Goal: Use online tool/utility: Use online tool/utility

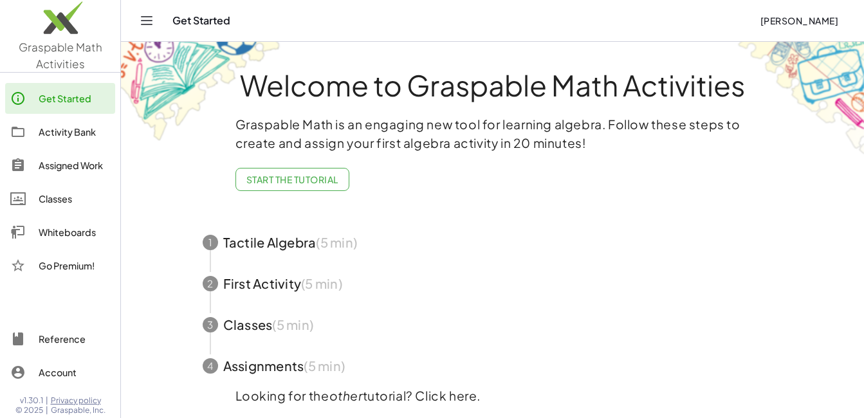
click at [94, 87] on link "Get Started" at bounding box center [60, 98] width 110 height 31
click at [77, 55] on link "Graspable Math Activities" at bounding box center [60, 36] width 120 height 72
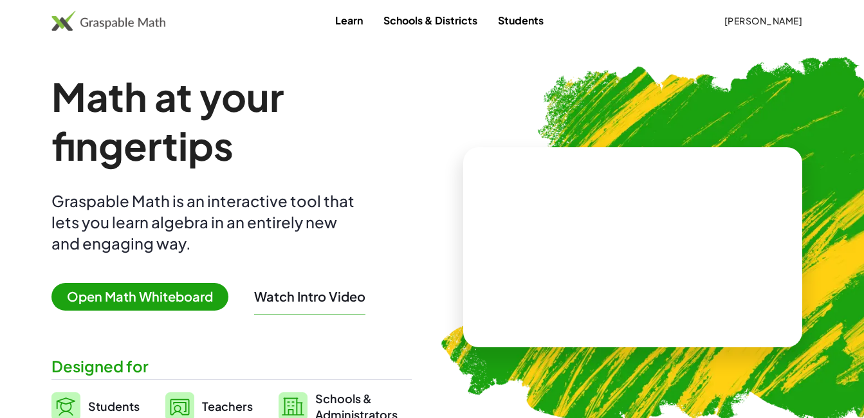
click at [184, 295] on span "Open Math Whiteboard" at bounding box center [139, 297] width 177 height 28
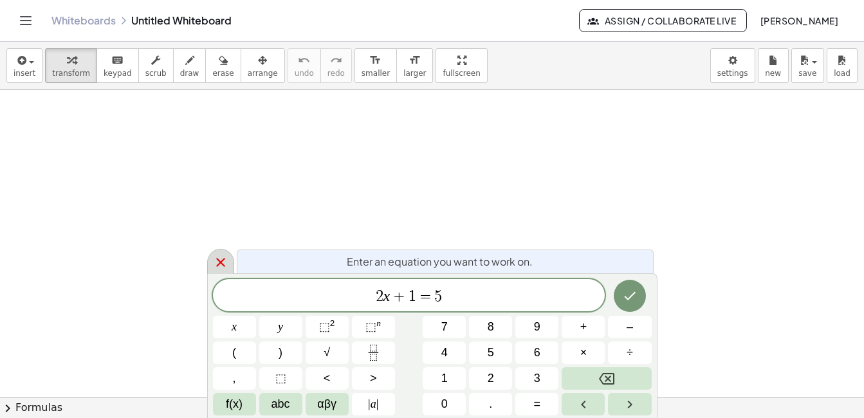
click at [225, 264] on icon at bounding box center [220, 262] width 15 height 15
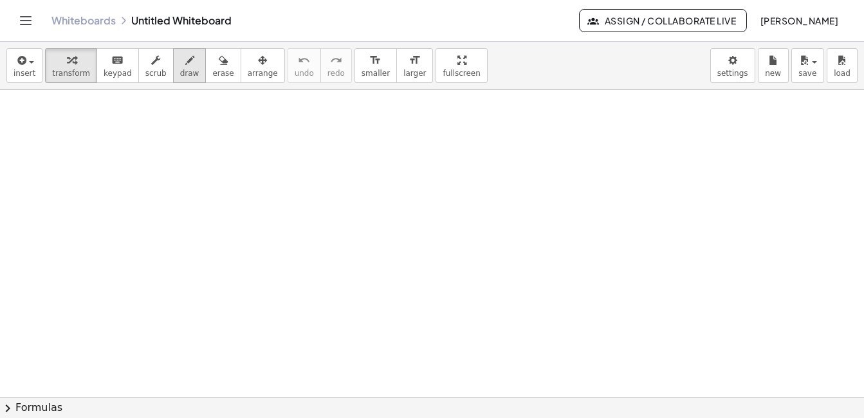
click at [180, 69] on span "draw" at bounding box center [189, 73] width 19 height 9
drag, startPoint x: 39, startPoint y: 147, endPoint x: 39, endPoint y: 159, distance: 11.6
click at [39, 159] on div at bounding box center [432, 397] width 864 height 615
drag, startPoint x: 74, startPoint y: 126, endPoint x: 72, endPoint y: 156, distance: 29.7
click at [72, 156] on div at bounding box center [432, 397] width 864 height 615
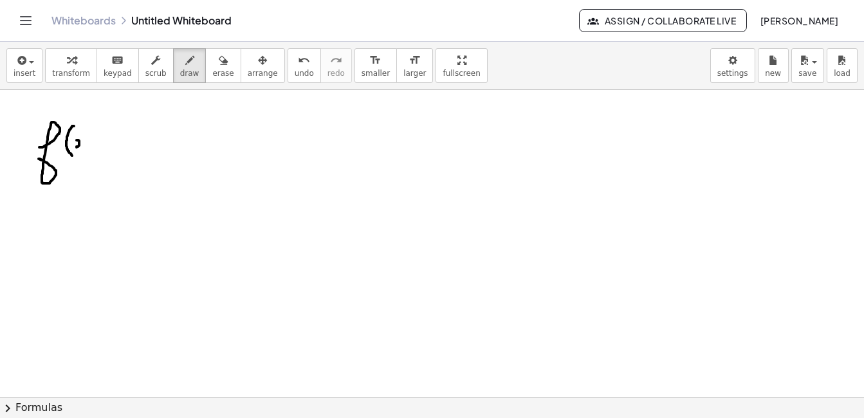
drag, startPoint x: 77, startPoint y: 140, endPoint x: 77, endPoint y: 147, distance: 7.1
click at [77, 147] on div at bounding box center [432, 397] width 864 height 615
drag, startPoint x: 86, startPoint y: 138, endPoint x: 87, endPoint y: 147, distance: 8.5
click at [87, 147] on div at bounding box center [432, 397] width 864 height 615
drag, startPoint x: 91, startPoint y: 118, endPoint x: 96, endPoint y: 160, distance: 42.1
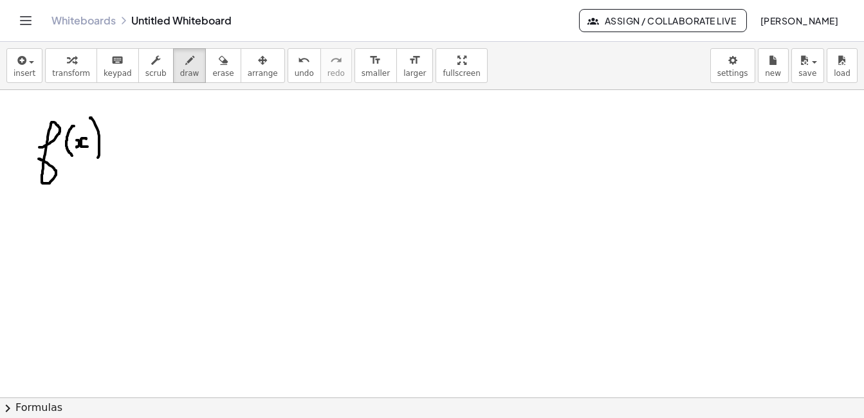
click at [96, 160] on div at bounding box center [432, 397] width 864 height 615
drag, startPoint x: 113, startPoint y: 149, endPoint x: 120, endPoint y: 149, distance: 7.7
click at [120, 149] on div at bounding box center [432, 397] width 864 height 615
drag, startPoint x: 113, startPoint y: 140, endPoint x: 120, endPoint y: 140, distance: 7.1
click at [120, 140] on div at bounding box center [432, 397] width 864 height 615
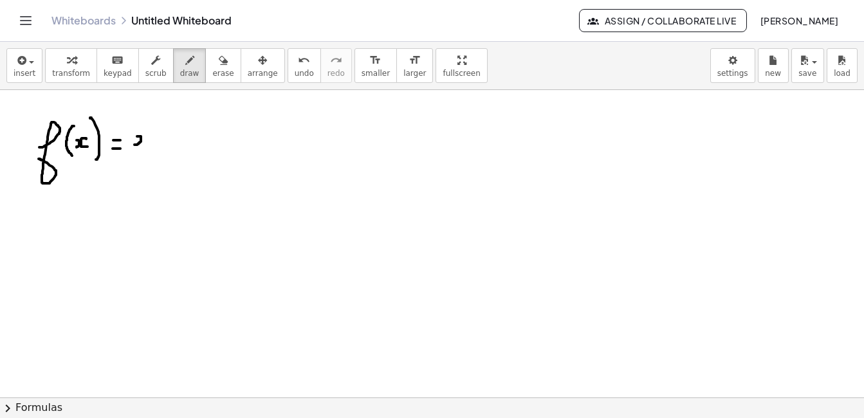
drag, startPoint x: 138, startPoint y: 136, endPoint x: 134, endPoint y: 145, distance: 9.0
click at [134, 145] on div at bounding box center [432, 397] width 864 height 615
drag, startPoint x: 151, startPoint y: 134, endPoint x: 152, endPoint y: 143, distance: 9.7
click at [152, 143] on div at bounding box center [432, 397] width 864 height 615
drag, startPoint x: 165, startPoint y: 134, endPoint x: 165, endPoint y: 145, distance: 10.9
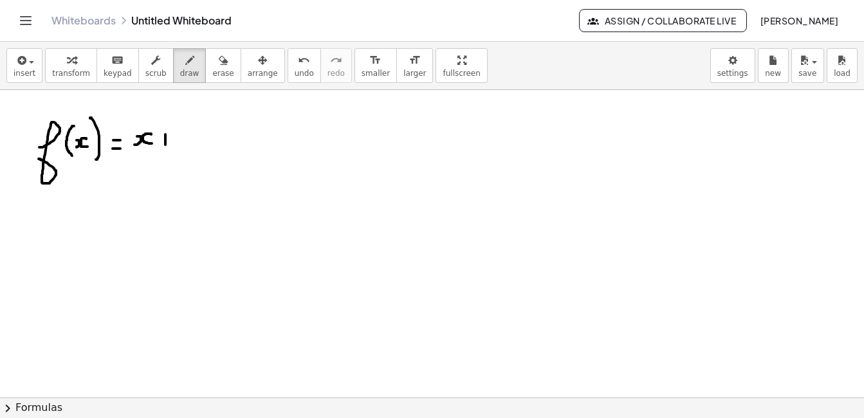
click at [165, 145] on div at bounding box center [432, 397] width 864 height 615
drag, startPoint x: 163, startPoint y: 140, endPoint x: 170, endPoint y: 140, distance: 7.1
click at [170, 140] on div at bounding box center [432, 397] width 864 height 615
drag, startPoint x: 184, startPoint y: 134, endPoint x: 191, endPoint y: 147, distance: 14.7
click at [191, 147] on div at bounding box center [432, 397] width 864 height 615
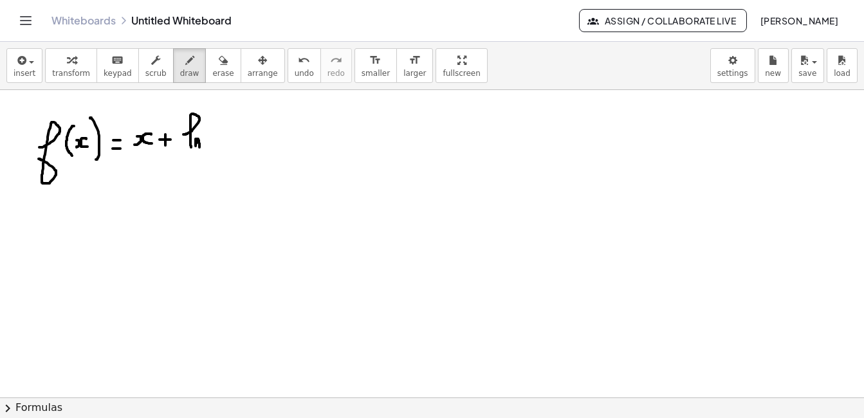
drag, startPoint x: 197, startPoint y: 139, endPoint x: 199, endPoint y: 147, distance: 8.7
click at [199, 147] on div at bounding box center [432, 397] width 864 height 615
drag, startPoint x: 216, startPoint y: 125, endPoint x: 217, endPoint y: 148, distance: 22.6
click at [217, 148] on div at bounding box center [432, 397] width 864 height 615
drag, startPoint x: 222, startPoint y: 137, endPoint x: 224, endPoint y: 144, distance: 7.3
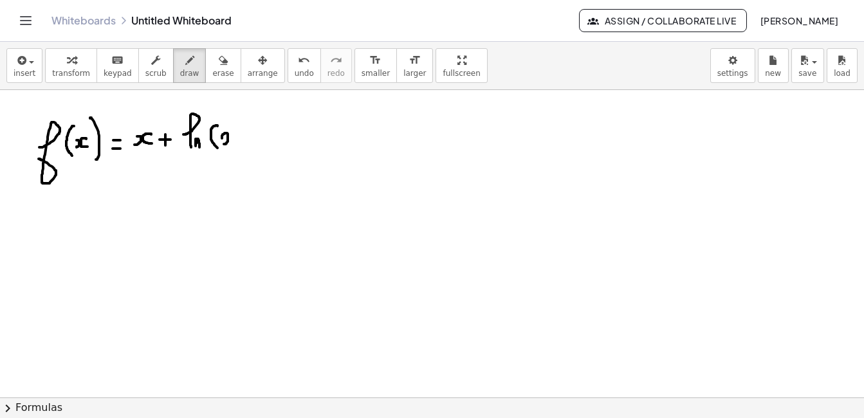
click at [224, 144] on div at bounding box center [432, 397] width 864 height 615
click at [237, 143] on div at bounding box center [432, 397] width 864 height 615
drag, startPoint x: 239, startPoint y: 122, endPoint x: 239, endPoint y: 149, distance: 27.7
click at [239, 149] on div at bounding box center [432, 397] width 864 height 615
click at [212, 71] on span "erase" at bounding box center [222, 73] width 21 height 9
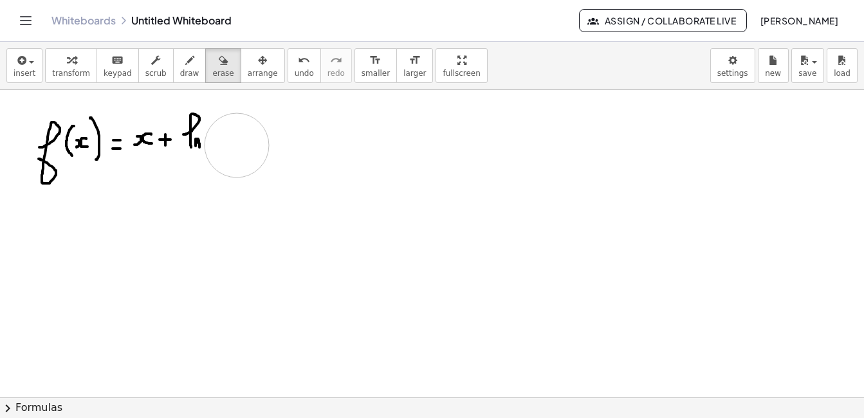
click at [237, 145] on div at bounding box center [432, 397] width 864 height 615
click at [185, 67] on icon "button" at bounding box center [189, 60] width 9 height 15
drag, startPoint x: 216, startPoint y: 120, endPoint x: 216, endPoint y: 154, distance: 33.5
click at [215, 154] on div at bounding box center [432, 397] width 864 height 615
drag, startPoint x: 226, startPoint y: 133, endPoint x: 234, endPoint y: 147, distance: 16.4
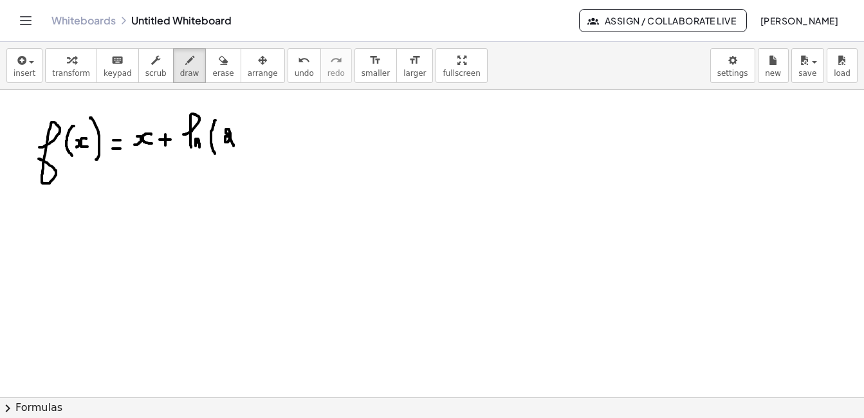
click at [234, 147] on div at bounding box center [432, 397] width 864 height 615
drag, startPoint x: 239, startPoint y: 137, endPoint x: 243, endPoint y: 142, distance: 6.8
click at [243, 142] on div at bounding box center [432, 397] width 864 height 615
click at [257, 141] on div at bounding box center [432, 397] width 864 height 615
drag, startPoint x: 260, startPoint y: 118, endPoint x: 266, endPoint y: 149, distance: 30.8
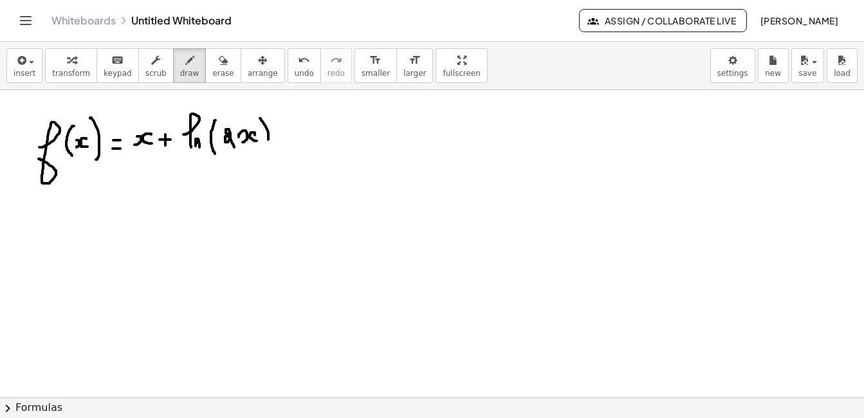
click at [266, 149] on div at bounding box center [432, 397] width 864 height 615
drag, startPoint x: 129, startPoint y: 151, endPoint x: 286, endPoint y: 150, distance: 157.0
click at [286, 150] on div at bounding box center [432, 397] width 864 height 615
drag, startPoint x: 160, startPoint y: 165, endPoint x: 163, endPoint y: 177, distance: 12.5
click at [163, 177] on div at bounding box center [432, 397] width 864 height 615
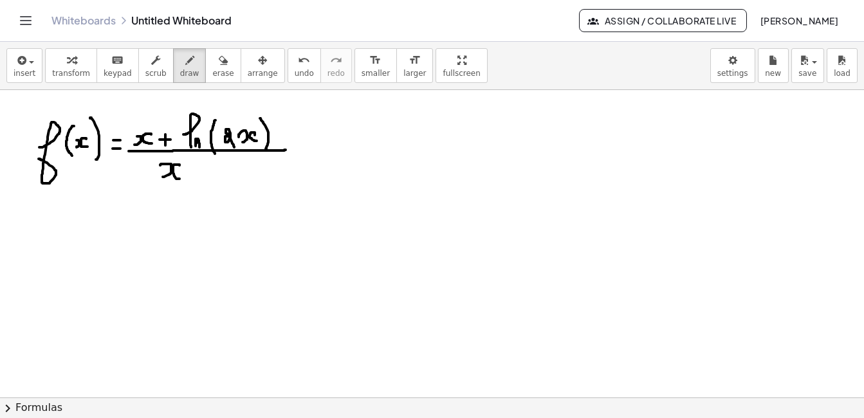
drag, startPoint x: 179, startPoint y: 165, endPoint x: 179, endPoint y: 179, distance: 13.5
click at [179, 179] on div at bounding box center [432, 397] width 864 height 615
click at [195, 168] on div at bounding box center [432, 397] width 864 height 615
drag, startPoint x: 216, startPoint y: 164, endPoint x: 220, endPoint y: 175, distance: 11.8
click at [220, 175] on div at bounding box center [432, 397] width 864 height 615
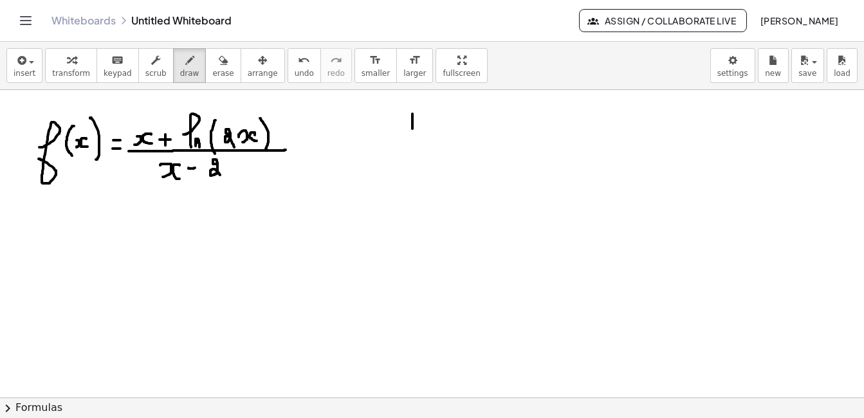
drag, startPoint x: 412, startPoint y: 116, endPoint x: 412, endPoint y: 134, distance: 18.7
click at [412, 134] on div at bounding box center [432, 397] width 864 height 615
drag, startPoint x: 416, startPoint y: 102, endPoint x: 424, endPoint y: 145, distance: 43.8
click at [424, 145] on div at bounding box center [432, 397] width 864 height 615
drag, startPoint x: 467, startPoint y: 125, endPoint x: 470, endPoint y: 138, distance: 13.9
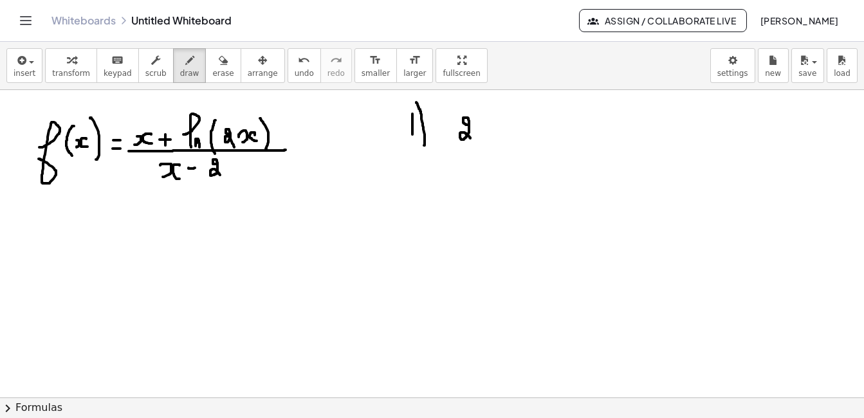
click at [470, 138] on div at bounding box center [432, 397] width 864 height 615
drag, startPoint x: 475, startPoint y: 133, endPoint x: 481, endPoint y: 142, distance: 9.8
click at [481, 142] on div at bounding box center [432, 397] width 864 height 615
drag, startPoint x: 495, startPoint y: 125, endPoint x: 494, endPoint y: 136, distance: 11.6
click at [494, 136] on div at bounding box center [432, 397] width 864 height 615
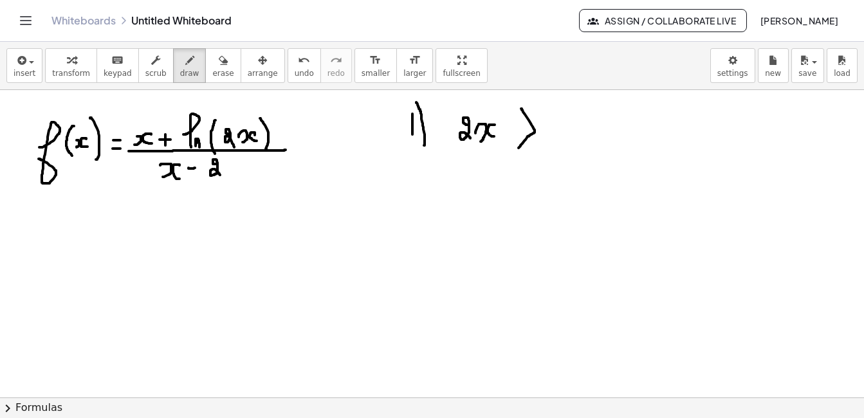
drag, startPoint x: 521, startPoint y: 109, endPoint x: 517, endPoint y: 149, distance: 40.1
click at [517, 149] on div at bounding box center [432, 397] width 864 height 615
click at [560, 127] on div at bounding box center [432, 397] width 864 height 615
drag, startPoint x: 485, startPoint y: 173, endPoint x: 488, endPoint y: 185, distance: 11.9
click at [488, 185] on div at bounding box center [432, 397] width 864 height 615
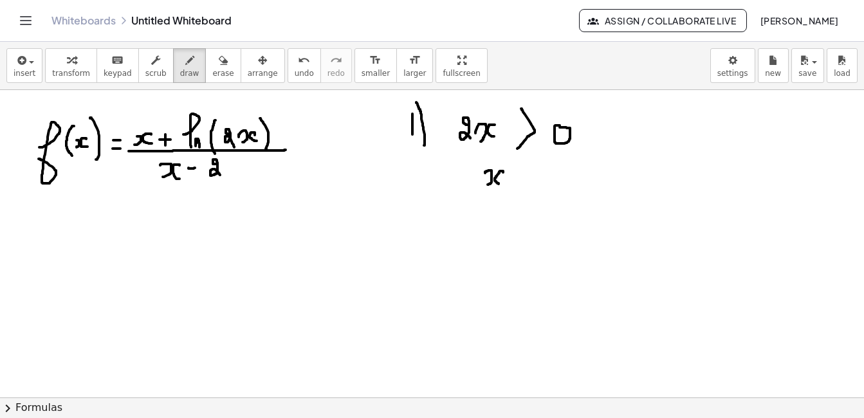
drag, startPoint x: 503, startPoint y: 172, endPoint x: 501, endPoint y: 185, distance: 13.0
click at [501, 185] on div at bounding box center [432, 397] width 864 height 615
drag, startPoint x: 514, startPoint y: 158, endPoint x: 515, endPoint y: 191, distance: 32.8
click at [515, 191] on div at bounding box center [432, 397] width 864 height 615
drag, startPoint x: 540, startPoint y: 135, endPoint x: 527, endPoint y: 152, distance: 21.6
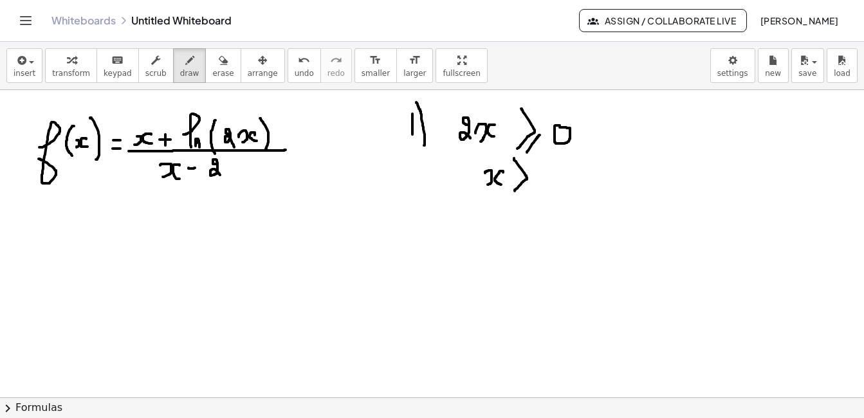
click at [527, 152] on div at bounding box center [432, 397] width 864 height 615
drag, startPoint x: 532, startPoint y: 186, endPoint x: 518, endPoint y: 199, distance: 19.6
click at [518, 199] on div at bounding box center [432, 397] width 864 height 615
click at [553, 169] on div at bounding box center [432, 397] width 864 height 615
drag, startPoint x: 628, startPoint y: 121, endPoint x: 630, endPoint y: 160, distance: 39.3
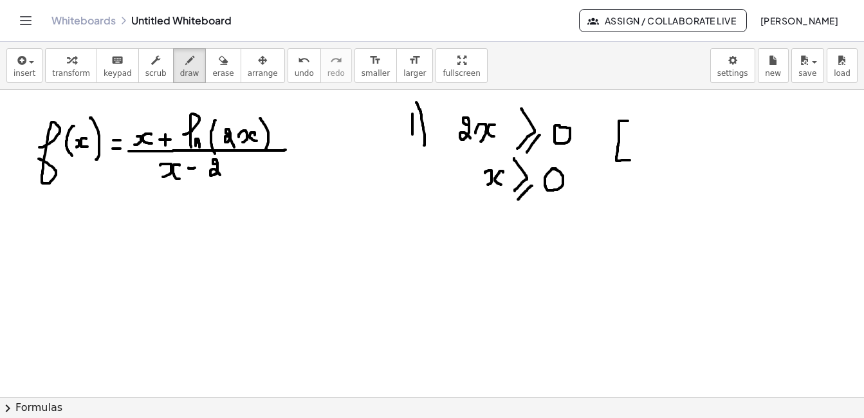
click at [630, 160] on div at bounding box center [432, 397] width 864 height 615
click at [636, 138] on div at bounding box center [432, 397] width 864 height 615
click at [662, 141] on div at bounding box center [432, 397] width 864 height 615
click at [656, 152] on div at bounding box center [432, 397] width 864 height 615
drag, startPoint x: 680, startPoint y: 136, endPoint x: 680, endPoint y: 148, distance: 11.6
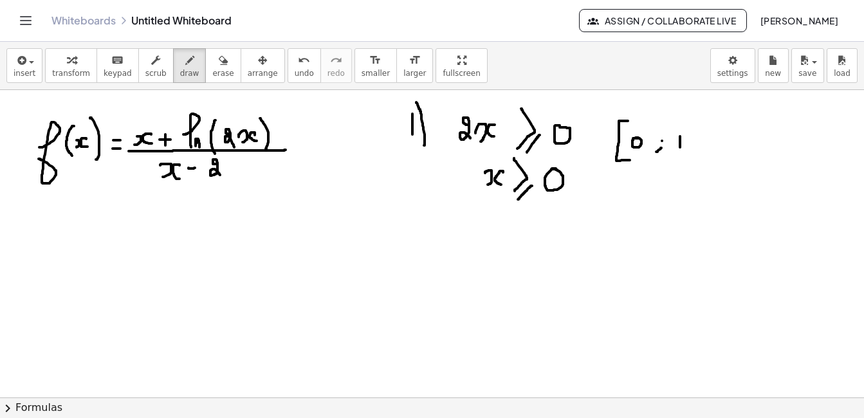
click at [680, 148] on div at bounding box center [432, 397] width 864 height 615
drag, startPoint x: 675, startPoint y: 141, endPoint x: 684, endPoint y: 141, distance: 9.0
click at [684, 141] on div at bounding box center [432, 397] width 864 height 615
click at [722, 139] on div at bounding box center [432, 397] width 864 height 615
drag, startPoint x: 759, startPoint y: 119, endPoint x: 761, endPoint y: 162, distance: 43.1
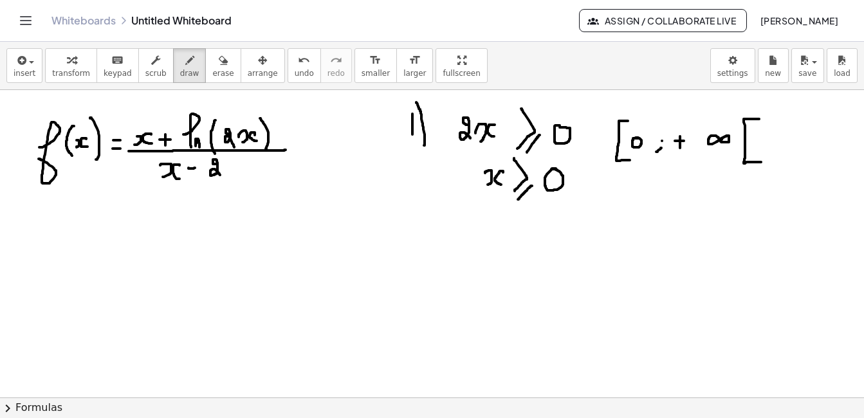
click at [761, 162] on div at bounding box center [432, 397] width 864 height 615
drag, startPoint x: 428, startPoint y: 237, endPoint x: 435, endPoint y: 262, distance: 25.3
click at [435, 262] on div at bounding box center [432, 397] width 864 height 615
drag, startPoint x: 434, startPoint y: 212, endPoint x: 441, endPoint y: 277, distance: 64.7
click at [441, 277] on div at bounding box center [432, 397] width 864 height 615
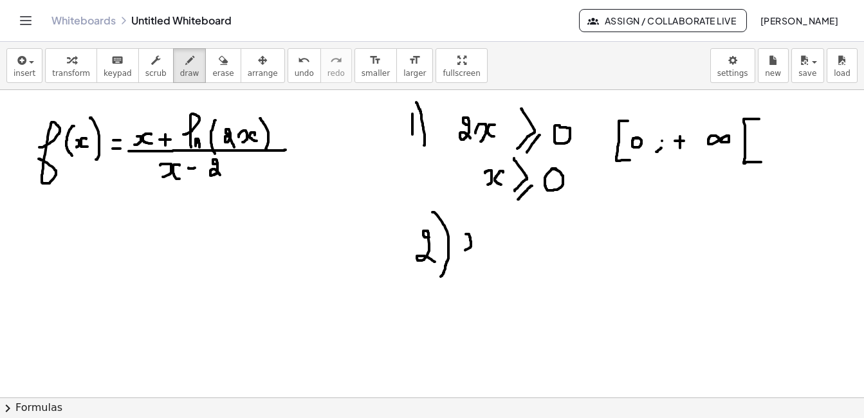
drag, startPoint x: 466, startPoint y: 234, endPoint x: 465, endPoint y: 250, distance: 16.1
click at [465, 250] on div at bounding box center [432, 397] width 864 height 615
drag, startPoint x: 480, startPoint y: 237, endPoint x: 479, endPoint y: 248, distance: 11.6
click at [479, 248] on div at bounding box center [432, 397] width 864 height 615
drag, startPoint x: 490, startPoint y: 244, endPoint x: 504, endPoint y: 244, distance: 13.5
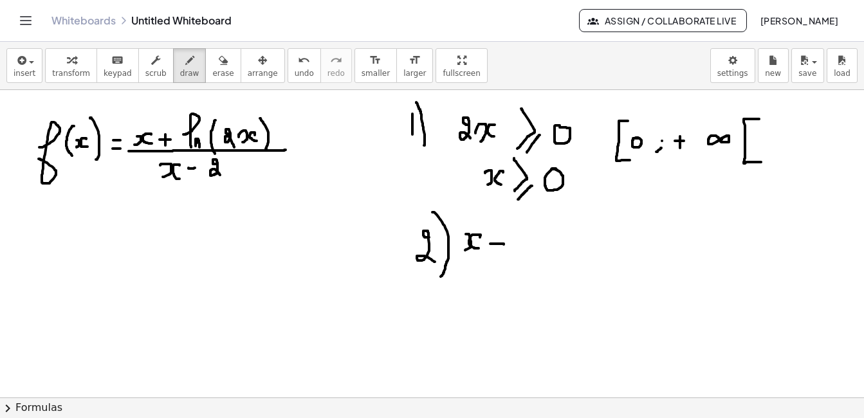
click at [504, 244] on div at bounding box center [432, 397] width 864 height 615
drag, startPoint x: 528, startPoint y: 241, endPoint x: 528, endPoint y: 252, distance: 10.9
click at [528, 252] on div at bounding box center [432, 397] width 864 height 615
drag, startPoint x: 543, startPoint y: 235, endPoint x: 565, endPoint y: 236, distance: 22.6
click at [565, 236] on div at bounding box center [432, 397] width 864 height 615
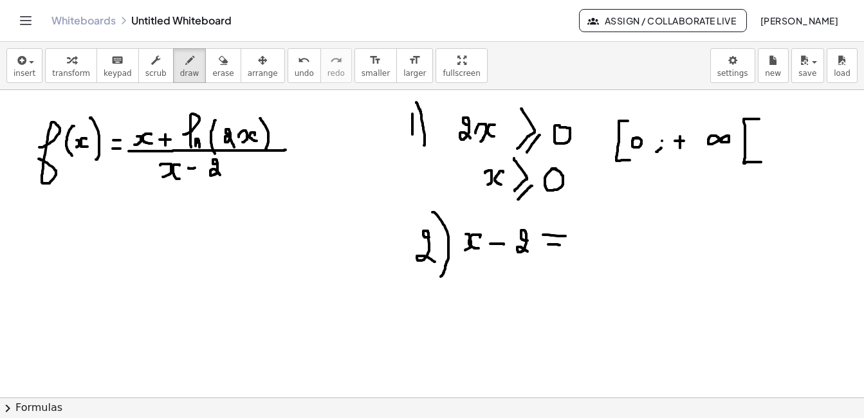
drag, startPoint x: 548, startPoint y: 244, endPoint x: 561, endPoint y: 245, distance: 12.9
click at [561, 245] on div at bounding box center [432, 397] width 864 height 615
drag, startPoint x: 559, startPoint y: 228, endPoint x: 553, endPoint y: 250, distance: 22.2
click at [553, 250] on div at bounding box center [432, 397] width 864 height 615
drag, startPoint x: 594, startPoint y: 226, endPoint x: 595, endPoint y: 243, distance: 16.8
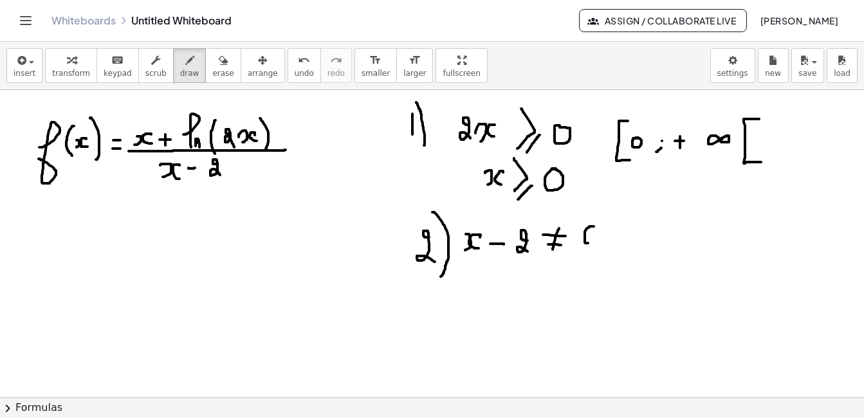
click at [594, 243] on div at bounding box center [432, 397] width 864 height 615
drag, startPoint x: 595, startPoint y: 243, endPoint x: 588, endPoint y: 226, distance: 18.2
click at [588, 226] on div at bounding box center [432, 397] width 864 height 615
drag, startPoint x: 477, startPoint y: 270, endPoint x: 479, endPoint y: 280, distance: 10.5
click at [479, 280] on div at bounding box center [432, 397] width 864 height 615
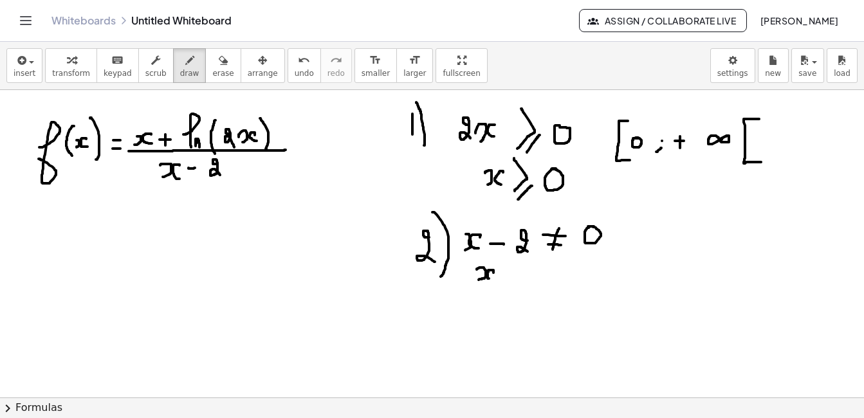
click at [491, 279] on div at bounding box center [432, 397] width 864 height 615
drag, startPoint x: 515, startPoint y: 271, endPoint x: 528, endPoint y: 269, distance: 12.5
click at [528, 269] on div at bounding box center [432, 397] width 864 height 615
drag, startPoint x: 513, startPoint y: 275, endPoint x: 526, endPoint y: 275, distance: 12.9
click at [526, 275] on div at bounding box center [432, 397] width 864 height 615
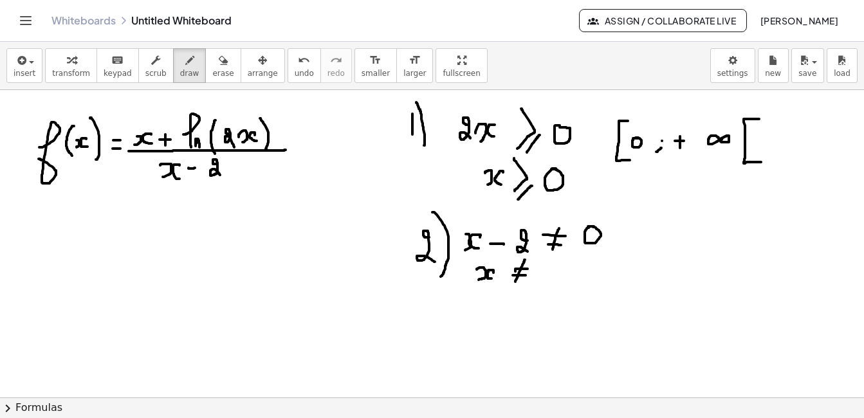
drag, startPoint x: 525, startPoint y: 260, endPoint x: 515, endPoint y: 284, distance: 26.5
click at [515, 284] on div at bounding box center [432, 397] width 864 height 615
drag, startPoint x: 554, startPoint y: 270, endPoint x: 558, endPoint y: 279, distance: 10.4
click at [558, 279] on div at bounding box center [432, 397] width 864 height 615
drag, startPoint x: 467, startPoint y: 298, endPoint x: 459, endPoint y: 327, distance: 30.6
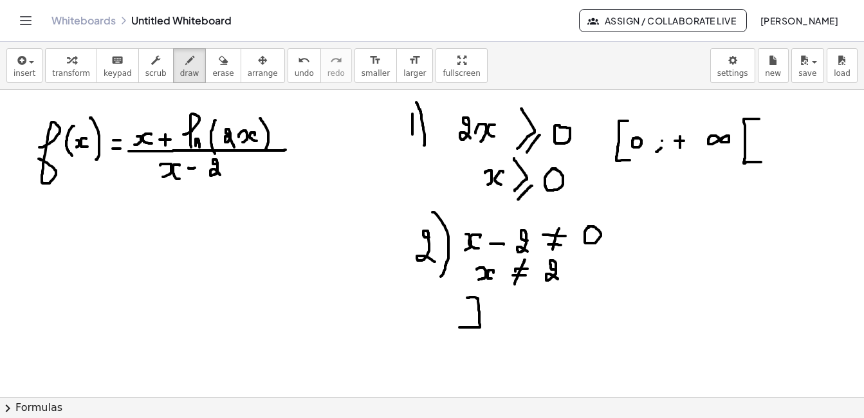
click at [459, 327] on div at bounding box center [432, 397] width 864 height 615
drag, startPoint x: 491, startPoint y: 318, endPoint x: 502, endPoint y: 318, distance: 11.6
click at [502, 318] on div at bounding box center [432, 397] width 864 height 615
click at [528, 311] on div at bounding box center [432, 397] width 864 height 615
click at [555, 307] on div at bounding box center [432, 397] width 864 height 615
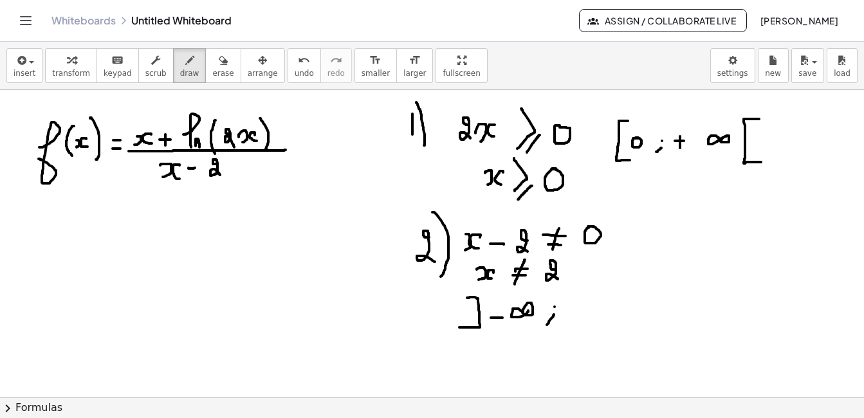
drag, startPoint x: 554, startPoint y: 315, endPoint x: 547, endPoint y: 326, distance: 12.5
click at [547, 326] on div at bounding box center [432, 397] width 864 height 615
drag, startPoint x: 585, startPoint y: 304, endPoint x: 585, endPoint y: 322, distance: 18.0
click at [585, 322] on div at bounding box center [432, 397] width 864 height 615
drag, startPoint x: 618, startPoint y: 295, endPoint x: 609, endPoint y: 327, distance: 34.2
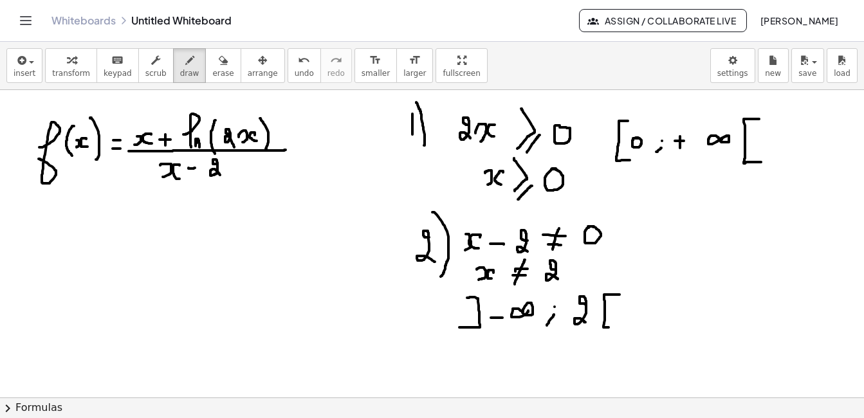
click at [609, 327] on div at bounding box center [432, 397] width 864 height 615
drag, startPoint x: 624, startPoint y: 301, endPoint x: 634, endPoint y: 317, distance: 19.1
click at [634, 317] on div at bounding box center [432, 397] width 864 height 615
drag, startPoint x: 633, startPoint y: 293, endPoint x: 635, endPoint y: 327, distance: 34.8
click at [635, 327] on div at bounding box center [432, 397] width 864 height 615
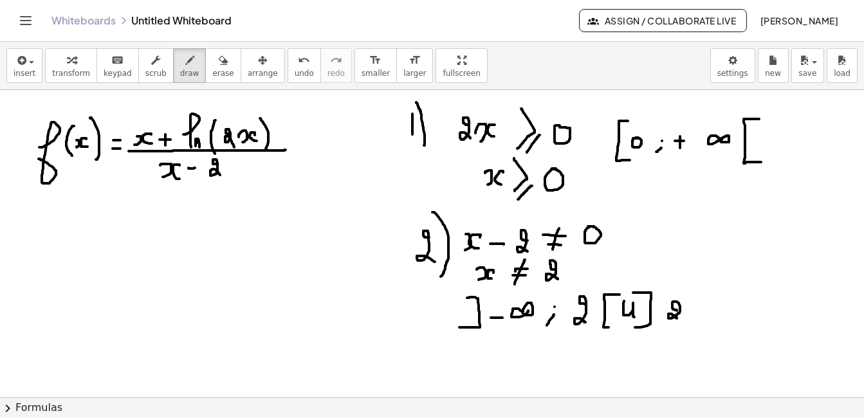
drag, startPoint x: 677, startPoint y: 310, endPoint x: 677, endPoint y: 318, distance: 8.4
click at [677, 318] on div at bounding box center [432, 397] width 864 height 615
click at [696, 308] on div at bounding box center [432, 397] width 864 height 615
drag, startPoint x: 696, startPoint y: 317, endPoint x: 688, endPoint y: 326, distance: 11.9
click at [688, 326] on div at bounding box center [432, 397] width 864 height 615
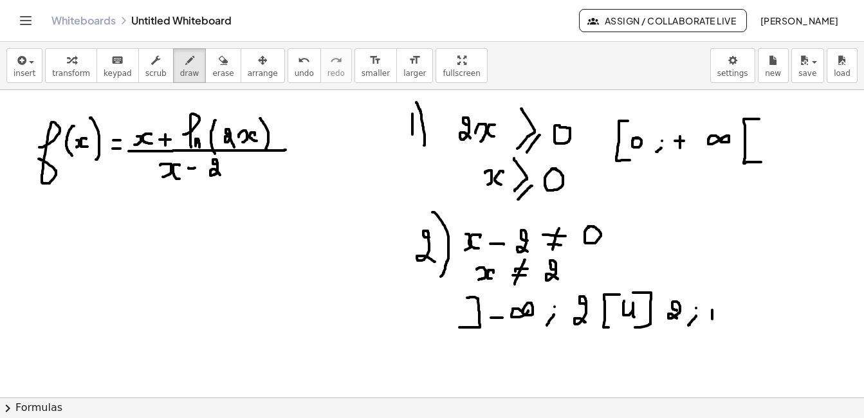
drag, startPoint x: 712, startPoint y: 310, endPoint x: 712, endPoint y: 319, distance: 9.0
click at [712, 320] on div at bounding box center [432, 397] width 864 height 615
drag, startPoint x: 708, startPoint y: 314, endPoint x: 715, endPoint y: 314, distance: 7.1
click at [715, 314] on div at bounding box center [432, 397] width 864 height 615
click at [732, 310] on div at bounding box center [432, 397] width 864 height 615
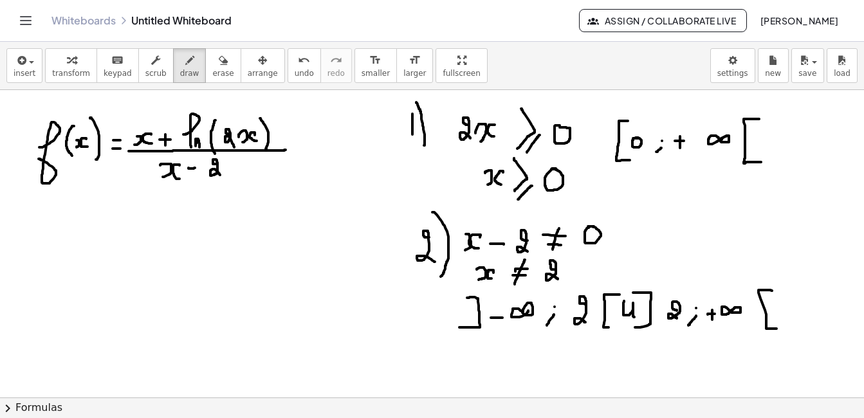
drag, startPoint x: 764, startPoint y: 290, endPoint x: 782, endPoint y: 329, distance: 42.3
click at [782, 329] on div at bounding box center [432, 397] width 864 height 615
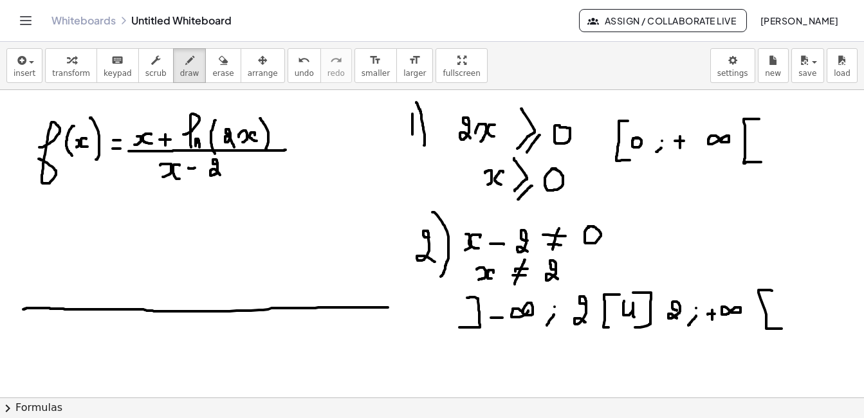
drag, startPoint x: 23, startPoint y: 309, endPoint x: 388, endPoint y: 308, distance: 364.8
click at [388, 308] on div at bounding box center [432, 397] width 864 height 615
drag, startPoint x: 395, startPoint y: 296, endPoint x: 387, endPoint y: 327, distance: 31.8
click at [387, 327] on div at bounding box center [432, 397] width 864 height 615
drag, startPoint x: 342, startPoint y: 351, endPoint x: 361, endPoint y: 351, distance: 19.3
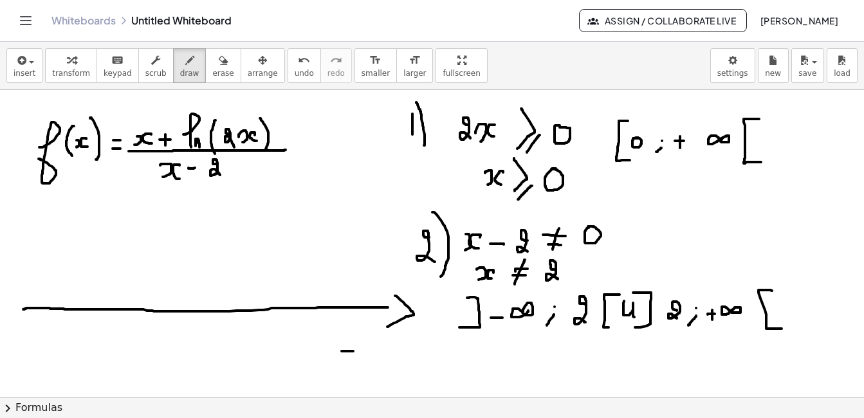
click at [361, 351] on div at bounding box center [432, 397] width 864 height 615
drag, startPoint x: 352, startPoint y: 339, endPoint x: 353, endPoint y: 363, distance: 23.8
click at [353, 363] on div at bounding box center [432, 397] width 864 height 615
drag, startPoint x: 416, startPoint y: 347, endPoint x: 423, endPoint y: 344, distance: 8.6
click at [423, 344] on div at bounding box center [432, 397] width 864 height 615
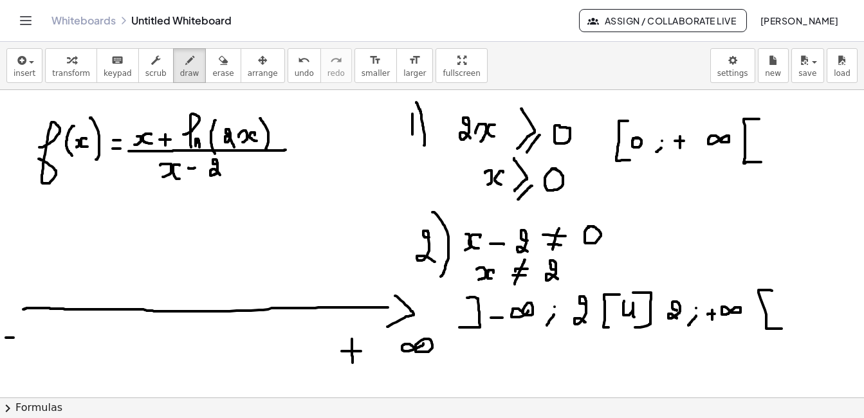
drag, startPoint x: 6, startPoint y: 338, endPoint x: 14, endPoint y: 338, distance: 7.7
click at [14, 338] on div at bounding box center [432, 397] width 864 height 615
click at [45, 336] on div at bounding box center [432, 397] width 864 height 615
drag, startPoint x: 201, startPoint y: 300, endPoint x: 199, endPoint y: 324, distance: 24.5
click at [199, 324] on div at bounding box center [432, 397] width 864 height 615
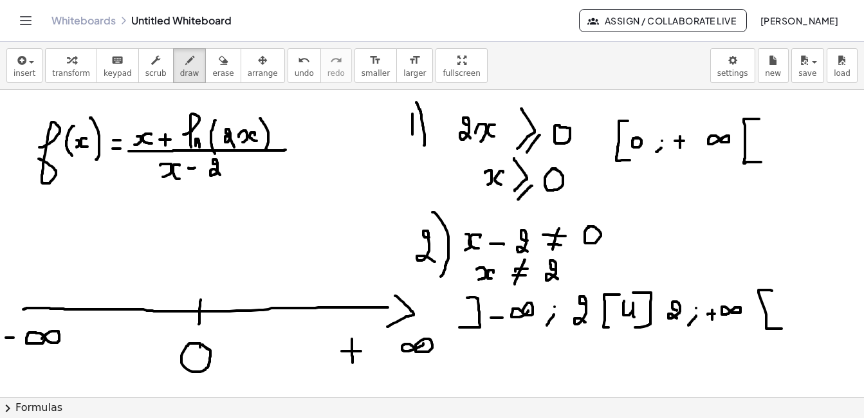
click at [198, 344] on div at bounding box center [432, 397] width 864 height 615
drag, startPoint x: 200, startPoint y: 295, endPoint x: 412, endPoint y: 263, distance: 214.6
click at [412, 263] on div at bounding box center [432, 397] width 864 height 615
drag, startPoint x: 236, startPoint y: 300, endPoint x: 236, endPoint y: 320, distance: 20.6
click at [236, 320] on div at bounding box center [432, 397] width 864 height 615
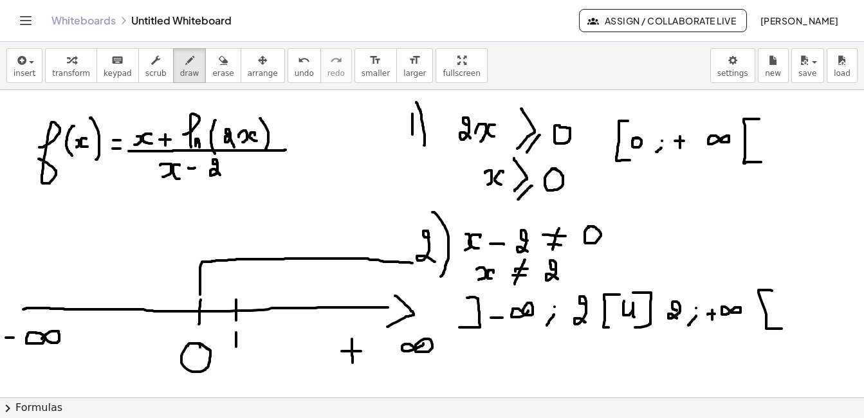
drag, startPoint x: 236, startPoint y: 333, endPoint x: 236, endPoint y: 347, distance: 14.2
click at [236, 347] on div at bounding box center [432, 397] width 864 height 615
drag, startPoint x: 286, startPoint y: 302, endPoint x: 286, endPoint y: 320, distance: 18.7
click at [286, 320] on div at bounding box center [432, 397] width 864 height 615
drag, startPoint x: 287, startPoint y: 335, endPoint x: 291, endPoint y: 346, distance: 11.6
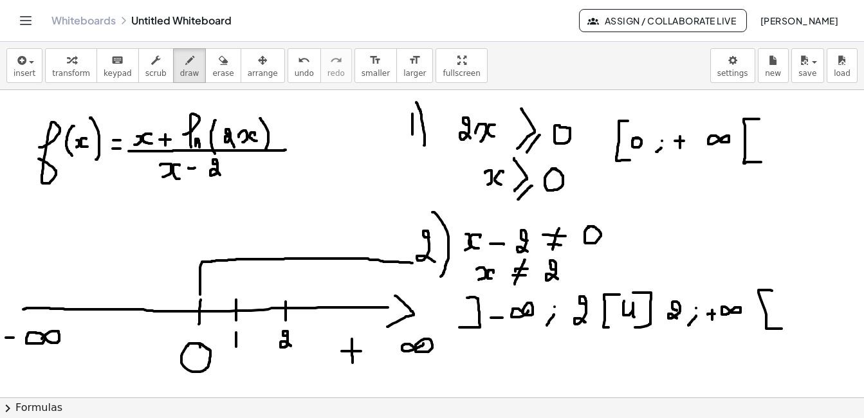
click at [291, 346] on div at bounding box center [432, 397] width 864 height 615
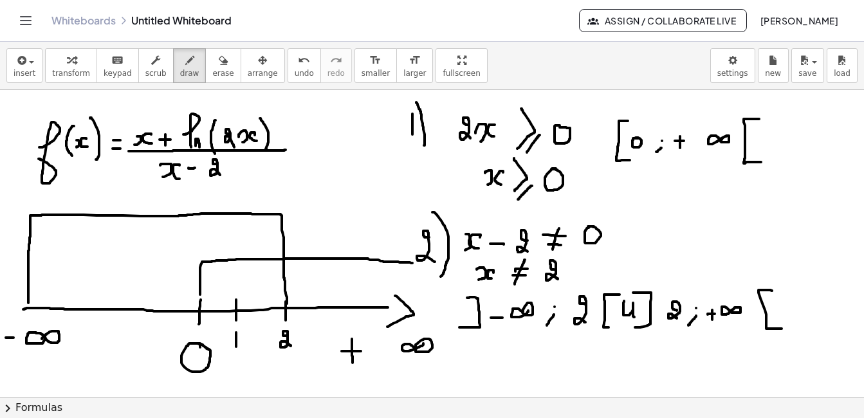
drag, startPoint x: 28, startPoint y: 303, endPoint x: 287, endPoint y: 304, distance: 258.6
click at [287, 304] on div at bounding box center [432, 397] width 864 height 615
drag, startPoint x: 475, startPoint y: 338, endPoint x: 599, endPoint y: 336, distance: 124.2
click at [599, 336] on div at bounding box center [432, 397] width 864 height 615
drag, startPoint x: 670, startPoint y: 323, endPoint x: 744, endPoint y: 341, distance: 75.5
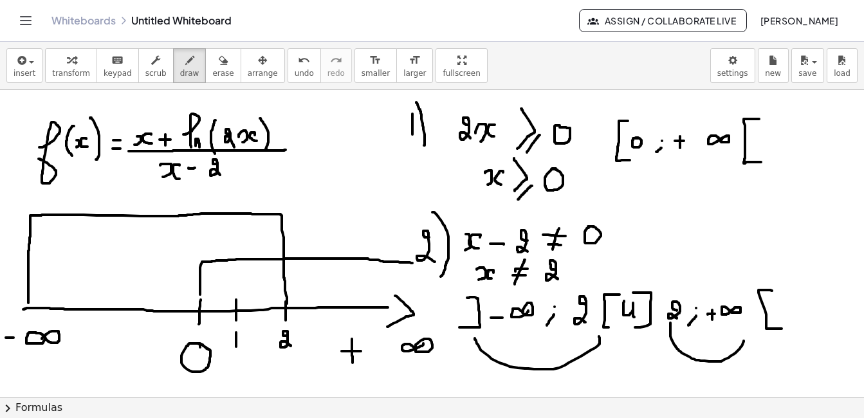
click at [744, 341] on div at bounding box center [432, 397] width 864 height 615
drag, startPoint x: 280, startPoint y: 210, endPoint x: 398, endPoint y: 311, distance: 155.1
click at [398, 311] on div at bounding box center [432, 397] width 864 height 615
drag, startPoint x: 220, startPoint y: 270, endPoint x: 210, endPoint y: 306, distance: 37.5
click at [209, 308] on div at bounding box center [432, 397] width 864 height 615
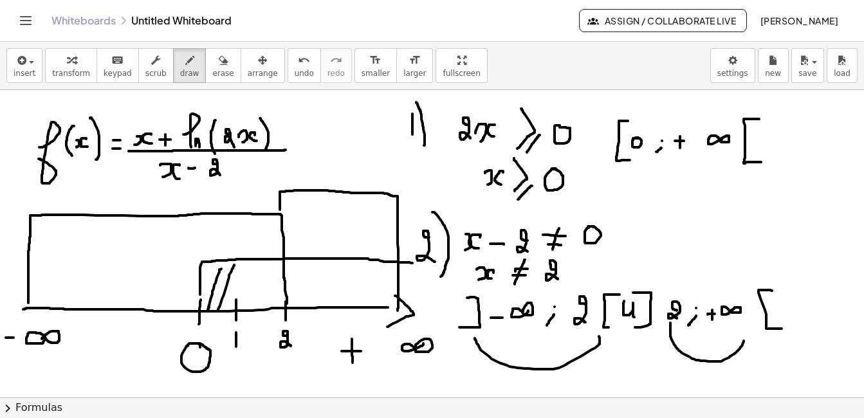
drag, startPoint x: 234, startPoint y: 265, endPoint x: 223, endPoint y: 304, distance: 40.9
click at [218, 309] on div at bounding box center [432, 397] width 864 height 615
drag, startPoint x: 251, startPoint y: 263, endPoint x: 238, endPoint y: 304, distance: 43.1
click at [235, 312] on div at bounding box center [432, 397] width 864 height 615
drag, startPoint x: 270, startPoint y: 270, endPoint x: 246, endPoint y: 313, distance: 49.2
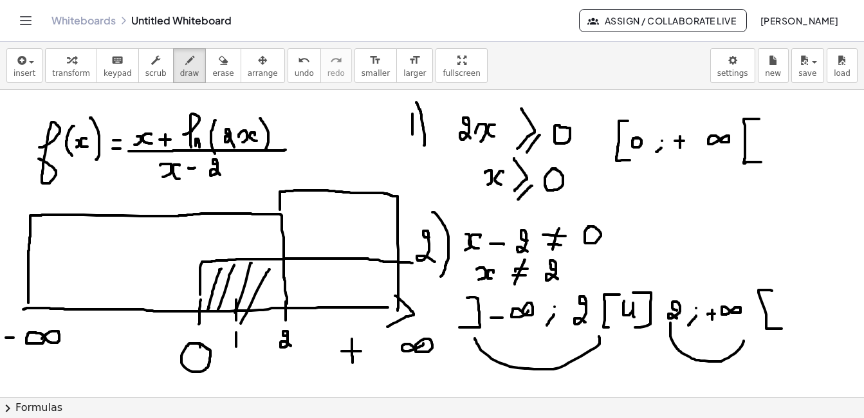
click at [241, 322] on div at bounding box center [432, 397] width 864 height 615
drag, startPoint x: 275, startPoint y: 271, endPoint x: 268, endPoint y: 303, distance: 32.9
click at [268, 303] on div at bounding box center [432, 397] width 864 height 615
drag, startPoint x: 306, startPoint y: 271, endPoint x: 303, endPoint y: 306, distance: 34.9
click at [303, 306] on div at bounding box center [432, 397] width 864 height 615
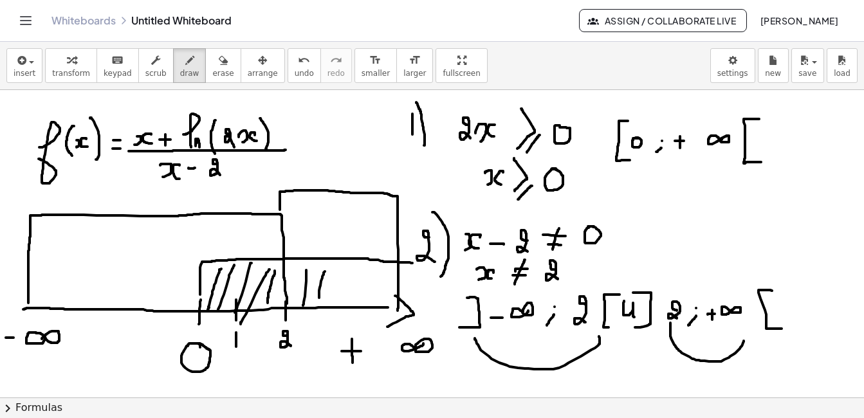
drag, startPoint x: 325, startPoint y: 271, endPoint x: 319, endPoint y: 298, distance: 27.0
click at [319, 298] on div at bounding box center [432, 397] width 864 height 615
drag, startPoint x: 340, startPoint y: 269, endPoint x: 339, endPoint y: 291, distance: 22.6
click at [339, 291] on div at bounding box center [432, 397] width 864 height 615
drag, startPoint x: 383, startPoint y: 271, endPoint x: 378, endPoint y: 297, distance: 26.2
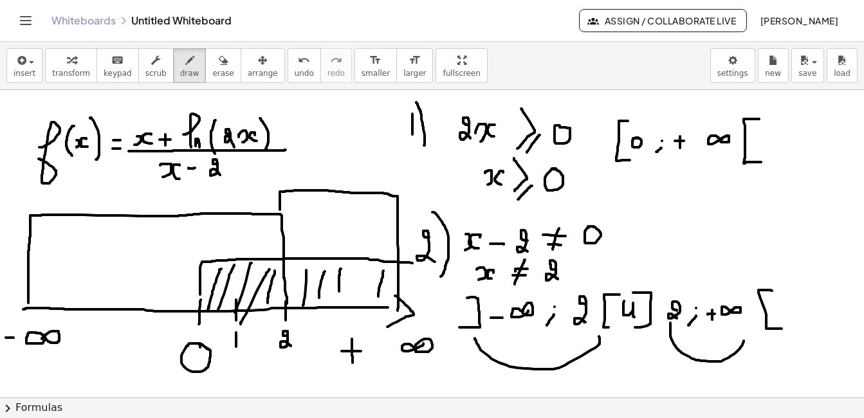
click at [378, 297] on div at bounding box center [432, 397] width 864 height 615
click at [203, 83] on div "insert select one: Math Expression Function Text Youtube Video Graphing Geometr…" at bounding box center [432, 66] width 864 height 48
click at [219, 64] on icon "button" at bounding box center [223, 60] width 9 height 15
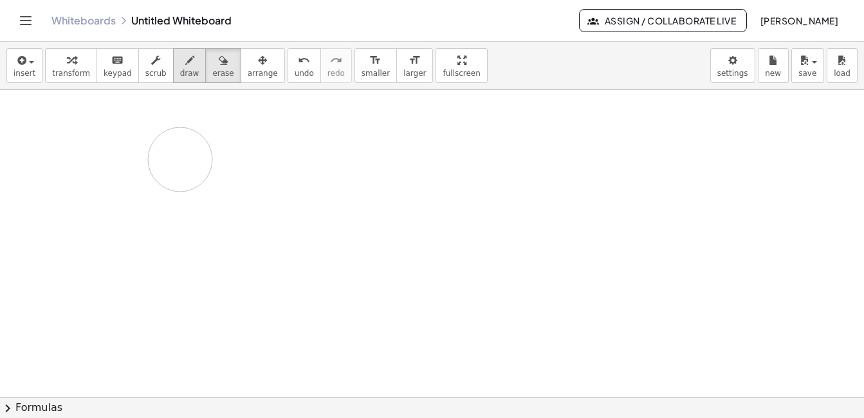
drag, startPoint x: 62, startPoint y: 240, endPoint x: 181, endPoint y: 73, distance: 205.7
click at [222, 136] on div at bounding box center [432, 397] width 864 height 615
click at [181, 73] on span "draw" at bounding box center [189, 73] width 19 height 9
click at [173, 80] on button "draw" at bounding box center [189, 65] width 33 height 35
drag, startPoint x: 59, startPoint y: 120, endPoint x: 87, endPoint y: 156, distance: 45.8
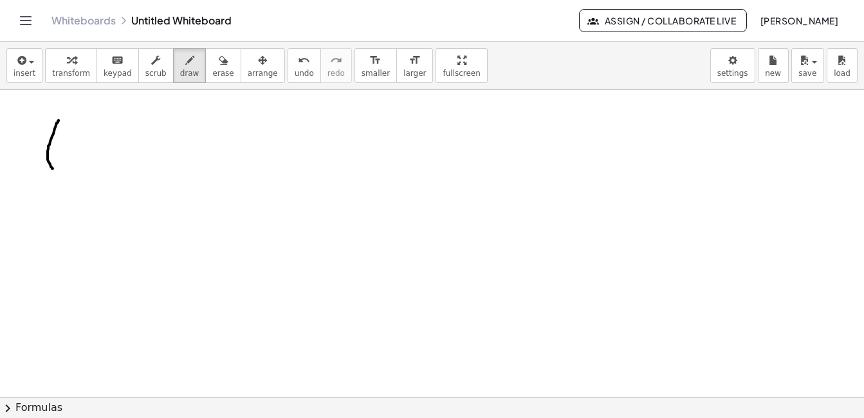
click at [55, 170] on div at bounding box center [432, 397] width 864 height 615
drag, startPoint x: 66, startPoint y: 147, endPoint x: 77, endPoint y: 151, distance: 11.4
click at [77, 151] on div at bounding box center [432, 397] width 864 height 615
drag, startPoint x: 75, startPoint y: 119, endPoint x: 73, endPoint y: 127, distance: 8.7
click at [73, 127] on div at bounding box center [432, 397] width 864 height 615
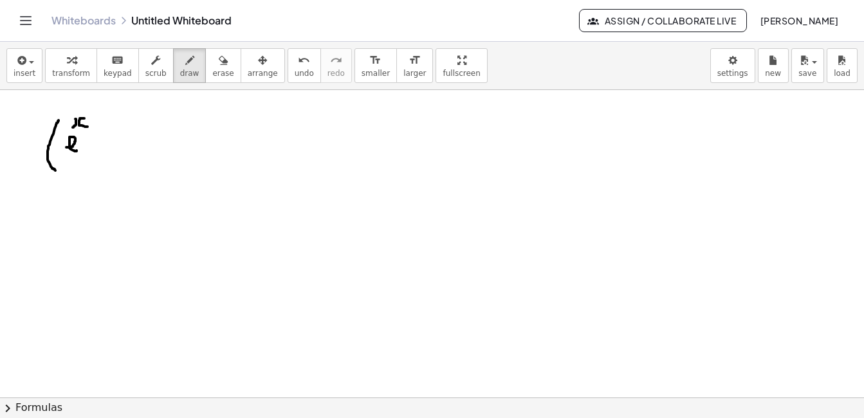
drag, startPoint x: 84, startPoint y: 118, endPoint x: 89, endPoint y: 127, distance: 10.1
click at [89, 127] on div at bounding box center [432, 397] width 864 height 615
drag, startPoint x: 111, startPoint y: 138, endPoint x: 112, endPoint y: 151, distance: 12.9
click at [112, 151] on div at bounding box center [432, 397] width 864 height 615
drag, startPoint x: 106, startPoint y: 143, endPoint x: 117, endPoint y: 142, distance: 11.6
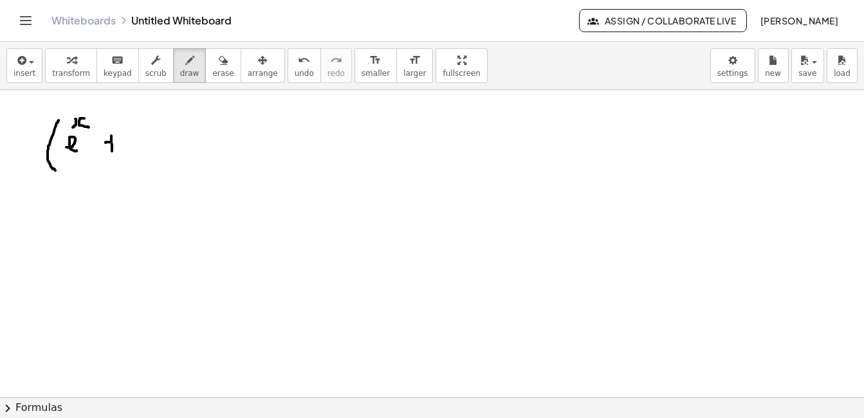
click at [117, 142] on div at bounding box center [432, 397] width 864 height 615
drag, startPoint x: 126, startPoint y: 120, endPoint x: 134, endPoint y: 153, distance: 34.5
click at [134, 153] on div at bounding box center [432, 397] width 864 height 615
drag, startPoint x: 129, startPoint y: 138, endPoint x: 143, endPoint y: 137, distance: 14.9
click at [143, 137] on div at bounding box center [432, 397] width 864 height 615
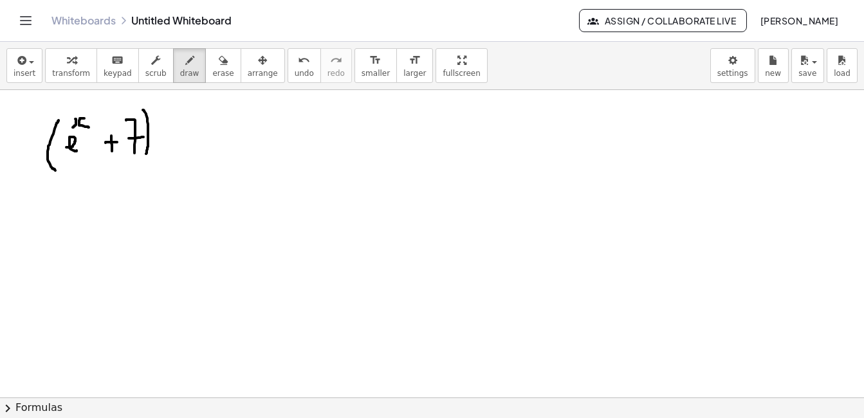
drag, startPoint x: 143, startPoint y: 110, endPoint x: 146, endPoint y: 154, distance: 43.9
click at [146, 154] on div at bounding box center [432, 397] width 864 height 615
drag, startPoint x: 182, startPoint y: 116, endPoint x: 177, endPoint y: 158, distance: 42.8
click at [177, 158] on div at bounding box center [432, 397] width 864 height 615
drag, startPoint x: 192, startPoint y: 123, endPoint x: 197, endPoint y: 147, distance: 25.1
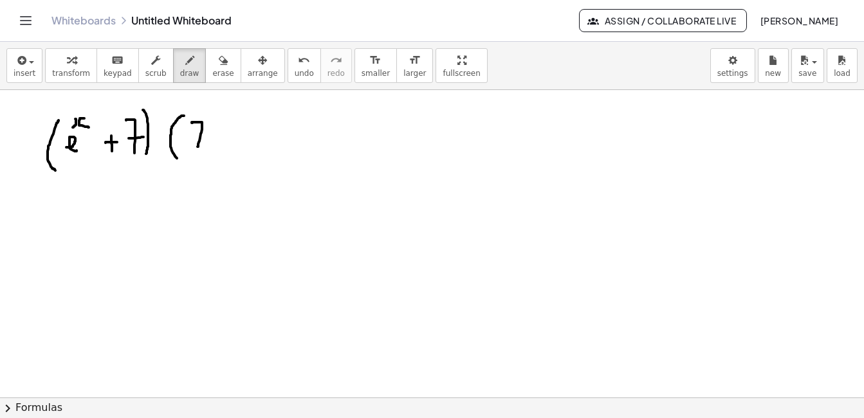
click at [197, 147] on div at bounding box center [432, 397] width 864 height 615
drag, startPoint x: 194, startPoint y: 138, endPoint x: 204, endPoint y: 138, distance: 10.3
click at [204, 138] on div at bounding box center [432, 397] width 864 height 615
drag, startPoint x: 223, startPoint y: 138, endPoint x: 222, endPoint y: 148, distance: 10.3
click at [222, 148] on div at bounding box center [432, 397] width 864 height 615
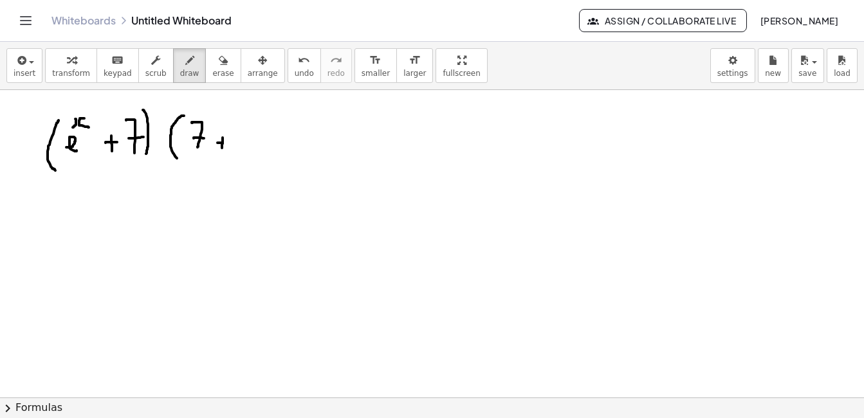
click at [223, 143] on div at bounding box center [432, 397] width 864 height 615
drag, startPoint x: 239, startPoint y: 136, endPoint x: 243, endPoint y: 154, distance: 17.8
click at [243, 154] on div at bounding box center [432, 397] width 864 height 615
drag, startPoint x: 252, startPoint y: 139, endPoint x: 260, endPoint y: 151, distance: 13.9
click at [260, 151] on div at bounding box center [432, 397] width 864 height 615
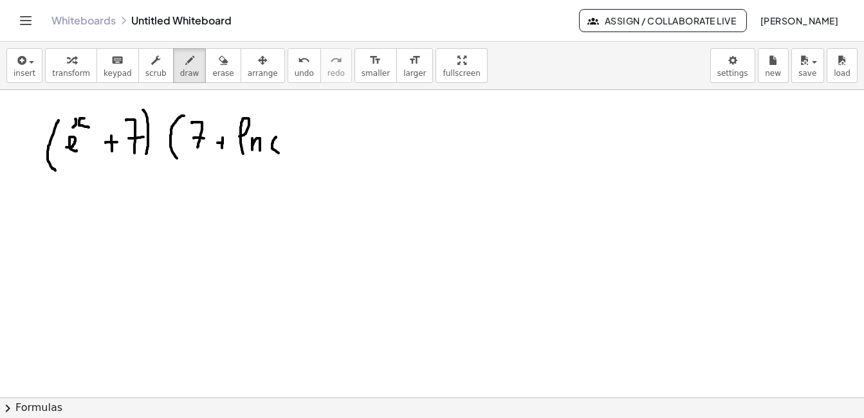
drag, startPoint x: 276, startPoint y: 138, endPoint x: 279, endPoint y: 153, distance: 15.7
click at [279, 153] on div at bounding box center [432, 397] width 864 height 615
drag, startPoint x: 286, startPoint y: 134, endPoint x: 283, endPoint y: 145, distance: 12.0
click at [283, 145] on div at bounding box center [432, 397] width 864 height 615
drag, startPoint x: 295, startPoint y: 136, endPoint x: 300, endPoint y: 140, distance: 7.0
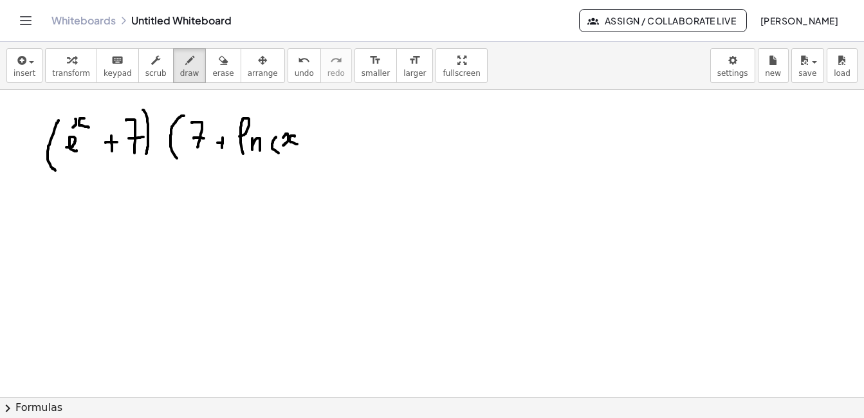
click at [298, 144] on div at bounding box center [432, 397] width 864 height 615
drag, startPoint x: 301, startPoint y: 129, endPoint x: 302, endPoint y: 152, distance: 23.2
click at [302, 152] on div at bounding box center [432, 397] width 864 height 615
drag, startPoint x: 308, startPoint y: 98, endPoint x: 317, endPoint y: 157, distance: 59.3
click at [317, 157] on div at bounding box center [432, 397] width 864 height 615
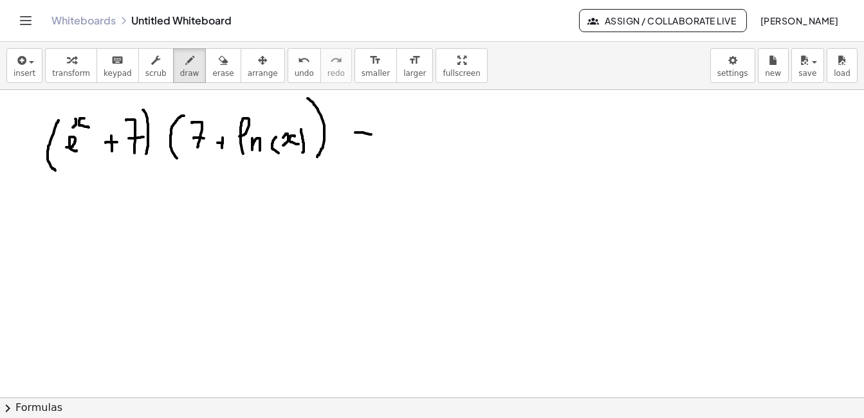
drag, startPoint x: 355, startPoint y: 133, endPoint x: 371, endPoint y: 136, distance: 16.4
click at [372, 134] on div at bounding box center [432, 397] width 864 height 615
drag, startPoint x: 358, startPoint y: 141, endPoint x: 369, endPoint y: 143, distance: 11.1
click at [369, 143] on div at bounding box center [432, 397] width 864 height 615
click at [398, 124] on div at bounding box center [432, 397] width 864 height 615
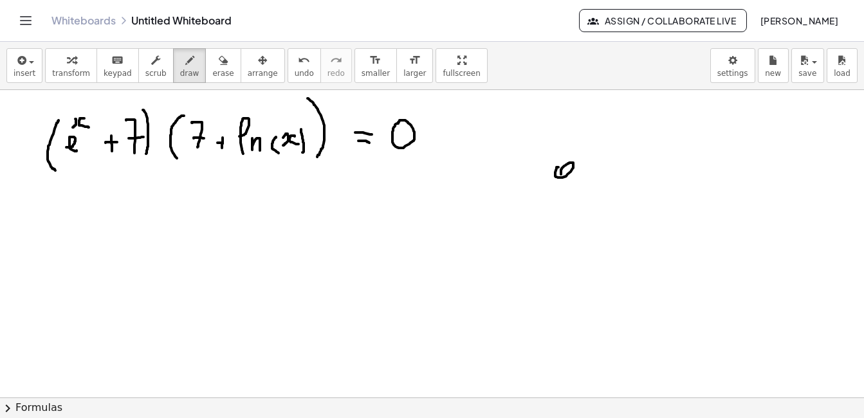
drag, startPoint x: 558, startPoint y: 167, endPoint x: 561, endPoint y: 174, distance: 7.5
click at [561, 174] on div at bounding box center [432, 397] width 864 height 615
drag, startPoint x: 574, startPoint y: 161, endPoint x: 594, endPoint y: 176, distance: 23.9
click at [591, 179] on div at bounding box center [432, 397] width 864 height 615
drag, startPoint x: 603, startPoint y: 162, endPoint x: 618, endPoint y: 178, distance: 22.3
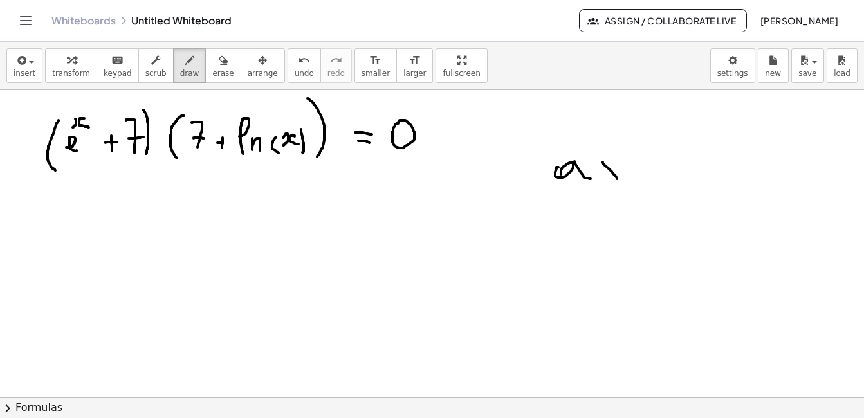
click at [618, 179] on div at bounding box center [432, 397] width 864 height 615
drag, startPoint x: 618, startPoint y: 160, endPoint x: 603, endPoint y: 174, distance: 20.9
click at [603, 174] on div at bounding box center [432, 397] width 864 height 615
drag, startPoint x: 641, startPoint y: 143, endPoint x: 641, endPoint y: 179, distance: 36.0
click at [641, 179] on div at bounding box center [432, 397] width 864 height 615
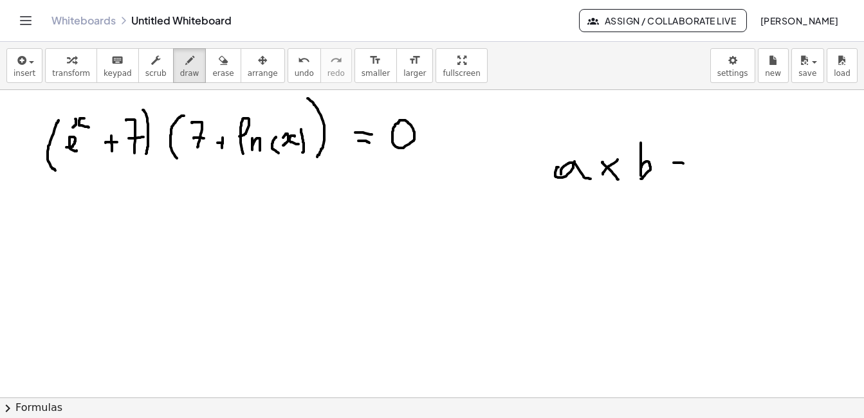
drag, startPoint x: 674, startPoint y: 163, endPoint x: 689, endPoint y: 164, distance: 15.5
click at [689, 164] on div at bounding box center [432, 397] width 864 height 615
click at [690, 171] on div at bounding box center [432, 397] width 864 height 615
click at [718, 153] on div at bounding box center [432, 397] width 864 height 615
drag, startPoint x: 533, startPoint y: 205, endPoint x: 530, endPoint y: 212, distance: 8.4
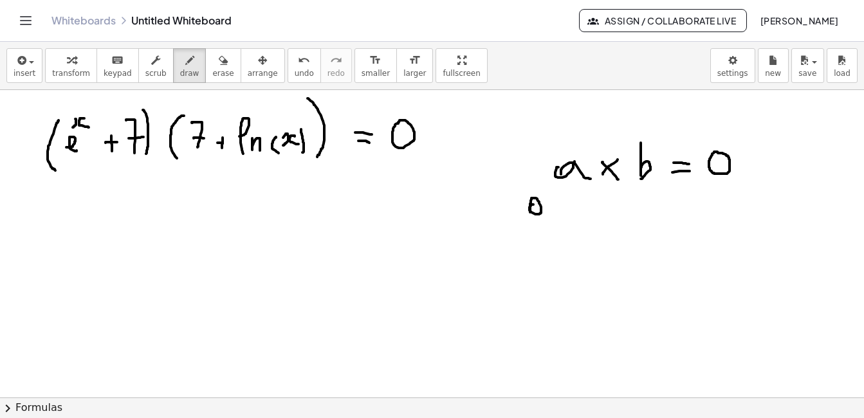
click at [530, 212] on div at bounding box center [432, 397] width 864 height 615
drag, startPoint x: 541, startPoint y: 200, endPoint x: 556, endPoint y: 216, distance: 21.8
click at [556, 216] on div at bounding box center [432, 397] width 864 height 615
drag, startPoint x: 556, startPoint y: 201, endPoint x: 567, endPoint y: 201, distance: 10.9
click at [567, 201] on div at bounding box center [432, 397] width 864 height 615
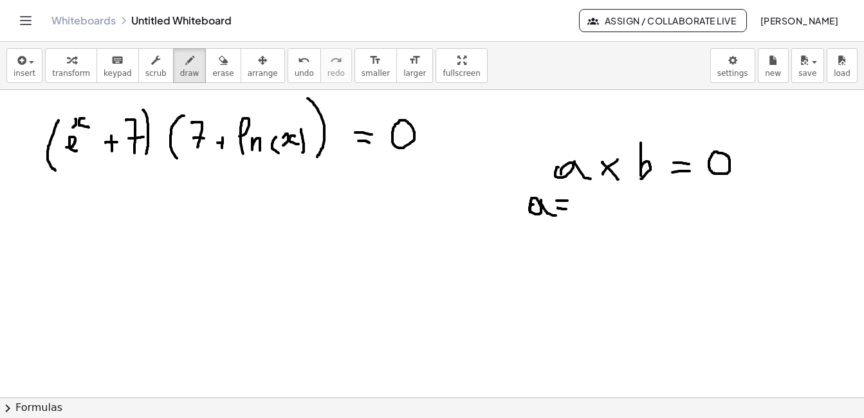
drag, startPoint x: 558, startPoint y: 208, endPoint x: 566, endPoint y: 209, distance: 8.5
click at [566, 209] on div at bounding box center [432, 397] width 864 height 615
click at [589, 196] on div at bounding box center [432, 397] width 864 height 615
drag, startPoint x: 643, startPoint y: 207, endPoint x: 677, endPoint y: 214, distance: 35.5
click at [677, 214] on div at bounding box center [432, 397] width 864 height 615
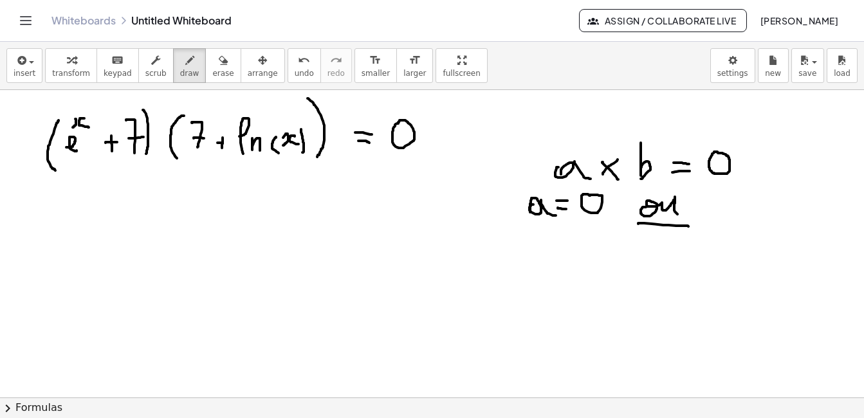
drag, startPoint x: 638, startPoint y: 224, endPoint x: 688, endPoint y: 226, distance: 50.2
click at [688, 226] on div at bounding box center [432, 397] width 864 height 615
drag, startPoint x: 715, startPoint y: 194, endPoint x: 717, endPoint y: 212, distance: 18.2
click at [717, 212] on div at bounding box center [432, 397] width 864 height 615
click at [740, 203] on div at bounding box center [432, 397] width 864 height 615
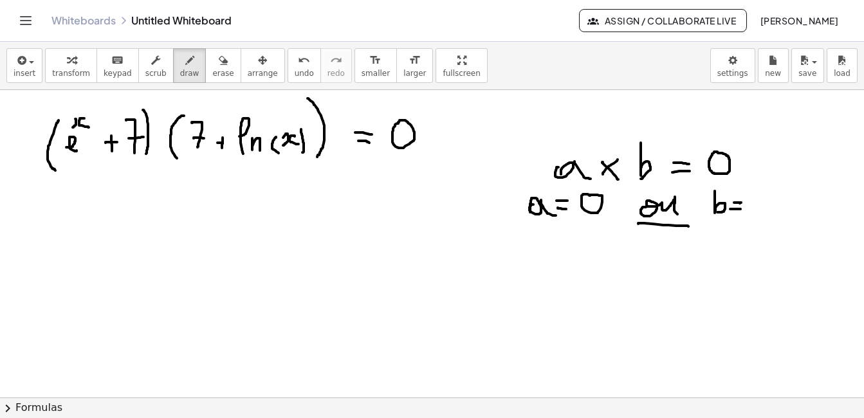
drag, startPoint x: 730, startPoint y: 209, endPoint x: 740, endPoint y: 209, distance: 10.3
click at [740, 209] on div at bounding box center [432, 397] width 864 height 615
click at [773, 203] on div at bounding box center [432, 397] width 864 height 615
drag, startPoint x: 560, startPoint y: 244, endPoint x: 571, endPoint y: 271, distance: 29.1
click at [571, 273] on div at bounding box center [432, 397] width 864 height 615
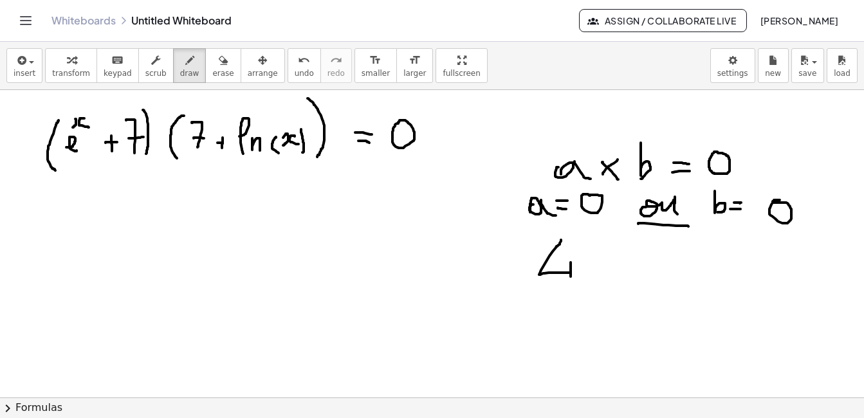
drag, startPoint x: 571, startPoint y: 262, endPoint x: 573, endPoint y: 280, distance: 17.5
click at [572, 280] on div at bounding box center [432, 397] width 864 height 615
drag, startPoint x: 601, startPoint y: 250, endPoint x: 635, endPoint y: 278, distance: 43.9
click at [635, 281] on div at bounding box center [432, 397] width 864 height 615
drag, startPoint x: 634, startPoint y: 250, endPoint x: 609, endPoint y: 277, distance: 37.3
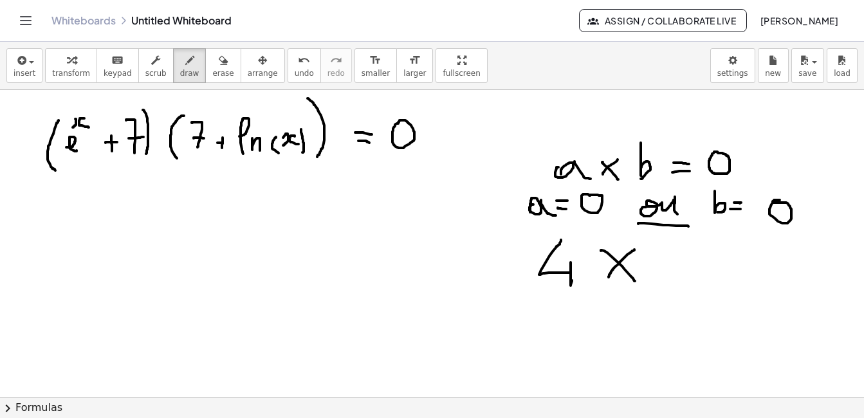
click at [609, 277] on div at bounding box center [432, 397] width 864 height 615
click at [672, 247] on div at bounding box center [432, 397] width 864 height 615
click at [712, 260] on div at bounding box center [432, 397] width 864 height 615
drag, startPoint x: 701, startPoint y: 269, endPoint x: 712, endPoint y: 268, distance: 11.0
click at [712, 268] on div at bounding box center [432, 397] width 864 height 615
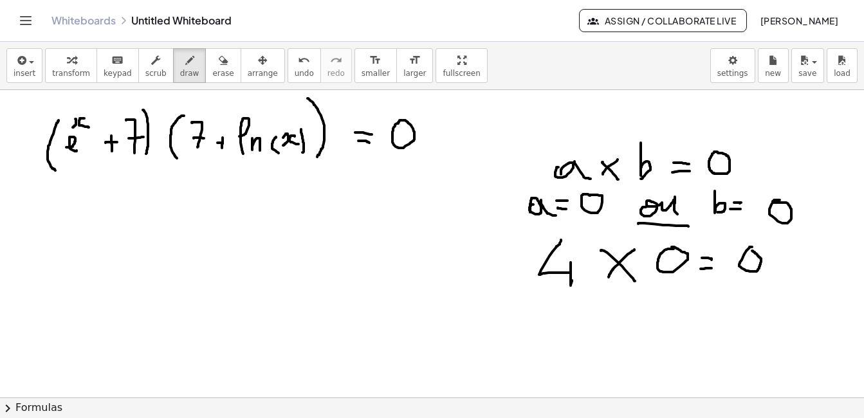
click at [752, 251] on div at bounding box center [432, 397] width 864 height 615
click at [565, 111] on div at bounding box center [432, 397] width 864 height 615
drag, startPoint x: 574, startPoint y: 113, endPoint x: 589, endPoint y: 122, distance: 17.9
click at [589, 122] on div at bounding box center [432, 397] width 864 height 615
drag, startPoint x: 594, startPoint y: 111, endPoint x: 595, endPoint y: 124, distance: 13.6
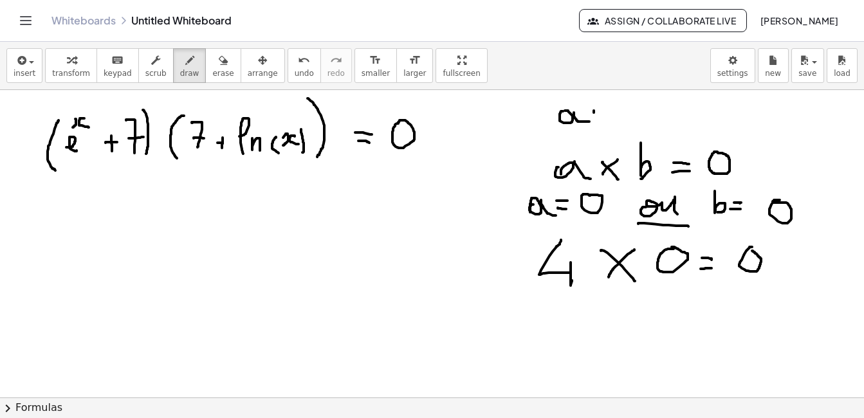
click at [595, 124] on div at bounding box center [432, 397] width 864 height 615
drag, startPoint x: 587, startPoint y: 112, endPoint x: 604, endPoint y: 113, distance: 17.4
click at [604, 113] on div at bounding box center [432, 397] width 864 height 615
drag, startPoint x: 625, startPoint y: 104, endPoint x: 622, endPoint y: 127, distance: 23.9
click at [622, 127] on div at bounding box center [432, 397] width 864 height 615
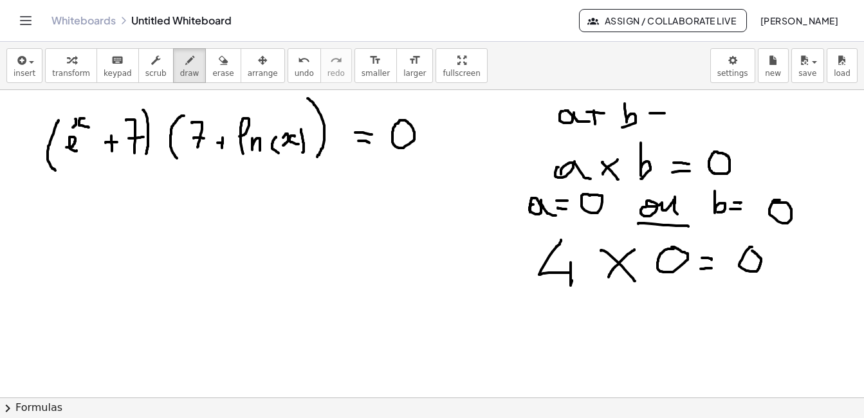
drag, startPoint x: 650, startPoint y: 113, endPoint x: 665, endPoint y: 113, distance: 14.8
click at [665, 113] on div at bounding box center [432, 397] width 864 height 615
drag, startPoint x: 648, startPoint y: 122, endPoint x: 665, endPoint y: 122, distance: 16.7
click at [665, 122] on div at bounding box center [432, 397] width 864 height 615
click at [695, 112] on div at bounding box center [432, 397] width 864 height 615
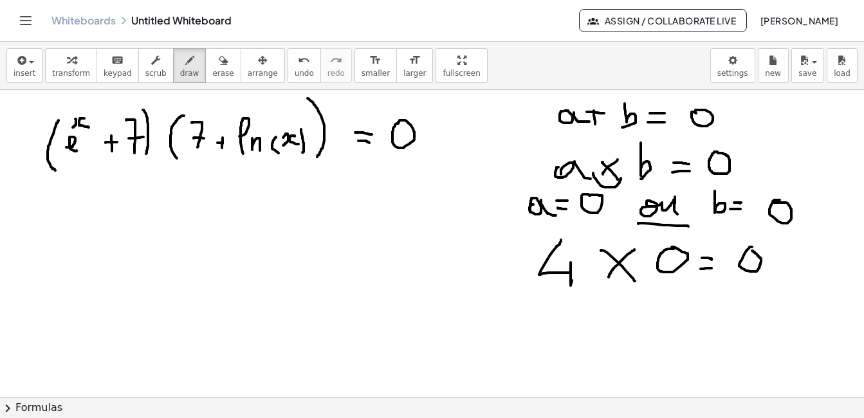
drag, startPoint x: 593, startPoint y: 173, endPoint x: 621, endPoint y: 178, distance: 28.1
click at [621, 178] on div at bounding box center [432, 397] width 864 height 615
drag, startPoint x: 156, startPoint y: 132, endPoint x: 163, endPoint y: 142, distance: 12.0
click at [163, 142] on div at bounding box center [432, 397] width 864 height 615
drag, startPoint x: 163, startPoint y: 129, endPoint x: 157, endPoint y: 142, distance: 14.1
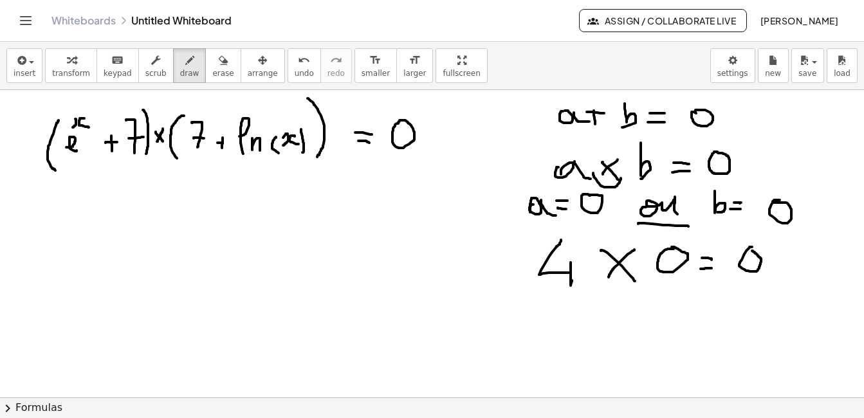
click at [157, 142] on div at bounding box center [432, 397] width 864 height 615
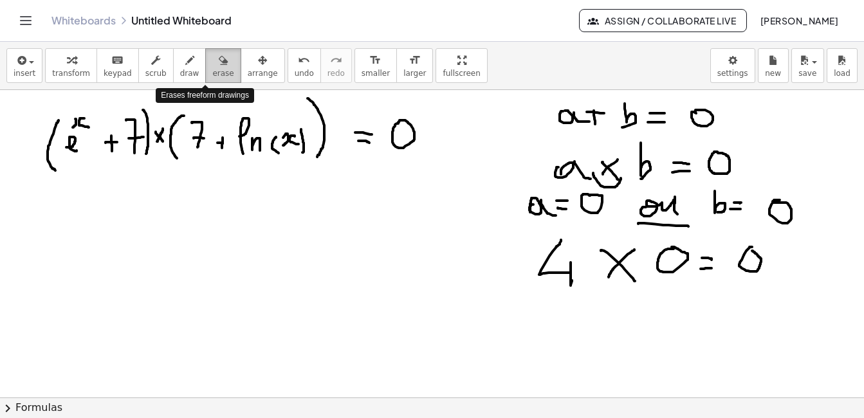
click at [213, 65] on div "button" at bounding box center [222, 59] width 21 height 15
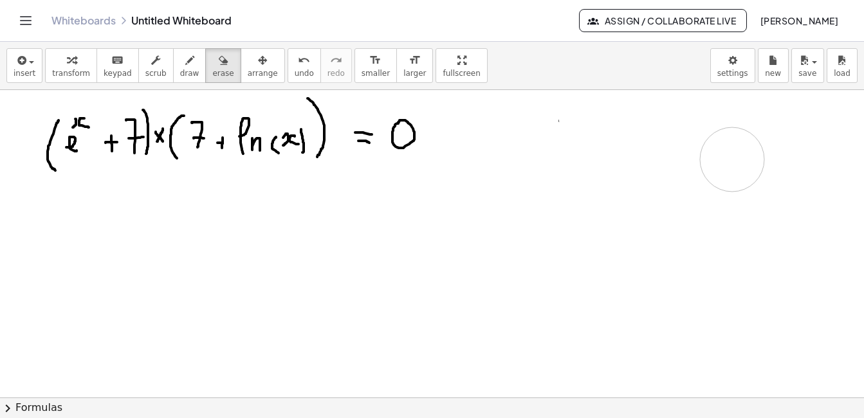
drag, startPoint x: 620, startPoint y: 165, endPoint x: 732, endPoint y: 160, distance: 112.1
click at [732, 160] on div at bounding box center [432, 397] width 864 height 615
click at [185, 57] on icon "button" at bounding box center [189, 60] width 9 height 15
click at [616, 117] on div at bounding box center [432, 397] width 864 height 615
drag, startPoint x: 621, startPoint y: 118, endPoint x: 630, endPoint y: 130, distance: 15.1
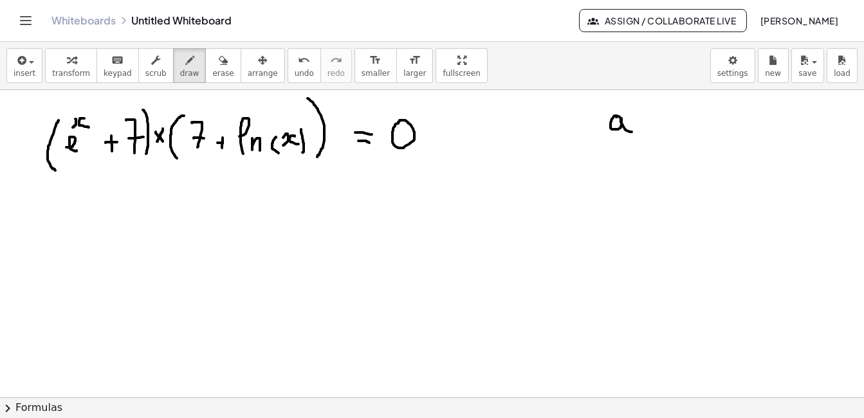
click at [633, 131] on div at bounding box center [432, 397] width 864 height 615
drag, startPoint x: 593, startPoint y: 144, endPoint x: 641, endPoint y: 143, distance: 48.3
click at [641, 143] on div at bounding box center [432, 397] width 864 height 615
drag, startPoint x: 616, startPoint y: 153, endPoint x: 620, endPoint y: 180, distance: 27.2
click at [620, 180] on div at bounding box center [432, 397] width 864 height 615
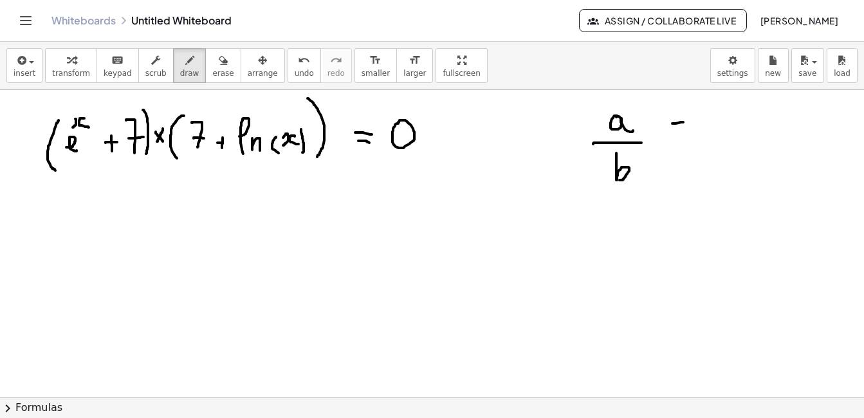
drag, startPoint x: 672, startPoint y: 124, endPoint x: 686, endPoint y: 124, distance: 13.5
click at [687, 122] on div at bounding box center [432, 397] width 864 height 615
drag, startPoint x: 671, startPoint y: 136, endPoint x: 686, endPoint y: 136, distance: 15.4
click at [686, 136] on div at bounding box center [432, 397] width 864 height 615
click at [721, 117] on div at bounding box center [432, 397] width 864 height 615
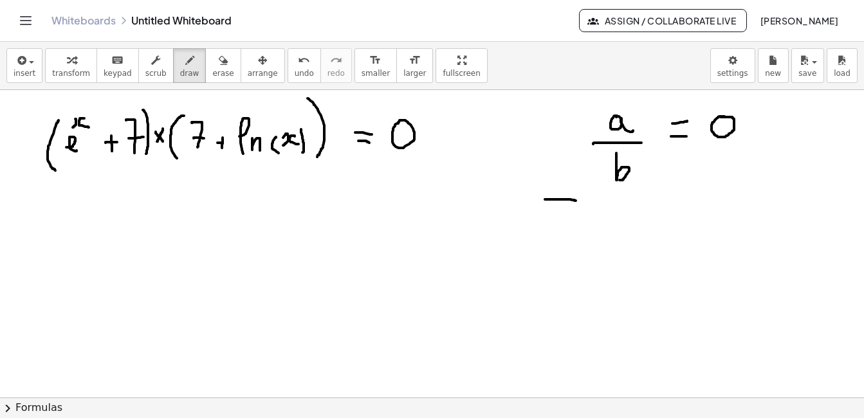
drag, startPoint x: 545, startPoint y: 199, endPoint x: 576, endPoint y: 201, distance: 30.9
click at [576, 201] on div at bounding box center [432, 397] width 864 height 615
drag, startPoint x: 531, startPoint y: 219, endPoint x: 568, endPoint y: 220, distance: 37.3
click at [568, 220] on div at bounding box center [432, 397] width 864 height 615
drag, startPoint x: 567, startPoint y: 188, endPoint x: 545, endPoint y: 234, distance: 51.5
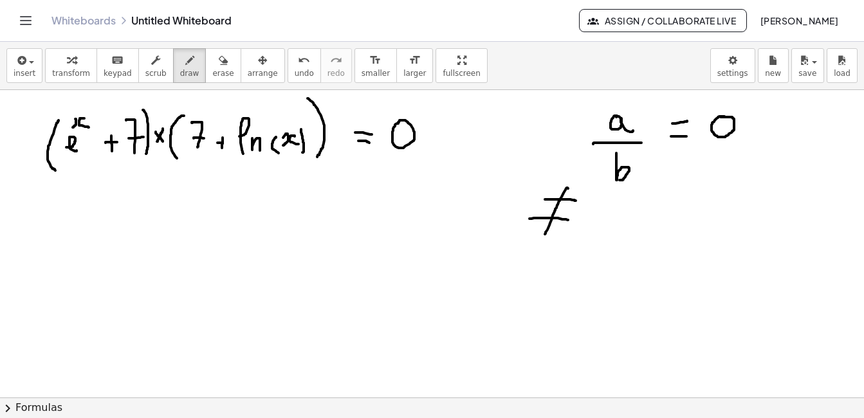
click at [545, 234] on div at bounding box center [432, 397] width 864 height 615
drag, startPoint x: 604, startPoint y: 207, endPoint x: 595, endPoint y: 211, distance: 10.1
click at [595, 211] on div at bounding box center [432, 397] width 864 height 615
drag, startPoint x: 729, startPoint y: 183, endPoint x: 733, endPoint y: 196, distance: 14.1
click at [724, 200] on div at bounding box center [432, 397] width 864 height 615
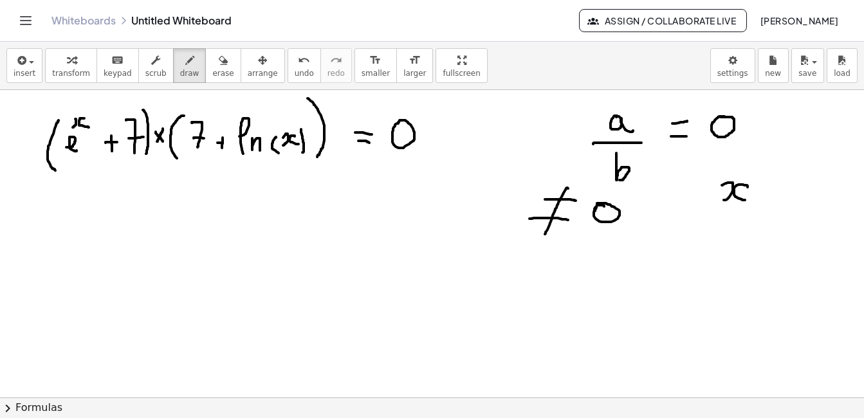
drag, startPoint x: 748, startPoint y: 187, endPoint x: 749, endPoint y: 201, distance: 13.6
click at [749, 201] on div at bounding box center [432, 397] width 864 height 615
drag, startPoint x: 679, startPoint y: 209, endPoint x: 782, endPoint y: 212, distance: 103.0
click at [782, 212] on div at bounding box center [432, 397] width 864 height 615
drag, startPoint x: 719, startPoint y: 230, endPoint x: 715, endPoint y: 265, distance: 35.5
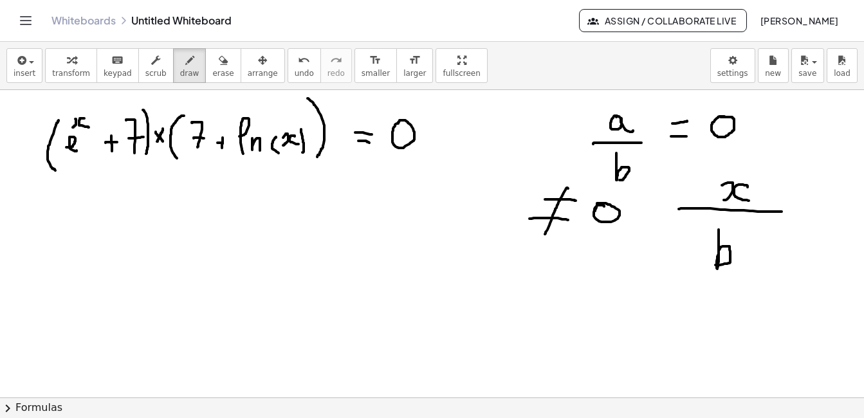
click at [715, 265] on div at bounding box center [432, 397] width 864 height 615
drag, startPoint x: 800, startPoint y: 208, endPoint x: 811, endPoint y: 207, distance: 11.0
click at [811, 207] on div at bounding box center [432, 397] width 864 height 615
click at [822, 194] on div at bounding box center [432, 397] width 864 height 615
drag, startPoint x: 832, startPoint y: 193, endPoint x: 836, endPoint y: 187, distance: 7.3
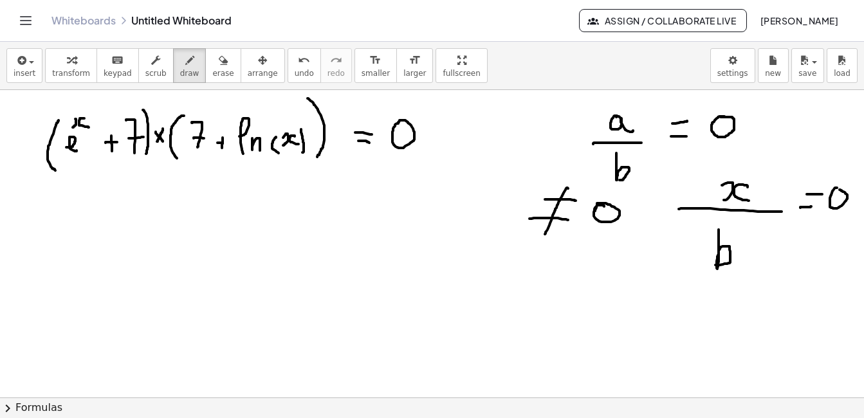
click at [836, 187] on div at bounding box center [432, 397] width 864 height 615
drag, startPoint x: 816, startPoint y: 131, endPoint x: 789, endPoint y: 157, distance: 37.3
click at [789, 165] on div at bounding box center [432, 397] width 864 height 615
drag, startPoint x: 784, startPoint y: 158, endPoint x: 811, endPoint y: 162, distance: 27.3
click at [811, 162] on div at bounding box center [432, 397] width 864 height 615
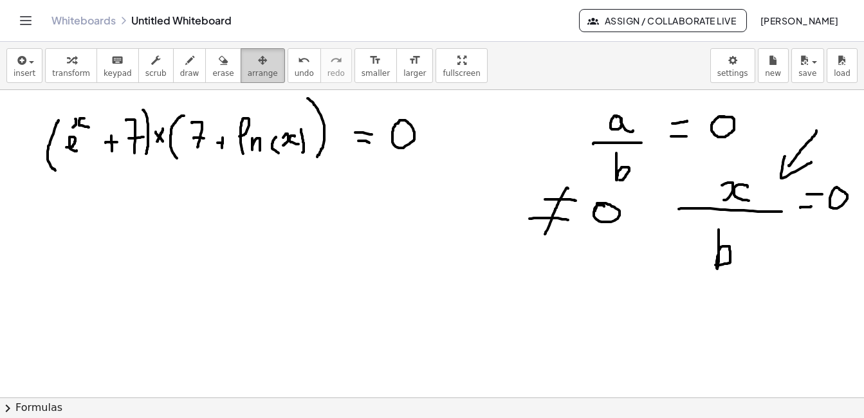
click at [248, 69] on span "arrange" at bounding box center [263, 73] width 30 height 9
click at [212, 66] on div "button" at bounding box center [222, 59] width 21 height 15
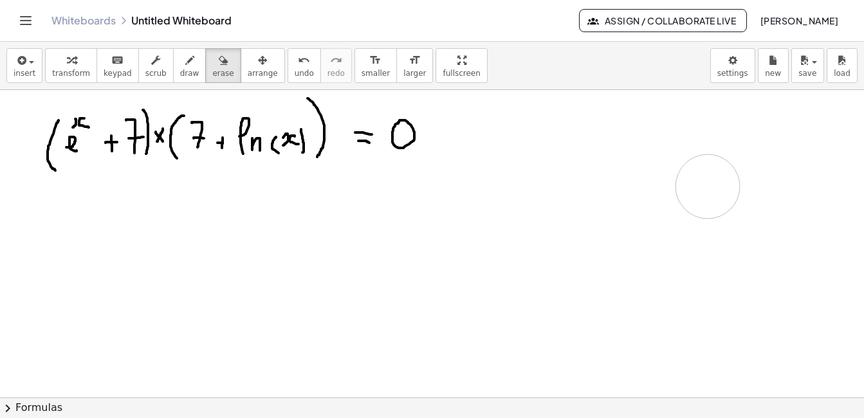
drag, startPoint x: 592, startPoint y: 180, endPoint x: 708, endPoint y: 187, distance: 115.3
click at [708, 187] on div at bounding box center [432, 397] width 864 height 615
click at [180, 55] on div "button" at bounding box center [189, 59] width 19 height 15
drag, startPoint x: 41, startPoint y: 168, endPoint x: 145, endPoint y: 163, distance: 104.3
click at [145, 163] on div at bounding box center [432, 397] width 864 height 615
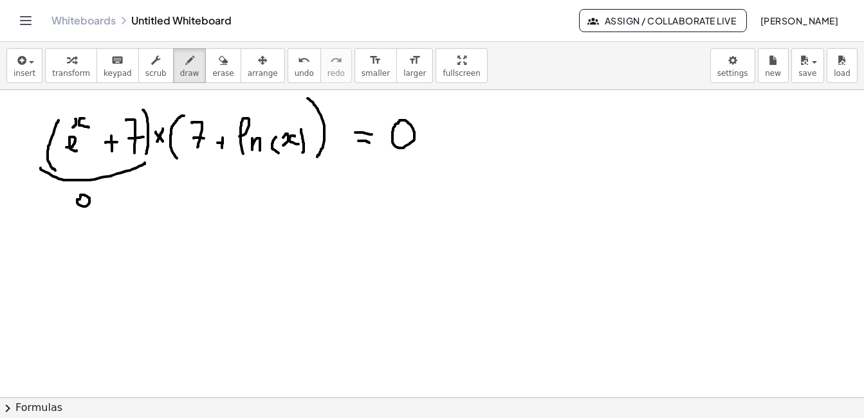
click at [80, 199] on div at bounding box center [432, 397] width 864 height 615
drag, startPoint x: 91, startPoint y: 196, endPoint x: 100, endPoint y: 212, distance: 18.1
click at [100, 212] on div at bounding box center [432, 397] width 864 height 615
drag, startPoint x: 169, startPoint y: 158, endPoint x: 334, endPoint y: 158, distance: 164.7
click at [334, 158] on div at bounding box center [432, 397] width 864 height 615
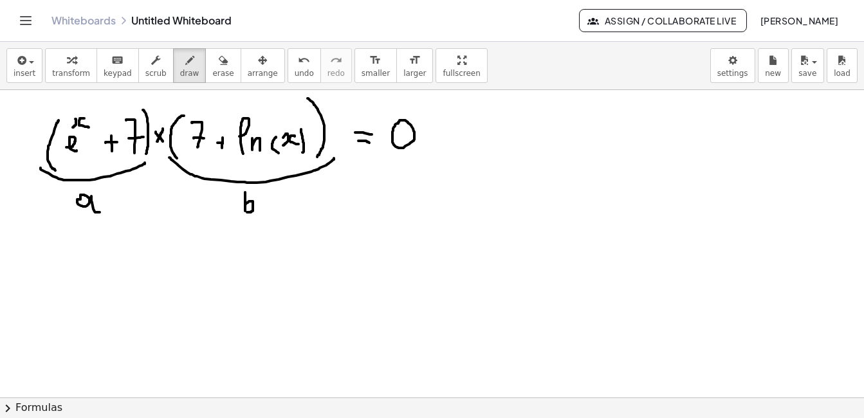
drag, startPoint x: 245, startPoint y: 192, endPoint x: 245, endPoint y: 212, distance: 19.9
click at [246, 212] on div at bounding box center [432, 397] width 864 height 615
drag, startPoint x: 170, startPoint y: 192, endPoint x: 179, endPoint y: 200, distance: 12.3
click at [179, 200] on div at bounding box center [432, 397] width 864 height 615
drag, startPoint x: 182, startPoint y: 192, endPoint x: 255, endPoint y: 192, distance: 72.7
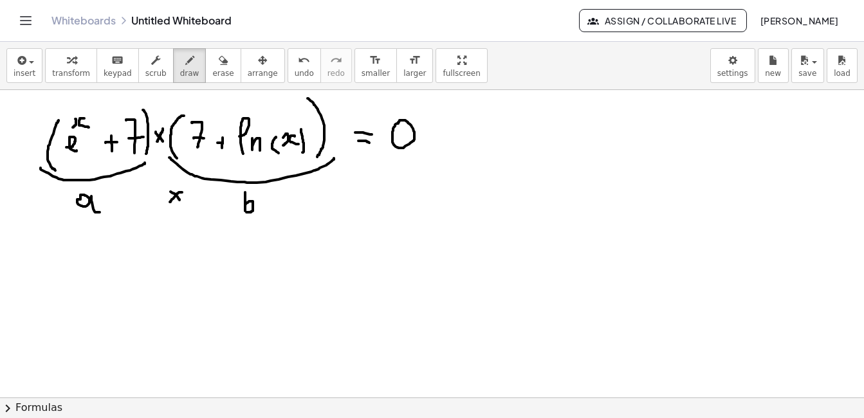
click at [171, 202] on div at bounding box center [432, 397] width 864 height 615
drag, startPoint x: 342, startPoint y: 182, endPoint x: 357, endPoint y: 185, distance: 15.7
click at [360, 183] on div at bounding box center [432, 397] width 864 height 615
click at [354, 190] on div at bounding box center [432, 397] width 864 height 615
click at [389, 183] on div at bounding box center [432, 397] width 864 height 615
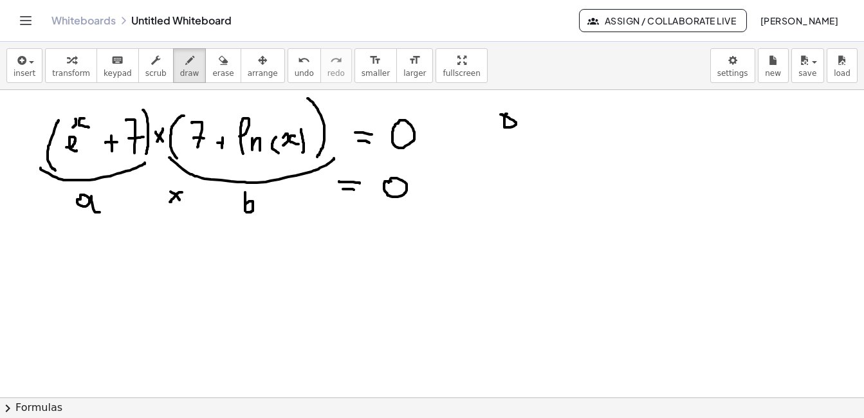
click at [500, 115] on div at bounding box center [432, 397] width 864 height 615
drag, startPoint x: 516, startPoint y: 116, endPoint x: 527, endPoint y: 129, distance: 17.4
click at [527, 129] on div at bounding box center [432, 397] width 864 height 615
drag, startPoint x: 540, startPoint y: 120, endPoint x: 553, endPoint y: 120, distance: 12.9
click at [553, 120] on div at bounding box center [432, 397] width 864 height 615
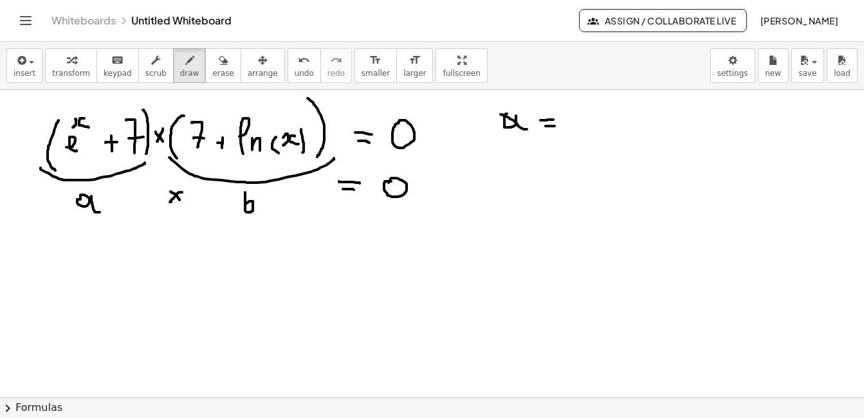
drag, startPoint x: 546, startPoint y: 126, endPoint x: 555, endPoint y: 126, distance: 9.0
click at [555, 126] on div at bounding box center [432, 397] width 864 height 615
click at [596, 110] on div at bounding box center [432, 397] width 864 height 615
drag, startPoint x: 643, startPoint y: 116, endPoint x: 669, endPoint y: 121, distance: 26.2
click at [669, 121] on div at bounding box center [432, 397] width 864 height 615
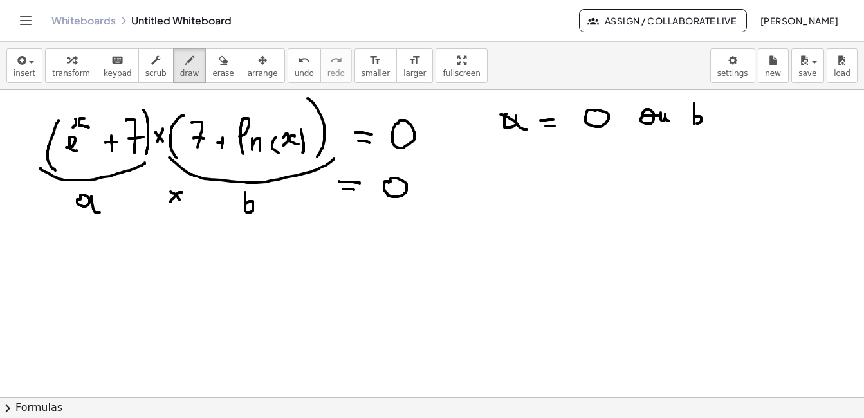
drag, startPoint x: 694, startPoint y: 103, endPoint x: 695, endPoint y: 124, distance: 20.6
click at [695, 124] on div at bounding box center [432, 397] width 864 height 615
click at [722, 115] on div at bounding box center [432, 397] width 864 height 615
drag, startPoint x: 714, startPoint y: 120, endPoint x: 728, endPoint y: 120, distance: 14.2
click at [728, 120] on div at bounding box center [432, 397] width 864 height 615
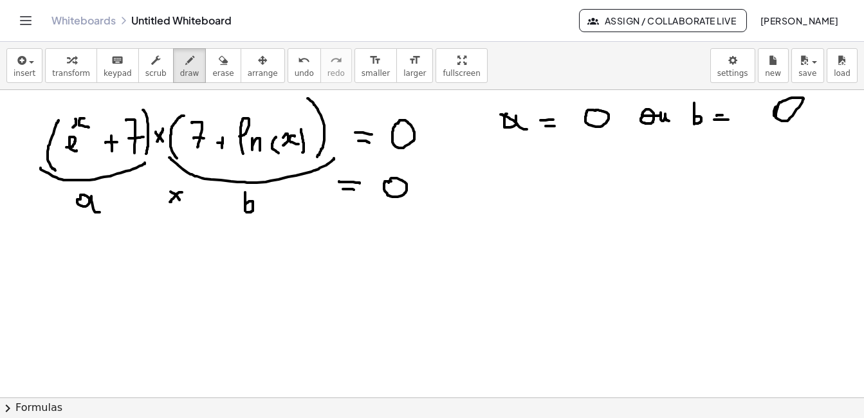
drag, startPoint x: 776, startPoint y: 107, endPoint x: 776, endPoint y: 118, distance: 11.0
click at [776, 118] on div at bounding box center [432, 397] width 864 height 615
drag, startPoint x: 480, startPoint y: 164, endPoint x: 492, endPoint y: 176, distance: 17.3
click at [492, 176] on div at bounding box center [432, 397] width 864 height 615
drag, startPoint x: 497, startPoint y: 143, endPoint x: 498, endPoint y: 151, distance: 7.7
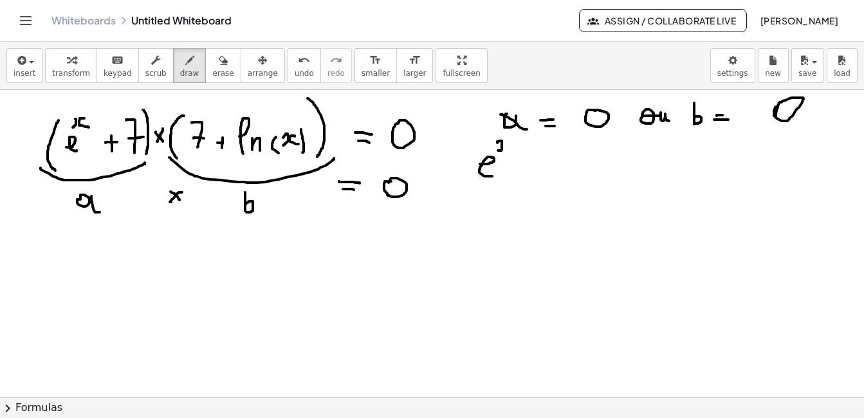
click at [498, 151] on div at bounding box center [432, 397] width 864 height 615
drag, startPoint x: 509, startPoint y: 142, endPoint x: 511, endPoint y: 149, distance: 6.9
click at [511, 149] on div at bounding box center [432, 397] width 864 height 615
drag, startPoint x: 517, startPoint y: 168, endPoint x: 517, endPoint y: 179, distance: 10.9
click at [517, 179] on div at bounding box center [432, 397] width 864 height 615
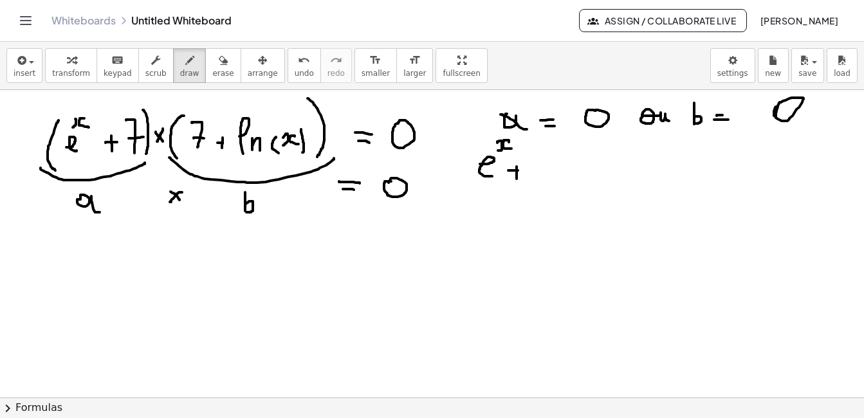
drag, startPoint x: 509, startPoint y: 170, endPoint x: 522, endPoint y: 170, distance: 12.9
click at [522, 170] on div at bounding box center [432, 397] width 864 height 615
drag, startPoint x: 519, startPoint y: 140, endPoint x: 536, endPoint y: 179, distance: 42.9
click at [536, 181] on div at bounding box center [432, 397] width 864 height 615
drag, startPoint x: 529, startPoint y: 163, endPoint x: 538, endPoint y: 163, distance: 9.0
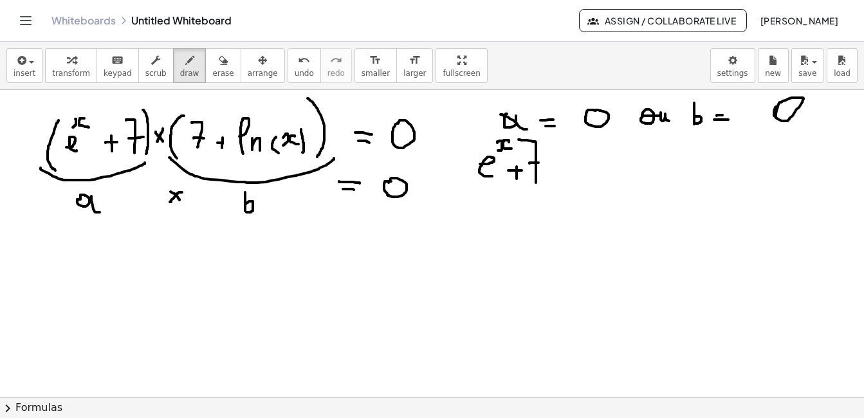
click at [538, 163] on div at bounding box center [432, 397] width 864 height 615
click at [574, 168] on div at bounding box center [432, 397] width 864 height 615
drag, startPoint x: 562, startPoint y: 174, endPoint x: 576, endPoint y: 173, distance: 14.2
click at [576, 173] on div at bounding box center [432, 397] width 864 height 615
click at [596, 160] on div at bounding box center [432, 397] width 864 height 615
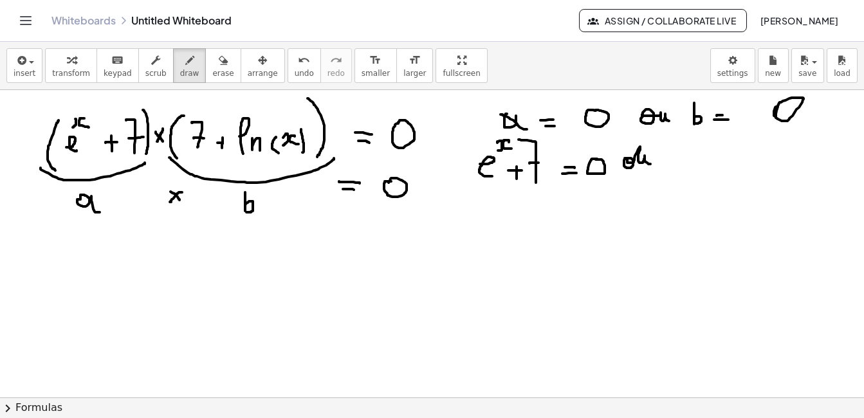
drag, startPoint x: 628, startPoint y: 158, endPoint x: 651, endPoint y: 164, distance: 23.9
click at [651, 164] on div at bounding box center [432, 397] width 864 height 615
drag, startPoint x: 672, startPoint y: 147, endPoint x: 674, endPoint y: 160, distance: 13.0
click at [677, 167] on div at bounding box center [432, 397] width 864 height 615
drag, startPoint x: 672, startPoint y: 158, endPoint x: 692, endPoint y: 157, distance: 20.6
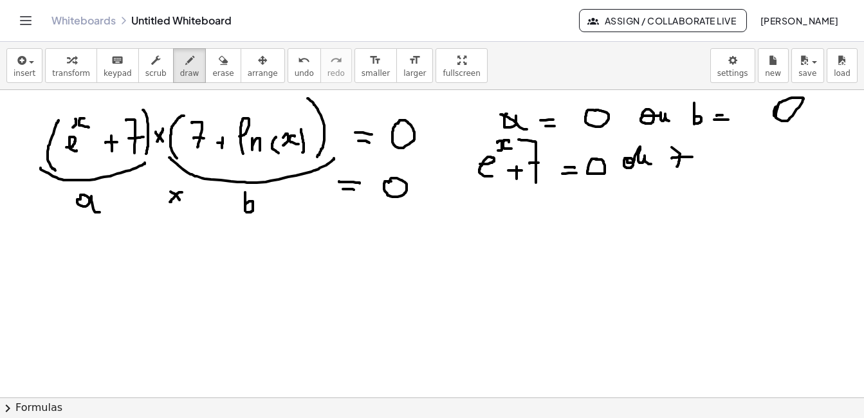
click at [692, 157] on div at bounding box center [432, 397] width 864 height 615
drag, startPoint x: 709, startPoint y: 156, endPoint x: 708, endPoint y: 172, distance: 16.1
click at [708, 172] on div at bounding box center [432, 397] width 864 height 615
drag, startPoint x: 703, startPoint y: 165, endPoint x: 713, endPoint y: 165, distance: 9.6
click at [713, 165] on div at bounding box center [432, 397] width 864 height 615
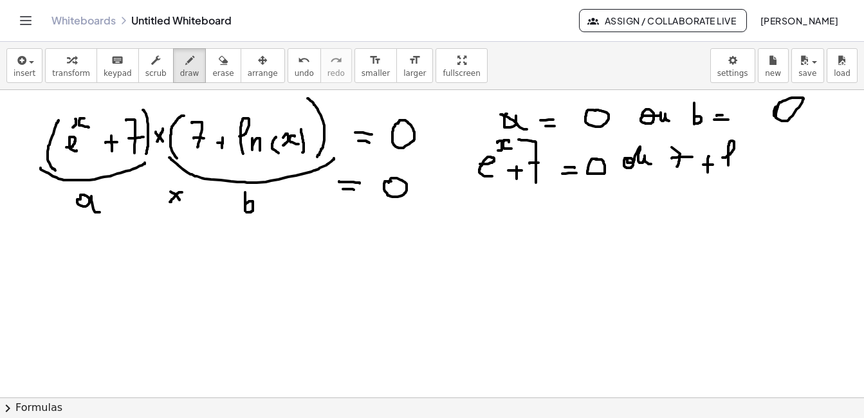
drag, startPoint x: 724, startPoint y: 158, endPoint x: 728, endPoint y: 169, distance: 11.8
click at [728, 169] on div at bounding box center [432, 397] width 864 height 615
drag, startPoint x: 735, startPoint y: 165, endPoint x: 744, endPoint y: 169, distance: 10.6
click at [744, 169] on div at bounding box center [432, 397] width 864 height 615
drag, startPoint x: 757, startPoint y: 159, endPoint x: 762, endPoint y: 169, distance: 10.6
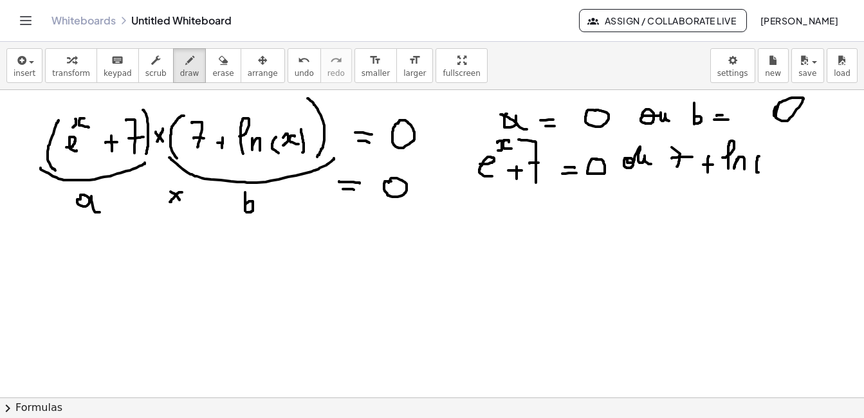
click at [760, 172] on div at bounding box center [432, 397] width 864 height 615
drag
click at [764, 167] on div at bounding box center [432, 397] width 864 height 615
click at [777, 167] on div at bounding box center [432, 397] width 864 height 615
click at [784, 174] on div at bounding box center [432, 397] width 864 height 615
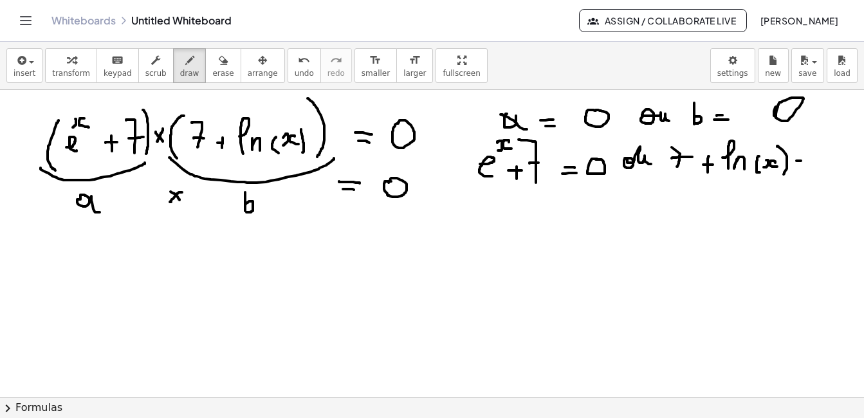
click at [801, 161] on div at bounding box center [432, 397] width 864 height 615
click at [800, 167] on div at bounding box center [432, 397] width 864 height 615
click at [820, 158] on div at bounding box center [432, 397] width 864 height 615
click at [261, 296] on div at bounding box center [432, 397] width 864 height 615
click at [284, 295] on div at bounding box center [432, 397] width 864 height 615
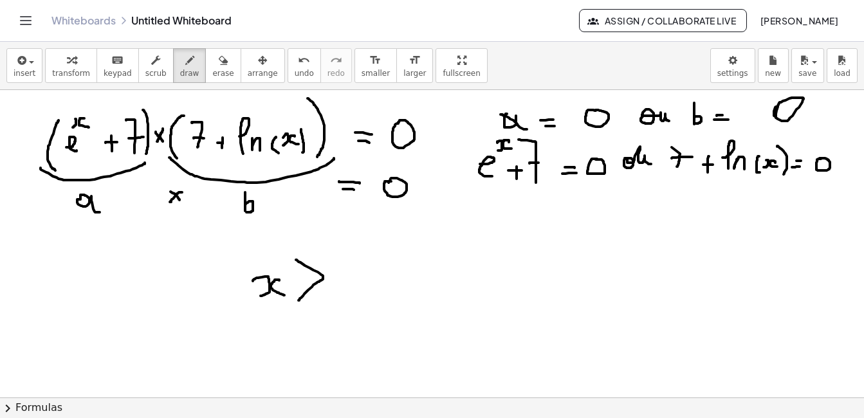
click at [298, 301] on div at bounding box center [432, 397] width 864 height 615
click at [357, 269] on div at bounding box center [432, 397] width 864 height 615
drag, startPoint x: 618, startPoint y: 136, endPoint x: 618, endPoint y: 184, distance: 47.6
click at [618, 184] on div at bounding box center [432, 397] width 864 height 615
drag, startPoint x: 663, startPoint y: 141, endPoint x: 665, endPoint y: 179, distance: 38.0
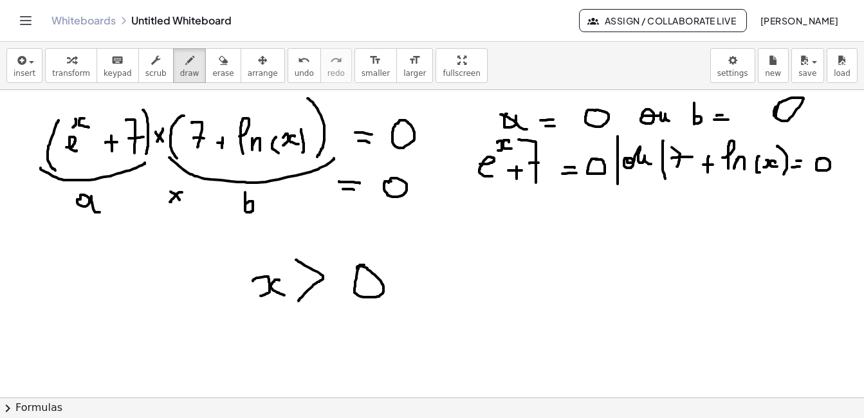
click at [665, 179] on div at bounding box center [432, 397] width 864 height 615
drag, startPoint x: 24, startPoint y: 261, endPoint x: 39, endPoint y: 268, distance: 16.7
click at [39, 268] on div at bounding box center [432, 397] width 864 height 615
drag, startPoint x: 60, startPoint y: 253, endPoint x: 69, endPoint y: 253, distance: 9.0
click at [69, 253] on div at bounding box center [432, 397] width 864 height 615
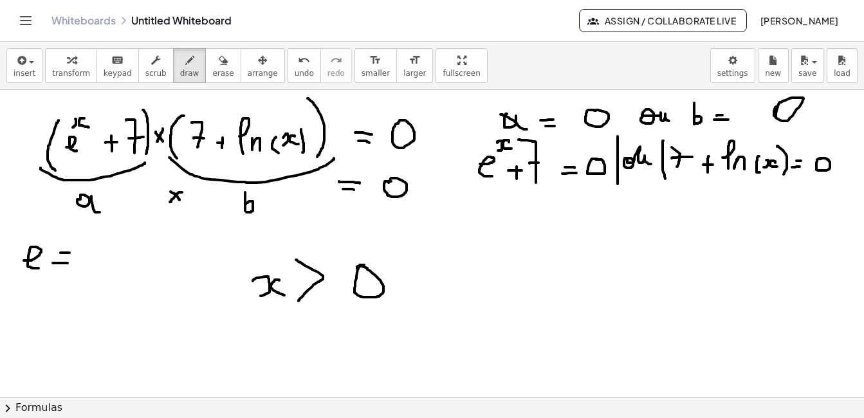
drag, startPoint x: 53, startPoint y: 263, endPoint x: 68, endPoint y: 263, distance: 14.8
click at [68, 263] on div at bounding box center [432, 397] width 864 height 615
drag, startPoint x: 106, startPoint y: 250, endPoint x: 118, endPoint y: 268, distance: 22.3
click at [107, 272] on div at bounding box center [432, 397] width 864 height 615
drag, startPoint x: 129, startPoint y: 267, endPoint x: 124, endPoint y: 274, distance: 8.7
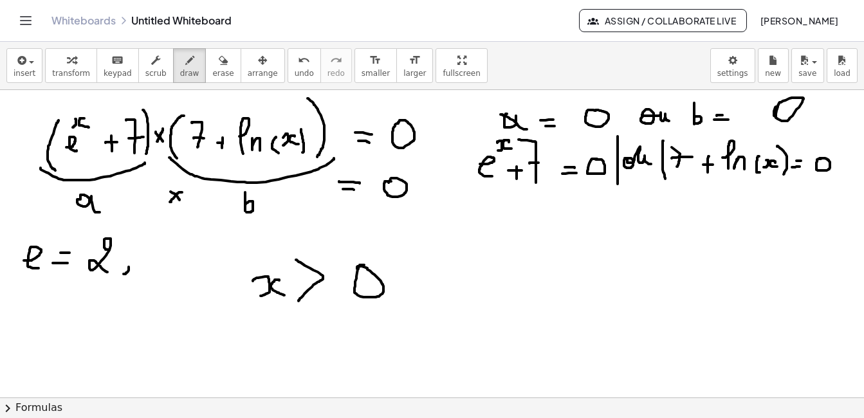
click at [124, 274] on div at bounding box center [432, 397] width 864 height 615
drag, startPoint x: 169, startPoint y: 253, endPoint x: 170, endPoint y: 268, distance: 14.9
click at [170, 268] on div at bounding box center [432, 397] width 864 height 615
drag, startPoint x: 18, startPoint y: 313, endPoint x: 26, endPoint y: 342, distance: 30.1
click at [26, 342] on div at bounding box center [432, 397] width 864 height 615
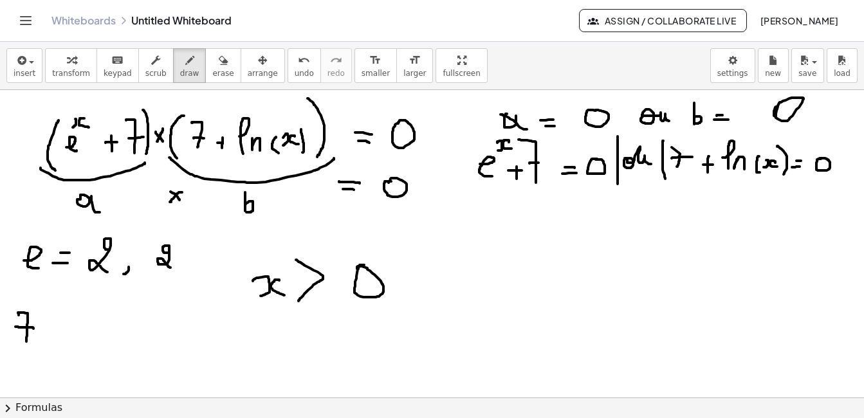
drag, startPoint x: 15, startPoint y: 327, endPoint x: 33, endPoint y: 329, distance: 18.2
click at [33, 329] on div at bounding box center [432, 397] width 864 height 615
drag, startPoint x: 485, startPoint y: 143, endPoint x: 517, endPoint y: 150, distance: 32.8
click at [517, 150] on div at bounding box center [432, 397] width 864 height 615
drag, startPoint x: 470, startPoint y: 266, endPoint x: 475, endPoint y: 271, distance: 7.7
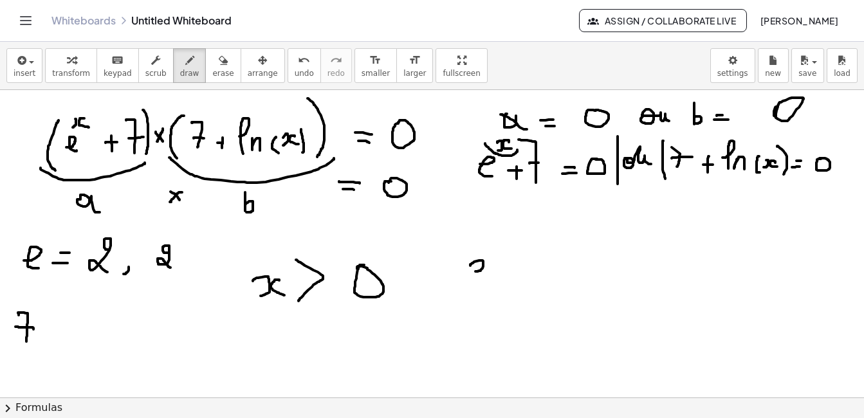
click at [475, 271] on div at bounding box center [432, 397] width 864 height 615
drag, startPoint x: 493, startPoint y: 255, endPoint x: 493, endPoint y: 270, distance: 14.2
click at [493, 270] on div at bounding box center [432, 397] width 864 height 615
click at [280, 341] on div at bounding box center [432, 397] width 864 height 615
drag, startPoint x: 281, startPoint y: 365, endPoint x: 282, endPoint y: 371, distance: 6.6
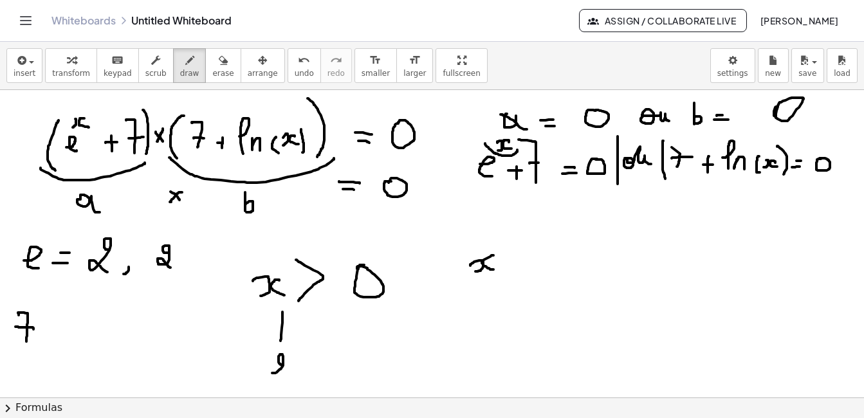
click at [282, 371] on div at bounding box center [432, 397] width 864 height 615
drag, startPoint x: 349, startPoint y: 347, endPoint x: 352, endPoint y: 368, distance: 20.7
click at [352, 368] on div at bounding box center [432, 397] width 864 height 615
drag, startPoint x: 398, startPoint y: 363, endPoint x: 478, endPoint y: 350, distance: 80.9
click at [478, 350] on div at bounding box center [432, 397] width 864 height 615
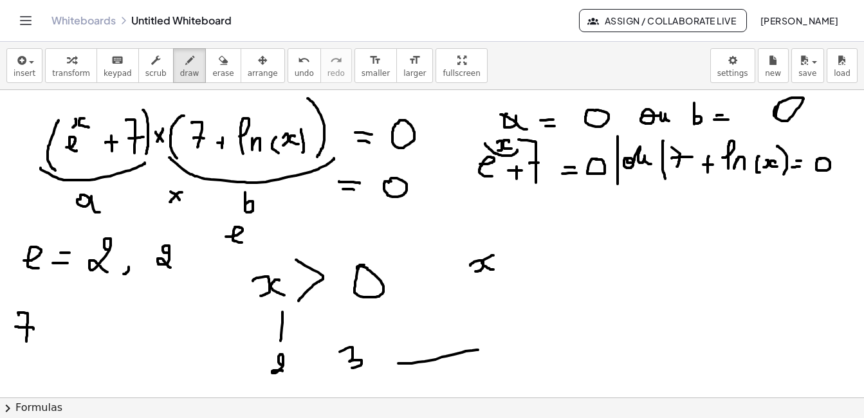
drag, startPoint x: 226, startPoint y: 237, endPoint x: 253, endPoint y: 232, distance: 28.0
click at [246, 241] on div at bounding box center [432, 397] width 864 height 615
drag, startPoint x: 255, startPoint y: 219, endPoint x: 258, endPoint y: 228, distance: 8.7
click at [255, 226] on div at bounding box center [432, 397] width 864 height 615
drag, startPoint x: 270, startPoint y: 230, endPoint x: 270, endPoint y: 240, distance: 10.3
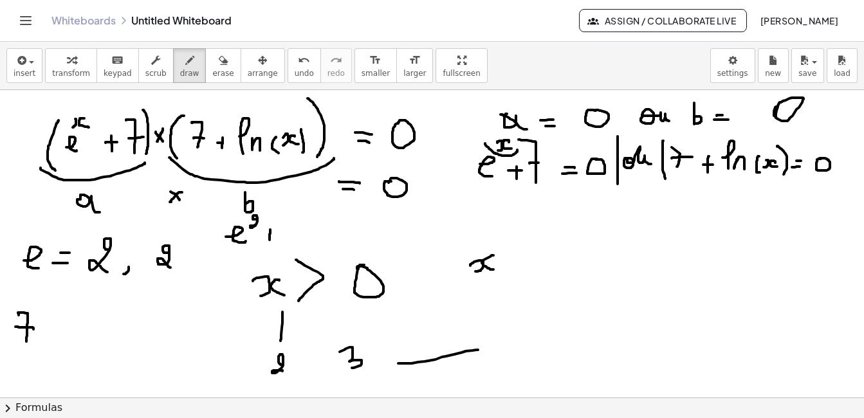
click at [270, 240] on div at bounding box center [432, 397] width 864 height 615
drag, startPoint x: 265, startPoint y: 235, endPoint x: 272, endPoint y: 234, distance: 7.1
click at [272, 234] on div at bounding box center [432, 397] width 864 height 615
drag, startPoint x: 286, startPoint y: 215, endPoint x: 298, endPoint y: 239, distance: 27.1
click at [298, 239] on div at bounding box center [432, 397] width 864 height 615
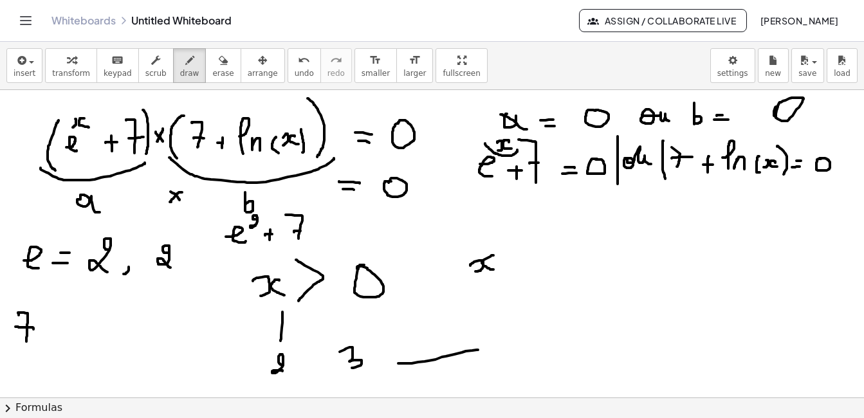
drag, startPoint x: 294, startPoint y: 232, endPoint x: 306, endPoint y: 231, distance: 11.7
click at [306, 231] on div at bounding box center [432, 397] width 864 height 615
click at [219, 57] on icon "button" at bounding box center [223, 60] width 9 height 15
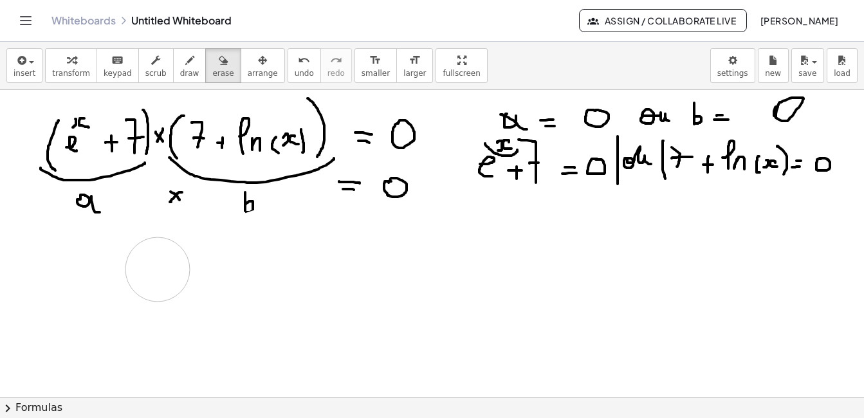
drag, startPoint x: 324, startPoint y: 246, endPoint x: 177, endPoint y: 271, distance: 148.8
click at [177, 271] on div at bounding box center [432, 397] width 864 height 615
click at [180, 75] on span "draw" at bounding box center [189, 73] width 19 height 9
drag, startPoint x: 394, startPoint y: 230, endPoint x: 411, endPoint y: 238, distance: 19.3
click at [411, 239] on div at bounding box center [432, 397] width 864 height 615
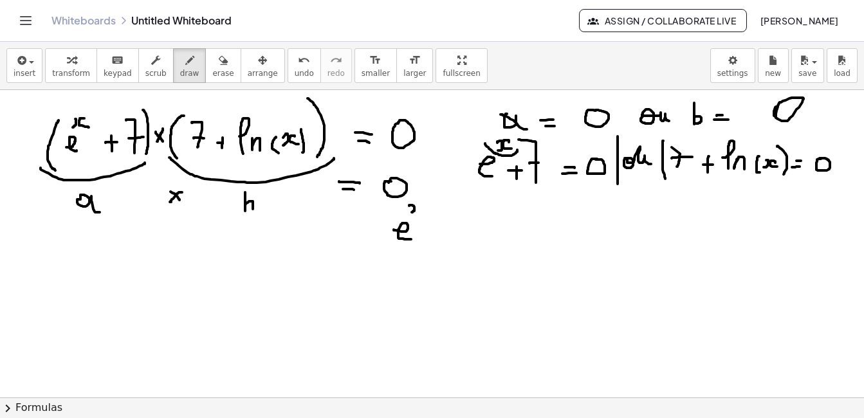
drag, startPoint x: 409, startPoint y: 206, endPoint x: 412, endPoint y: 212, distance: 6.9
click at [412, 212] on div at bounding box center [432, 397] width 864 height 615
click at [421, 209] on div at bounding box center [432, 397] width 864 height 615
click at [205, 51] on button "erase" at bounding box center [222, 65] width 35 height 35
drag, startPoint x: 401, startPoint y: 253, endPoint x: 458, endPoint y: 249, distance: 57.4
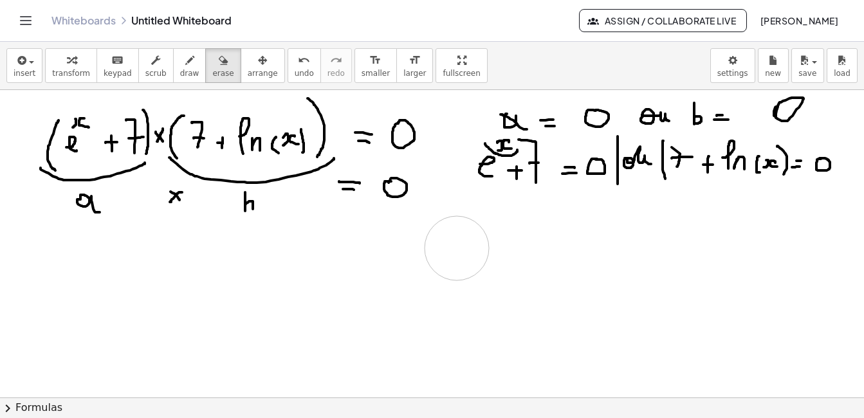
click at [458, 249] on div at bounding box center [432, 397] width 864 height 615
click at [174, 81] on button "draw" at bounding box center [189, 65] width 33 height 35
drag, startPoint x: 504, startPoint y: 138, endPoint x: 478, endPoint y: 176, distance: 46.4
click at [478, 176] on div at bounding box center [432, 397] width 864 height 615
drag, startPoint x: 462, startPoint y: 212, endPoint x: 457, endPoint y: 203, distance: 10.4
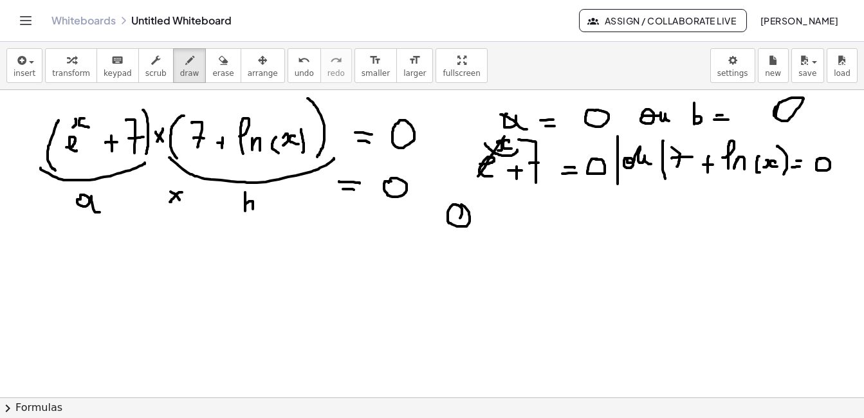
click at [457, 203] on div at bounding box center [432, 397] width 864 height 615
click at [288, 68] on button "undo undo" at bounding box center [304, 65] width 33 height 35
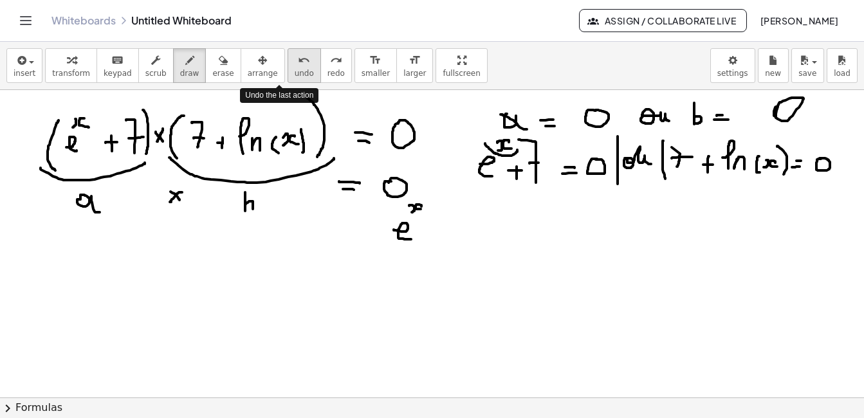
click at [288, 68] on button "undo undo" at bounding box center [304, 65] width 33 height 35
click at [327, 73] on span "redo" at bounding box center [335, 73] width 17 height 9
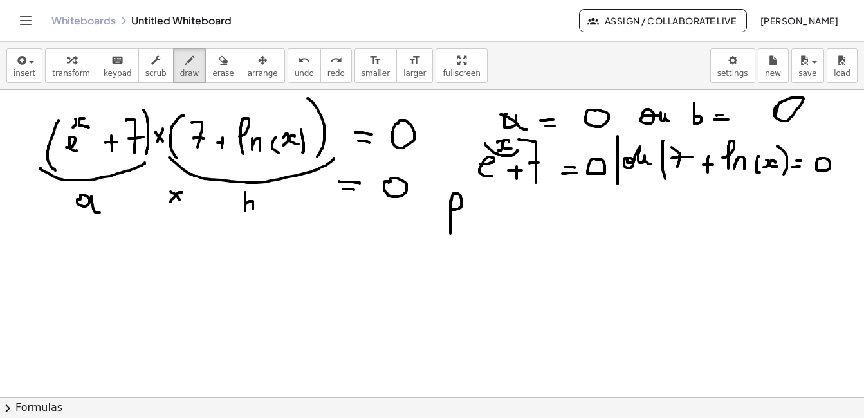
drag, startPoint x: 450, startPoint y: 201, endPoint x: 452, endPoint y: 209, distance: 8.6
click at [452, 209] on div at bounding box center [432, 397] width 864 height 615
click at [470, 204] on div at bounding box center [432, 397] width 864 height 615
drag, startPoint x: 479, startPoint y: 200, endPoint x: 484, endPoint y: 210, distance: 11.2
click at [484, 210] on div at bounding box center [432, 397] width 864 height 615
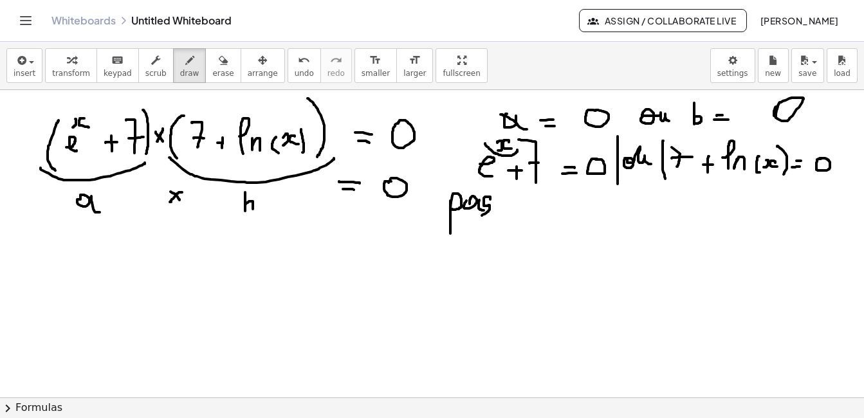
drag, startPoint x: 490, startPoint y: 199, endPoint x: 480, endPoint y: 216, distance: 19.1
click at [480, 216] on div at bounding box center [432, 397] width 864 height 615
drag, startPoint x: 515, startPoint y: 192, endPoint x: 515, endPoint y: 212, distance: 19.9
click at [515, 212] on div at bounding box center [432, 397] width 864 height 615
drag, startPoint x: 522, startPoint y: 210, endPoint x: 531, endPoint y: 214, distance: 10.4
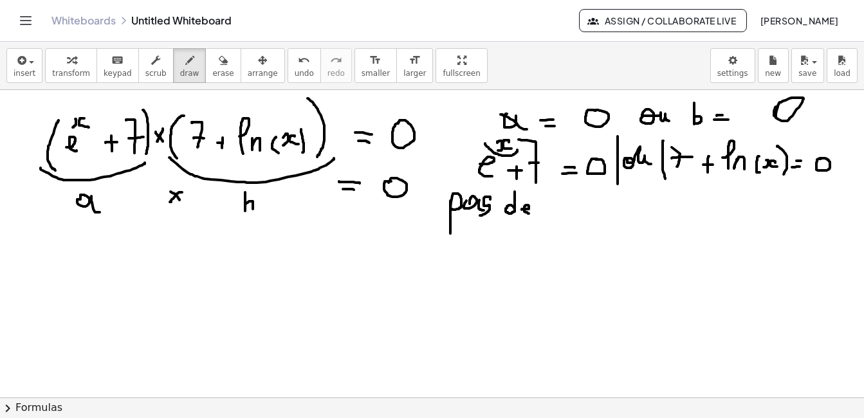
click at [531, 214] on div at bounding box center [432, 397] width 864 height 615
drag, startPoint x: 569, startPoint y: 193, endPoint x: 559, endPoint y: 217, distance: 25.7
click at [559, 217] on div at bounding box center [432, 397] width 864 height 615
drag, startPoint x: 551, startPoint y: 267, endPoint x: 560, endPoint y: 271, distance: 9.8
click at [560, 271] on div at bounding box center [432, 397] width 864 height 615
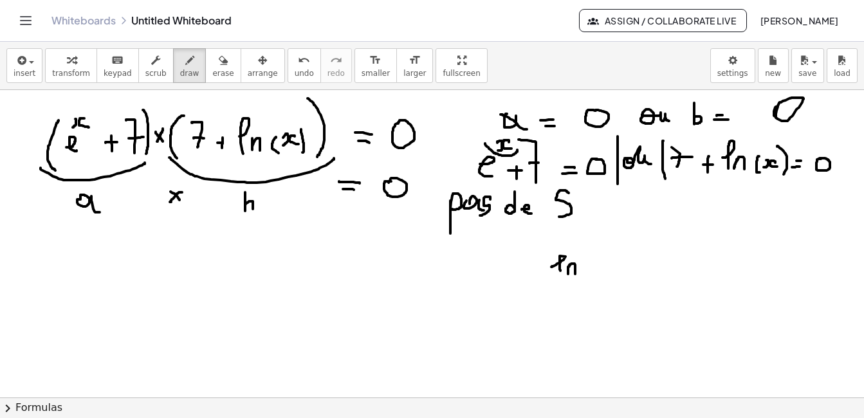
drag, startPoint x: 570, startPoint y: 265, endPoint x: 575, endPoint y: 275, distance: 10.9
click at [575, 275] on div at bounding box center [432, 397] width 864 height 615
drag, startPoint x: 594, startPoint y: 259, endPoint x: 592, endPoint y: 274, distance: 14.9
click at [592, 274] on div at bounding box center [432, 397] width 864 height 615
drag, startPoint x: 598, startPoint y: 265, endPoint x: 603, endPoint y: 274, distance: 10.4
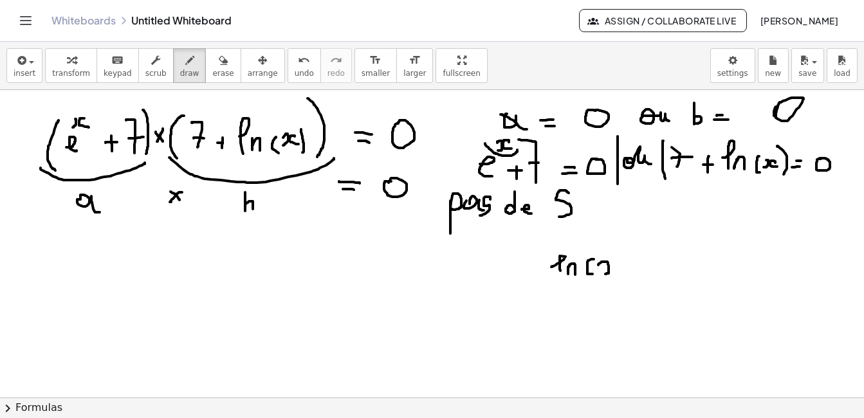
click at [603, 274] on div at bounding box center [432, 397] width 864 height 615
click at [619, 272] on div at bounding box center [432, 397] width 864 height 615
drag, startPoint x: 617, startPoint y: 253, endPoint x: 625, endPoint y: 278, distance: 25.8
click at [625, 278] on div at bounding box center [432, 397] width 864 height 615
drag, startPoint x: 647, startPoint y: 261, endPoint x: 646, endPoint y: 275, distance: 14.2
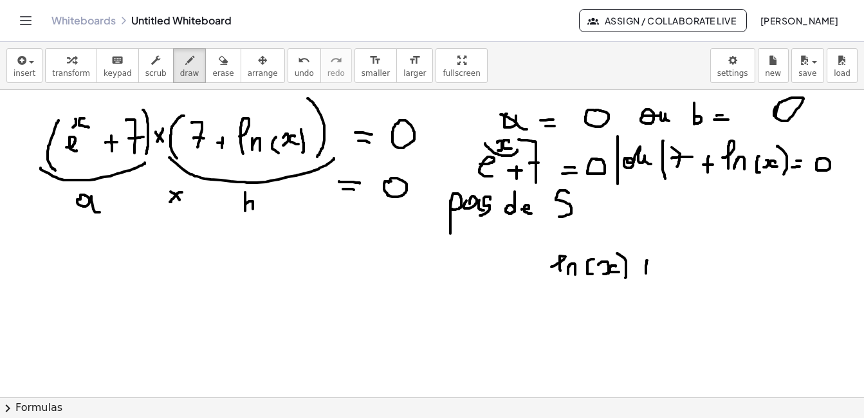
click at [646, 275] on div at bounding box center [432, 397] width 864 height 615
drag, startPoint x: 641, startPoint y: 266, endPoint x: 656, endPoint y: 266, distance: 14.8
click at [656, 266] on div at bounding box center [432, 397] width 864 height 615
drag, startPoint x: 665, startPoint y: 254, endPoint x: 671, endPoint y: 275, distance: 21.6
click at [671, 275] on div at bounding box center [432, 397] width 864 height 615
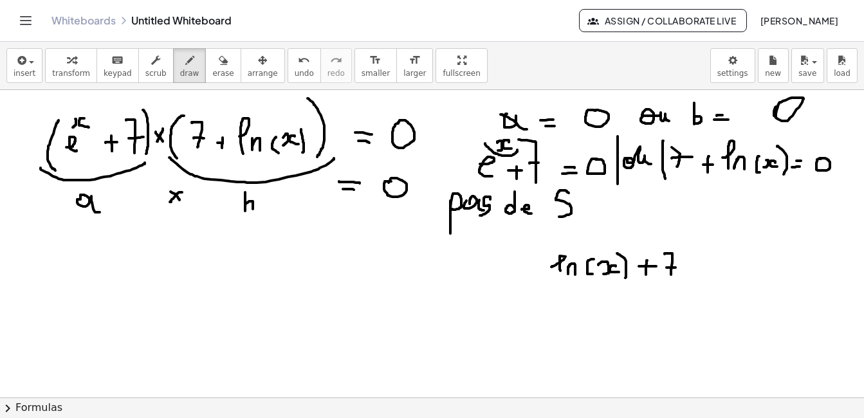
drag, startPoint x: 666, startPoint y: 268, endPoint x: 676, endPoint y: 268, distance: 9.6
click at [676, 268] on div at bounding box center [432, 397] width 864 height 615
drag, startPoint x: 689, startPoint y: 266, endPoint x: 706, endPoint y: 269, distance: 17.7
click at [706, 269] on div at bounding box center [432, 397] width 864 height 615
drag, startPoint x: 692, startPoint y: 271, endPoint x: 701, endPoint y: 271, distance: 9.6
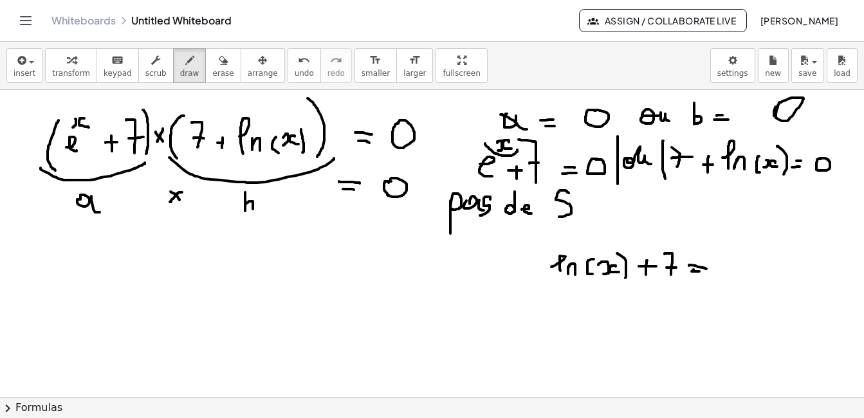
click at [701, 271] on div at bounding box center [432, 397] width 864 height 615
click at [731, 262] on div at bounding box center [432, 397] width 864 height 615
drag, startPoint x: 545, startPoint y: 311, endPoint x: 552, endPoint y: 318, distance: 10.0
click at [552, 318] on div at bounding box center [432, 397] width 864 height 615
drag, startPoint x: 558, startPoint y: 309, endPoint x: 576, endPoint y: 310, distance: 18.7
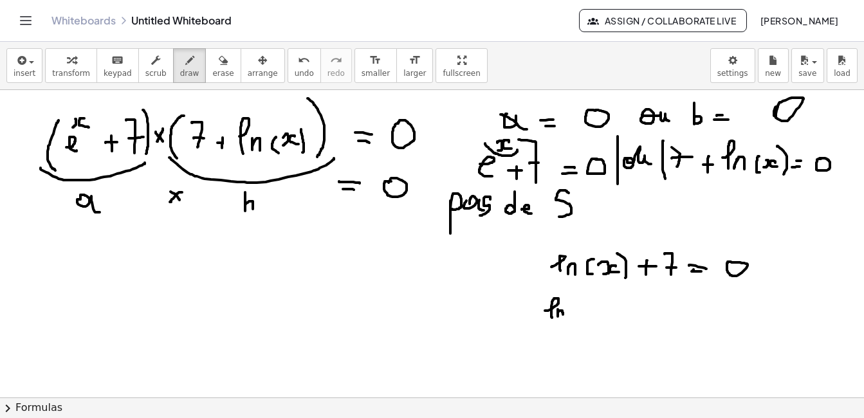
click at [567, 315] on div at bounding box center [432, 397] width 864 height 615
drag, startPoint x: 578, startPoint y: 303, endPoint x: 584, endPoint y: 315, distance: 13.2
click at [580, 319] on div at bounding box center [432, 397] width 864 height 615
drag, startPoint x: 585, startPoint y: 310, endPoint x: 583, endPoint y: 322, distance: 11.7
click at [583, 322] on div at bounding box center [432, 397] width 864 height 615
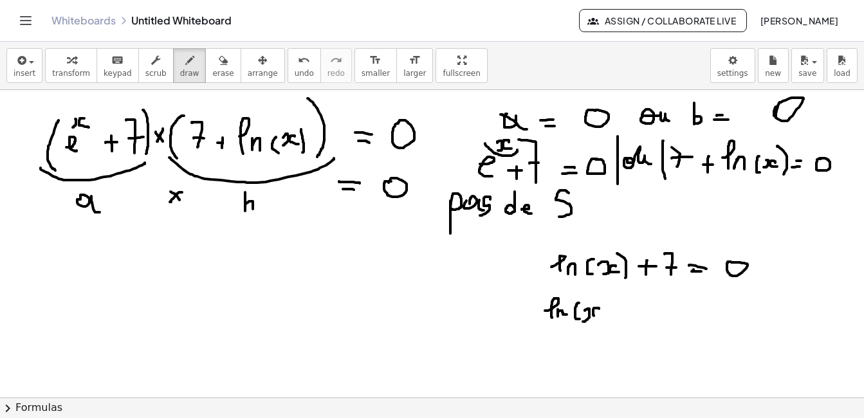
drag, startPoint x: 599, startPoint y: 308, endPoint x: 598, endPoint y: 317, distance: 9.0
click at [598, 317] on div at bounding box center [432, 397] width 864 height 615
drag, startPoint x: 607, startPoint y: 298, endPoint x: 616, endPoint y: 322, distance: 25.2
click at [616, 322] on div at bounding box center [432, 397] width 864 height 615
drag, startPoint x: 632, startPoint y: 308, endPoint x: 643, endPoint y: 308, distance: 11.6
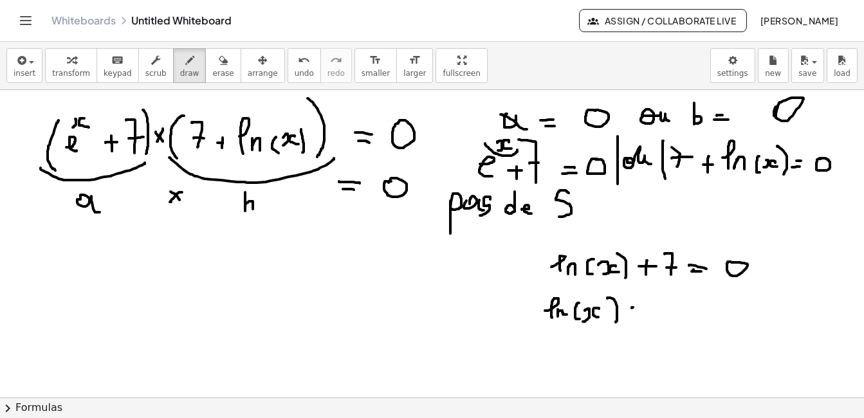
click at [643, 308] on div at bounding box center [432, 397] width 864 height 615
drag, startPoint x: 629, startPoint y: 316, endPoint x: 643, endPoint y: 316, distance: 13.5
click at [643, 316] on div at bounding box center [432, 397] width 864 height 615
drag, startPoint x: 661, startPoint y: 305, endPoint x: 670, endPoint y: 305, distance: 9.6
click at [670, 305] on div at bounding box center [432, 397] width 864 height 615
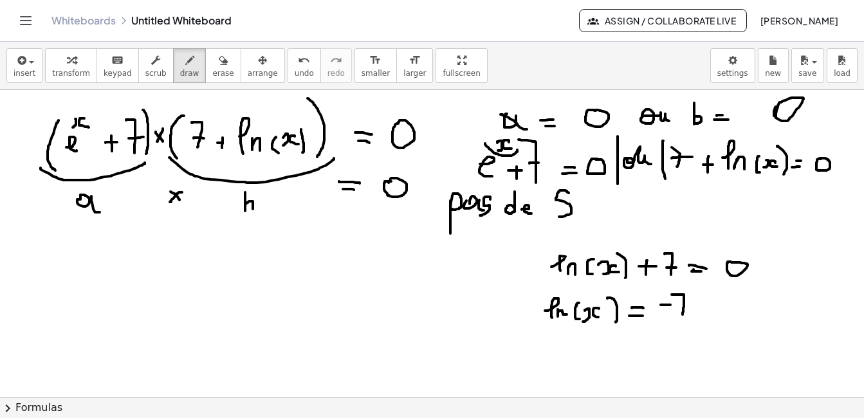
drag, startPoint x: 672, startPoint y: 295, endPoint x: 682, endPoint y: 319, distance: 26.5
click at [682, 319] on div at bounding box center [432, 397] width 864 height 615
drag, startPoint x: 677, startPoint y: 309, endPoint x: 689, endPoint y: 309, distance: 12.2
click at [689, 309] on div at bounding box center [432, 397] width 864 height 615
drag, startPoint x: 470, startPoint y: 332, endPoint x: 471, endPoint y: 348, distance: 16.1
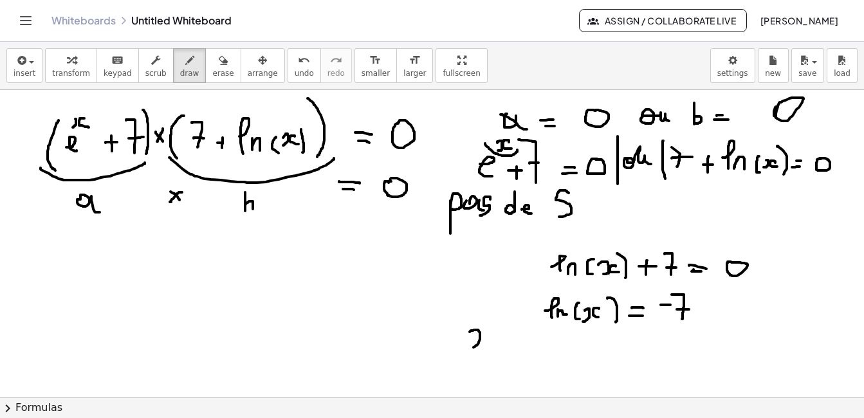
click at [471, 348] on div at bounding box center [432, 397] width 864 height 615
drag, startPoint x: 490, startPoint y: 333, endPoint x: 488, endPoint y: 343, distance: 10.5
click at [488, 343] on div at bounding box center [432, 397] width 864 height 615
drag, startPoint x: 500, startPoint y: 331, endPoint x: 510, endPoint y: 331, distance: 9.7
click at [510, 331] on div at bounding box center [432, 397] width 864 height 615
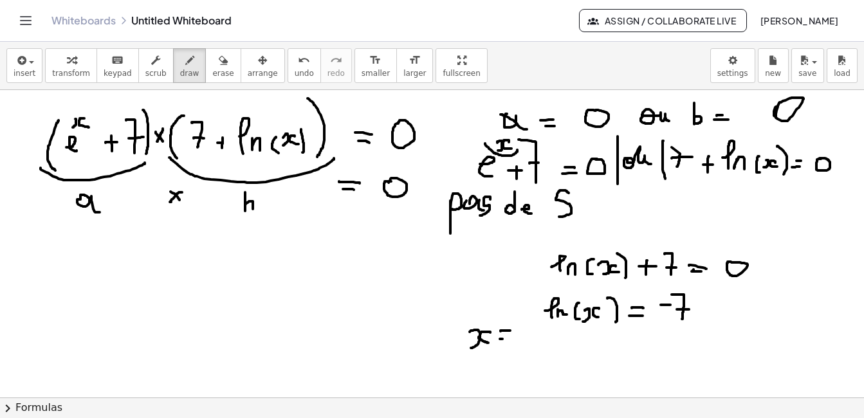
drag, startPoint x: 500, startPoint y: 339, endPoint x: 513, endPoint y: 339, distance: 12.9
click at [513, 339] on div at bounding box center [432, 397] width 864 height 615
drag, startPoint x: 524, startPoint y: 336, endPoint x: 528, endPoint y: 344, distance: 8.9
click at [528, 344] on div at bounding box center [432, 397] width 864 height 615
click at [534, 323] on div at bounding box center [432, 397] width 864 height 615
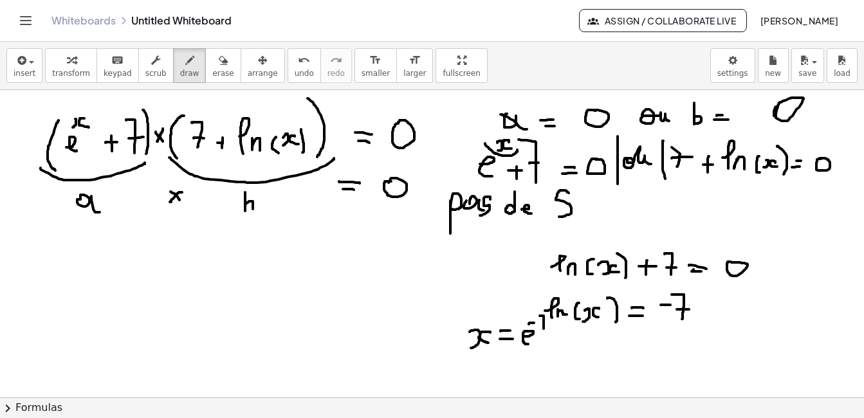
drag, startPoint x: 540, startPoint y: 316, endPoint x: 544, endPoint y: 331, distance: 15.9
click at [544, 331] on div at bounding box center [432, 397] width 864 height 615
drag, startPoint x: 540, startPoint y: 325, endPoint x: 548, endPoint y: 324, distance: 7.7
click at [548, 324] on div at bounding box center [432, 397] width 864 height 615
drag, startPoint x: 145, startPoint y: 293, endPoint x: 152, endPoint y: 308, distance: 16.7
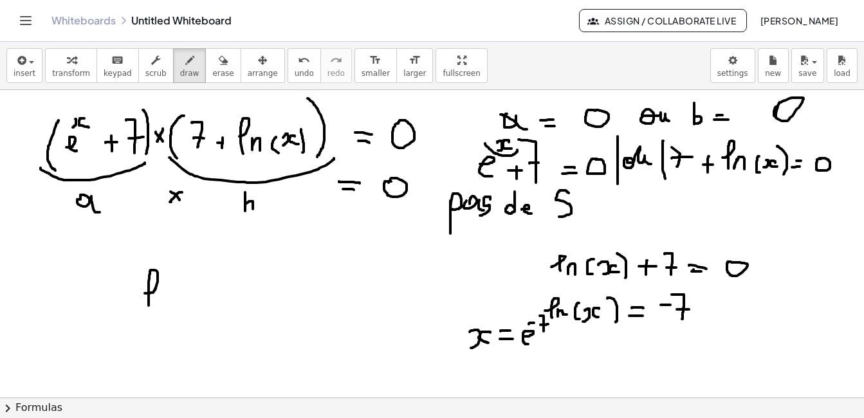
click at [151, 309] on div at bounding box center [432, 397] width 864 height 615
drag, startPoint x: 157, startPoint y: 299, endPoint x: 163, endPoint y: 308, distance: 11.1
click at [163, 308] on div at bounding box center [432, 397] width 864 height 615
drag, startPoint x: 185, startPoint y: 286, endPoint x: 184, endPoint y: 313, distance: 26.4
click at [184, 313] on div at bounding box center [432, 397] width 864 height 615
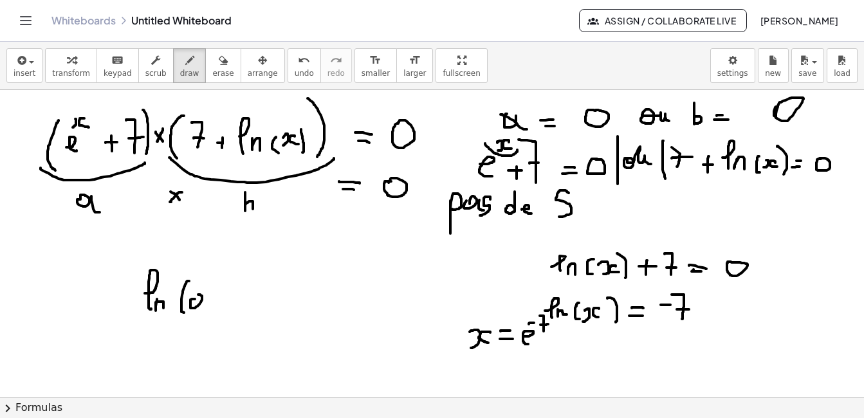
click at [196, 295] on div at bounding box center [432, 397] width 864 height 615
drag, startPoint x: 205, startPoint y: 297, endPoint x: 219, endPoint y: 313, distance: 20.9
click at [219, 313] on div at bounding box center [432, 397] width 864 height 615
drag, startPoint x: 214, startPoint y: 279, endPoint x: 225, endPoint y: 314, distance: 36.8
click at [225, 314] on div at bounding box center [432, 397] width 864 height 615
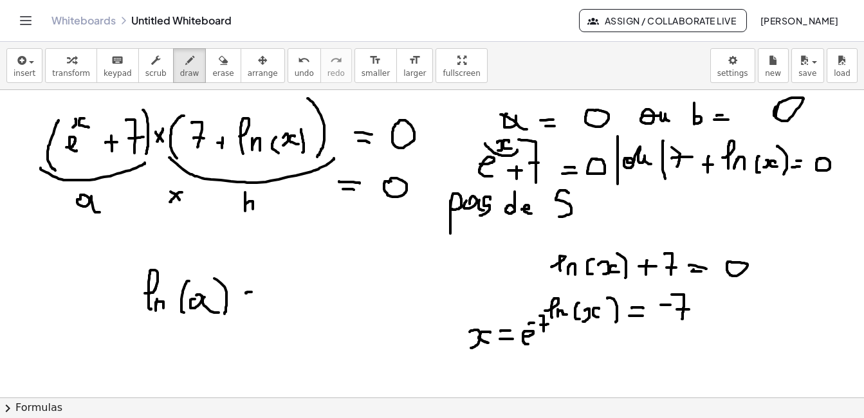
drag, startPoint x: 246, startPoint y: 293, endPoint x: 257, endPoint y: 292, distance: 11.7
click at [257, 292] on div at bounding box center [432, 397] width 864 height 615
drag, startPoint x: 248, startPoint y: 300, endPoint x: 259, endPoint y: 300, distance: 10.3
click at [259, 300] on div at bounding box center [432, 397] width 864 height 615
drag, startPoint x: 275, startPoint y: 271, endPoint x: 275, endPoint y: 300, distance: 29.6
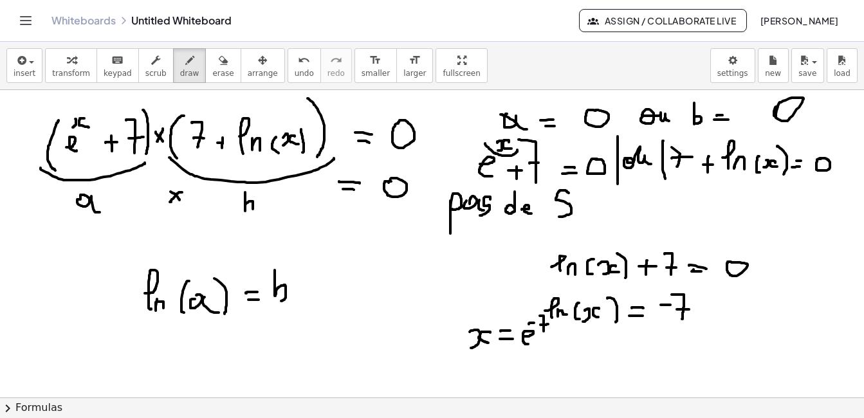
click at [275, 301] on div at bounding box center [432, 397] width 864 height 615
click at [172, 336] on div at bounding box center [432, 397] width 864 height 615
drag, startPoint x: 180, startPoint y: 347, endPoint x: 190, endPoint y: 351, distance: 10.6
click at [190, 351] on div at bounding box center [432, 397] width 864 height 615
drag, startPoint x: 201, startPoint y: 340, endPoint x: 209, endPoint y: 345, distance: 8.9
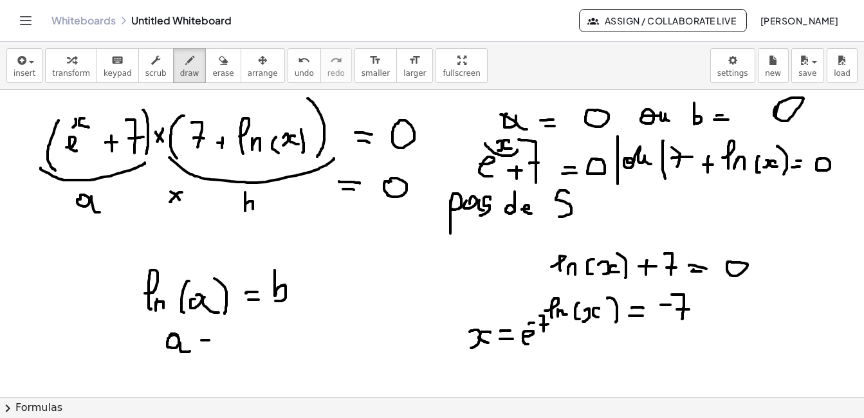
click at [213, 341] on div at bounding box center [432, 397] width 864 height 615
drag, startPoint x: 202, startPoint y: 349, endPoint x: 217, endPoint y: 349, distance: 14.8
click at [217, 349] on div at bounding box center [432, 397] width 864 height 615
drag, startPoint x: 225, startPoint y: 345, endPoint x: 238, endPoint y: 350, distance: 13.6
click at [238, 350] on div at bounding box center [432, 397] width 864 height 615
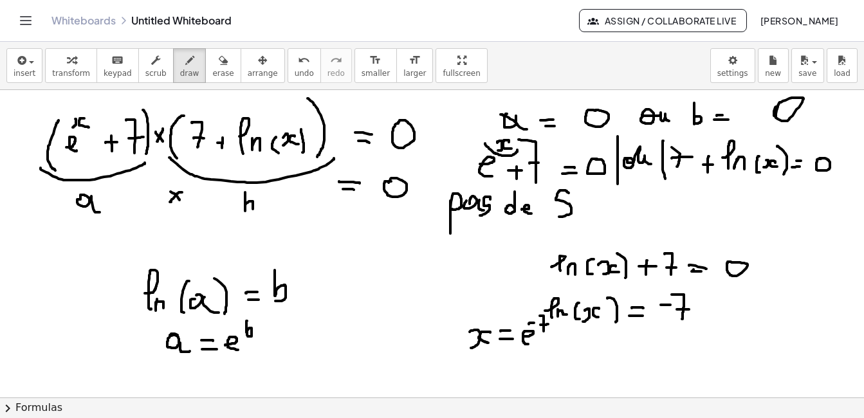
drag, startPoint x: 246, startPoint y: 321, endPoint x: 247, endPoint y: 332, distance: 11.0
click at [247, 332] on div at bounding box center [432, 397] width 864 height 615
click at [212, 71] on span "erase" at bounding box center [222, 73] width 21 height 9
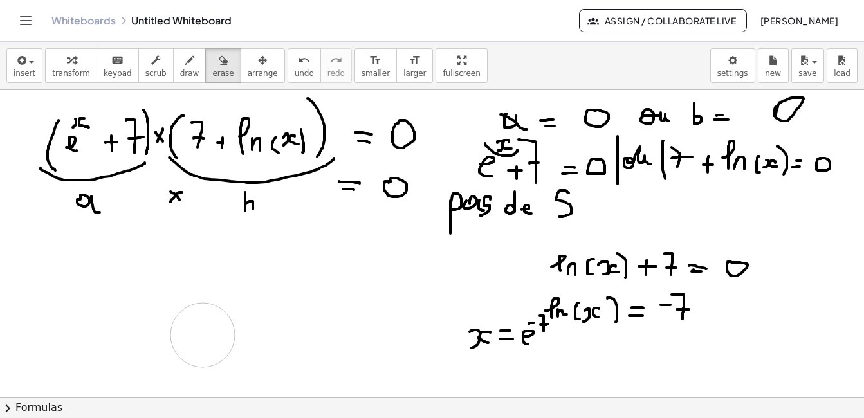
drag, startPoint x: 247, startPoint y: 322, endPoint x: 257, endPoint y: 335, distance: 16.5
click at [254, 335] on div at bounding box center [432, 397] width 864 height 615
drag, startPoint x: 712, startPoint y: 305, endPoint x: 740, endPoint y: 333, distance: 39.6
click at [740, 333] on div at bounding box center [432, 397] width 864 height 615
click at [288, 82] on button "undo undo" at bounding box center [304, 65] width 33 height 35
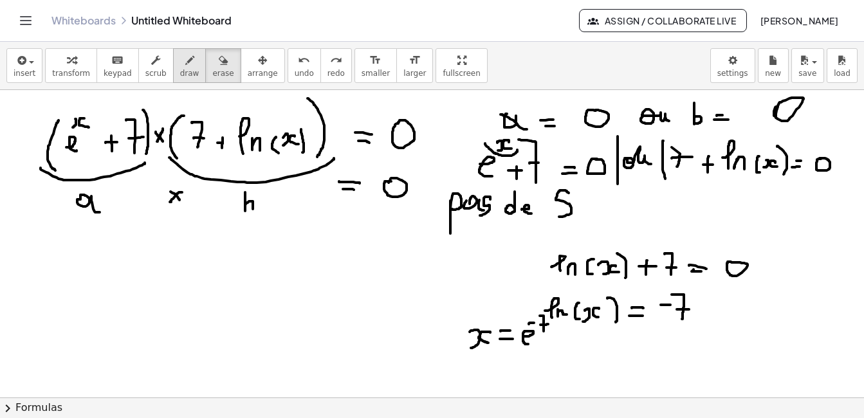
click at [173, 51] on button "draw" at bounding box center [189, 65] width 33 height 35
drag, startPoint x: 708, startPoint y: 304, endPoint x: 711, endPoint y: 355, distance: 50.9
click at [711, 355] on div at bounding box center [432, 397] width 864 height 615
click at [794, 315] on div at bounding box center [432, 397] width 864 height 615
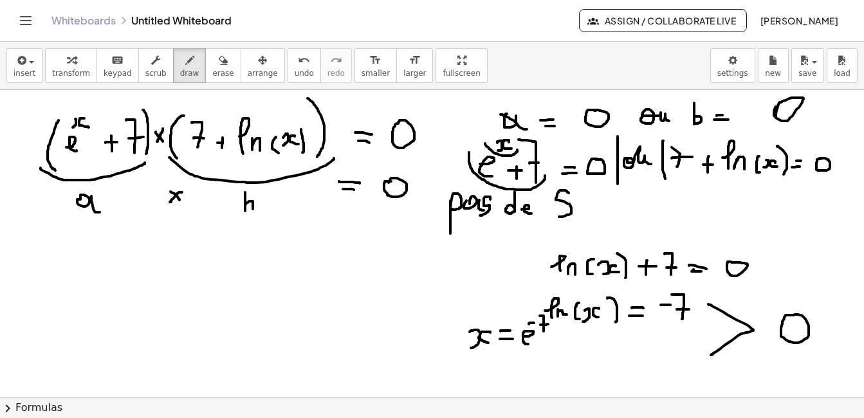
drag, startPoint x: 469, startPoint y: 152, endPoint x: 545, endPoint y: 173, distance: 78.7
click at [545, 173] on div at bounding box center [432, 397] width 864 height 615
drag, startPoint x: 663, startPoint y: 173, endPoint x: 790, endPoint y: 172, distance: 127.4
click at [790, 172] on div at bounding box center [432, 397] width 864 height 615
click at [217, 61] on button "erase" at bounding box center [222, 65] width 35 height 35
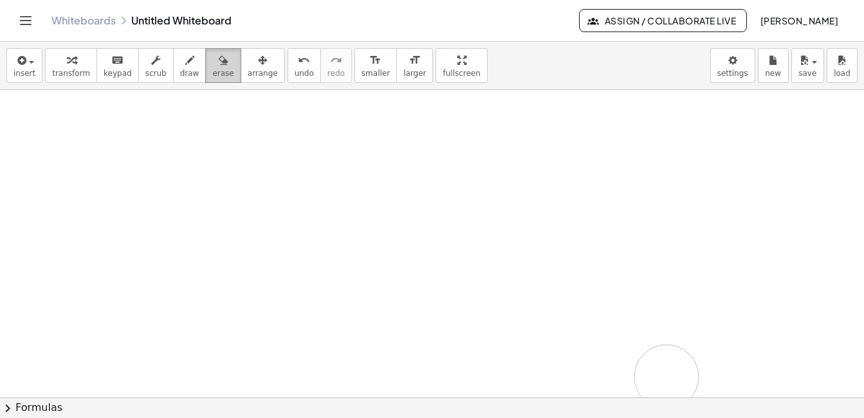
drag, startPoint x: 51, startPoint y: 123, endPoint x: 218, endPoint y: 67, distance: 175.8
click at [665, 377] on div at bounding box center [432, 397] width 864 height 615
click at [218, 67] on button "erase" at bounding box center [222, 65] width 35 height 35
click at [185, 55] on icon "button" at bounding box center [189, 60] width 9 height 15
click at [33, 113] on div at bounding box center [432, 397] width 864 height 615
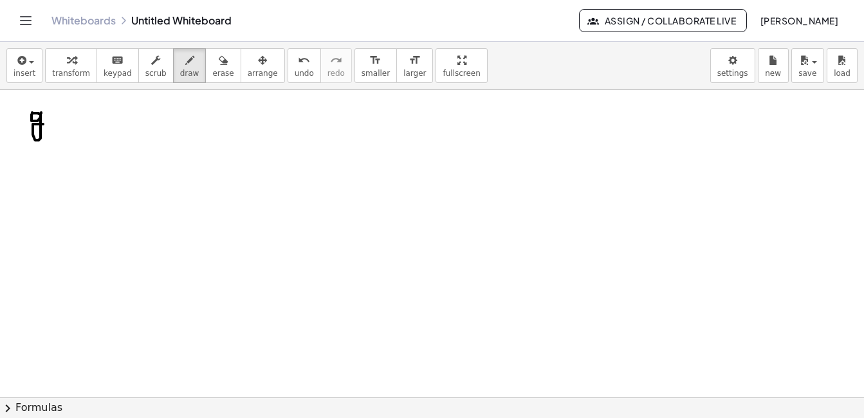
drag, startPoint x: 41, startPoint y: 113, endPoint x: 46, endPoint y: 125, distance: 13.6
click at [46, 125] on div at bounding box center [432, 397] width 864 height 615
drag, startPoint x: 59, startPoint y: 107, endPoint x: 57, endPoint y: 123, distance: 16.2
click at [57, 123] on div at bounding box center [432, 397] width 864 height 615
drag, startPoint x: 62, startPoint y: 115, endPoint x: 62, endPoint y: 127, distance: 11.6
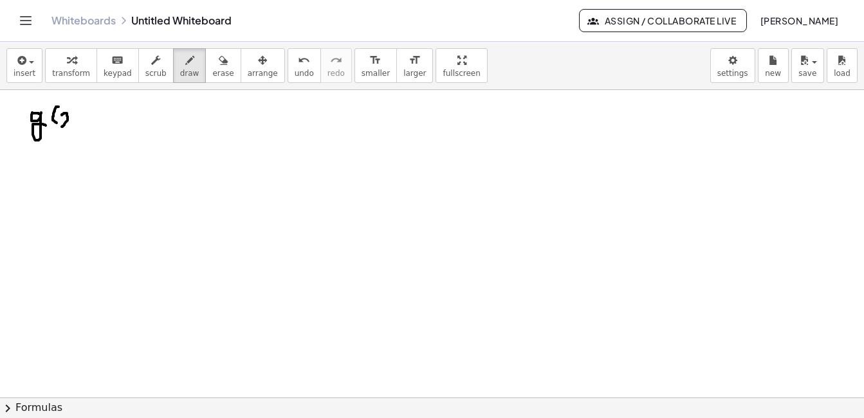
click at [62, 127] on div at bounding box center [432, 397] width 864 height 615
drag, startPoint x: 76, startPoint y: 116, endPoint x: 74, endPoint y: 124, distance: 8.0
click at [74, 124] on div at bounding box center [432, 397] width 864 height 615
drag, startPoint x: 83, startPoint y: 100, endPoint x: 87, endPoint y: 124, distance: 23.5
click at [87, 124] on div at bounding box center [432, 397] width 864 height 615
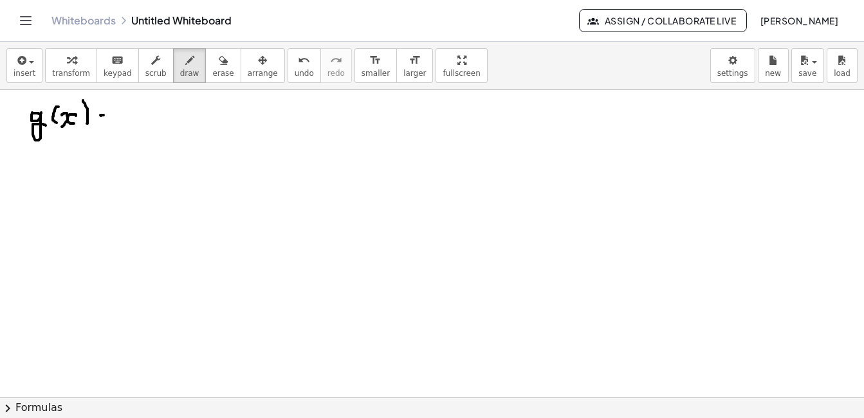
click at [106, 115] on div at bounding box center [432, 397] width 864 height 615
click at [104, 120] on div at bounding box center [432, 397] width 864 height 615
drag, startPoint x: 120, startPoint y: 114, endPoint x: 124, endPoint y: 122, distance: 9.2
click at [124, 122] on div at bounding box center [432, 397] width 864 height 615
click at [134, 119] on div at bounding box center [432, 397] width 864 height 615
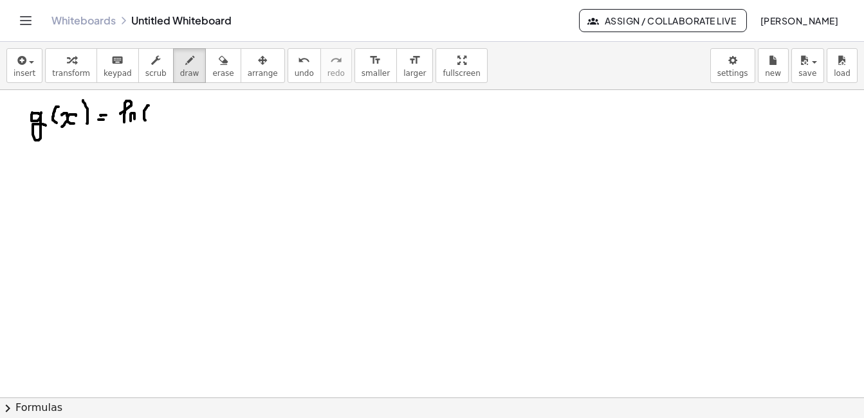
drag, startPoint x: 149, startPoint y: 106, endPoint x: 146, endPoint y: 120, distance: 15.0
click at [146, 120] on div at bounding box center [432, 397] width 864 height 615
drag, startPoint x: 158, startPoint y: 113, endPoint x: 159, endPoint y: 122, distance: 9.0
click at [159, 122] on div at bounding box center [432, 397] width 864 height 615
drag, startPoint x: 172, startPoint y: 111, endPoint x: 171, endPoint y: 118, distance: 7.1
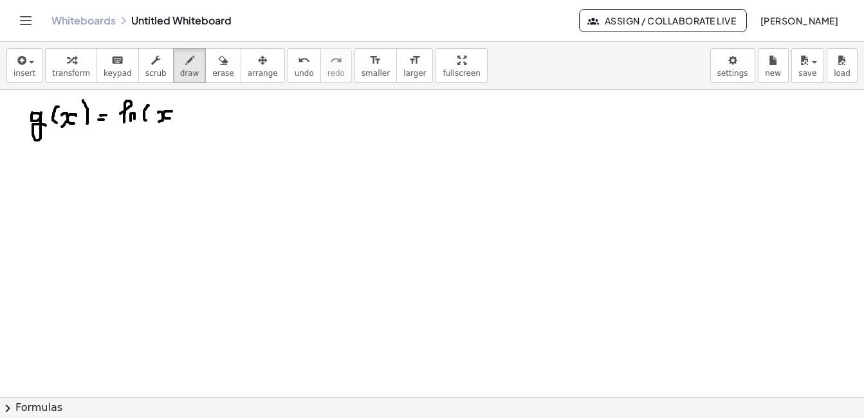
click at [171, 118] on div at bounding box center [432, 397] width 864 height 615
click at [188, 106] on div at bounding box center [432, 397] width 864 height 615
drag, startPoint x: 199, startPoint y: 108, endPoint x: 198, endPoint y: 120, distance: 11.6
click at [198, 120] on div at bounding box center [432, 397] width 864 height 615
drag, startPoint x: 193, startPoint y: 115, endPoint x: 201, endPoint y: 115, distance: 7.7
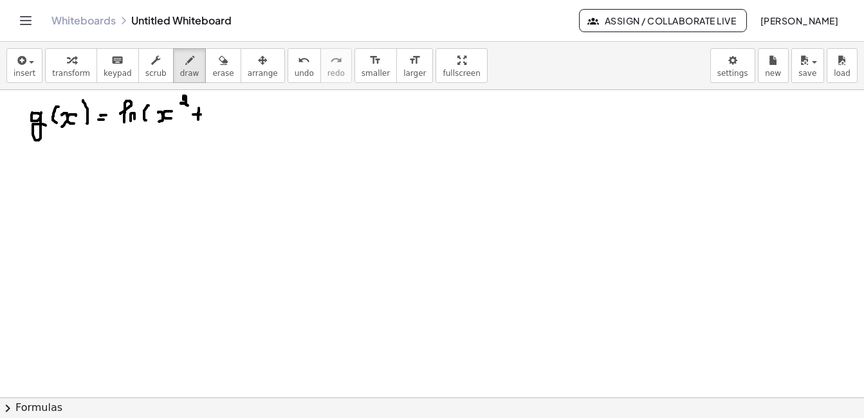
click at [201, 115] on div at bounding box center [432, 397] width 864 height 615
drag, startPoint x: 225, startPoint y: 113, endPoint x: 230, endPoint y: 121, distance: 9.8
click at [230, 121] on div at bounding box center [432, 397] width 864 height 615
drag, startPoint x: 233, startPoint y: 96, endPoint x: 245, endPoint y: 129, distance: 35.6
click at [245, 129] on div at bounding box center [432, 397] width 864 height 615
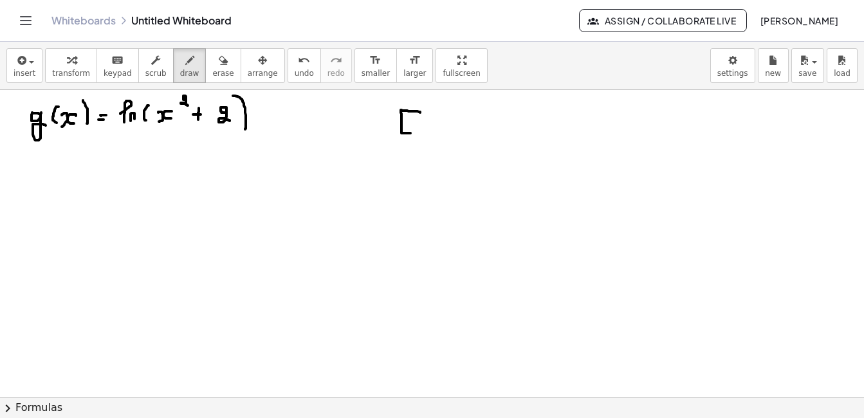
drag, startPoint x: 420, startPoint y: 113, endPoint x: 416, endPoint y: 133, distance: 20.9
click at [416, 133] on div at bounding box center [432, 397] width 864 height 615
drag, startPoint x: 411, startPoint y: 124, endPoint x: 427, endPoint y: 124, distance: 16.1
click at [427, 124] on div at bounding box center [432, 397] width 864 height 615
drag, startPoint x: 441, startPoint y: 119, endPoint x: 452, endPoint y: 134, distance: 18.6
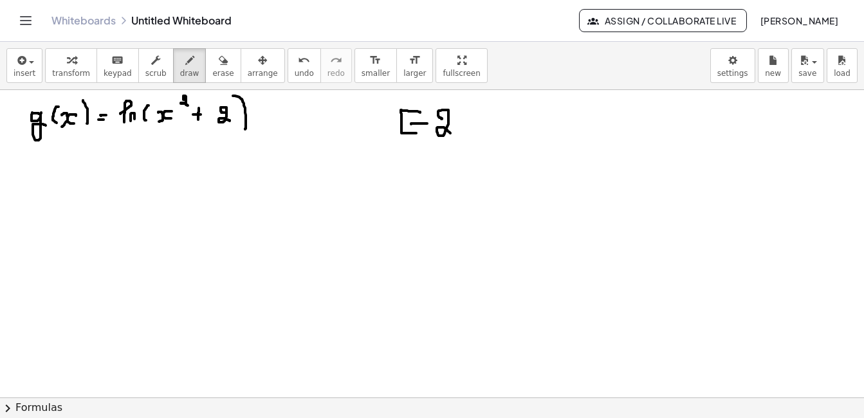
click at [452, 134] on div at bounding box center [432, 397] width 864 height 615
drag, startPoint x: 470, startPoint y: 127, endPoint x: 464, endPoint y: 134, distance: 9.6
click at [464, 134] on div at bounding box center [432, 397] width 864 height 615
drag, startPoint x: 484, startPoint y: 122, endPoint x: 491, endPoint y: 122, distance: 7.1
click at [491, 122] on div at bounding box center [432, 397] width 864 height 615
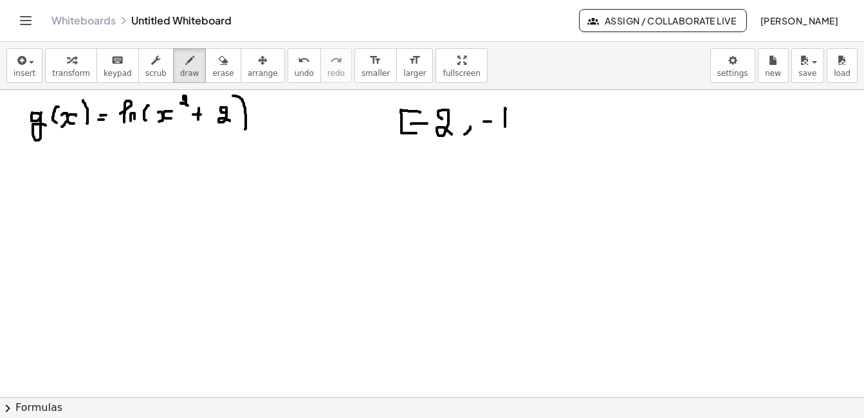
drag, startPoint x: 506, startPoint y: 109, endPoint x: 505, endPoint y: 127, distance: 18.7
click at [505, 127] on div at bounding box center [432, 397] width 864 height 615
drag, startPoint x: 514, startPoint y: 101, endPoint x: 516, endPoint y: 134, distance: 33.5
click at [516, 134] on div at bounding box center [432, 397] width 864 height 615
click at [212, 77] on span "erase" at bounding box center [222, 73] width 21 height 9
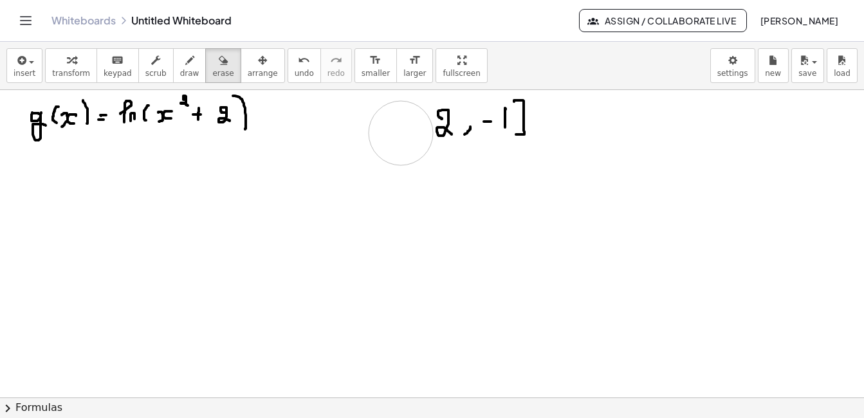
drag, startPoint x: 398, startPoint y: 143, endPoint x: 401, endPoint y: 133, distance: 10.8
click at [401, 133] on div at bounding box center [432, 397] width 864 height 615
click at [180, 70] on span "draw" at bounding box center [189, 73] width 19 height 9
click at [427, 126] on div at bounding box center [432, 397] width 864 height 615
drag, startPoint x: 395, startPoint y: 101, endPoint x: 398, endPoint y: 138, distance: 36.8
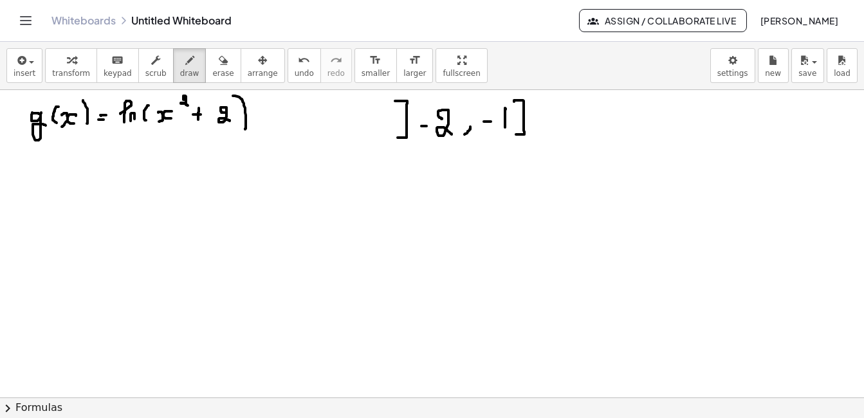
click at [398, 138] on div at bounding box center [432, 397] width 864 height 615
click at [180, 71] on span "draw" at bounding box center [189, 73] width 19 height 9
click at [31, 156] on div at bounding box center [432, 397] width 864 height 615
drag, startPoint x: 41, startPoint y: 156, endPoint x: 53, endPoint y: 173, distance: 20.7
click at [53, 173] on div at bounding box center [432, 397] width 864 height 615
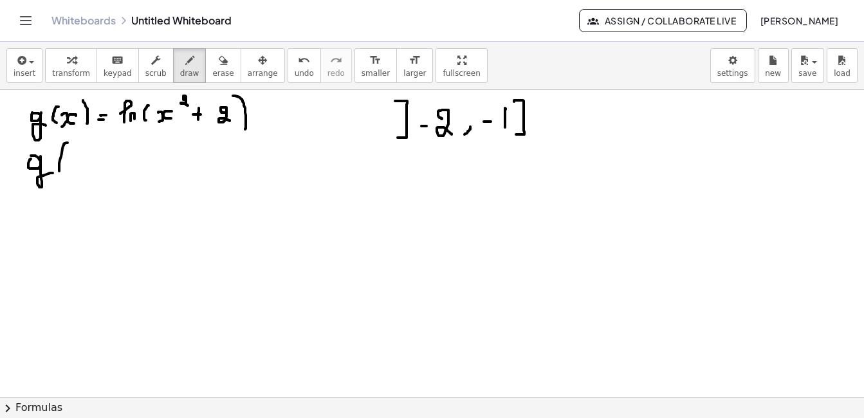
drag, startPoint x: 68, startPoint y: 143, endPoint x: 62, endPoint y: 176, distance: 33.3
click at [62, 176] on div at bounding box center [432, 397] width 864 height 615
drag, startPoint x: 66, startPoint y: 162, endPoint x: 76, endPoint y: 161, distance: 10.3
click at [76, 161] on div at bounding box center [432, 397] width 864 height 615
drag, startPoint x: 92, startPoint y: 154, endPoint x: 97, endPoint y: 165, distance: 12.1
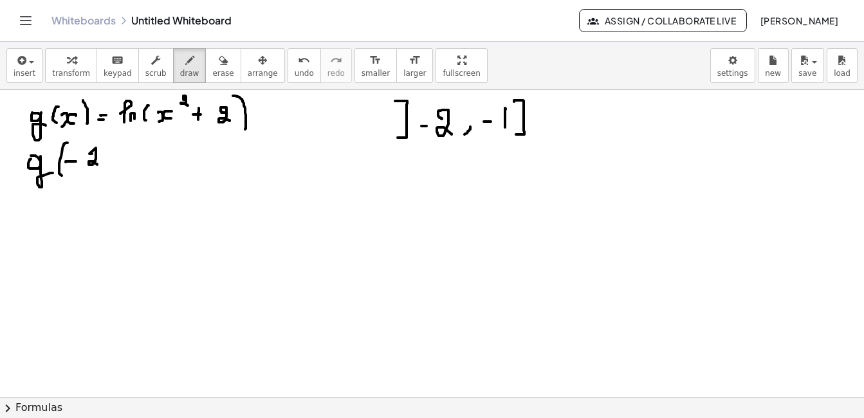
click at [97, 165] on div at bounding box center [432, 397] width 864 height 615
drag, startPoint x: 100, startPoint y: 133, endPoint x: 114, endPoint y: 184, distance: 52.8
click at [114, 184] on div at bounding box center [432, 397] width 864 height 615
drag, startPoint x: 124, startPoint y: 165, endPoint x: 134, endPoint y: 165, distance: 9.6
click at [134, 165] on div at bounding box center [432, 397] width 864 height 615
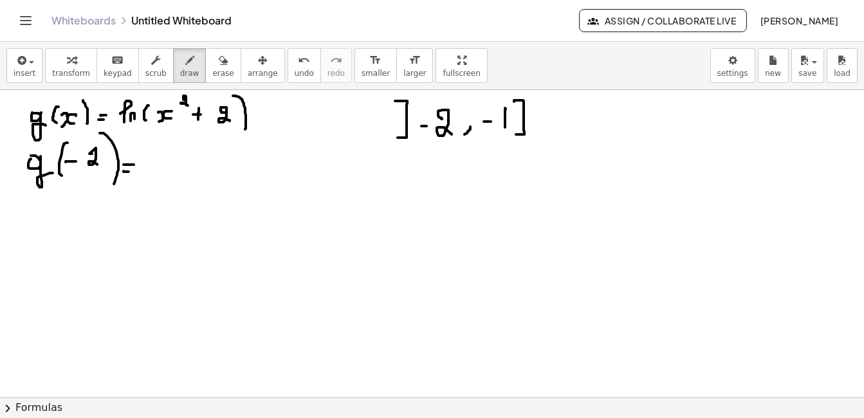
drag, startPoint x: 124, startPoint y: 171, endPoint x: 135, endPoint y: 172, distance: 11.6
click at [135, 172] on div at bounding box center [432, 397] width 864 height 615
drag, startPoint x: 158, startPoint y: 158, endPoint x: 167, endPoint y: 166, distance: 12.3
click at [162, 169] on div at bounding box center [432, 397] width 864 height 615
drag, startPoint x: 170, startPoint y: 158, endPoint x: 176, endPoint y: 169, distance: 12.7
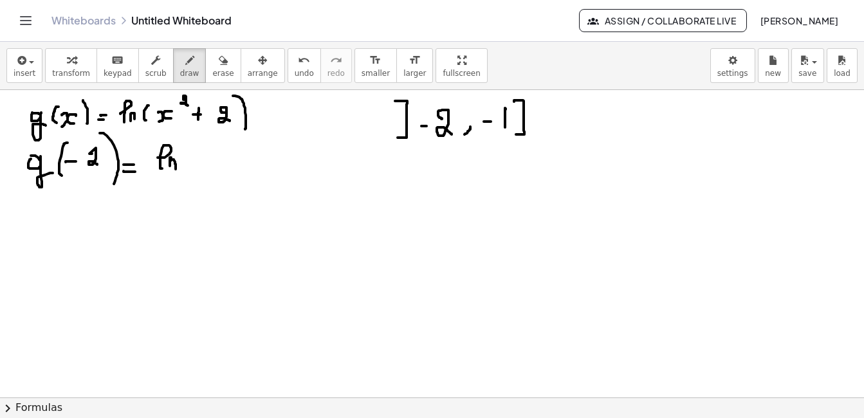
click at [176, 169] on div at bounding box center [432, 397] width 864 height 615
drag, startPoint x: 207, startPoint y: 142, endPoint x: 204, endPoint y: 170, distance: 28.4
click at [204, 170] on div at bounding box center [432, 397] width 864 height 615
drag, startPoint x: 227, startPoint y: 146, endPoint x: 228, endPoint y: 165, distance: 19.3
click at [228, 165] on div at bounding box center [432, 397] width 864 height 615
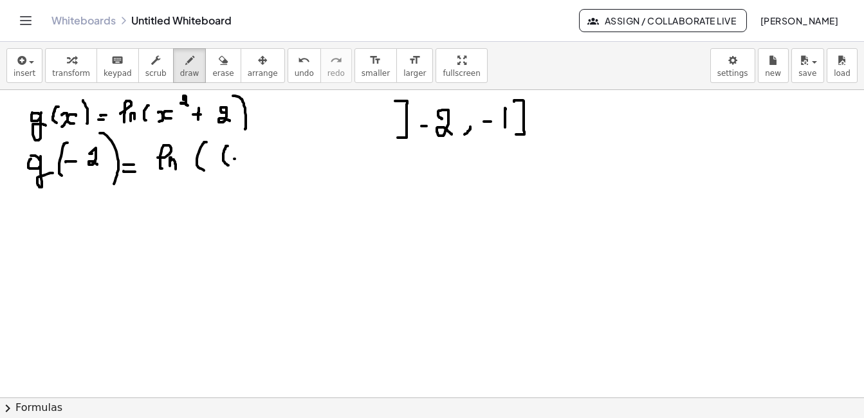
click at [240, 158] on div at bounding box center [432, 397] width 864 height 615
drag, startPoint x: 255, startPoint y: 152, endPoint x: 256, endPoint y: 162, distance: 10.3
click at [256, 162] on div at bounding box center [432, 397] width 864 height 615
drag, startPoint x: 264, startPoint y: 140, endPoint x: 268, endPoint y: 162, distance: 22.3
click at [268, 162] on div at bounding box center [432, 397] width 864 height 615
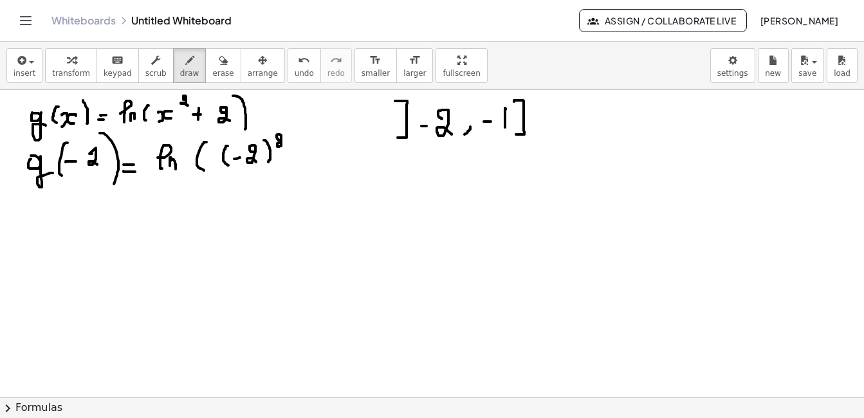
drag, startPoint x: 279, startPoint y: 140, endPoint x: 285, endPoint y: 147, distance: 10.0
click at [285, 147] on div at bounding box center [432, 397] width 864 height 615
drag, startPoint x: 302, startPoint y: 153, endPoint x: 302, endPoint y: 169, distance: 15.5
click at [302, 169] on div at bounding box center [432, 397] width 864 height 615
drag, startPoint x: 295, startPoint y: 160, endPoint x: 308, endPoint y: 160, distance: 13.5
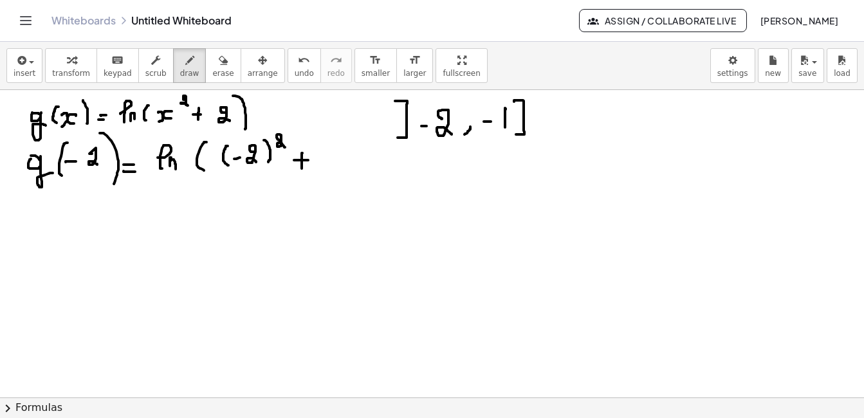
click at [308, 160] on div at bounding box center [432, 397] width 864 height 615
drag, startPoint x: 324, startPoint y: 154, endPoint x: 334, endPoint y: 164, distance: 14.6
click at [334, 164] on div at bounding box center [432, 397] width 864 height 615
drag, startPoint x: 357, startPoint y: 154, endPoint x: 353, endPoint y: 172, distance: 17.8
click at [353, 172] on div at bounding box center [432, 397] width 864 height 615
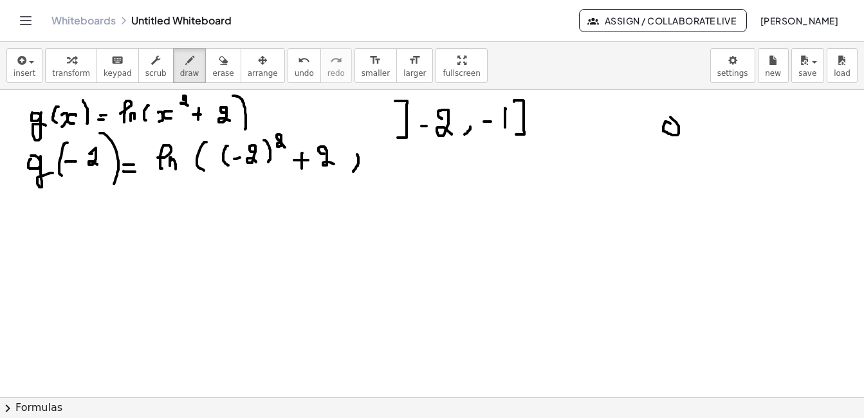
drag, startPoint x: 667, startPoint y: 122, endPoint x: 665, endPoint y: 116, distance: 6.7
click at [665, 116] on div at bounding box center [432, 397] width 864 height 615
drag, startPoint x: 677, startPoint y: 122, endPoint x: 699, endPoint y: 136, distance: 26.1
click at [699, 136] on div at bounding box center [432, 397] width 864 height 615
drag, startPoint x: 713, startPoint y: 118, endPoint x: 721, endPoint y: 148, distance: 31.2
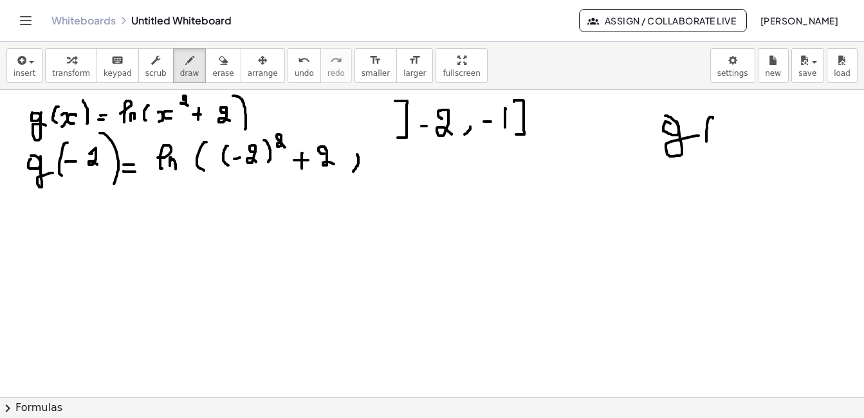
click at [721, 148] on div at bounding box center [432, 397] width 864 height 615
drag, startPoint x: 718, startPoint y: 133, endPoint x: 730, endPoint y: 131, distance: 12.4
click at [730, 131] on div at bounding box center [432, 397] width 864 height 615
drag, startPoint x: 733, startPoint y: 121, endPoint x: 734, endPoint y: 137, distance: 16.1
click at [734, 137] on div at bounding box center [432, 397] width 864 height 615
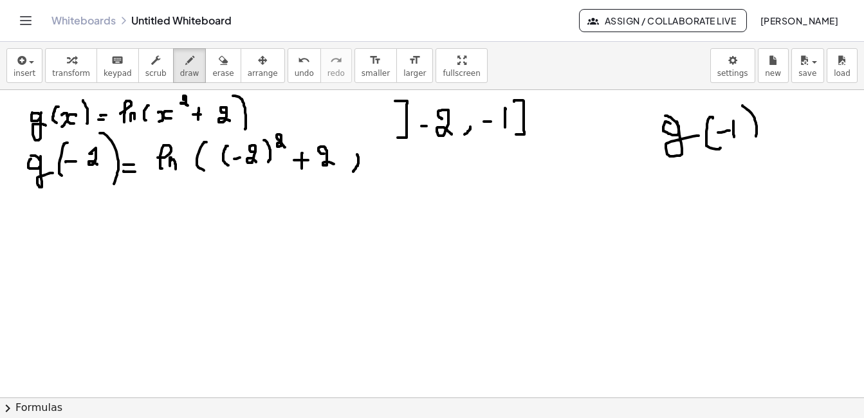
drag, startPoint x: 742, startPoint y: 106, endPoint x: 756, endPoint y: 136, distance: 33.7
click at [756, 136] on div at bounding box center [432, 397] width 864 height 615
click at [205, 79] on button "erase" at bounding box center [222, 65] width 35 height 35
click at [172, 163] on div at bounding box center [432, 397] width 864 height 615
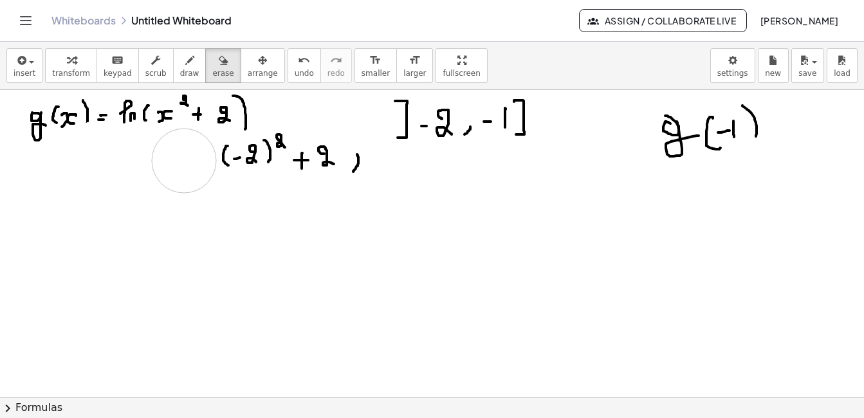
drag, startPoint x: 98, startPoint y: 153, endPoint x: 184, endPoint y: 161, distance: 86.5
click at [184, 161] on div at bounding box center [432, 397] width 864 height 615
click at [185, 67] on icon "button" at bounding box center [189, 60] width 9 height 15
drag, startPoint x: 208, startPoint y: 125, endPoint x: 207, endPoint y: 179, distance: 54.0
click at [207, 179] on div at bounding box center [432, 397] width 864 height 615
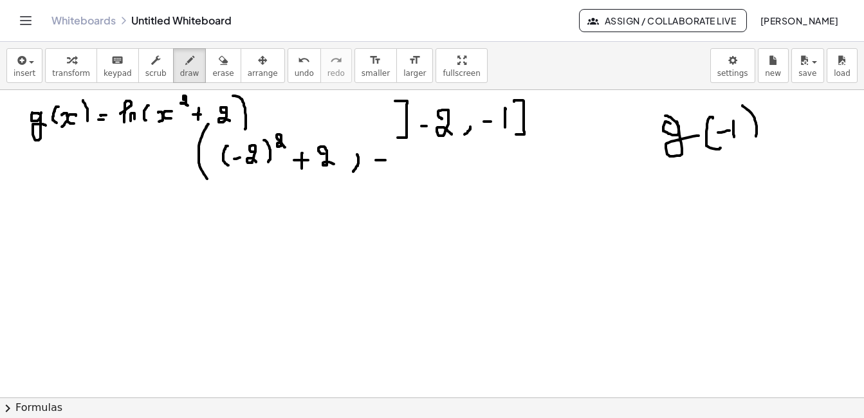
drag, startPoint x: 376, startPoint y: 160, endPoint x: 388, endPoint y: 160, distance: 12.2
click at [388, 160] on div at bounding box center [432, 397] width 864 height 615
drag, startPoint x: 398, startPoint y: 147, endPoint x: 398, endPoint y: 163, distance: 16.7
click at [398, 163] on div at bounding box center [432, 397] width 864 height 615
drag, startPoint x: 410, startPoint y: 144, endPoint x: 416, endPoint y: 172, distance: 28.9
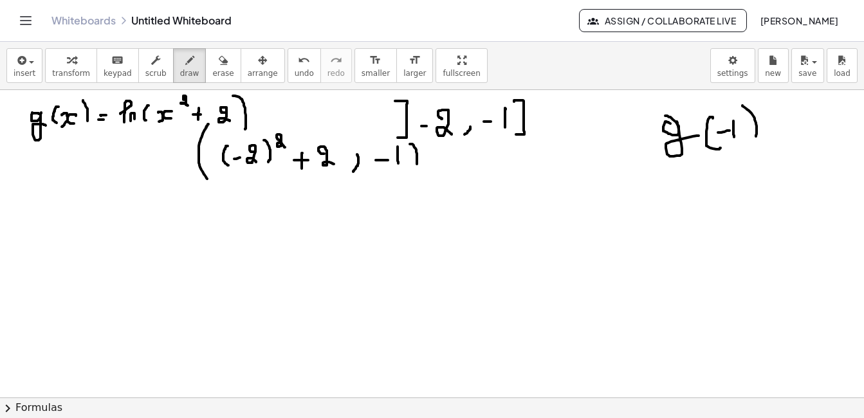
click at [416, 172] on div at bounding box center [432, 397] width 864 height 615
drag, startPoint x: 376, startPoint y: 136, endPoint x: 374, endPoint y: 172, distance: 35.4
click at [374, 172] on div at bounding box center [432, 397] width 864 height 615
click at [429, 152] on div at bounding box center [432, 397] width 864 height 615
click at [444, 172] on div at bounding box center [432, 397] width 864 height 615
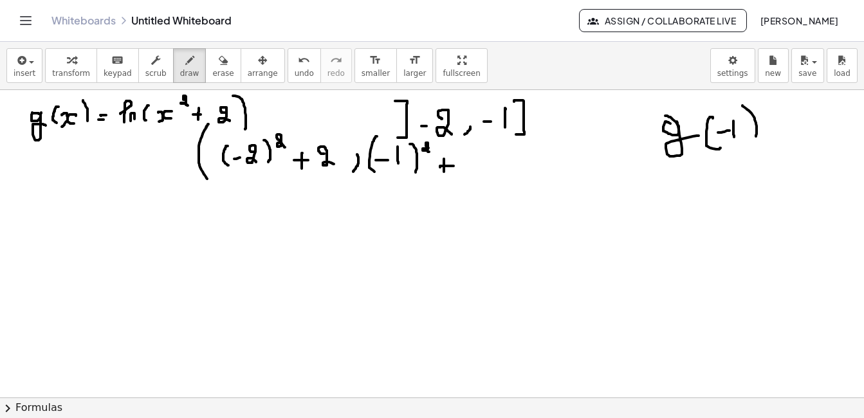
click at [454, 166] on div at bounding box center [432, 397] width 864 height 615
drag, startPoint x: 473, startPoint y: 158, endPoint x: 483, endPoint y: 172, distance: 16.6
click at [483, 172] on div at bounding box center [432, 397] width 864 height 615
drag, startPoint x: 486, startPoint y: 142, endPoint x: 499, endPoint y: 188, distance: 47.5
click at [499, 188] on div at bounding box center [432, 397] width 864 height 615
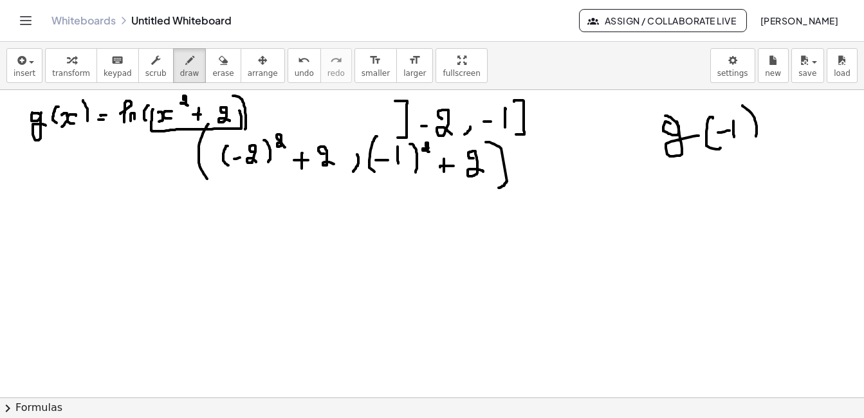
drag, startPoint x: 153, startPoint y: 109, endPoint x: 239, endPoint y: 106, distance: 85.6
click at [239, 106] on div at bounding box center [432, 397] width 864 height 615
click at [191, 96] on div at bounding box center [432, 397] width 864 height 615
drag, startPoint x: 417, startPoint y: 129, endPoint x: 424, endPoint y: 125, distance: 8.1
click at [424, 125] on div at bounding box center [432, 397] width 864 height 615
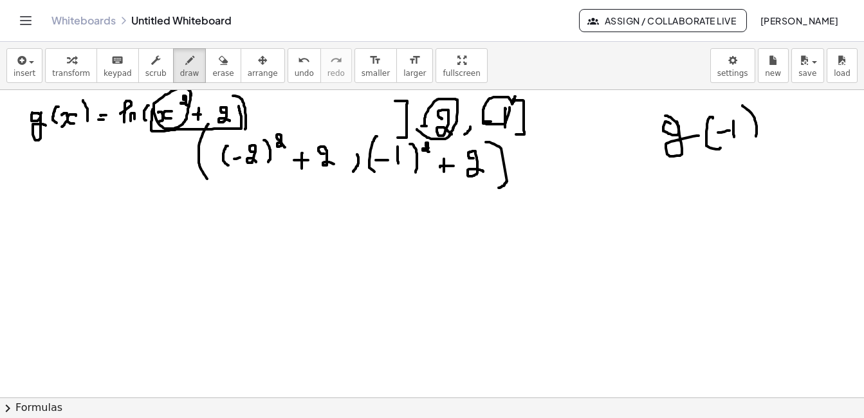
drag, startPoint x: 515, startPoint y: 96, endPoint x: 510, endPoint y: 107, distance: 12.4
click at [510, 107] on div at bounding box center [432, 397] width 864 height 615
click at [288, 68] on button "undo undo" at bounding box center [304, 65] width 33 height 35
drag, startPoint x: 358, startPoint y: 155, endPoint x: 351, endPoint y: 169, distance: 15.5
click at [351, 169] on div at bounding box center [432, 397] width 864 height 615
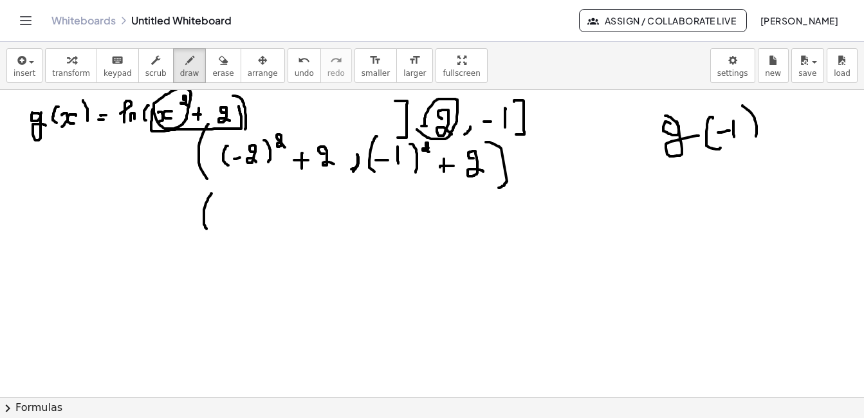
drag, startPoint x: 212, startPoint y: 194, endPoint x: 207, endPoint y: 229, distance: 35.8
click at [207, 229] on div at bounding box center [432, 397] width 864 height 615
drag, startPoint x: 253, startPoint y: 200, endPoint x: 241, endPoint y: 214, distance: 18.7
click at [241, 214] on div at bounding box center [432, 397] width 864 height 615
drag, startPoint x: 299, startPoint y: 211, endPoint x: 292, endPoint y: 229, distance: 19.4
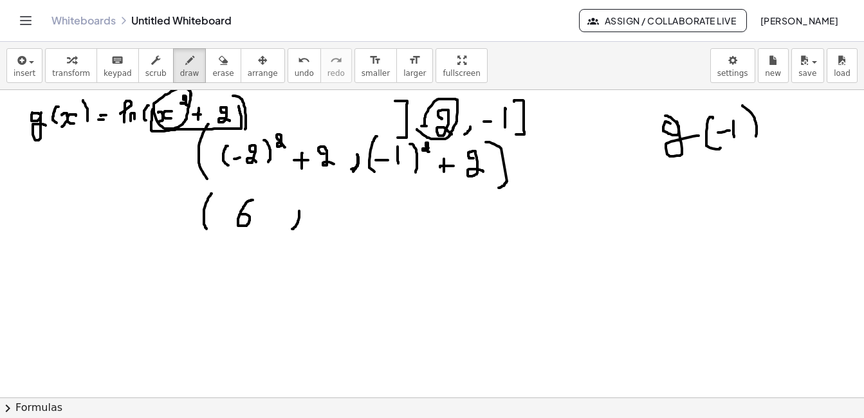
click at [292, 229] on div at bounding box center [432, 397] width 864 height 615
drag, startPoint x: 320, startPoint y: 203, endPoint x: 320, endPoint y: 228, distance: 24.4
click at [320, 228] on div at bounding box center [432, 397] width 864 height 615
drag, startPoint x: 334, startPoint y: 187, endPoint x: 342, endPoint y: 243, distance: 56.6
click at [342, 243] on div at bounding box center [432, 397] width 864 height 615
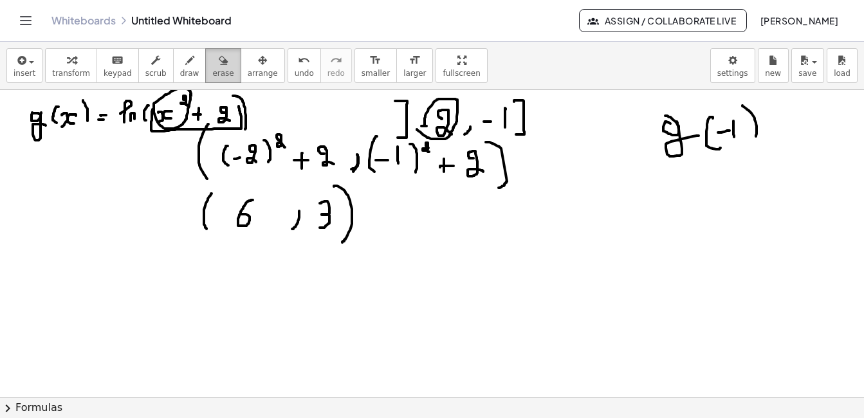
click at [212, 63] on div "button" at bounding box center [222, 59] width 21 height 15
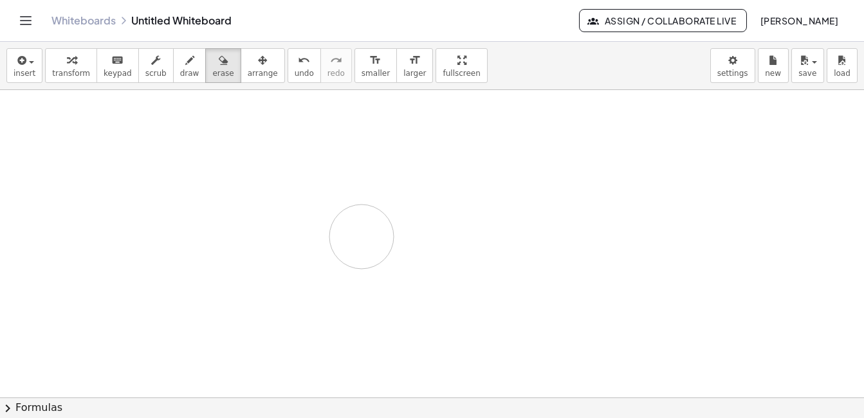
drag, startPoint x: 0, startPoint y: 119, endPoint x: 362, endPoint y: 237, distance: 380.2
click at [362, 237] on div at bounding box center [432, 397] width 864 height 615
click at [173, 78] on button "draw" at bounding box center [189, 65] width 33 height 35
drag, startPoint x: 61, startPoint y: 126, endPoint x: 60, endPoint y: 140, distance: 13.6
click at [60, 140] on div at bounding box center [432, 397] width 864 height 615
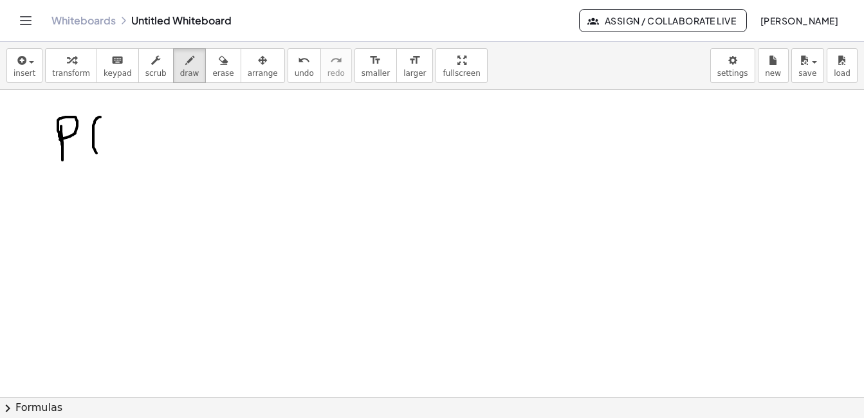
drag, startPoint x: 100, startPoint y: 117, endPoint x: 102, endPoint y: 160, distance: 43.1
click at [102, 160] on div at bounding box center [432, 397] width 864 height 615
drag, startPoint x: 120, startPoint y: 122, endPoint x: 135, endPoint y: 154, distance: 35.7
click at [135, 154] on div at bounding box center [432, 397] width 864 height 615
drag, startPoint x: 120, startPoint y: 141, endPoint x: 133, endPoint y: 141, distance: 13.5
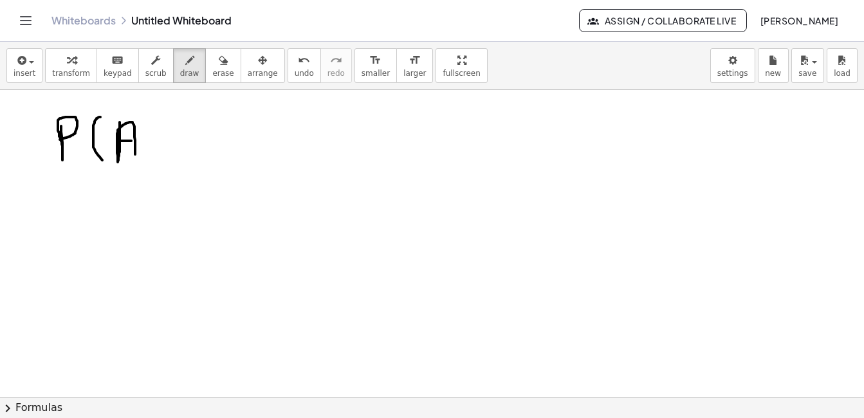
click at [133, 141] on div at bounding box center [432, 397] width 864 height 615
drag, startPoint x: 143, startPoint y: 109, endPoint x: 148, endPoint y: 161, distance: 52.3
click at [148, 161] on div at bounding box center [432, 397] width 864 height 615
drag, startPoint x: 166, startPoint y: 142, endPoint x: 173, endPoint y: 143, distance: 7.2
click at [174, 142] on div at bounding box center [432, 397] width 864 height 615
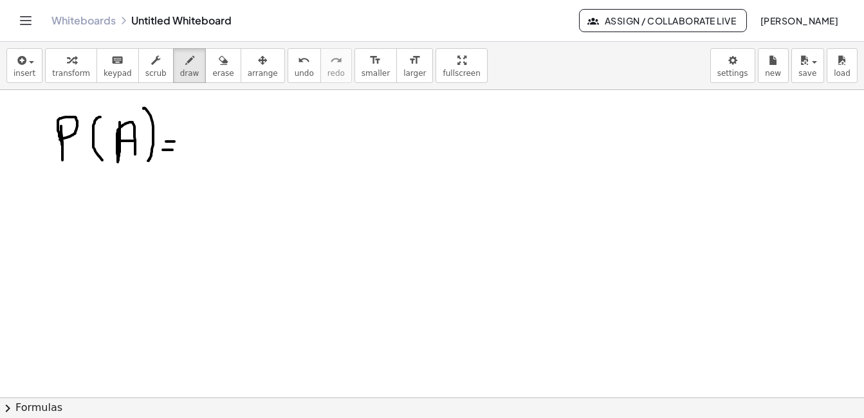
drag, startPoint x: 163, startPoint y: 150, endPoint x: 172, endPoint y: 150, distance: 9.6
click at [172, 150] on div at bounding box center [432, 397] width 864 height 615
click at [210, 130] on div at bounding box center [432, 397] width 864 height 615
drag, startPoint x: 239, startPoint y: 145, endPoint x: 235, endPoint y: 154, distance: 9.2
click at [235, 154] on div at bounding box center [432, 397] width 864 height 615
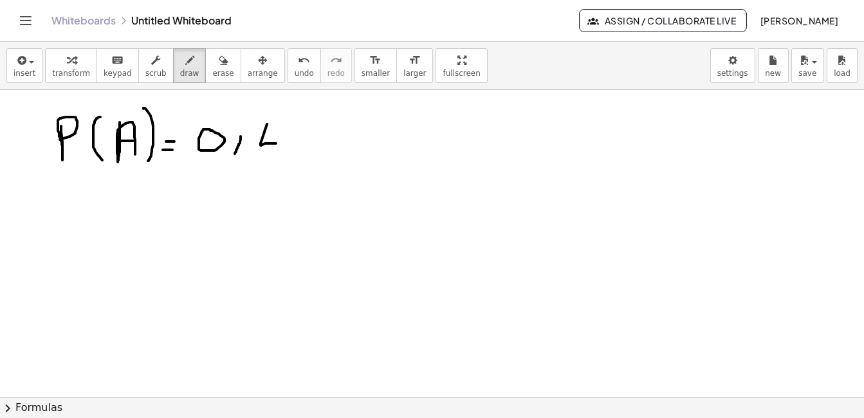
drag, startPoint x: 261, startPoint y: 143, endPoint x: 276, endPoint y: 143, distance: 15.4
click at [276, 143] on div at bounding box center [432, 397] width 864 height 615
drag, startPoint x: 276, startPoint y: 138, endPoint x: 275, endPoint y: 153, distance: 15.5
click at [275, 153] on div at bounding box center [432, 397] width 864 height 615
drag, startPoint x: 53, startPoint y: 194, endPoint x: 57, endPoint y: 209, distance: 15.9
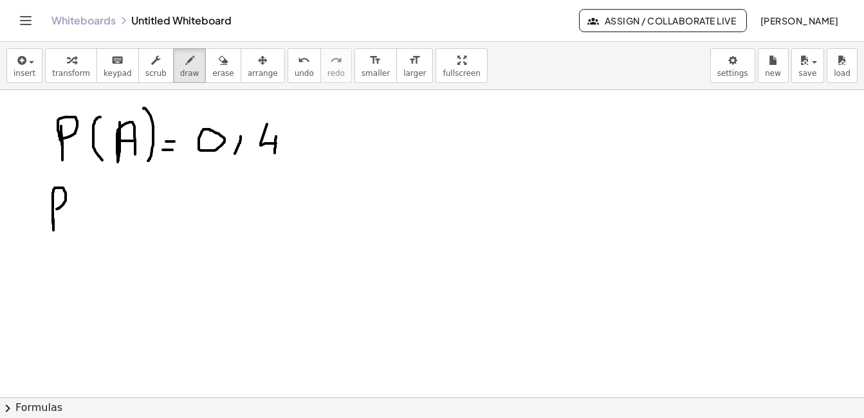
click at [57, 209] on div at bounding box center [432, 397] width 864 height 615
drag, startPoint x: 90, startPoint y: 192, endPoint x: 87, endPoint y: 231, distance: 38.7
click at [87, 231] on div at bounding box center [432, 397] width 864 height 615
drag, startPoint x: 106, startPoint y: 197, endPoint x: 116, endPoint y: 217, distance: 22.7
click at [116, 217] on div at bounding box center [432, 397] width 864 height 615
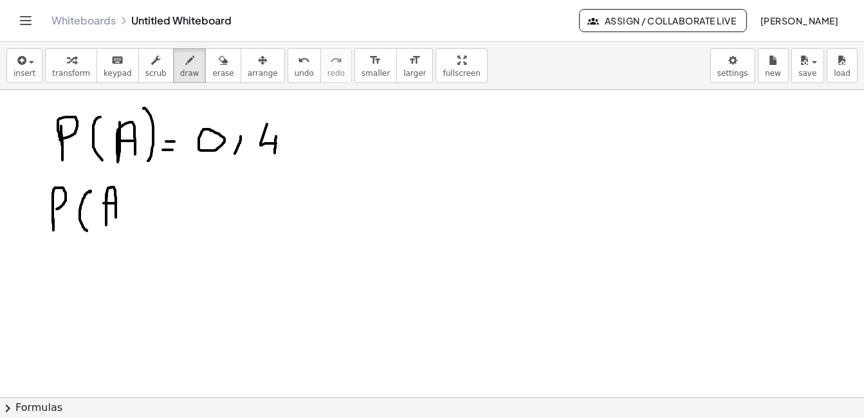
drag, startPoint x: 104, startPoint y: 203, endPoint x: 116, endPoint y: 203, distance: 12.2
click at [116, 203] on div at bounding box center [432, 397] width 864 height 615
drag, startPoint x: 123, startPoint y: 192, endPoint x: 134, endPoint y: 228, distance: 37.2
click at [134, 228] on div at bounding box center [432, 397] width 864 height 615
drag, startPoint x: 72, startPoint y: 173, endPoint x: 118, endPoint y: 173, distance: 45.7
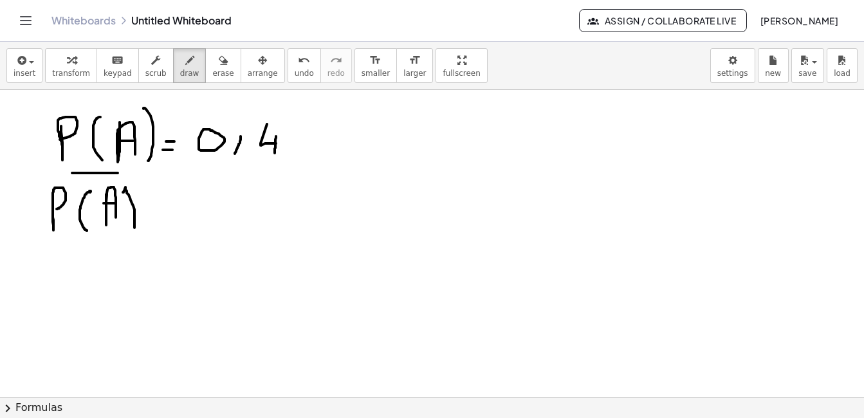
click at [118, 173] on div at bounding box center [432, 397] width 864 height 615
drag, startPoint x: 167, startPoint y: 207, endPoint x: 182, endPoint y: 205, distance: 14.9
click at [182, 205] on div at bounding box center [432, 397] width 864 height 615
drag, startPoint x: 163, startPoint y: 217, endPoint x: 181, endPoint y: 217, distance: 18.7
click at [181, 217] on div at bounding box center [432, 397] width 864 height 615
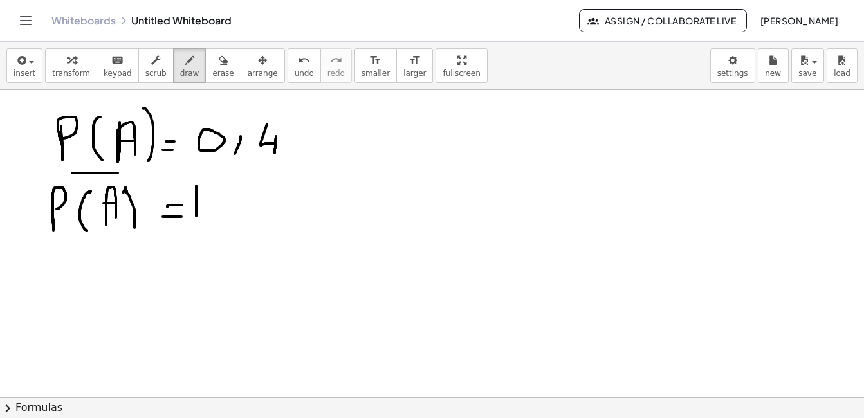
drag, startPoint x: 196, startPoint y: 186, endPoint x: 196, endPoint y: 218, distance: 32.2
click at [196, 218] on div at bounding box center [432, 397] width 864 height 615
drag, startPoint x: 216, startPoint y: 212, endPoint x: 230, endPoint y: 212, distance: 14.2
click at [230, 212] on div at bounding box center [432, 397] width 864 height 615
click at [264, 189] on div at bounding box center [432, 397] width 864 height 615
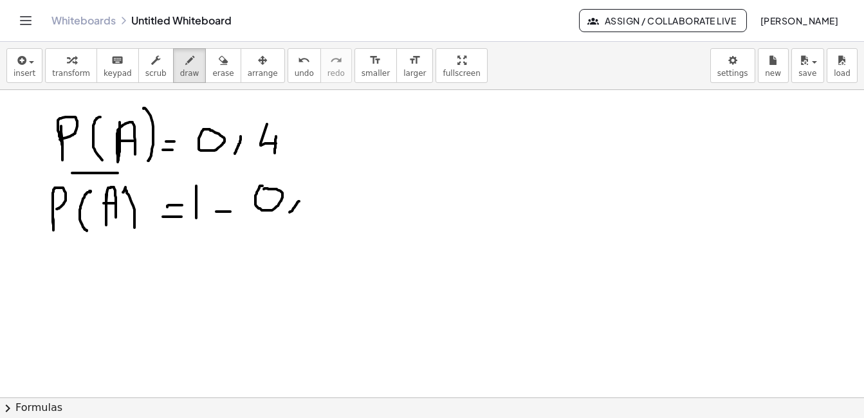
drag, startPoint x: 298, startPoint y: 201, endPoint x: 289, endPoint y: 212, distance: 14.6
click at [289, 212] on div at bounding box center [432, 397] width 864 height 615
drag, startPoint x: 320, startPoint y: 190, endPoint x: 330, endPoint y: 207, distance: 19.9
click at [330, 207] on div at bounding box center [432, 397] width 864 height 615
drag, startPoint x: 330, startPoint y: 201, endPoint x: 330, endPoint y: 217, distance: 16.1
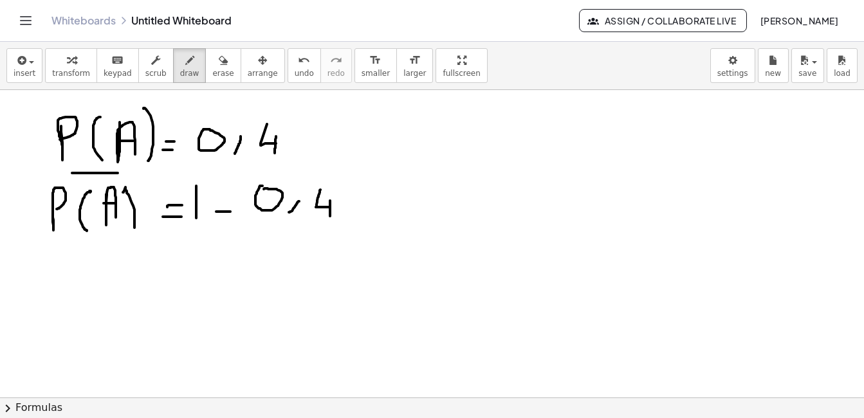
click at [330, 217] on div at bounding box center [432, 397] width 864 height 615
drag, startPoint x: 351, startPoint y: 201, endPoint x: 360, endPoint y: 201, distance: 9.0
click at [360, 201] on div at bounding box center [432, 397] width 864 height 615
drag, startPoint x: 350, startPoint y: 189, endPoint x: 359, endPoint y: 188, distance: 9.0
click at [359, 188] on div at bounding box center [432, 397] width 864 height 615
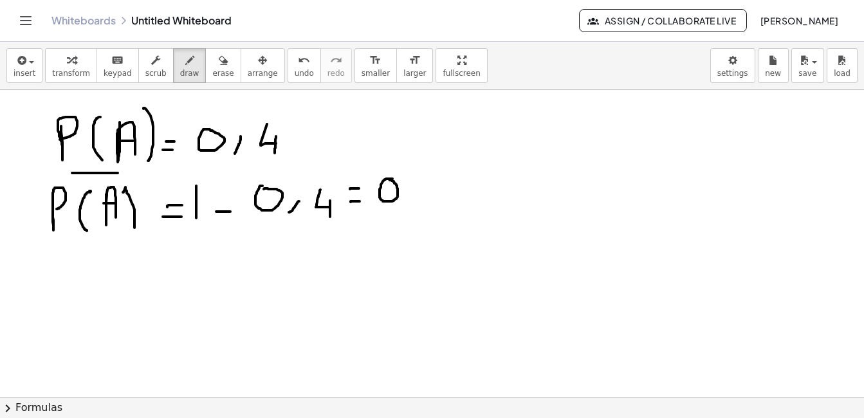
click at [389, 179] on div at bounding box center [432, 397] width 864 height 615
drag, startPoint x: 412, startPoint y: 190, endPoint x: 397, endPoint y: 214, distance: 28.0
click at [397, 214] on div at bounding box center [432, 397] width 864 height 615
drag, startPoint x: 437, startPoint y: 180, endPoint x: 423, endPoint y: 194, distance: 19.1
click at [423, 194] on div at bounding box center [432, 397] width 864 height 615
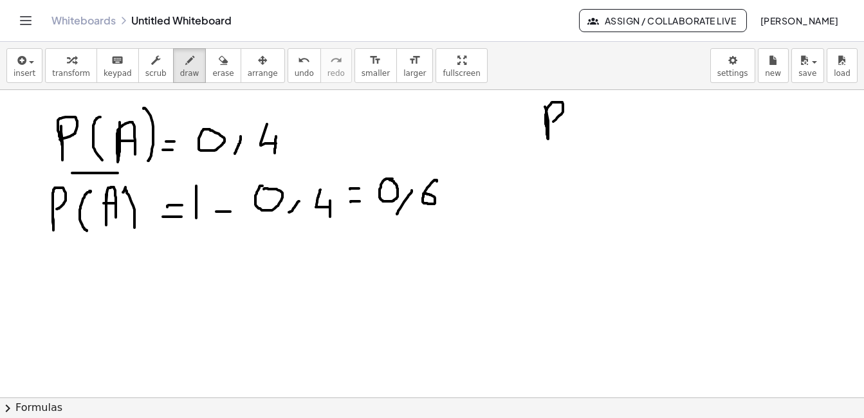
drag, startPoint x: 545, startPoint y: 107, endPoint x: 547, endPoint y: 124, distance: 17.5
click at [547, 124] on div at bounding box center [432, 397] width 864 height 615
drag, startPoint x: 583, startPoint y: 98, endPoint x: 577, endPoint y: 139, distance: 41.0
click at [577, 139] on div at bounding box center [432, 397] width 864 height 615
drag, startPoint x: 593, startPoint y: 109, endPoint x: 592, endPoint y: 134, distance: 25.7
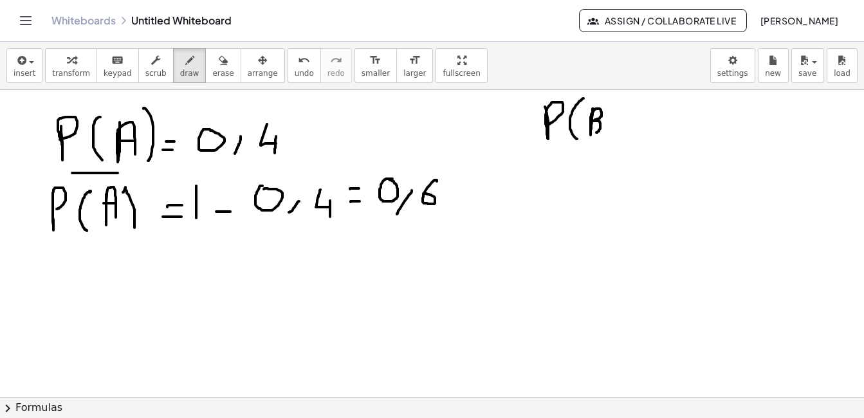
click at [592, 134] on div at bounding box center [432, 397] width 864 height 615
click at [616, 148] on div at bounding box center [432, 397] width 864 height 615
click at [644, 138] on div at bounding box center [432, 397] width 864 height 615
click at [645, 128] on div at bounding box center [432, 397] width 864 height 615
click at [679, 117] on div at bounding box center [432, 397] width 864 height 615
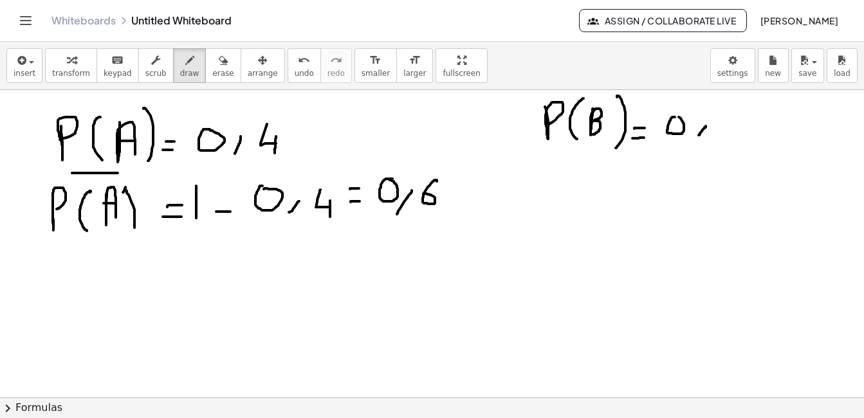
click at [699, 135] on div at bounding box center [432, 397] width 864 height 615
click at [717, 129] on div at bounding box center [432, 397] width 864 height 615
click at [308, 250] on div at bounding box center [432, 397] width 864 height 615
click at [336, 289] on div at bounding box center [432, 397] width 864 height 615
click at [370, 275] on div at bounding box center [432, 397] width 864 height 615
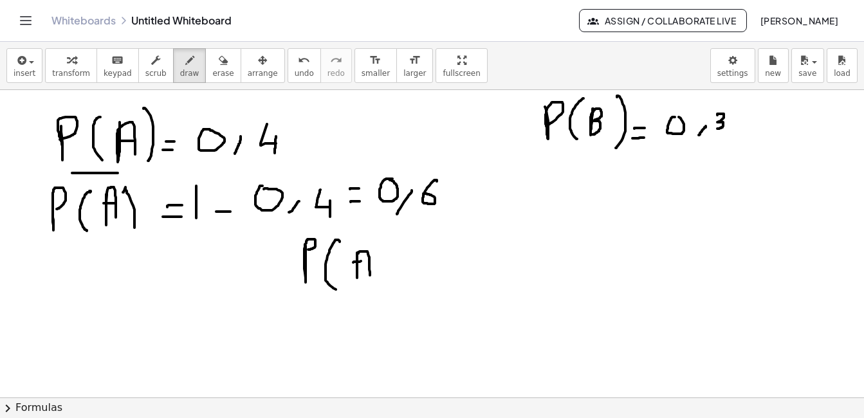
click at [370, 261] on div at bounding box center [432, 397] width 864 height 615
click at [368, 240] on div at bounding box center [432, 397] width 864 height 615
click at [412, 272] on div at bounding box center [432, 397] width 864 height 615
drag, startPoint x: 431, startPoint y: 244, endPoint x: 437, endPoint y: 273, distance: 28.9
click at [437, 273] on div at bounding box center [432, 397] width 864 height 615
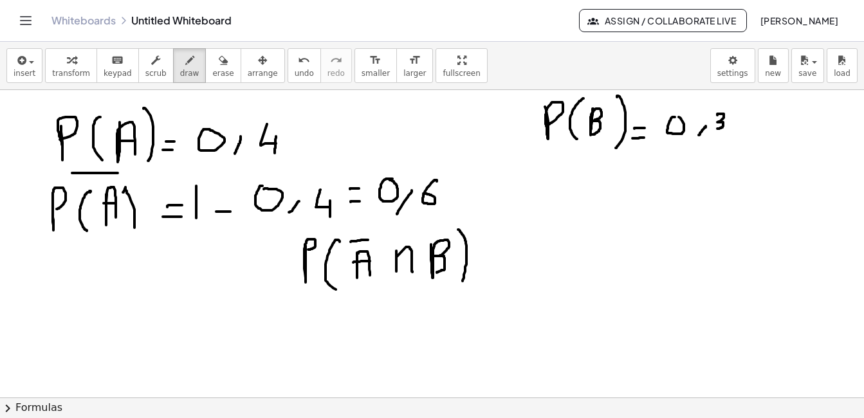
drag, startPoint x: 458, startPoint y: 230, endPoint x: 462, endPoint y: 282, distance: 52.9
click at [462, 282] on div at bounding box center [432, 397] width 864 height 615
drag, startPoint x: 487, startPoint y: 275, endPoint x: 497, endPoint y: 275, distance: 9.6
click at [497, 275] on div at bounding box center [432, 397] width 864 height 615
drag, startPoint x: 486, startPoint y: 262, endPoint x: 497, endPoint y: 262, distance: 10.9
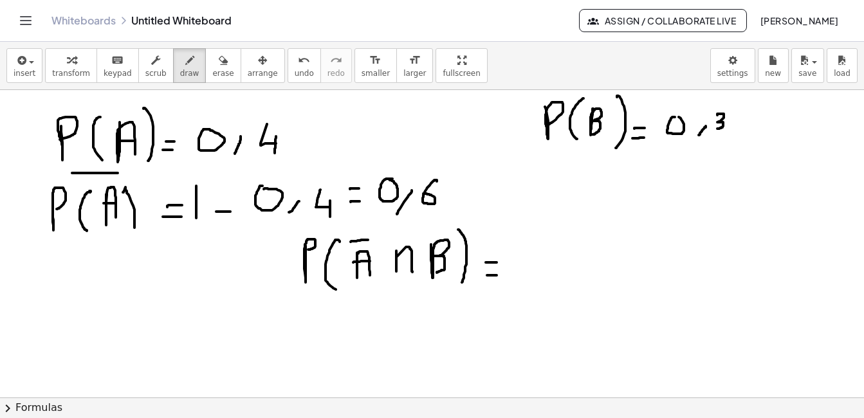
click at [497, 262] on div at bounding box center [432, 397] width 864 height 615
drag, startPoint x: 522, startPoint y: 217, endPoint x: 529, endPoint y: 237, distance: 21.0
click at [529, 237] on div at bounding box center [432, 397] width 864 height 615
drag, startPoint x: 528, startPoint y: 237, endPoint x: 526, endPoint y: 248, distance: 11.7
click at [526, 248] on div at bounding box center [432, 397] width 864 height 615
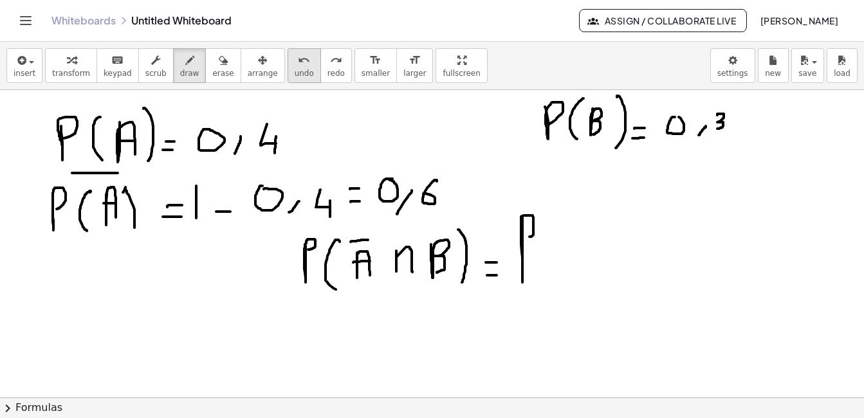
click at [293, 71] on button "undo undo" at bounding box center [304, 65] width 33 height 35
drag, startPoint x: 555, startPoint y: 228, endPoint x: 545, endPoint y: 285, distance: 57.5
click at [544, 285] on div at bounding box center [432, 397] width 864 height 615
drag, startPoint x: 565, startPoint y: 245, endPoint x: 580, endPoint y: 275, distance: 33.1
click at [580, 275] on div at bounding box center [432, 397] width 864 height 615
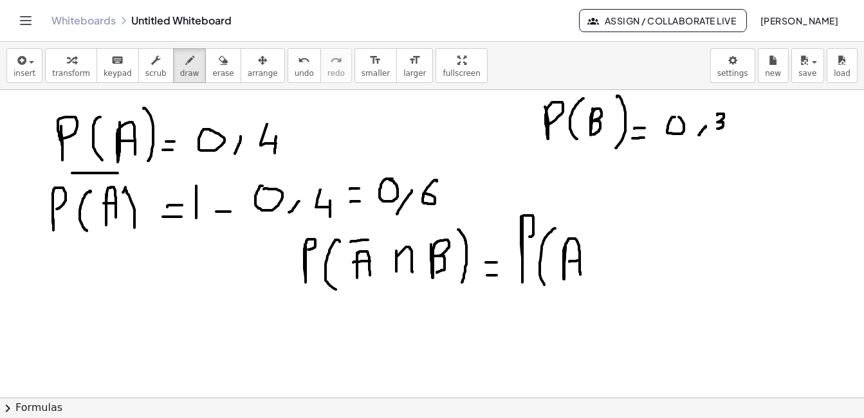
drag, startPoint x: 569, startPoint y: 262, endPoint x: 578, endPoint y: 261, distance: 8.5
click at [578, 261] on div at bounding box center [432, 397] width 864 height 615
drag, startPoint x: 582, startPoint y: 227, endPoint x: 603, endPoint y: 289, distance: 65.1
click at [603, 289] on div at bounding box center [432, 397] width 864 height 615
drag, startPoint x: 553, startPoint y: 217, endPoint x: 578, endPoint y: 217, distance: 25.1
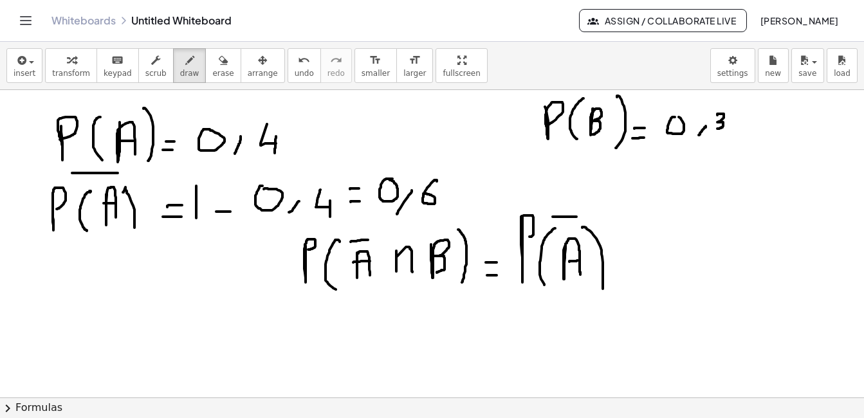
click at [578, 217] on div at bounding box center [432, 397] width 864 height 615
drag, startPoint x: 634, startPoint y: 251, endPoint x: 671, endPoint y: 276, distance: 44.4
click at [671, 276] on div at bounding box center [432, 397] width 864 height 615
drag, startPoint x: 663, startPoint y: 257, endPoint x: 641, endPoint y: 282, distance: 32.9
click at [641, 282] on div at bounding box center [432, 397] width 864 height 615
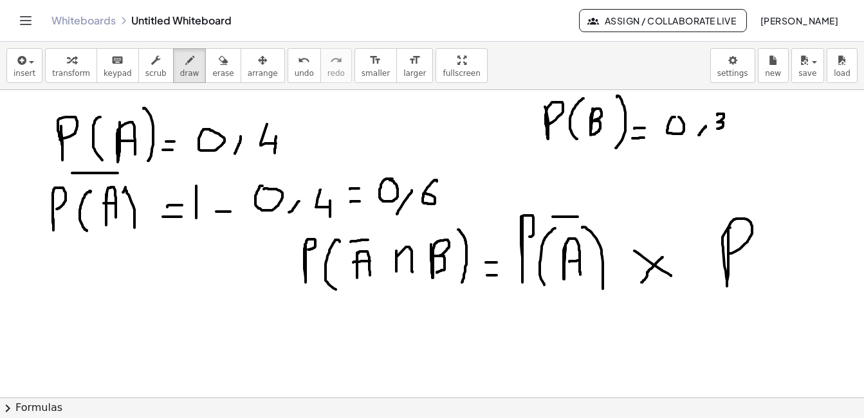
drag, startPoint x: 730, startPoint y: 228, endPoint x: 725, endPoint y: 254, distance: 26.8
click at [725, 254] on div at bounding box center [432, 397] width 864 height 615
drag, startPoint x: 775, startPoint y: 222, endPoint x: 765, endPoint y: 292, distance: 70.9
click at [765, 292] on div at bounding box center [432, 397] width 864 height 615
drag, startPoint x: 785, startPoint y: 235, endPoint x: 789, endPoint y: 275, distance: 40.1
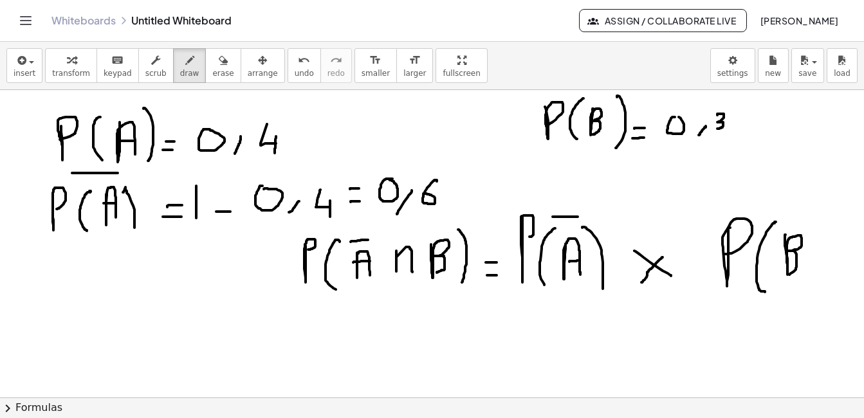
click at [789, 275] on div at bounding box center [432, 397] width 864 height 615
drag, startPoint x: 806, startPoint y: 217, endPoint x: 813, endPoint y: 278, distance: 61.5
click at [813, 278] on div at bounding box center [432, 397] width 864 height 615
drag, startPoint x: 477, startPoint y: 331, endPoint x: 492, endPoint y: 331, distance: 14.8
click at [492, 331] on div at bounding box center [432, 397] width 864 height 615
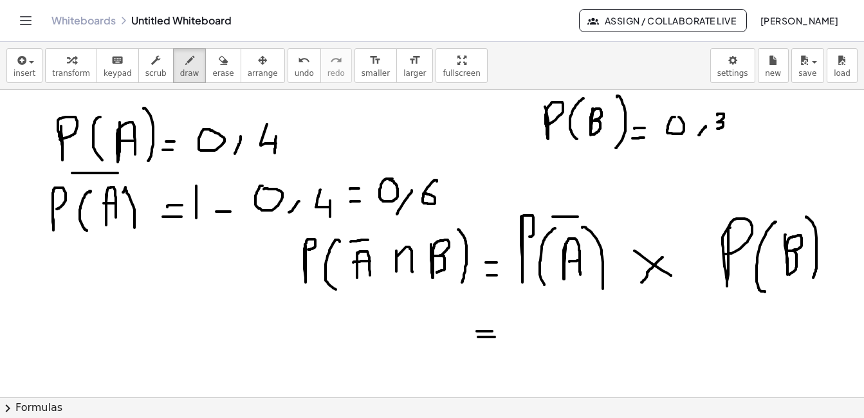
drag, startPoint x: 478, startPoint y: 337, endPoint x: 495, endPoint y: 337, distance: 16.7
click at [495, 337] on div at bounding box center [432, 397] width 864 height 615
click at [538, 321] on div at bounding box center [432, 397] width 864 height 615
drag, startPoint x: 580, startPoint y: 330, endPoint x: 575, endPoint y: 342, distance: 12.7
click at [575, 342] on div at bounding box center [432, 397] width 864 height 615
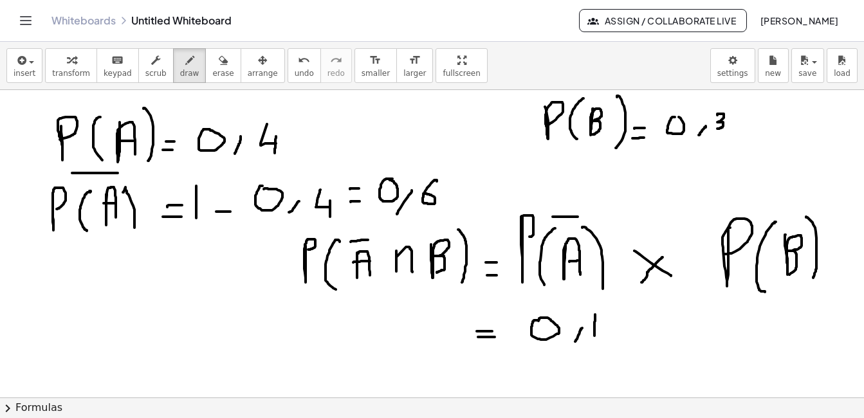
drag, startPoint x: 595, startPoint y: 315, endPoint x: 605, endPoint y: 336, distance: 23.6
click at [605, 336] on div at bounding box center [432, 397] width 864 height 615
drag, startPoint x: 607, startPoint y: 328, endPoint x: 607, endPoint y: 343, distance: 14.8
click at [607, 343] on div at bounding box center [432, 397] width 864 height 615
drag, startPoint x: 630, startPoint y: 311, endPoint x: 647, endPoint y: 327, distance: 23.2
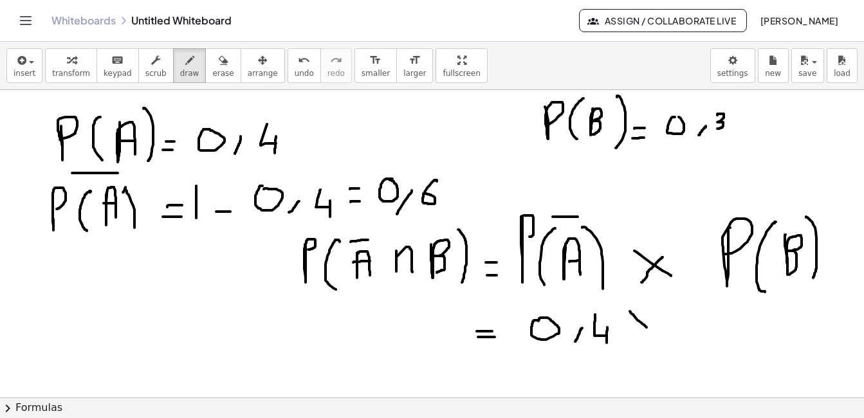
click at [647, 327] on div at bounding box center [432, 397] width 864 height 615
click at [295, 69] on span "undo" at bounding box center [304, 73] width 19 height 9
click at [295, 70] on span "undo" at bounding box center [304, 73] width 19 height 9
click at [298, 60] on icon "undo" at bounding box center [304, 60] width 12 height 15
drag, startPoint x: 601, startPoint y: 311, endPoint x: 594, endPoint y: 327, distance: 17.0
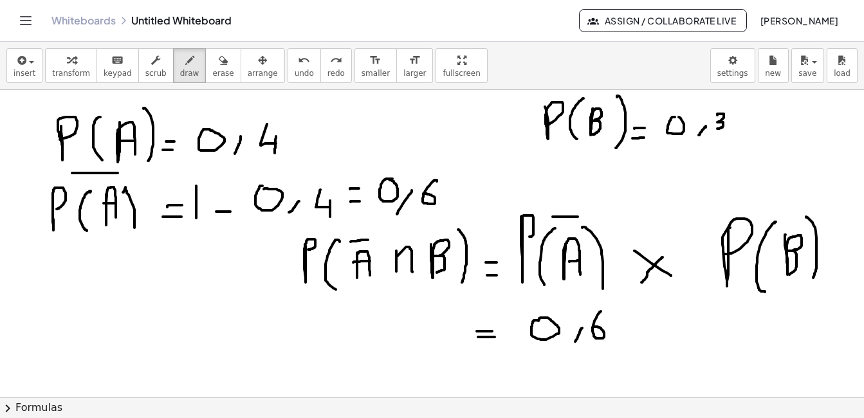
click at [594, 327] on div at bounding box center [432, 397] width 864 height 615
drag, startPoint x: 632, startPoint y: 317, endPoint x: 648, endPoint y: 335, distance: 24.6
click at [648, 335] on div at bounding box center [432, 397] width 864 height 615
drag, startPoint x: 653, startPoint y: 317, endPoint x: 631, endPoint y: 334, distance: 27.9
click at [631, 334] on div at bounding box center [432, 397] width 864 height 615
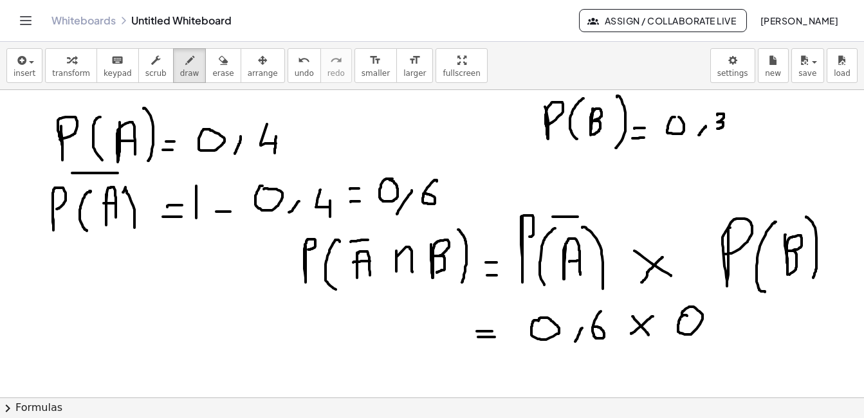
click at [682, 315] on div at bounding box center [432, 397] width 864 height 615
drag, startPoint x: 715, startPoint y: 324, endPoint x: 710, endPoint y: 338, distance: 15.7
click at [710, 338] on div at bounding box center [432, 397] width 864 height 615
drag, startPoint x: 731, startPoint y: 311, endPoint x: 733, endPoint y: 331, distance: 19.4
click at [733, 331] on div at bounding box center [432, 397] width 864 height 615
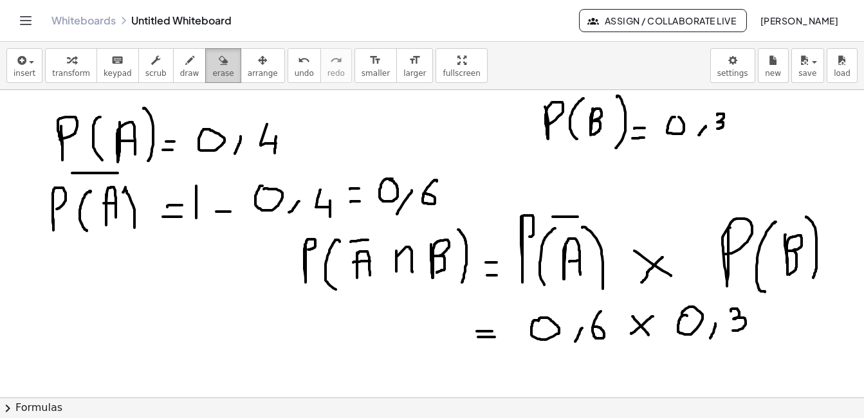
click at [212, 74] on span "erase" at bounding box center [222, 73] width 21 height 9
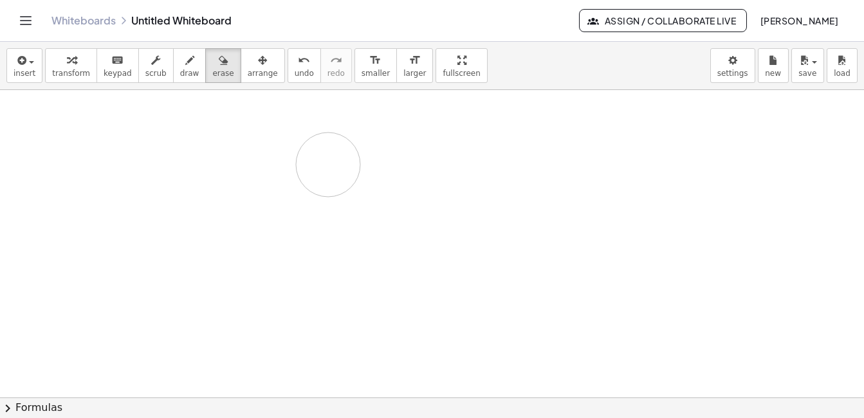
drag, startPoint x: 456, startPoint y: 279, endPoint x: 586, endPoint y: 403, distance: 179.7
click at [347, 172] on div at bounding box center [432, 397] width 864 height 615
click at [173, 62] on button "draw" at bounding box center [189, 65] width 33 height 35
drag, startPoint x: 24, startPoint y: 107, endPoint x: 46, endPoint y: 124, distance: 27.5
click at [45, 124] on div at bounding box center [432, 397] width 864 height 615
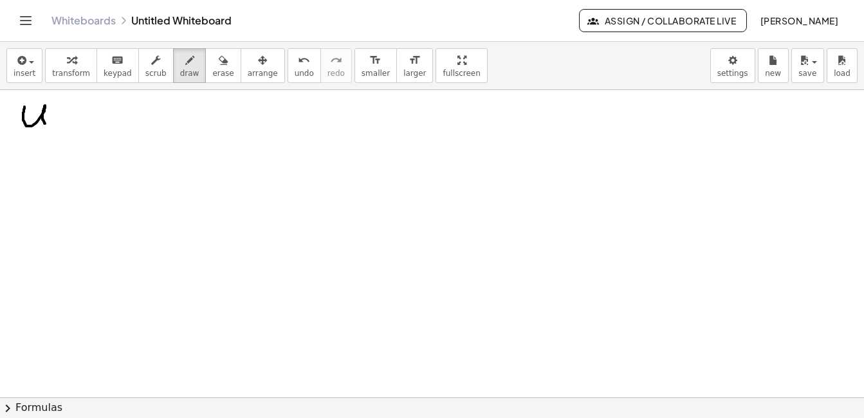
click at [60, 113] on div at bounding box center [432, 397] width 864 height 615
click at [60, 122] on div at bounding box center [432, 397] width 864 height 615
drag, startPoint x: 445, startPoint y: 102, endPoint x: 485, endPoint y: 96, distance: 40.9
click at [485, 96] on div at bounding box center [432, 397] width 864 height 615
click at [493, 114] on div at bounding box center [432, 397] width 864 height 615
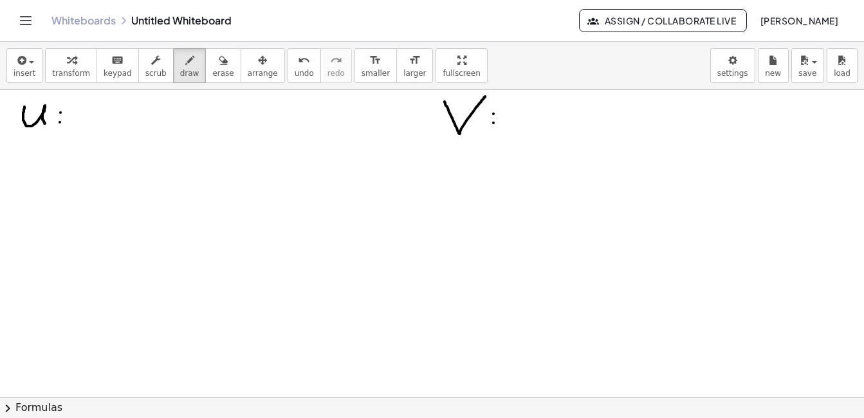
click at [493, 123] on div at bounding box center [432, 397] width 864 height 615
drag, startPoint x: 91, startPoint y: 111, endPoint x: 96, endPoint y: 124, distance: 14.5
click at [96, 124] on div at bounding box center [432, 397] width 864 height 615
drag, startPoint x: 108, startPoint y: 103, endPoint x: 122, endPoint y: 125, distance: 26.6
click at [122, 125] on div at bounding box center [432, 397] width 864 height 615
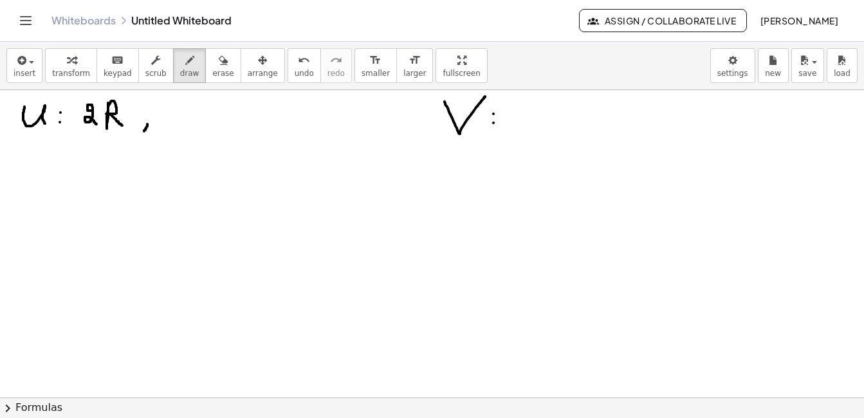
drag, startPoint x: 147, startPoint y: 124, endPoint x: 144, endPoint y: 131, distance: 7.8
click at [144, 131] on div at bounding box center [432, 397] width 864 height 615
drag, startPoint x: 182, startPoint y: 93, endPoint x: 187, endPoint y: 122, distance: 29.9
click at [187, 126] on div at bounding box center [432, 397] width 864 height 615
drag, startPoint x: 188, startPoint y: 115, endPoint x: 188, endPoint y: 134, distance: 18.7
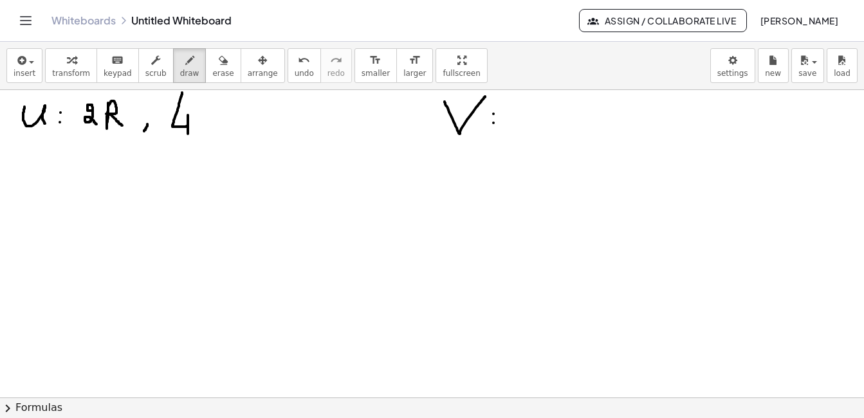
click at [188, 134] on div at bounding box center [432, 397] width 864 height 615
drag, startPoint x: 199, startPoint y: 104, endPoint x: 226, endPoint y: 107, distance: 27.3
click at [226, 107] on div at bounding box center [432, 397] width 864 height 615
drag, startPoint x: 523, startPoint y: 100, endPoint x: 523, endPoint y: 122, distance: 21.9
click at [523, 122] on div at bounding box center [432, 397] width 864 height 615
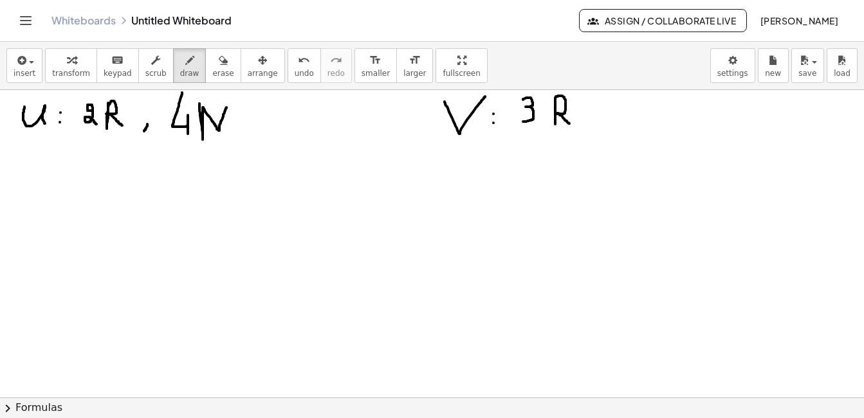
drag, startPoint x: 555, startPoint y: 107, endPoint x: 569, endPoint y: 124, distance: 22.4
click at [569, 124] on div at bounding box center [432, 397] width 864 height 615
drag, startPoint x: 600, startPoint y: 115, endPoint x: 593, endPoint y: 133, distance: 19.4
click at [593, 133] on div at bounding box center [432, 397] width 864 height 615
drag, startPoint x: 629, startPoint y: 107, endPoint x: 634, endPoint y: 120, distance: 13.6
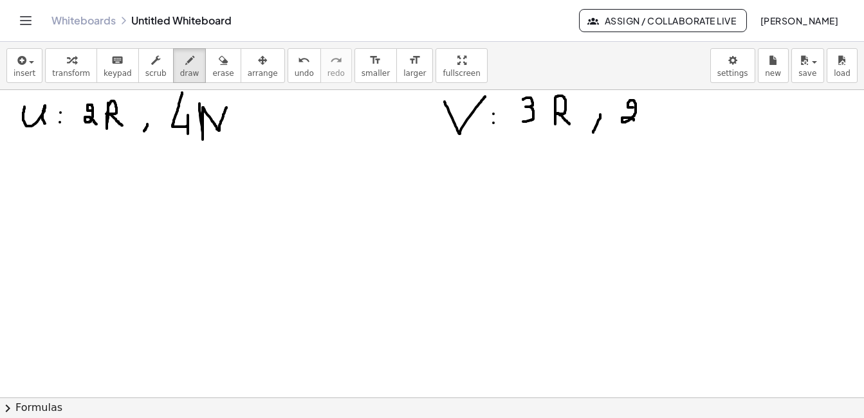
click at [634, 120] on div at bounding box center [432, 397] width 864 height 615
drag, startPoint x: 655, startPoint y: 101, endPoint x: 672, endPoint y: 105, distance: 17.8
click at [672, 105] on div at bounding box center [432, 397] width 864 height 615
click at [448, 417] on button "chevron_right Formulas" at bounding box center [432, 408] width 864 height 21
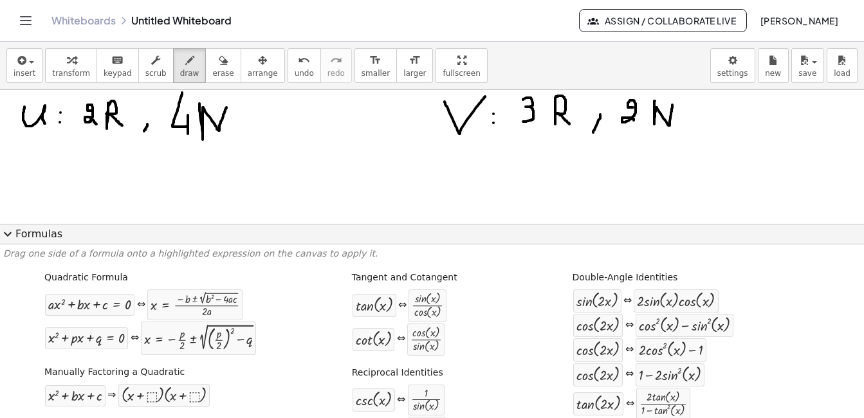
click at [4, 233] on span "expand_more" at bounding box center [7, 233] width 15 height 15
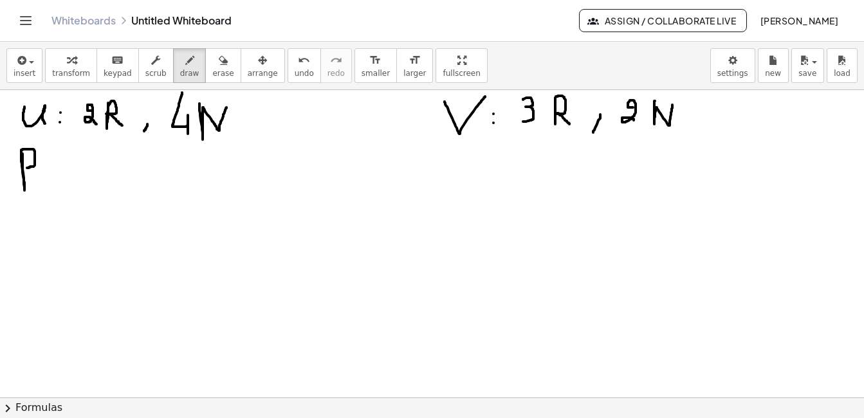
drag, startPoint x: 23, startPoint y: 154, endPoint x: 26, endPoint y: 168, distance: 14.7
click at [26, 168] on div at bounding box center [432, 397] width 864 height 615
drag, startPoint x: 52, startPoint y: 149, endPoint x: 50, endPoint y: 192, distance: 42.5
click at [50, 192] on div at bounding box center [432, 397] width 864 height 615
drag, startPoint x: 66, startPoint y: 150, endPoint x: 80, endPoint y: 175, distance: 28.5
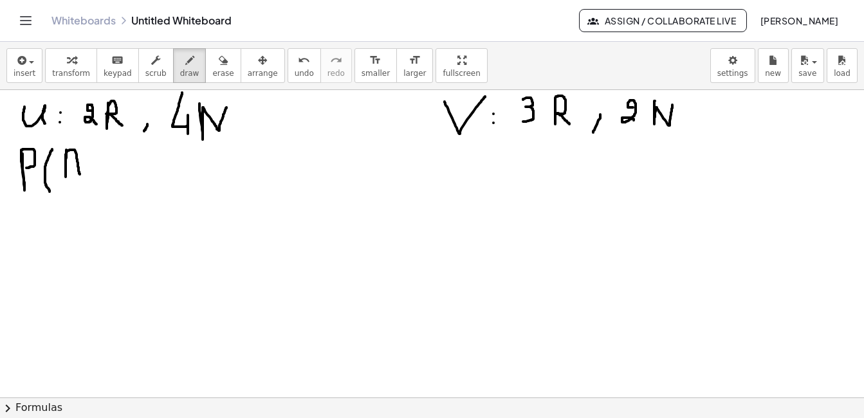
click at [80, 175] on div at bounding box center [432, 397] width 864 height 615
drag, startPoint x: 66, startPoint y: 165, endPoint x: 78, endPoint y: 165, distance: 12.2
click at [78, 165] on div at bounding box center [432, 397] width 864 height 615
drag, startPoint x: 84, startPoint y: 134, endPoint x: 105, endPoint y: 192, distance: 62.1
click at [105, 192] on div at bounding box center [432, 397] width 864 height 615
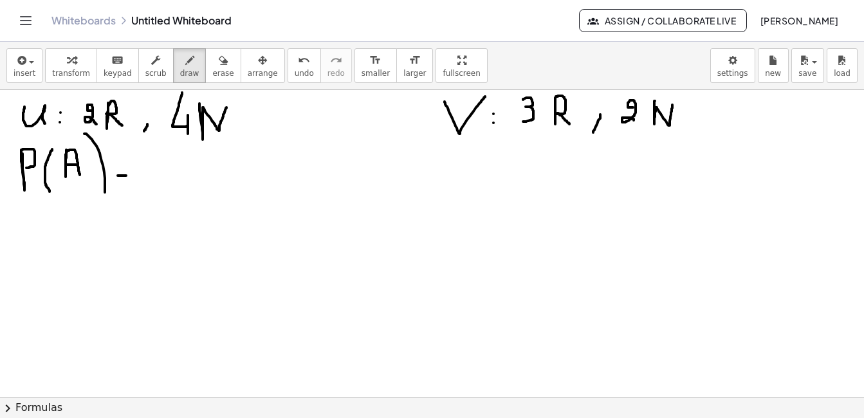
drag, startPoint x: 118, startPoint y: 176, endPoint x: 126, endPoint y: 176, distance: 8.4
click at [126, 176] on div at bounding box center [432, 397] width 864 height 615
drag, startPoint x: 115, startPoint y: 164, endPoint x: 127, endPoint y: 163, distance: 12.3
click at [127, 163] on div at bounding box center [432, 397] width 864 height 615
drag, startPoint x: 160, startPoint y: 149, endPoint x: 165, endPoint y: 162, distance: 13.6
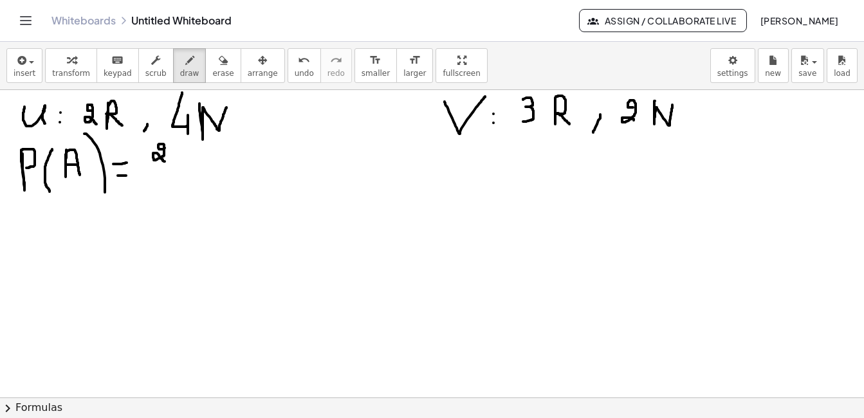
click at [165, 162] on div at bounding box center [432, 397] width 864 height 615
drag, startPoint x: 142, startPoint y: 170, endPoint x: 181, endPoint y: 170, distance: 39.2
click at [181, 170] on div at bounding box center [432, 397] width 864 height 615
drag, startPoint x: 158, startPoint y: 183, endPoint x: 147, endPoint y: 195, distance: 16.4
click at [147, 195] on div at bounding box center [432, 397] width 864 height 615
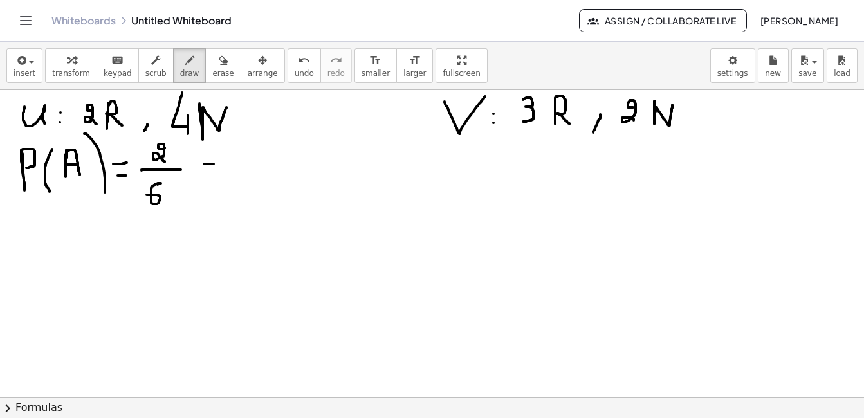
drag, startPoint x: 204, startPoint y: 164, endPoint x: 217, endPoint y: 163, distance: 12.9
click at [217, 163] on div at bounding box center [432, 397] width 864 height 615
drag, startPoint x: 207, startPoint y: 154, endPoint x: 217, endPoint y: 152, distance: 10.4
click at [217, 152] on div at bounding box center [432, 397] width 864 height 615
drag, startPoint x: 237, startPoint y: 142, endPoint x: 237, endPoint y: 161, distance: 18.7
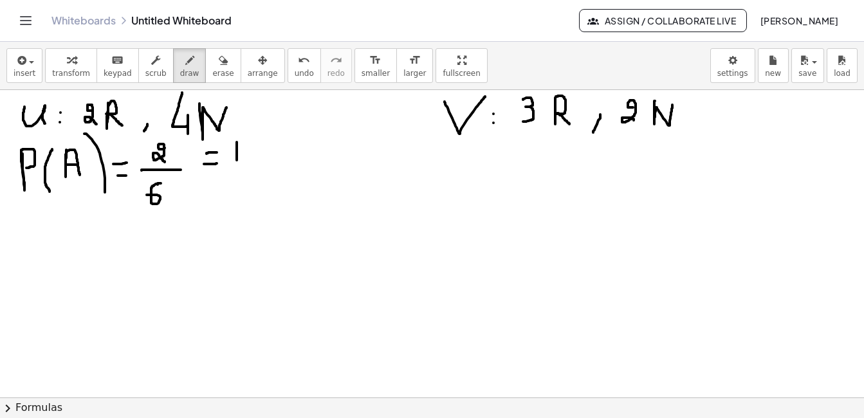
click at [237, 161] on div at bounding box center [432, 397] width 864 height 615
drag, startPoint x: 228, startPoint y: 164, endPoint x: 254, endPoint y: 163, distance: 26.4
click at [254, 163] on div at bounding box center [432, 397] width 864 height 615
drag, startPoint x: 235, startPoint y: 172, endPoint x: 234, endPoint y: 194, distance: 21.9
click at [234, 194] on div at bounding box center [432, 397] width 864 height 615
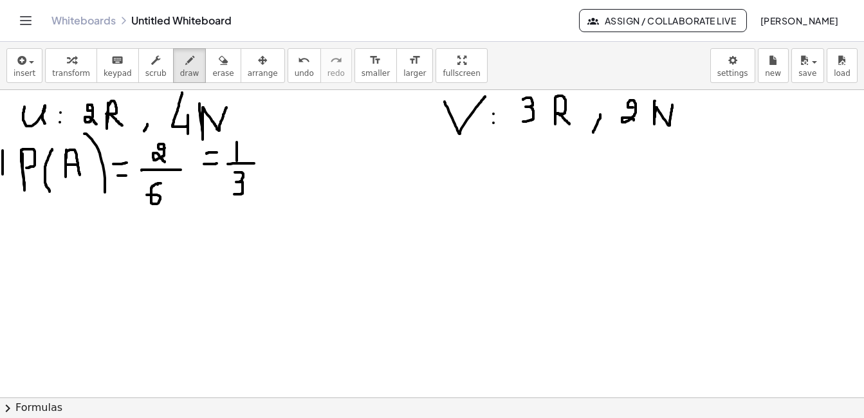
drag, startPoint x: 3, startPoint y: 151, endPoint x: 3, endPoint y: 174, distance: 23.2
click at [3, 174] on div at bounding box center [432, 397] width 864 height 615
drag, startPoint x: 6, startPoint y: 138, endPoint x: 8, endPoint y: 192, distance: 54.1
click at [8, 192] on div at bounding box center [432, 397] width 864 height 615
drag, startPoint x: 8, startPoint y: 222, endPoint x: 13, endPoint y: 248, distance: 26.9
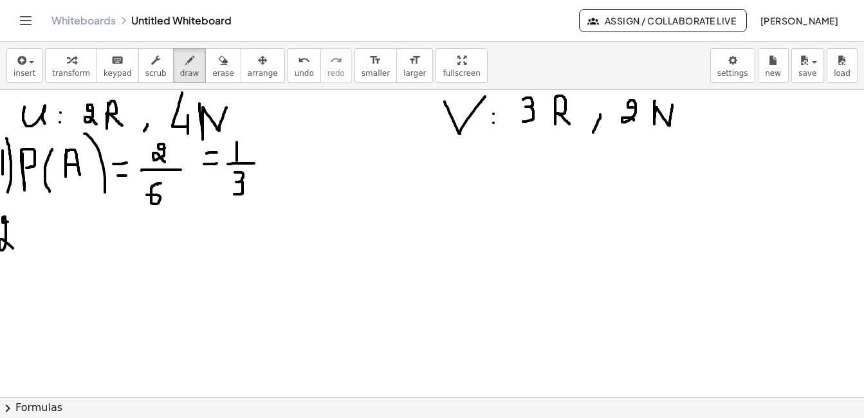
click at [13, 248] on div at bounding box center [432, 397] width 864 height 615
drag, startPoint x: 19, startPoint y: 207, endPoint x: 26, endPoint y: 259, distance: 53.2
click at [26, 259] on div at bounding box center [432, 397] width 864 height 615
drag, startPoint x: 50, startPoint y: 205, endPoint x: 51, endPoint y: 223, distance: 17.4
click at [51, 223] on div at bounding box center [432, 397] width 864 height 615
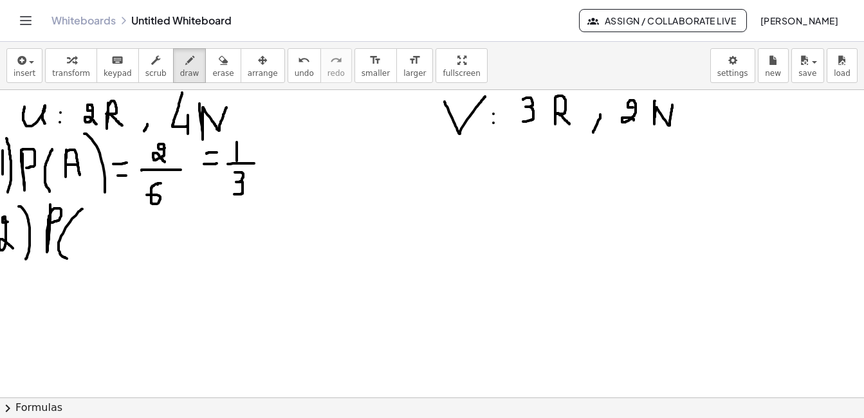
drag, startPoint x: 82, startPoint y: 209, endPoint x: 68, endPoint y: 259, distance: 52.3
click at [68, 259] on div at bounding box center [432, 397] width 864 height 615
drag, startPoint x: 104, startPoint y: 213, endPoint x: 105, endPoint y: 244, distance: 30.9
click at [105, 244] on div at bounding box center [432, 397] width 864 height 615
drag, startPoint x: 91, startPoint y: 229, endPoint x: 108, endPoint y: 229, distance: 16.7
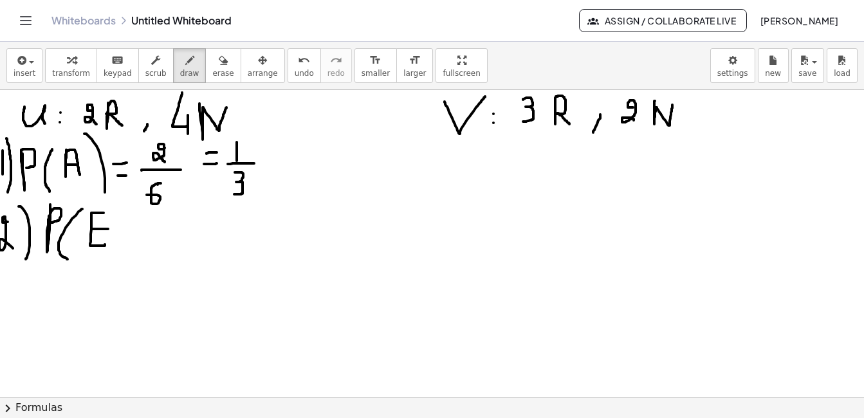
click at [108, 229] on div at bounding box center [432, 397] width 864 height 615
drag, startPoint x: 138, startPoint y: 214, endPoint x: 111, endPoint y: 252, distance: 47.1
click at [111, 252] on div at bounding box center [432, 397] width 864 height 615
drag, startPoint x: 143, startPoint y: 227, endPoint x: 152, endPoint y: 247, distance: 21.6
click at [152, 247] on div at bounding box center [432, 397] width 864 height 615
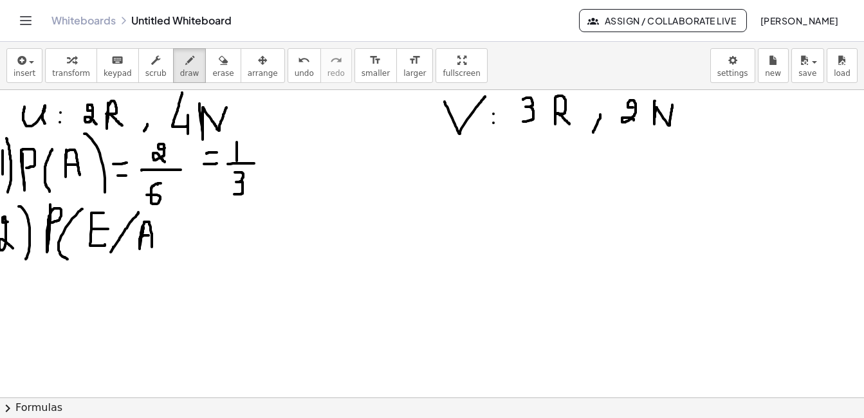
drag, startPoint x: 142, startPoint y: 236, endPoint x: 151, endPoint y: 235, distance: 9.0
click at [151, 235] on div at bounding box center [432, 397] width 864 height 615
drag, startPoint x: 164, startPoint y: 214, endPoint x: 163, endPoint y: 250, distance: 36.0
click at [163, 250] on div at bounding box center [432, 397] width 864 height 615
click at [192, 229] on div at bounding box center [432, 397] width 864 height 615
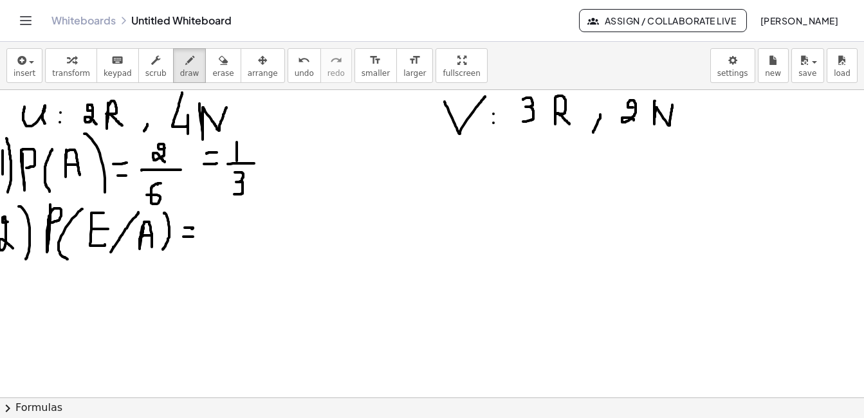
drag, startPoint x: 183, startPoint y: 237, endPoint x: 193, endPoint y: 237, distance: 9.6
click at [193, 237] on div at bounding box center [432, 397] width 864 height 615
drag, startPoint x: 397, startPoint y: 163, endPoint x: 391, endPoint y: 173, distance: 11.3
click at [391, 173] on div at bounding box center [432, 397] width 864 height 615
drag, startPoint x: 428, startPoint y: 143, endPoint x: 417, endPoint y: 196, distance: 53.2
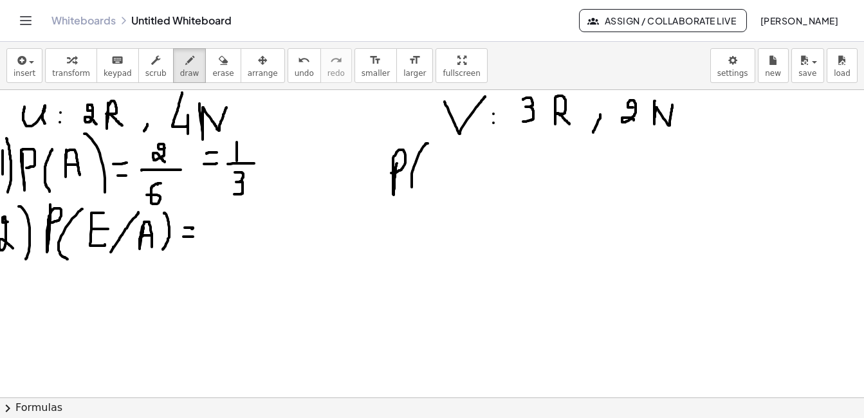
click at [416, 196] on div at bounding box center [432, 397] width 864 height 615
drag, startPoint x: 449, startPoint y: 155, endPoint x: 449, endPoint y: 184, distance: 28.9
click at [449, 184] on div at bounding box center [432, 397] width 864 height 615
drag, startPoint x: 436, startPoint y: 169, endPoint x: 447, endPoint y: 169, distance: 10.9
click at [447, 169] on div at bounding box center [432, 397] width 864 height 615
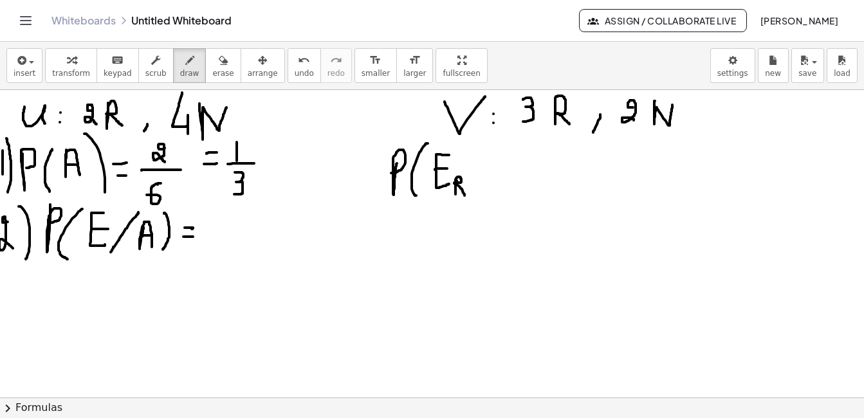
drag, startPoint x: 457, startPoint y: 181, endPoint x: 464, endPoint y: 191, distance: 12.9
click at [464, 193] on div at bounding box center [432, 397] width 864 height 615
drag, startPoint x: 467, startPoint y: 135, endPoint x: 476, endPoint y: 199, distance: 65.0
click at [476, 199] on div at bounding box center [432, 397] width 864 height 615
drag, startPoint x: 490, startPoint y: 171, endPoint x: 504, endPoint y: 170, distance: 14.2
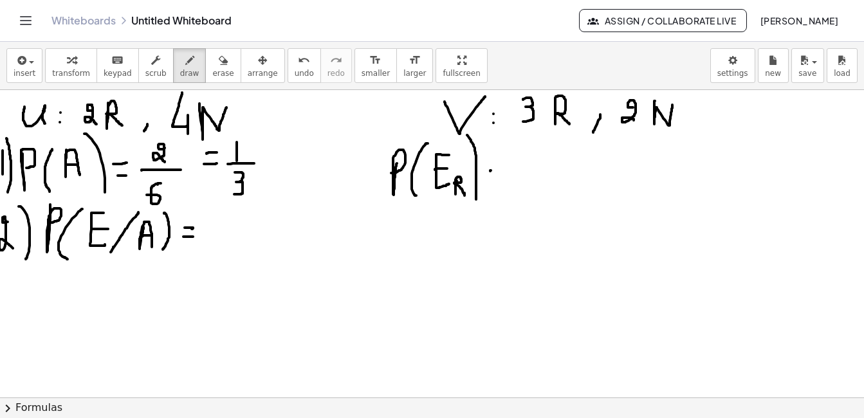
click at [504, 170] on div at bounding box center [432, 397] width 864 height 615
drag, startPoint x: 490, startPoint y: 180, endPoint x: 511, endPoint y: 179, distance: 21.2
click at [511, 179] on div at bounding box center [432, 397] width 864 height 615
drag, startPoint x: 526, startPoint y: 149, endPoint x: 528, endPoint y: 172, distance: 23.2
click at [528, 172] on div at bounding box center [432, 397] width 864 height 615
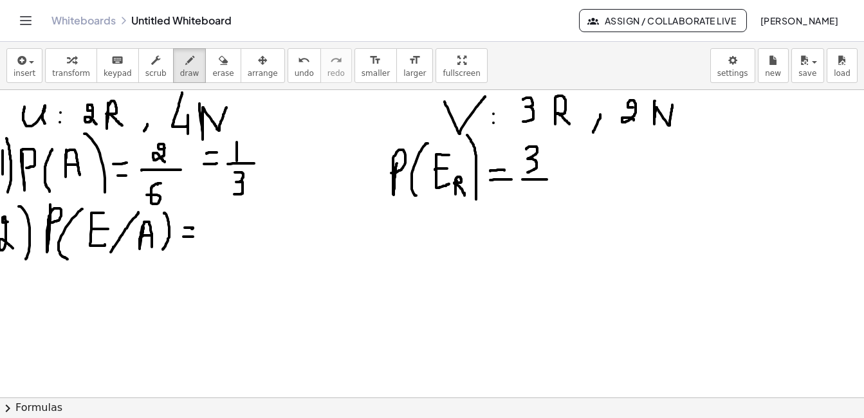
drag, startPoint x: 522, startPoint y: 179, endPoint x: 549, endPoint y: 179, distance: 26.4
click at [549, 179] on div at bounding box center [432, 397] width 864 height 615
drag, startPoint x: 536, startPoint y: 190, endPoint x: 529, endPoint y: 208, distance: 20.0
click at [529, 208] on div at bounding box center [432, 397] width 864 height 615
drag, startPoint x: 398, startPoint y: 228, endPoint x: 394, endPoint y: 246, distance: 18.4
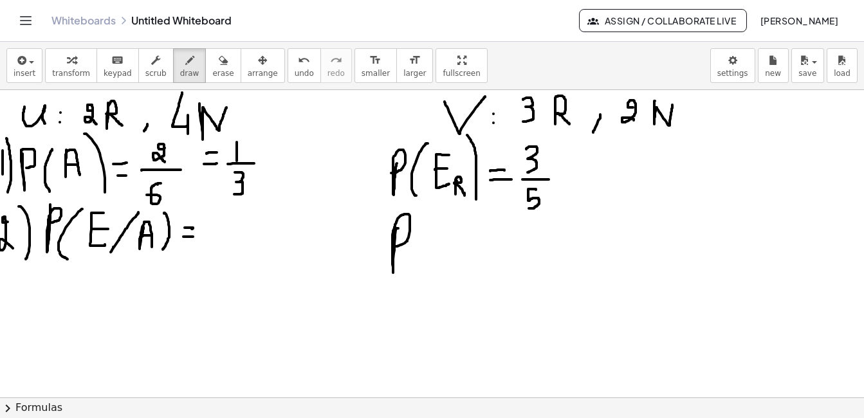
click at [394, 246] on div at bounding box center [432, 397] width 864 height 615
drag, startPoint x: 434, startPoint y: 222, endPoint x: 427, endPoint y: 262, distance: 41.1
click at [427, 262] on div at bounding box center [432, 397] width 864 height 615
drag, startPoint x: 450, startPoint y: 235, endPoint x: 450, endPoint y: 259, distance: 24.4
click at [450, 259] on div at bounding box center [432, 397] width 864 height 615
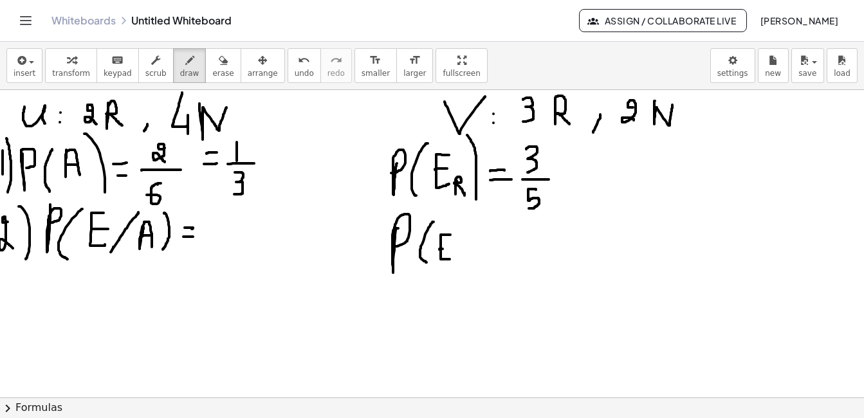
drag, startPoint x: 439, startPoint y: 249, endPoint x: 450, endPoint y: 248, distance: 10.3
click at [450, 248] on div at bounding box center [432, 397] width 864 height 615
drag, startPoint x: 454, startPoint y: 252, endPoint x: 463, endPoint y: 249, distance: 8.7
click at [463, 249] on div at bounding box center [432, 397] width 864 height 615
drag, startPoint x: 467, startPoint y: 203, endPoint x: 478, endPoint y: 269, distance: 67.2
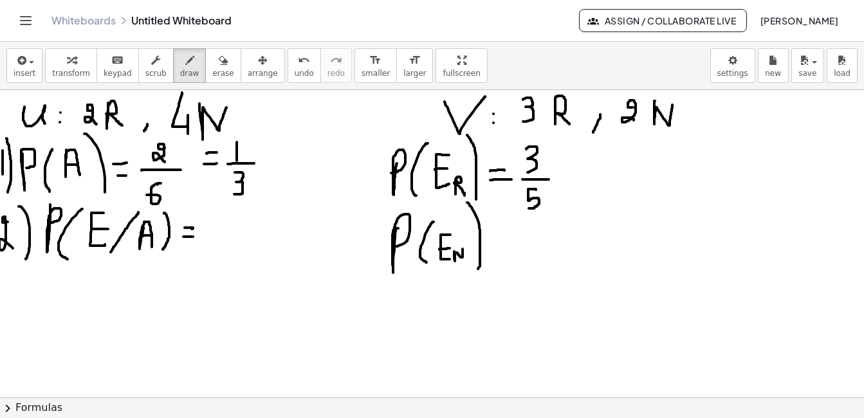
click at [478, 269] on div at bounding box center [432, 397] width 864 height 615
drag, startPoint x: 485, startPoint y: 246, endPoint x: 493, endPoint y: 245, distance: 8.5
click at [493, 245] on div at bounding box center [432, 397] width 864 height 615
drag, startPoint x: 486, startPoint y: 251, endPoint x: 493, endPoint y: 251, distance: 7.1
click at [493, 251] on div at bounding box center [432, 397] width 864 height 615
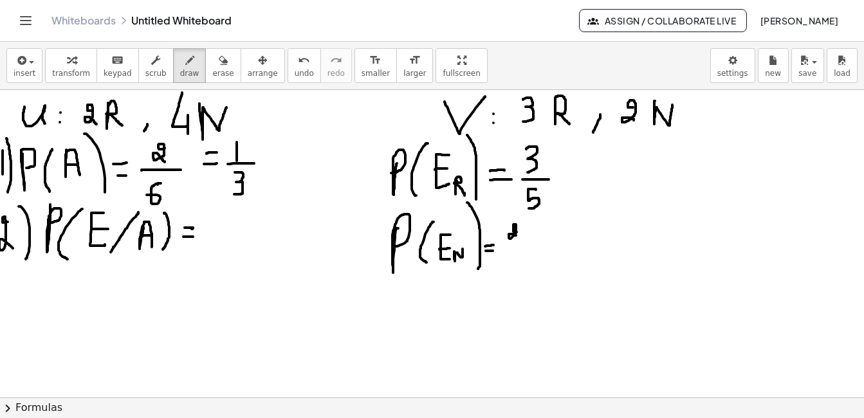
click at [519, 237] on div at bounding box center [432, 397] width 864 height 615
drag, startPoint x: 505, startPoint y: 243, endPoint x: 520, endPoint y: 243, distance: 15.4
click at [520, 243] on div at bounding box center [432, 397] width 864 height 615
drag, startPoint x: 519, startPoint y: 255, endPoint x: 514, endPoint y: 274, distance: 19.2
click at [514, 274] on div at bounding box center [432, 397] width 864 height 615
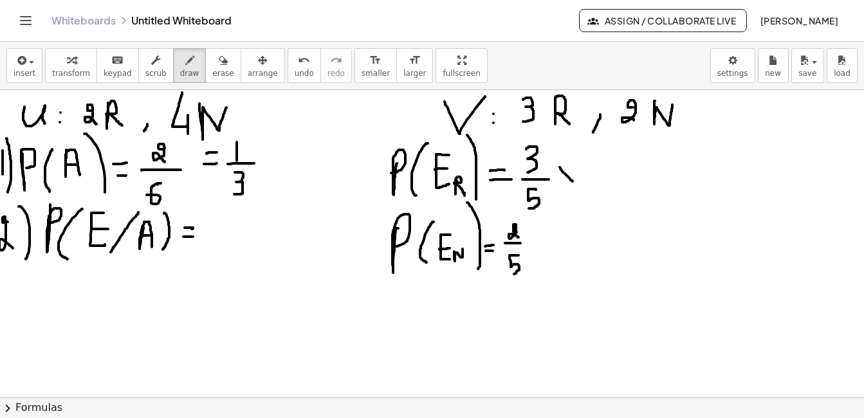
drag, startPoint x: 560, startPoint y: 167, endPoint x: 573, endPoint y: 181, distance: 19.1
click at [573, 181] on div at bounding box center [432, 397] width 864 height 615
drag, startPoint x: 569, startPoint y: 164, endPoint x: 559, endPoint y: 182, distance: 20.7
click at [559, 182] on div at bounding box center [432, 397] width 864 height 615
drag, startPoint x: 600, startPoint y: 158, endPoint x: 605, endPoint y: 179, distance: 21.8
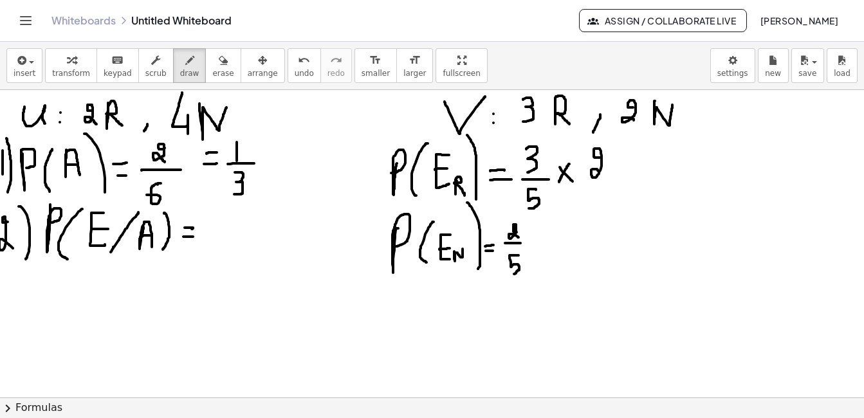
click at [605, 179] on div at bounding box center [432, 397] width 864 height 615
drag, startPoint x: 581, startPoint y: 179, endPoint x: 624, endPoint y: 181, distance: 43.1
click at [624, 181] on div at bounding box center [432, 397] width 864 height 615
drag, startPoint x: 595, startPoint y: 186, endPoint x: 604, endPoint y: 204, distance: 20.1
click at [604, 204] on div at bounding box center [432, 397] width 864 height 615
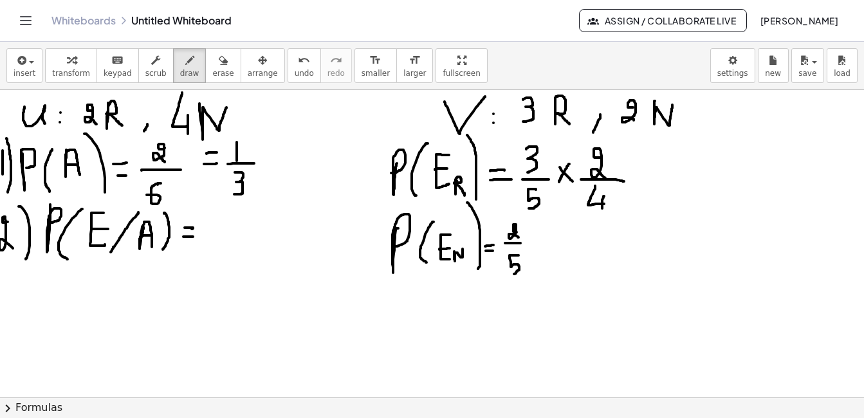
drag, startPoint x: 604, startPoint y: 196, endPoint x: 602, endPoint y: 216, distance: 20.0
click at [602, 216] on div at bounding box center [432, 397] width 864 height 615
drag, startPoint x: 542, startPoint y: 228, endPoint x: 551, endPoint y: 245, distance: 19.3
click at [551, 245] on div at bounding box center [432, 397] width 864 height 615
drag, startPoint x: 553, startPoint y: 227, endPoint x: 540, endPoint y: 240, distance: 18.2
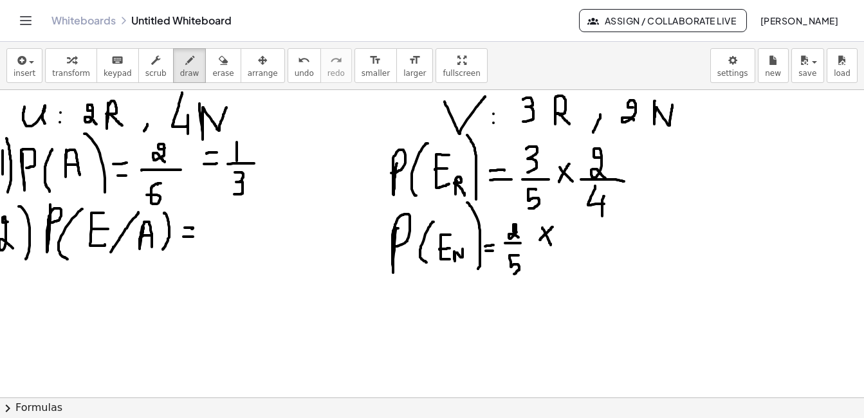
click at [540, 240] on div at bounding box center [432, 397] width 864 height 615
drag, startPoint x: 573, startPoint y: 214, endPoint x: 571, endPoint y: 238, distance: 24.5
click at [571, 238] on div at bounding box center [432, 397] width 864 height 615
drag, startPoint x: 558, startPoint y: 241, endPoint x: 587, endPoint y: 241, distance: 28.9
click at [587, 241] on div at bounding box center [432, 397] width 864 height 615
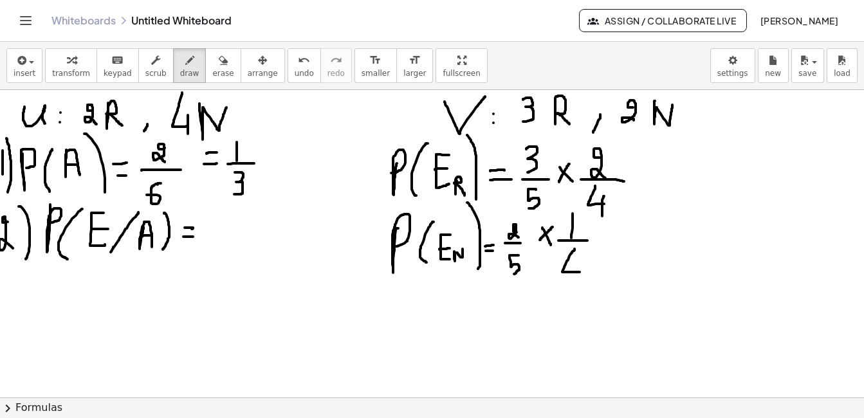
drag, startPoint x: 574, startPoint y: 249, endPoint x: 580, endPoint y: 272, distance: 23.7
click at [580, 272] on div at bounding box center [432, 397] width 864 height 615
drag, startPoint x: 579, startPoint y: 262, endPoint x: 578, endPoint y: 280, distance: 18.7
click at [578, 280] on div at bounding box center [432, 397] width 864 height 615
drag, startPoint x: 638, startPoint y: 167, endPoint x: 649, endPoint y: 167, distance: 11.6
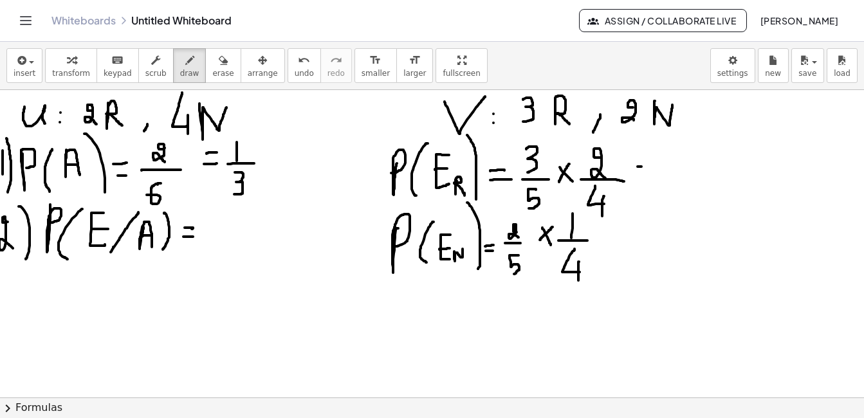
click at [652, 167] on div at bounding box center [432, 397] width 864 height 615
drag, startPoint x: 633, startPoint y: 175, endPoint x: 652, endPoint y: 175, distance: 18.7
click at [652, 175] on div at bounding box center [432, 397] width 864 height 615
drag, startPoint x: 688, startPoint y: 144, endPoint x: 675, endPoint y: 161, distance: 20.7
click at [675, 161] on div at bounding box center [432, 397] width 864 height 615
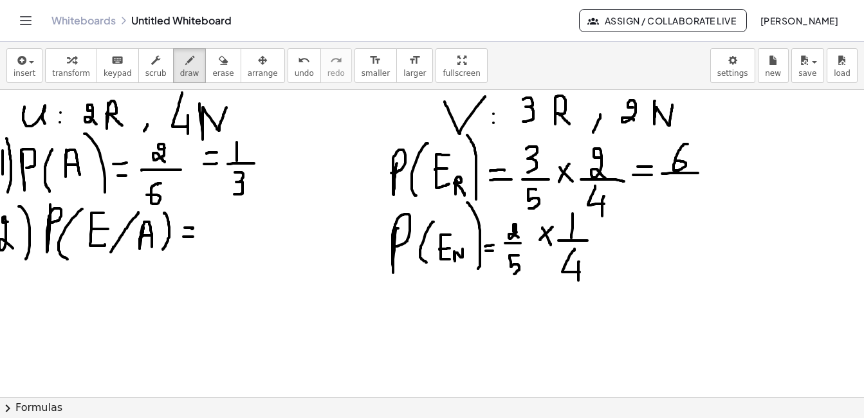
drag, startPoint x: 666, startPoint y: 174, endPoint x: 698, endPoint y: 173, distance: 32.2
click at [698, 173] on div at bounding box center [432, 397] width 864 height 615
drag, startPoint x: 673, startPoint y: 188, endPoint x: 691, endPoint y: 212, distance: 29.8
click at [691, 212] on div at bounding box center [432, 397] width 864 height 615
click at [699, 188] on div at bounding box center [432, 397] width 864 height 615
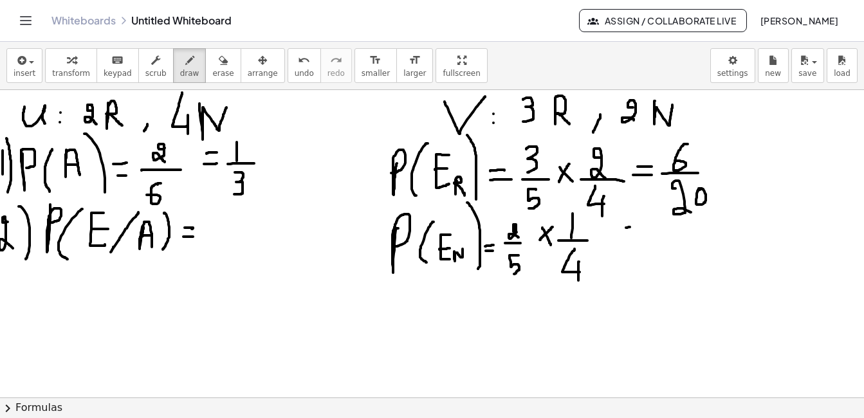
drag, startPoint x: 626, startPoint y: 228, endPoint x: 634, endPoint y: 226, distance: 8.5
click at [634, 226] on div at bounding box center [432, 397] width 864 height 615
drag, startPoint x: 624, startPoint y: 234, endPoint x: 633, endPoint y: 234, distance: 9.0
click at [633, 234] on div at bounding box center [432, 397] width 864 height 615
drag, startPoint x: 665, startPoint y: 223, endPoint x: 664, endPoint y: 232, distance: 9.7
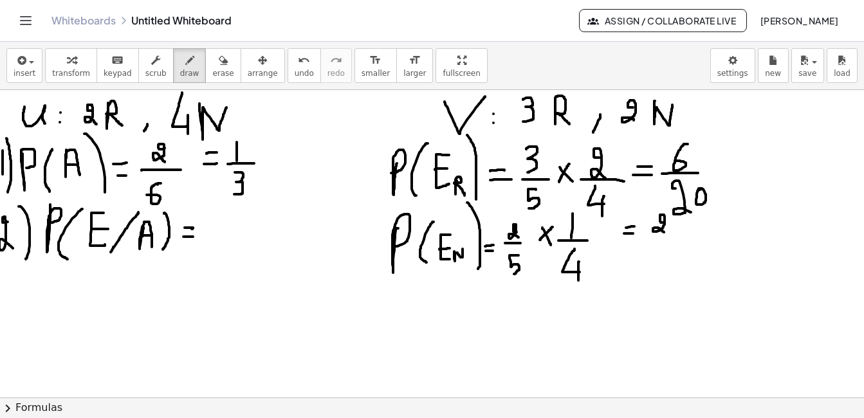
click at [664, 232] on div at bounding box center [432, 397] width 864 height 615
drag, startPoint x: 645, startPoint y: 238, endPoint x: 671, endPoint y: 237, distance: 25.8
click at [671, 237] on div at bounding box center [432, 397] width 864 height 615
drag, startPoint x: 647, startPoint y: 256, endPoint x: 659, endPoint y: 274, distance: 21.4
click at [659, 274] on div at bounding box center [432, 397] width 864 height 615
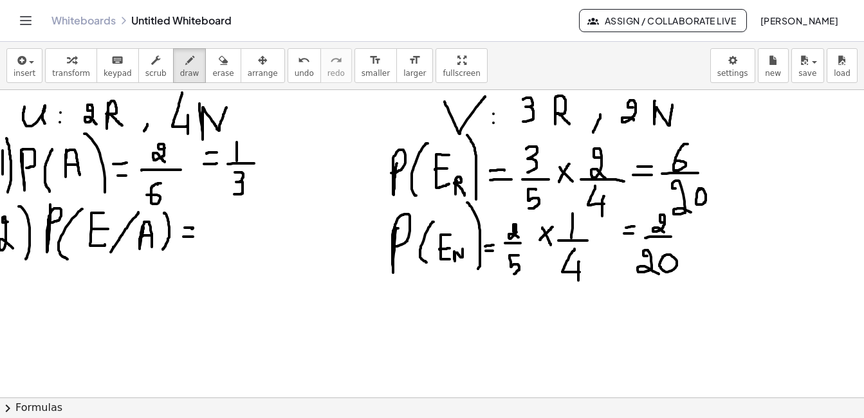
click at [666, 255] on div at bounding box center [432, 397] width 864 height 615
click at [726, 172] on div at bounding box center [432, 397] width 864 height 615
click at [722, 164] on div at bounding box center [432, 397] width 864 height 615
drag, startPoint x: 753, startPoint y: 150, endPoint x: 754, endPoint y: 168, distance: 18.0
click at [754, 168] on div at bounding box center [432, 397] width 864 height 615
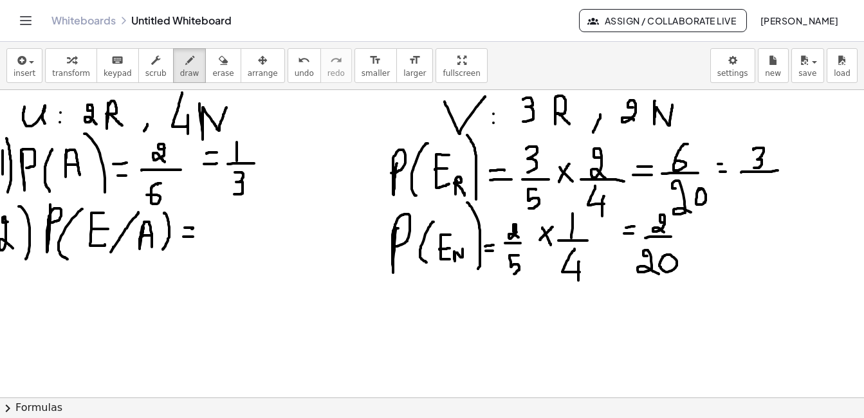
drag, startPoint x: 741, startPoint y: 172, endPoint x: 778, endPoint y: 170, distance: 37.4
click at [778, 170] on div at bounding box center [432, 397] width 864 height 615
drag, startPoint x: 751, startPoint y: 182, endPoint x: 751, endPoint y: 201, distance: 19.3
click at [751, 201] on div at bounding box center [432, 397] width 864 height 615
click at [763, 189] on div at bounding box center [432, 397] width 864 height 615
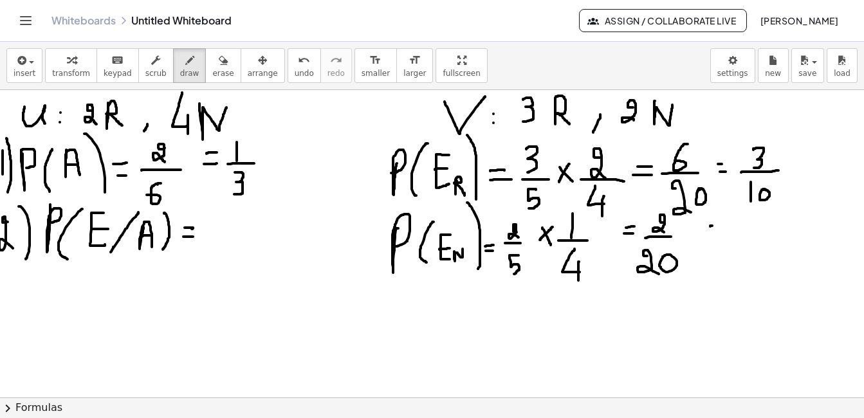
drag, startPoint x: 710, startPoint y: 226, endPoint x: 717, endPoint y: 225, distance: 6.7
click at [717, 225] on div at bounding box center [432, 397] width 864 height 615
drag, startPoint x: 710, startPoint y: 233, endPoint x: 718, endPoint y: 233, distance: 7.7
click at [718, 233] on div at bounding box center [432, 397] width 864 height 615
drag, startPoint x: 744, startPoint y: 217, endPoint x: 744, endPoint y: 230, distance: 12.2
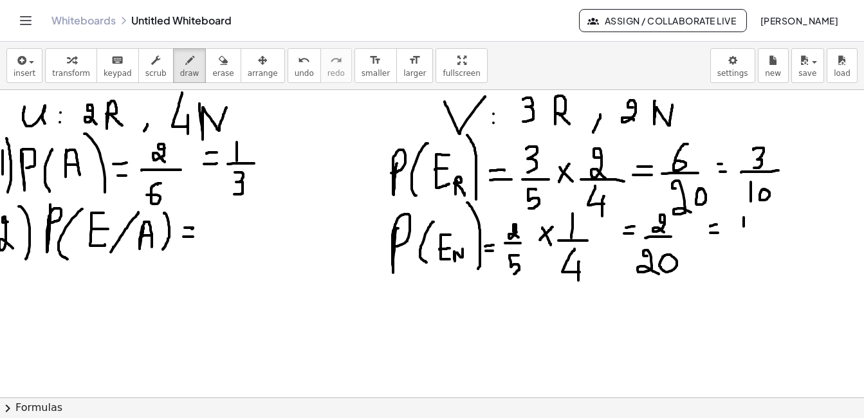
click at [744, 230] on div at bounding box center [432, 397] width 864 height 615
drag, startPoint x: 727, startPoint y: 233, endPoint x: 758, endPoint y: 233, distance: 31.5
click at [758, 233] on div at bounding box center [432, 397] width 864 height 615
drag, startPoint x: 733, startPoint y: 239, endPoint x: 733, endPoint y: 255, distance: 16.1
click at [733, 255] on div at bounding box center [432, 397] width 864 height 615
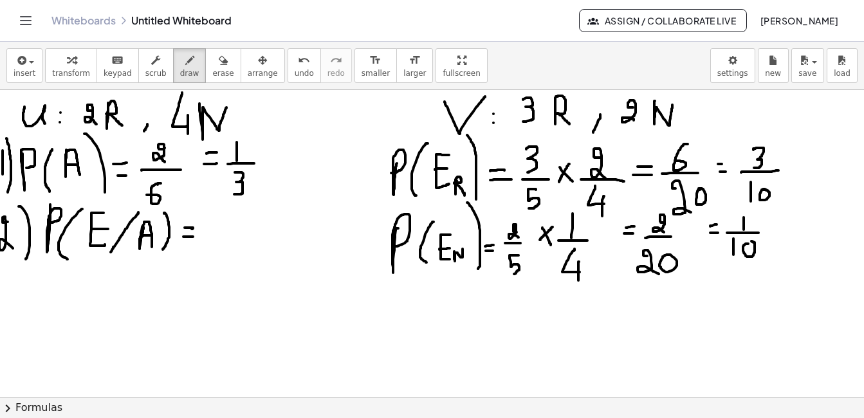
click at [749, 241] on div at bounding box center [432, 397] width 864 height 615
click at [203, 85] on div "insert select one: Math Expression Function Text Youtube Video Graphing Geometr…" at bounding box center [432, 66] width 864 height 48
click at [219, 64] on icon "button" at bounding box center [223, 60] width 9 height 15
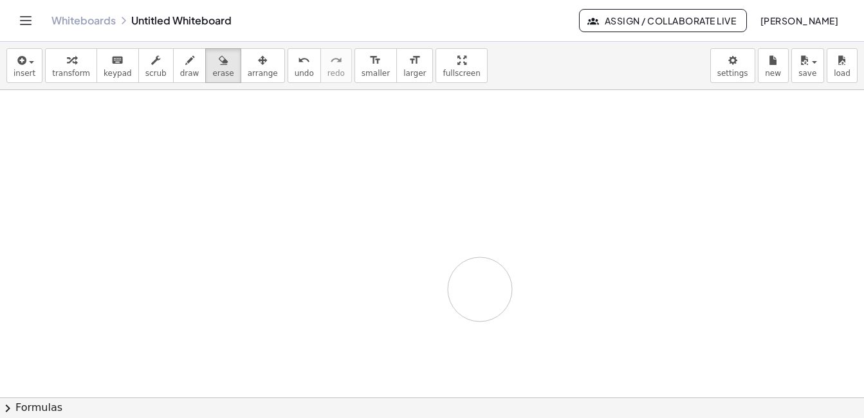
drag, startPoint x: 221, startPoint y: 224, endPoint x: 480, endPoint y: 289, distance: 266.8
click at [480, 289] on div at bounding box center [432, 397] width 864 height 615
click at [185, 68] on icon "button" at bounding box center [189, 60] width 9 height 15
drag, startPoint x: 35, startPoint y: 100, endPoint x: 46, endPoint y: 121, distance: 23.6
click at [46, 121] on div at bounding box center [432, 397] width 864 height 615
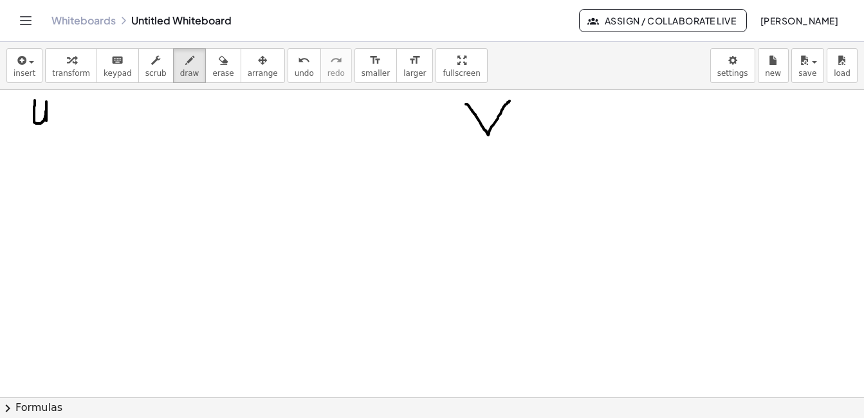
drag, startPoint x: 466, startPoint y: 104, endPoint x: 510, endPoint y: 101, distance: 43.9
click at [510, 101] on div at bounding box center [432, 397] width 864 height 615
click at [61, 109] on div at bounding box center [432, 397] width 864 height 615
click at [59, 118] on div at bounding box center [432, 397] width 864 height 615
drag, startPoint x: 82, startPoint y: 107, endPoint x: 88, endPoint y: 122, distance: 15.9
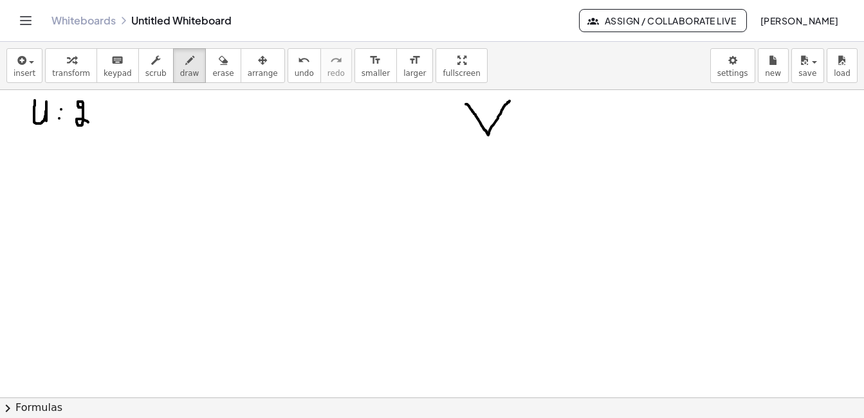
click at [88, 122] on div at bounding box center [432, 397] width 864 height 615
drag, startPoint x: 102, startPoint y: 101, endPoint x: 113, endPoint y: 122, distance: 23.0
click at [113, 122] on div at bounding box center [432, 397] width 864 height 615
drag, startPoint x: 133, startPoint y: 116, endPoint x: 128, endPoint y: 127, distance: 11.8
click at [128, 127] on div at bounding box center [432, 397] width 864 height 615
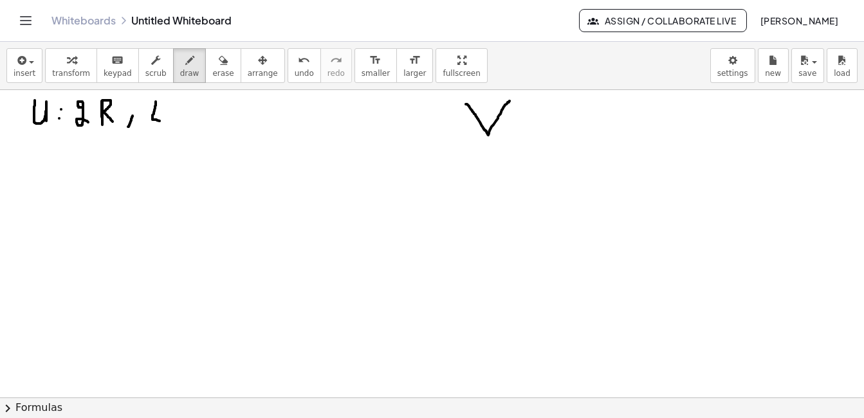
drag, startPoint x: 156, startPoint y: 102, endPoint x: 167, endPoint y: 121, distance: 22.2
click at [167, 121] on div at bounding box center [432, 397] width 864 height 615
drag, startPoint x: 167, startPoint y: 111, endPoint x: 167, endPoint y: 134, distance: 22.5
click at [167, 134] on div at bounding box center [432, 397] width 864 height 615
drag, startPoint x: 183, startPoint y: 104, endPoint x: 201, endPoint y: 106, distance: 18.1
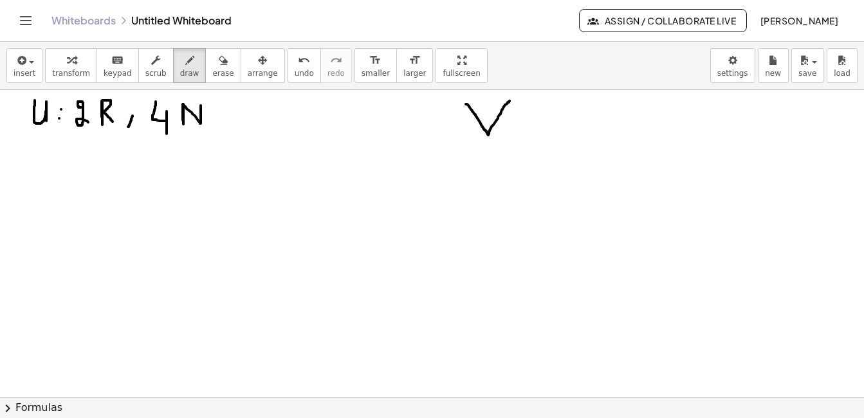
click at [201, 106] on div at bounding box center [432, 397] width 864 height 615
click at [520, 118] on div at bounding box center [432, 397] width 864 height 615
click at [519, 130] on div at bounding box center [432, 397] width 864 height 615
drag, startPoint x: 538, startPoint y: 109, endPoint x: 539, endPoint y: 129, distance: 20.0
click at [539, 129] on div at bounding box center [432, 397] width 864 height 615
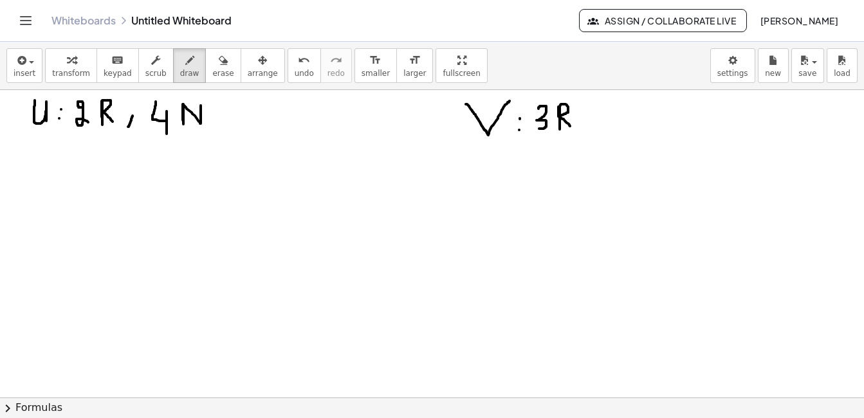
drag, startPoint x: 558, startPoint y: 107, endPoint x: 570, endPoint y: 126, distance: 22.5
click at [570, 126] on div at bounding box center [432, 397] width 864 height 615
drag, startPoint x: 587, startPoint y: 118, endPoint x: 585, endPoint y: 130, distance: 11.7
click at [585, 130] on div at bounding box center [432, 397] width 864 height 615
drag, startPoint x: 606, startPoint y: 115, endPoint x: 614, endPoint y: 125, distance: 13.3
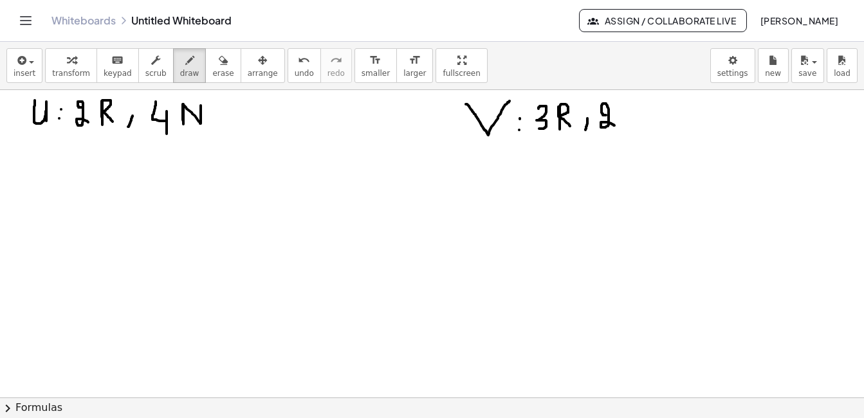
click at [614, 125] on div at bounding box center [432, 397] width 864 height 615
drag, startPoint x: 625, startPoint y: 107, endPoint x: 646, endPoint y: 106, distance: 20.6
click at [646, 106] on div at bounding box center [432, 397] width 864 height 615
drag, startPoint x: 627, startPoint y: 118, endPoint x: 627, endPoint y: 131, distance: 12.2
click at [627, 131] on div at bounding box center [432, 397] width 864 height 615
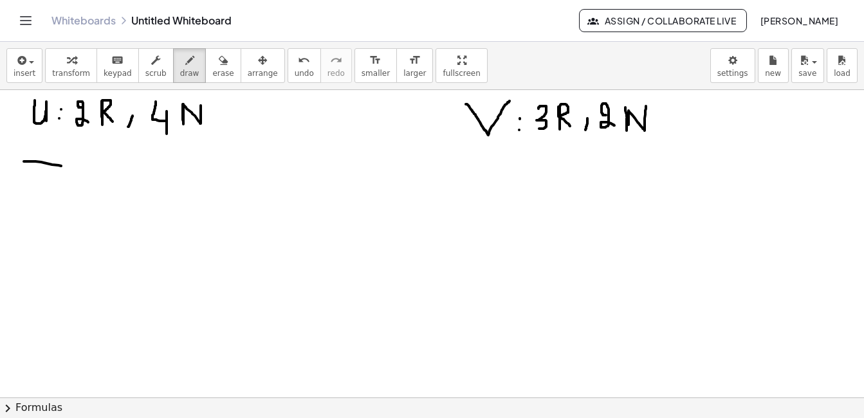
drag, startPoint x: 24, startPoint y: 161, endPoint x: 71, endPoint y: 167, distance: 47.9
click at [71, 167] on div at bounding box center [432, 397] width 864 height 615
drag, startPoint x: 71, startPoint y: 156, endPoint x: 80, endPoint y: 183, distance: 28.1
click at [80, 183] on div at bounding box center [432, 397] width 864 height 615
drag, startPoint x: 105, startPoint y: 169, endPoint x: 133, endPoint y: 191, distance: 36.2
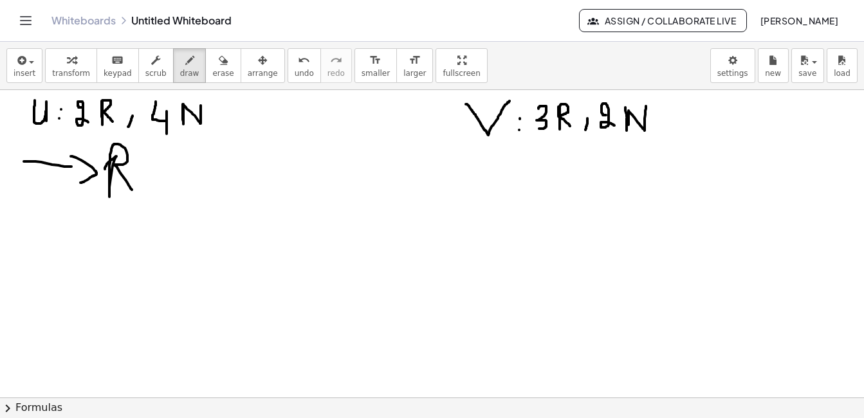
click at [133, 191] on div at bounding box center [432, 397] width 864 height 615
drag, startPoint x: 156, startPoint y: 168, endPoint x: 194, endPoint y: 149, distance: 42.6
click at [194, 149] on div at bounding box center [432, 397] width 864 height 615
drag, startPoint x: 201, startPoint y: 135, endPoint x: 203, endPoint y: 152, distance: 17.5
click at [203, 152] on div at bounding box center [432, 397] width 864 height 615
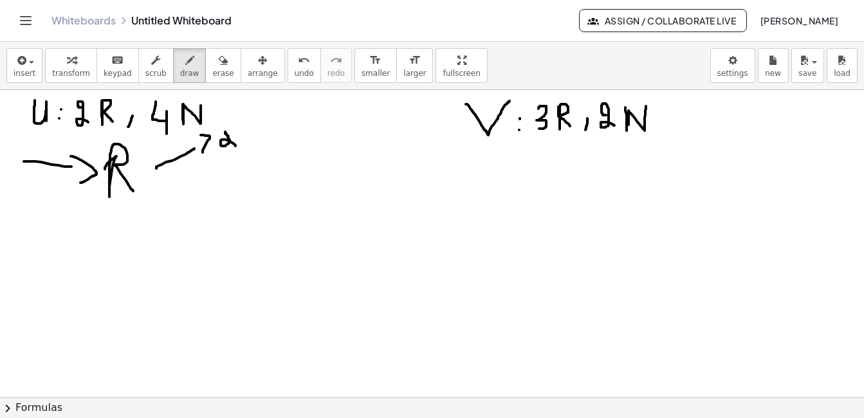
drag, startPoint x: 228, startPoint y: 137, endPoint x: 235, endPoint y: 146, distance: 11.5
click at [235, 146] on div at bounding box center [432, 397] width 864 height 615
drag, startPoint x: 240, startPoint y: 126, endPoint x: 261, endPoint y: 125, distance: 20.6
click at [261, 125] on div at bounding box center [432, 397] width 864 height 615
drag, startPoint x: 286, startPoint y: 125, endPoint x: 311, endPoint y: 139, distance: 28.8
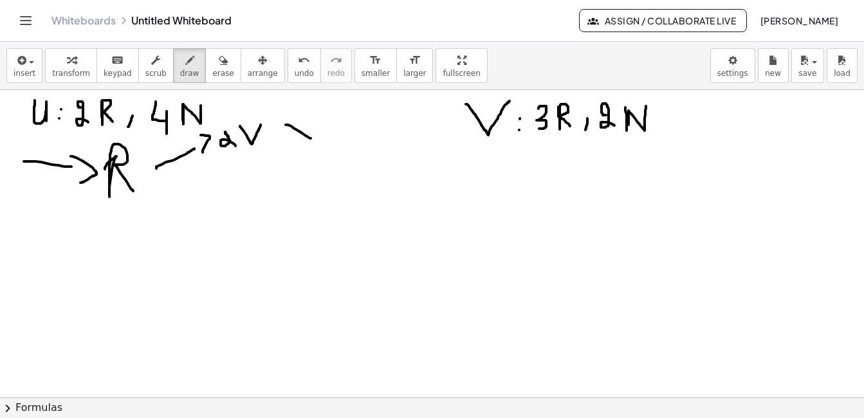
click at [311, 139] on div at bounding box center [432, 397] width 864 height 615
drag, startPoint x: 309, startPoint y: 121, endPoint x: 289, endPoint y: 143, distance: 29.2
click at [289, 143] on div at bounding box center [432, 397] width 864 height 615
drag, startPoint x: 13, startPoint y: 216, endPoint x: 74, endPoint y: 216, distance: 61.1
click at [74, 216] on div at bounding box center [432, 397] width 864 height 615
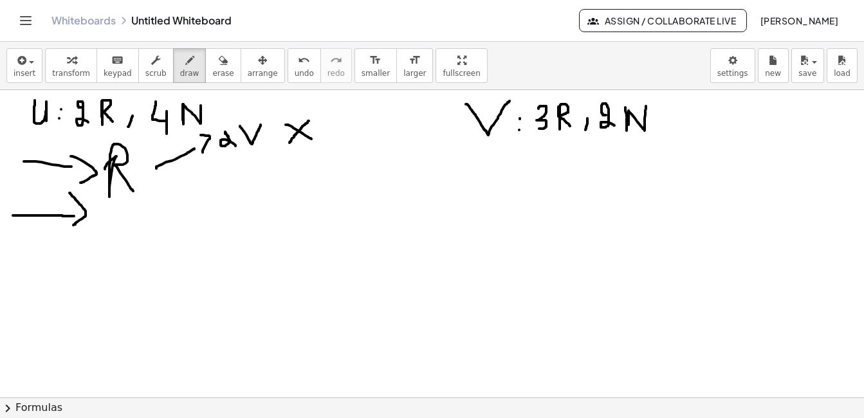
drag, startPoint x: 69, startPoint y: 193, endPoint x: 73, endPoint y: 225, distance: 32.4
click at [73, 225] on div at bounding box center [432, 397] width 864 height 615
drag, startPoint x: 107, startPoint y: 208, endPoint x: 120, endPoint y: 201, distance: 14.5
click at [120, 201] on div at bounding box center [432, 397] width 864 height 615
drag, startPoint x: 138, startPoint y: 214, endPoint x: 185, endPoint y: 203, distance: 48.8
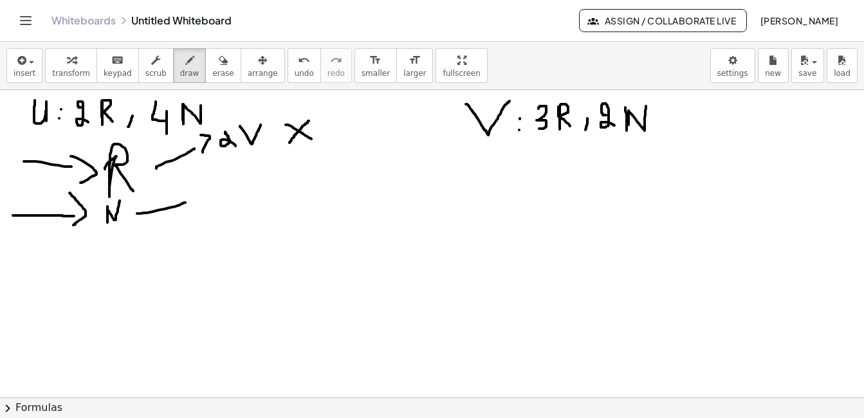
click at [185, 203] on div at bounding box center [432, 397] width 864 height 615
drag, startPoint x: 193, startPoint y: 191, endPoint x: 197, endPoint y: 205, distance: 14.9
click at [197, 205] on div at bounding box center [432, 397] width 864 height 615
drag, startPoint x: 230, startPoint y: 179, endPoint x: 241, endPoint y: 194, distance: 19.3
click at [241, 194] on div at bounding box center [432, 397] width 864 height 615
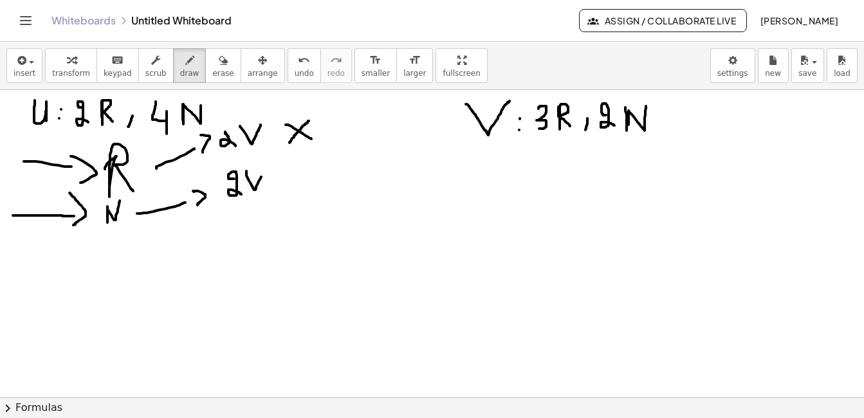
drag, startPoint x: 246, startPoint y: 171, endPoint x: 265, endPoint y: 171, distance: 18.7
click at [265, 171] on div at bounding box center [432, 397] width 864 height 615
drag, startPoint x: 286, startPoint y: 170, endPoint x: 342, endPoint y: 152, distance: 58.6
click at [342, 152] on div at bounding box center [432, 397] width 864 height 615
drag, startPoint x: 52, startPoint y: 249, endPoint x: 50, endPoint y: 264, distance: 15.7
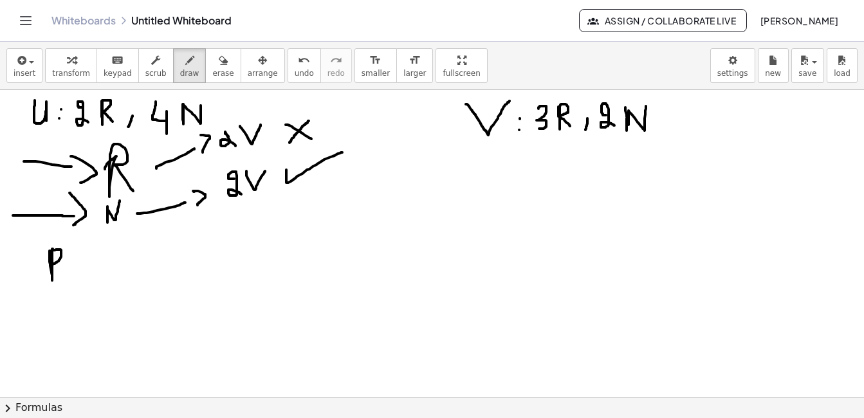
click at [50, 264] on div at bounding box center [432, 397] width 864 height 615
click at [75, 266] on div at bounding box center [432, 397] width 864 height 615
drag, startPoint x: 63, startPoint y: 273, endPoint x: 76, endPoint y: 274, distance: 12.9
click at [76, 274] on div at bounding box center [432, 397] width 864 height 615
drag, startPoint x: 120, startPoint y: 245, endPoint x: 122, endPoint y: 258, distance: 13.0
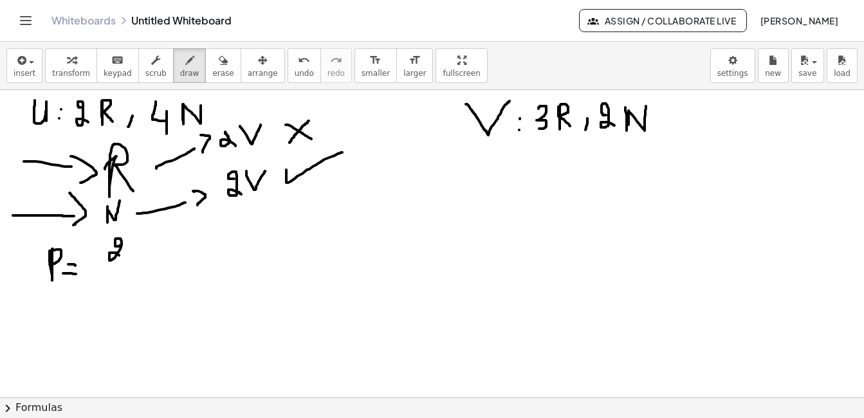
click at [122, 258] on div at bounding box center [432, 397] width 864 height 615
drag, startPoint x: 96, startPoint y: 270, endPoint x: 126, endPoint y: 270, distance: 30.2
click at [126, 270] on div at bounding box center [432, 397] width 864 height 615
drag, startPoint x: 113, startPoint y: 279, endPoint x: 101, endPoint y: 292, distance: 17.3
click at [101, 292] on div at bounding box center [432, 397] width 864 height 615
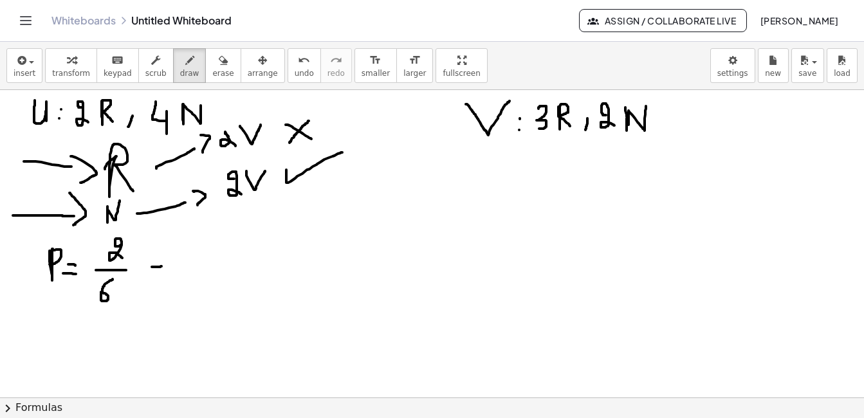
drag, startPoint x: 152, startPoint y: 267, endPoint x: 161, endPoint y: 266, distance: 9.7
click at [161, 266] on div at bounding box center [432, 397] width 864 height 615
drag, startPoint x: 154, startPoint y: 255, endPoint x: 166, endPoint y: 255, distance: 11.6
click at [166, 255] on div at bounding box center [432, 397] width 864 height 615
click at [295, 75] on span "undo" at bounding box center [304, 73] width 19 height 9
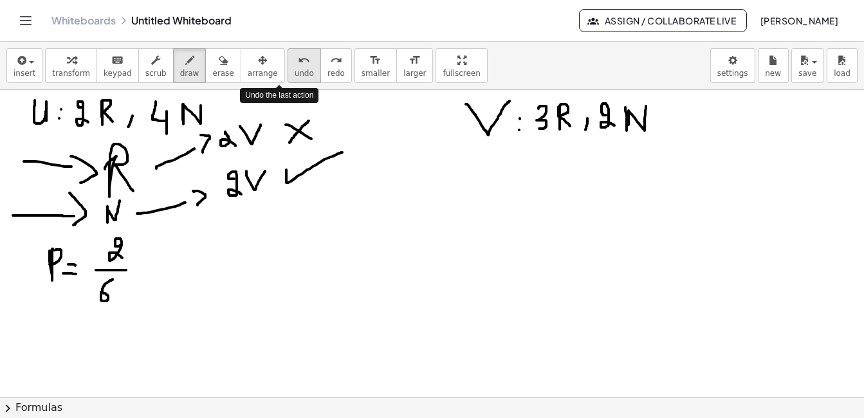
click at [295, 75] on span "undo" at bounding box center [304, 73] width 19 height 9
click at [295, 73] on span "undo" at bounding box center [304, 73] width 19 height 9
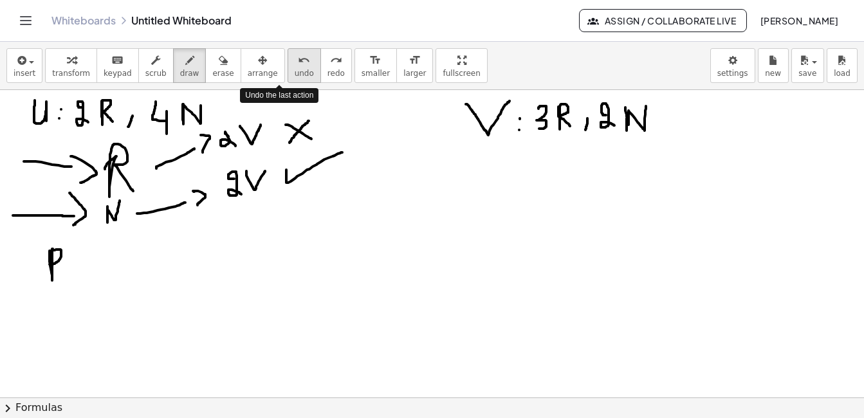
click at [295, 73] on span "undo" at bounding box center [304, 73] width 19 height 9
drag, startPoint x: 72, startPoint y: 253, endPoint x: 70, endPoint y: 282, distance: 29.0
click at [68, 284] on div at bounding box center [432, 397] width 864 height 615
drag, startPoint x: 80, startPoint y: 256, endPoint x: 89, endPoint y: 272, distance: 18.8
click at [89, 272] on div at bounding box center [432, 397] width 864 height 615
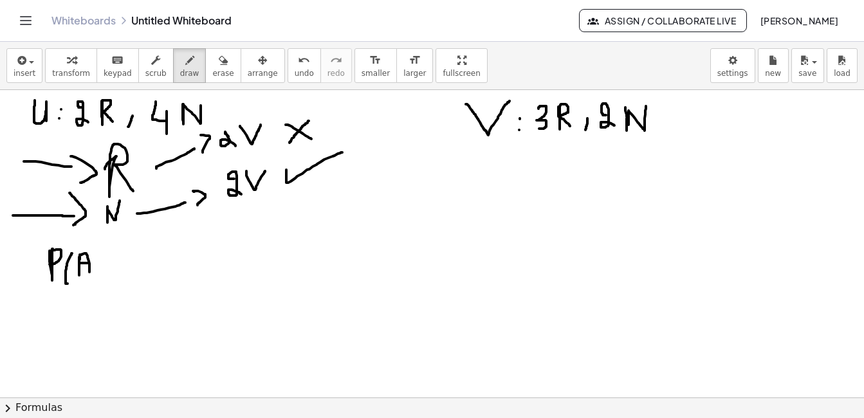
drag, startPoint x: 80, startPoint y: 263, endPoint x: 89, endPoint y: 262, distance: 9.0
click at [89, 262] on div at bounding box center [432, 397] width 864 height 615
drag, startPoint x: 98, startPoint y: 251, endPoint x: 104, endPoint y: 284, distance: 33.4
click at [104, 284] on div at bounding box center [432, 397] width 864 height 615
drag, startPoint x: 124, startPoint y: 261, endPoint x: 131, endPoint y: 261, distance: 7.1
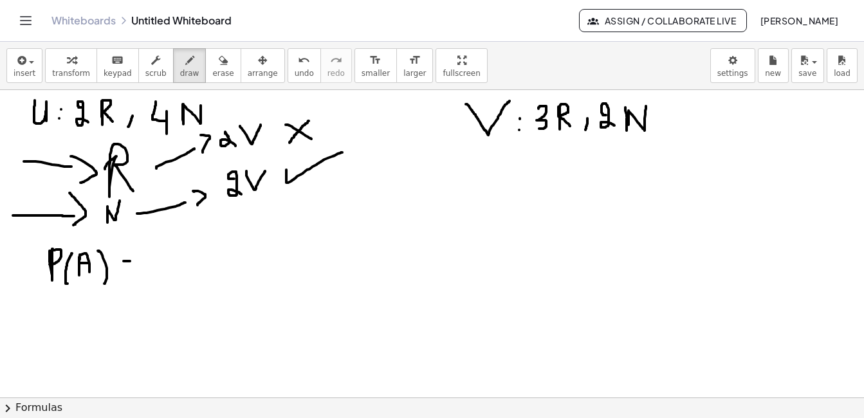
click at [131, 261] on div at bounding box center [432, 397] width 864 height 615
drag, startPoint x: 121, startPoint y: 269, endPoint x: 133, endPoint y: 269, distance: 12.2
click at [133, 269] on div at bounding box center [432, 397] width 864 height 615
drag, startPoint x: 165, startPoint y: 252, endPoint x: 165, endPoint y: 261, distance: 8.4
click at [165, 261] on div at bounding box center [432, 397] width 864 height 615
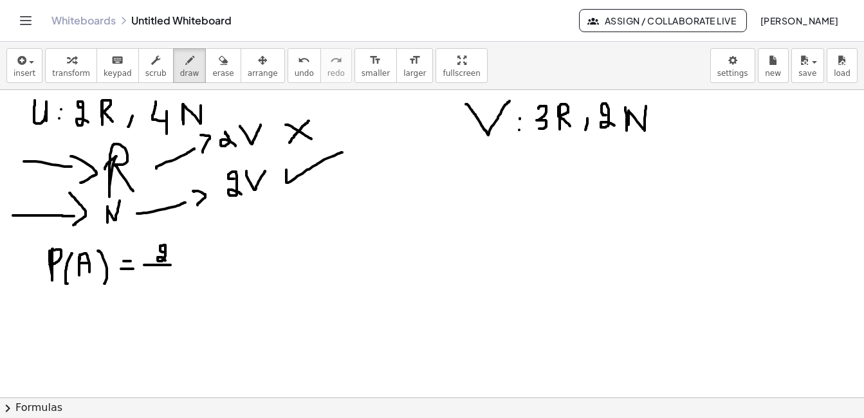
drag, startPoint x: 144, startPoint y: 265, endPoint x: 184, endPoint y: 266, distance: 39.9
click at [184, 266] on div at bounding box center [432, 397] width 864 height 615
drag, startPoint x: 146, startPoint y: 282, endPoint x: 154, endPoint y: 291, distance: 12.4
click at [154, 291] on div at bounding box center [432, 397] width 864 height 615
drag, startPoint x: 163, startPoint y: 276, endPoint x: 163, endPoint y: 287, distance: 10.9
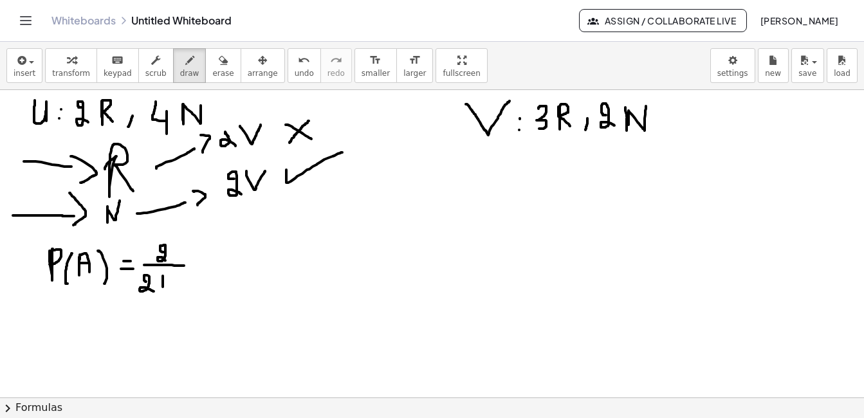
click at [163, 287] on div at bounding box center [432, 397] width 864 height 615
drag, startPoint x: 160, startPoint y: 283, endPoint x: 169, endPoint y: 281, distance: 9.8
click at [169, 281] on div at bounding box center [432, 397] width 864 height 615
drag, startPoint x: 176, startPoint y: 277, endPoint x: 180, endPoint y: 286, distance: 10.4
click at [180, 287] on div at bounding box center [432, 397] width 864 height 615
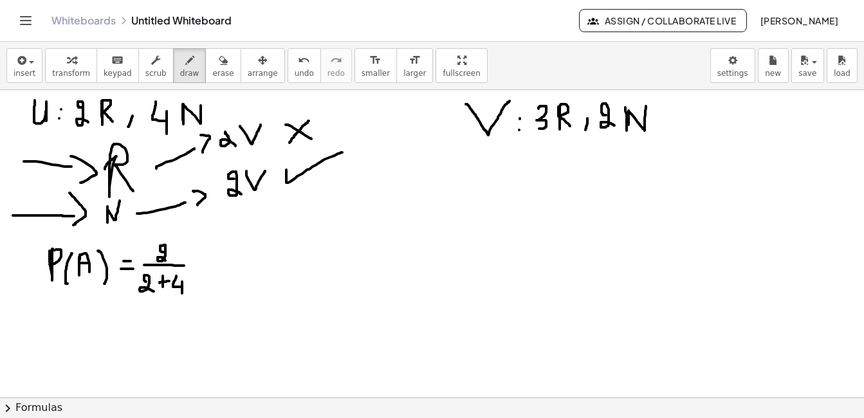
drag, startPoint x: 182, startPoint y: 282, endPoint x: 181, endPoint y: 293, distance: 11.6
click at [181, 293] on div at bounding box center [432, 397] width 864 height 615
drag, startPoint x: 206, startPoint y: 259, endPoint x: 214, endPoint y: 259, distance: 8.4
click at [214, 259] on div at bounding box center [432, 397] width 864 height 615
drag, startPoint x: 205, startPoint y: 263, endPoint x: 214, endPoint y: 263, distance: 8.4
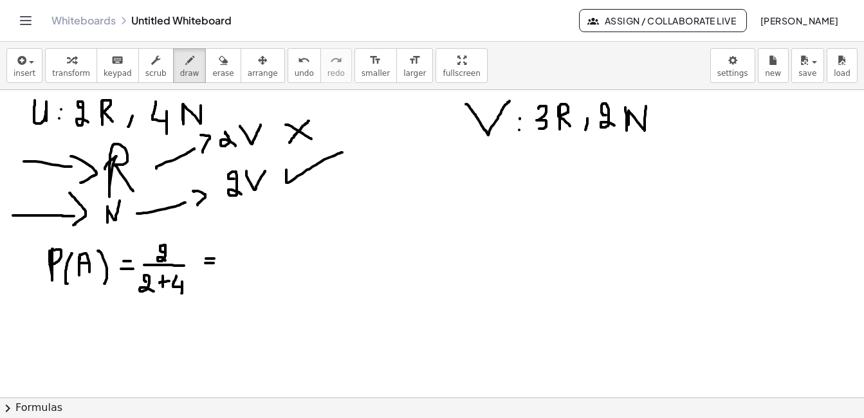
click at [214, 263] on div at bounding box center [432, 397] width 864 height 615
drag, startPoint x: 235, startPoint y: 253, endPoint x: 242, endPoint y: 263, distance: 11.6
click at [242, 263] on div at bounding box center [432, 397] width 864 height 615
drag, startPoint x: 230, startPoint y: 264, endPoint x: 253, endPoint y: 266, distance: 23.2
click at [253, 266] on div at bounding box center [432, 397] width 864 height 615
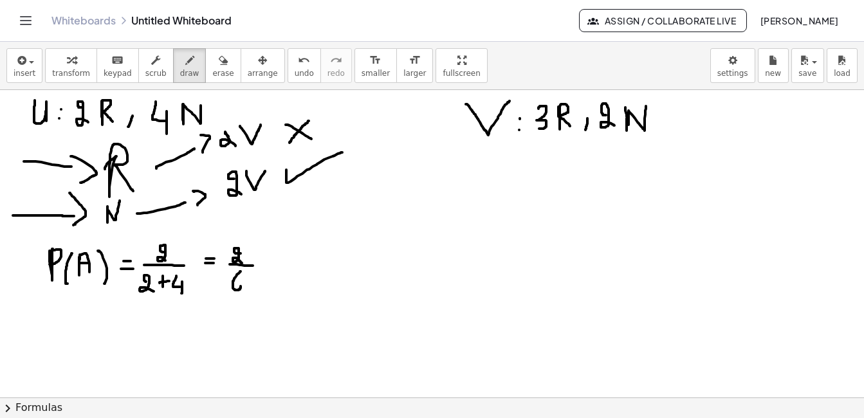
drag, startPoint x: 241, startPoint y: 271, endPoint x: 230, endPoint y: 281, distance: 14.1
click at [230, 281] on div at bounding box center [432, 397] width 864 height 615
drag, startPoint x: 269, startPoint y: 264, endPoint x: 277, endPoint y: 263, distance: 8.4
click at [277, 263] on div at bounding box center [432, 397] width 864 height 615
click at [274, 252] on div at bounding box center [432, 397] width 864 height 615
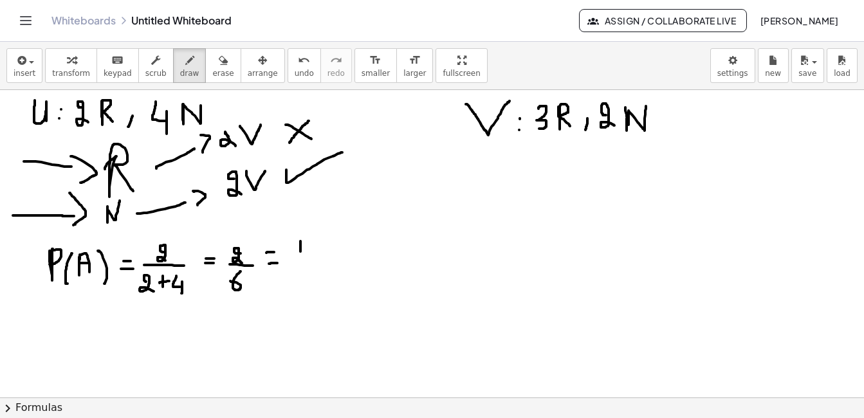
drag, startPoint x: 300, startPoint y: 241, endPoint x: 300, endPoint y: 255, distance: 14.2
click at [300, 255] on div at bounding box center [432, 397] width 864 height 615
drag, startPoint x: 290, startPoint y: 257, endPoint x: 311, endPoint y: 257, distance: 20.6
click at [311, 257] on div at bounding box center [432, 397] width 864 height 615
drag, startPoint x: 297, startPoint y: 263, endPoint x: 295, endPoint y: 277, distance: 14.3
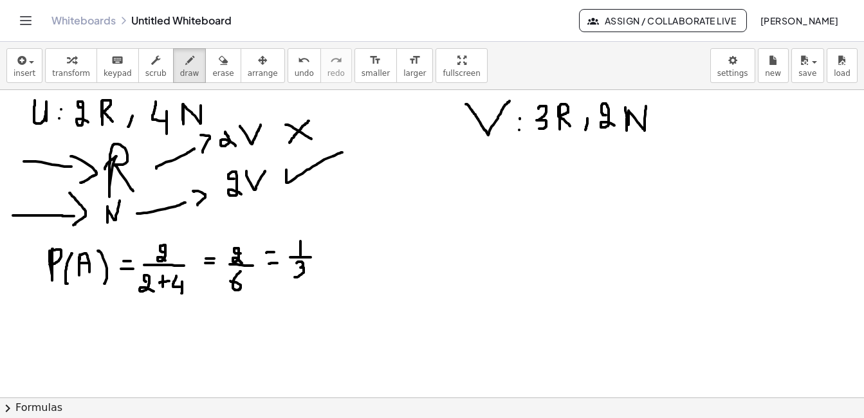
click at [295, 277] on div at bounding box center [432, 397] width 864 height 615
drag, startPoint x: 14, startPoint y: 255, endPoint x: 14, endPoint y: 275, distance: 19.3
click at [14, 275] on div at bounding box center [432, 397] width 864 height 615
click at [24, 280] on div at bounding box center [432, 397] width 864 height 615
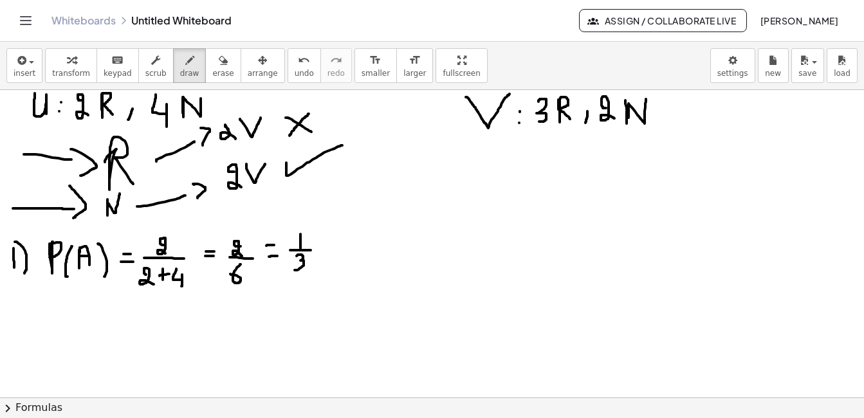
scroll to position [8, 0]
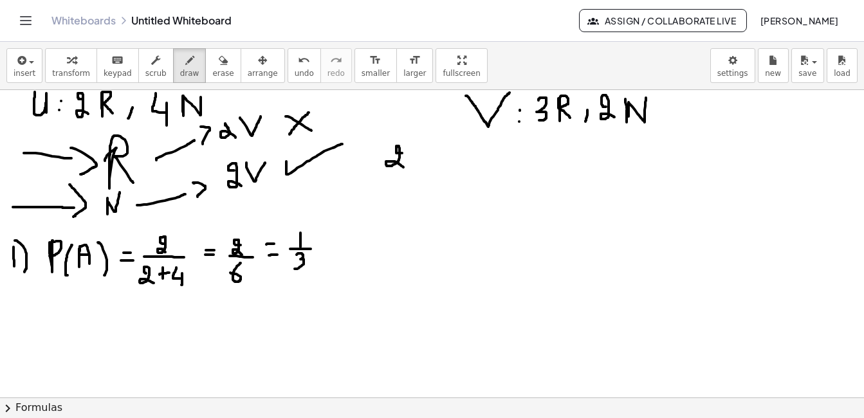
drag, startPoint x: 402, startPoint y: 153, endPoint x: 403, endPoint y: 167, distance: 14.2
click at [403, 167] on div at bounding box center [432, 389] width 864 height 615
drag, startPoint x: 401, startPoint y: 133, endPoint x: 412, endPoint y: 170, distance: 38.9
click at [412, 170] on div at bounding box center [432, 389] width 864 height 615
click at [435, 151] on div at bounding box center [432, 389] width 864 height 615
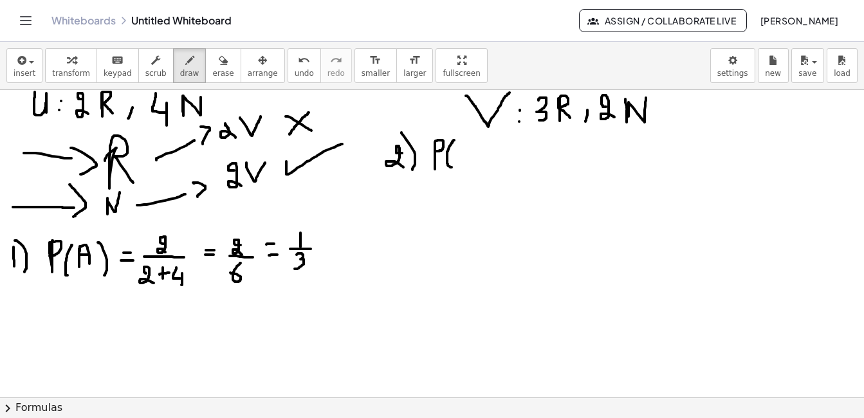
drag, startPoint x: 454, startPoint y: 140, endPoint x: 466, endPoint y: 156, distance: 20.1
click at [454, 167] on div at bounding box center [432, 389] width 864 height 615
drag, startPoint x: 472, startPoint y: 147, endPoint x: 470, endPoint y: 161, distance: 14.4
click at [475, 165] on div at bounding box center [432, 389] width 864 height 615
drag, startPoint x: 462, startPoint y: 157, endPoint x: 473, endPoint y: 156, distance: 11.6
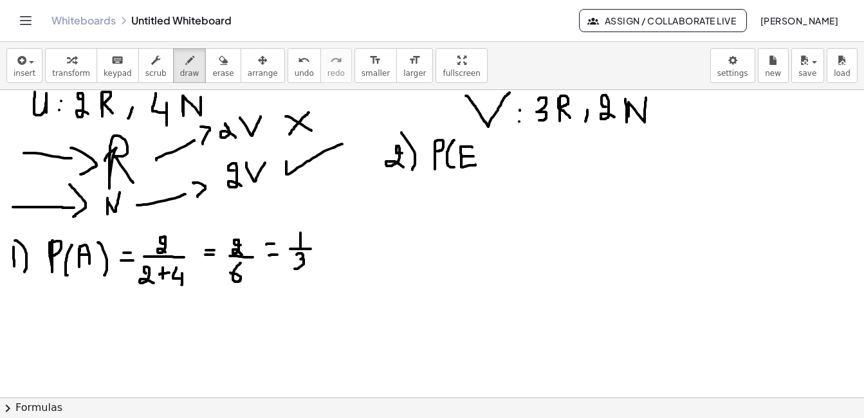
click at [473, 156] on div at bounding box center [432, 389] width 864 height 615
drag, startPoint x: 493, startPoint y: 145, endPoint x: 484, endPoint y: 166, distance: 22.8
click at [484, 166] on div at bounding box center [432, 389] width 864 height 615
click at [506, 169] on div at bounding box center [432, 389] width 864 height 615
click at [505, 160] on div at bounding box center [432, 389] width 864 height 615
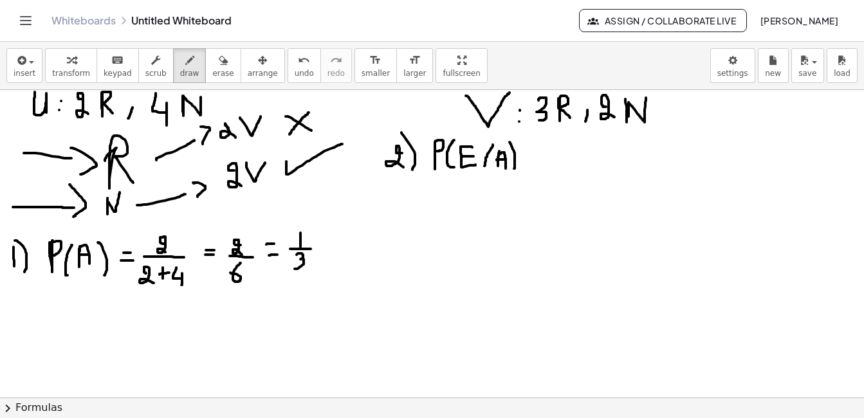
click at [514, 169] on div at bounding box center [432, 389] width 864 height 615
drag, startPoint x: 706, startPoint y: 99, endPoint x: 699, endPoint y: 126, distance: 28.1
click at [699, 126] on div at bounding box center [432, 389] width 864 height 615
drag, startPoint x: 773, startPoint y: 101, endPoint x: 761, endPoint y: 131, distance: 32.4
click at [761, 131] on div at bounding box center [432, 389] width 864 height 615
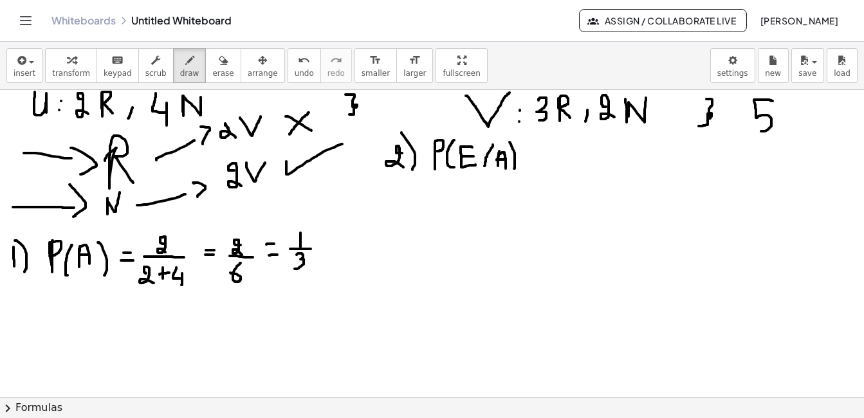
drag, startPoint x: 345, startPoint y: 95, endPoint x: 347, endPoint y: 115, distance: 20.0
click at [347, 115] on div at bounding box center [432, 389] width 864 height 615
drag, startPoint x: 380, startPoint y: 94, endPoint x: 372, endPoint y: 107, distance: 15.0
click at [372, 107] on div at bounding box center [432, 389] width 864 height 615
drag, startPoint x: 527, startPoint y: 161, endPoint x: 534, endPoint y: 161, distance: 7.1
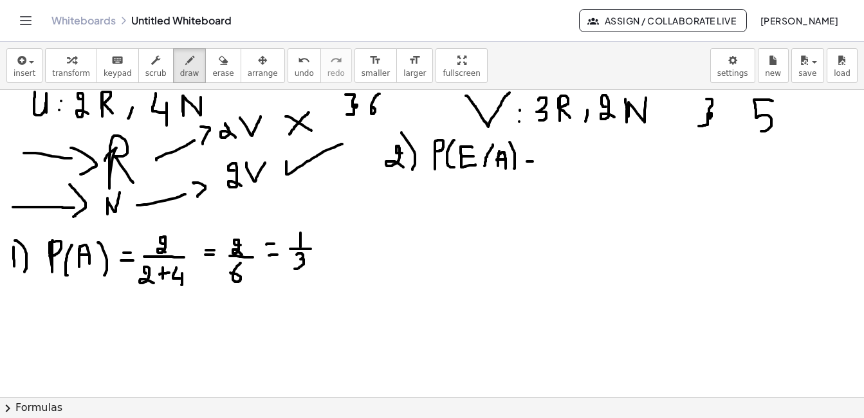
click at [534, 161] on div at bounding box center [432, 389] width 864 height 615
drag, startPoint x: 527, startPoint y: 168, endPoint x: 535, endPoint y: 168, distance: 7.7
click at [535, 168] on div at bounding box center [432, 389] width 864 height 615
click at [550, 154] on div at bounding box center [432, 389] width 864 height 615
drag, startPoint x: 574, startPoint y: 142, endPoint x: 569, endPoint y: 171, distance: 29.4
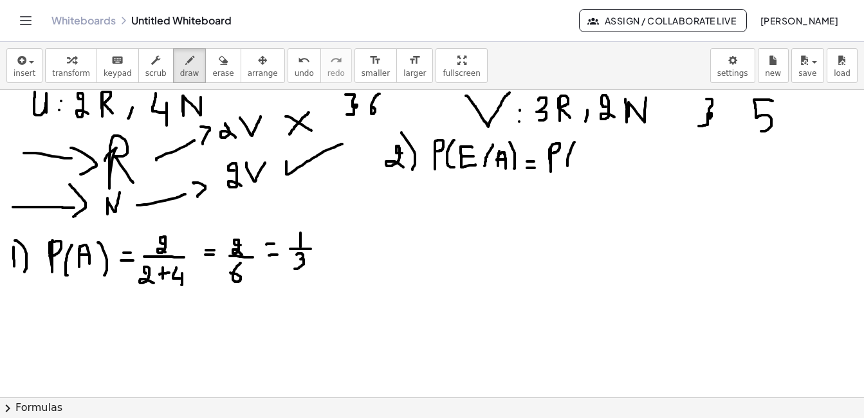
click at [569, 171] on div at bounding box center [432, 389] width 864 height 615
drag, startPoint x: 585, startPoint y: 156, endPoint x: 590, endPoint y: 171, distance: 15.5
click at [590, 171] on div at bounding box center [432, 389] width 864 height 615
click at [607, 161] on div at bounding box center [432, 389] width 864 height 615
drag, startPoint x: 616, startPoint y: 141, endPoint x: 623, endPoint y: 183, distance: 42.3
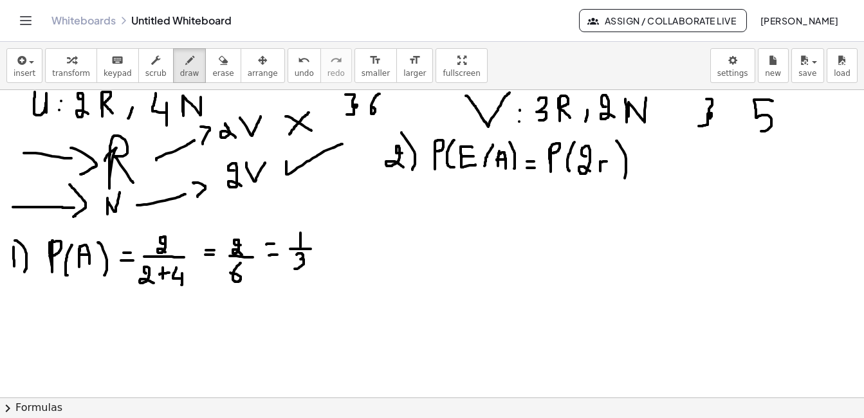
click at [623, 183] on div at bounding box center [432, 389] width 864 height 615
drag, startPoint x: 641, startPoint y: 160, endPoint x: 641, endPoint y: 176, distance: 16.1
click at [641, 176] on div at bounding box center [432, 389] width 864 height 615
drag, startPoint x: 636, startPoint y: 169, endPoint x: 647, endPoint y: 169, distance: 10.3
click at [647, 169] on div at bounding box center [432, 389] width 864 height 615
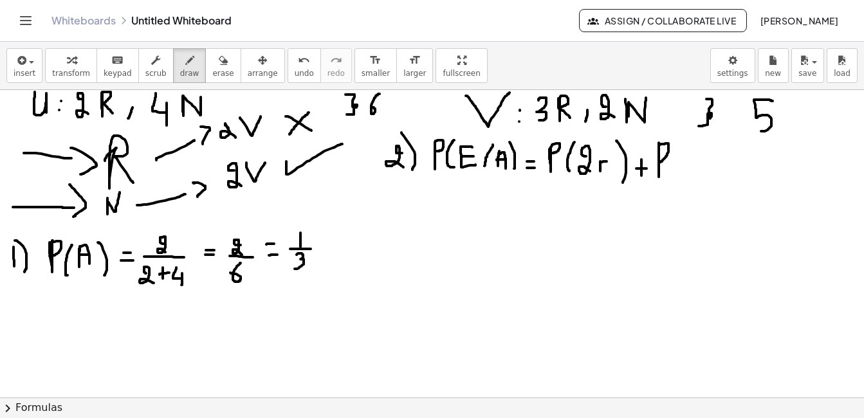
drag, startPoint x: 659, startPoint y: 143, endPoint x: 659, endPoint y: 162, distance: 19.3
click at [659, 162] on div at bounding box center [432, 389] width 864 height 615
drag, startPoint x: 689, startPoint y: 139, endPoint x: 680, endPoint y: 175, distance: 37.1
click at [680, 175] on div at bounding box center [432, 389] width 864 height 615
drag, startPoint x: 695, startPoint y: 158, endPoint x: 701, endPoint y: 170, distance: 13.5
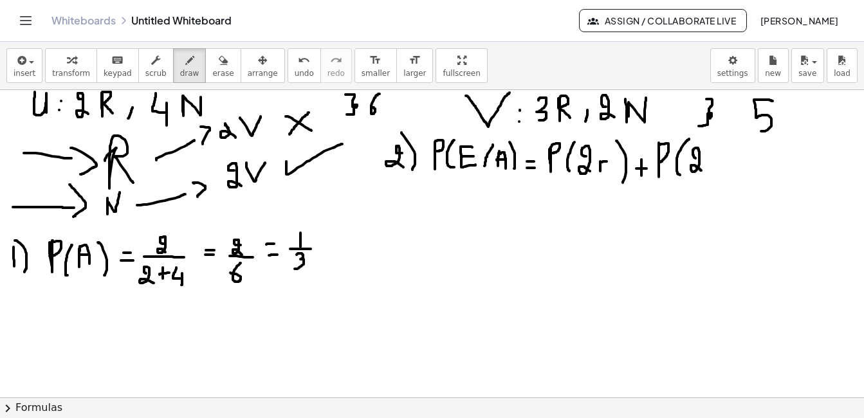
click at [701, 170] on div at bounding box center [432, 389] width 864 height 615
drag, startPoint x: 713, startPoint y: 158, endPoint x: 718, endPoint y: 167, distance: 10.1
click at [718, 167] on div at bounding box center [432, 389] width 864 height 615
drag, startPoint x: 714, startPoint y: 133, endPoint x: 726, endPoint y: 177, distance: 45.3
click at [726, 177] on div at bounding box center [432, 389] width 864 height 615
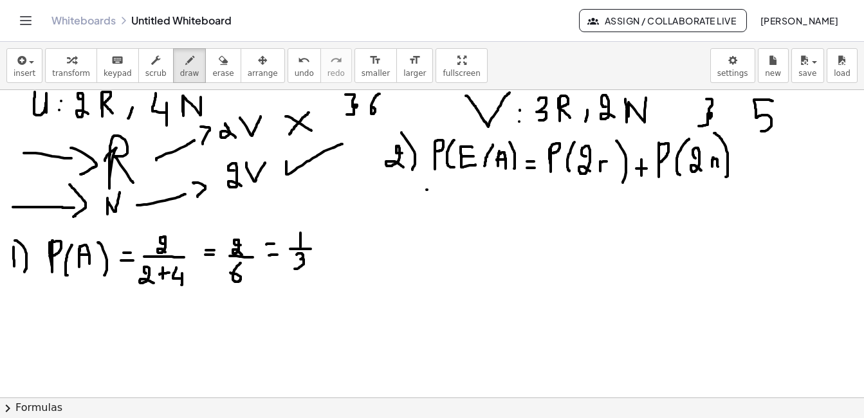
drag, startPoint x: 427, startPoint y: 190, endPoint x: 438, endPoint y: 188, distance: 11.1
click at [438, 188] on div at bounding box center [432, 389] width 864 height 615
click at [432, 199] on div at bounding box center [432, 389] width 864 height 615
drag, startPoint x: 456, startPoint y: 178, endPoint x: 451, endPoint y: 207, distance: 29.4
click at [451, 207] on div at bounding box center [432, 389] width 864 height 615
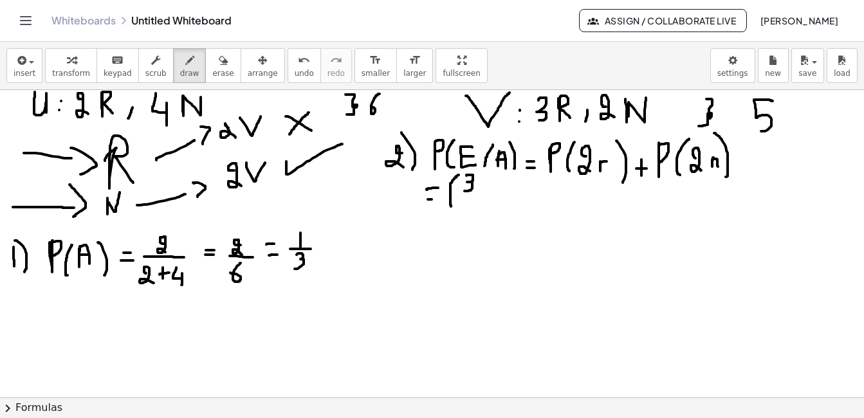
drag, startPoint x: 466, startPoint y: 176, endPoint x: 464, endPoint y: 191, distance: 15.6
click at [464, 191] on div at bounding box center [432, 389] width 864 height 615
drag, startPoint x: 455, startPoint y: 197, endPoint x: 481, endPoint y: 196, distance: 25.8
click at [481, 196] on div at bounding box center [432, 389] width 864 height 615
drag, startPoint x: 470, startPoint y: 201, endPoint x: 479, endPoint y: 216, distance: 17.1
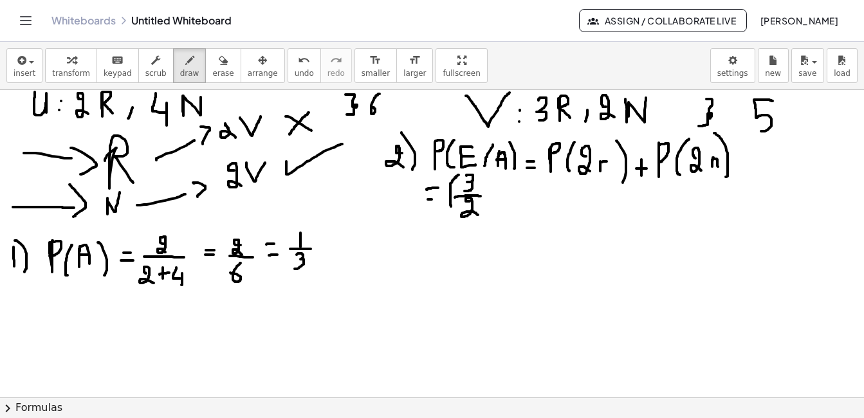
click at [479, 216] on div at bounding box center [432, 389] width 864 height 615
drag, startPoint x: 484, startPoint y: 172, endPoint x: 493, endPoint y: 220, distance: 49.1
click at [493, 220] on div at bounding box center [432, 389] width 864 height 615
drag, startPoint x: 436, startPoint y: 229, endPoint x: 510, endPoint y: 226, distance: 74.7
click at [510, 226] on div at bounding box center [432, 389] width 864 height 615
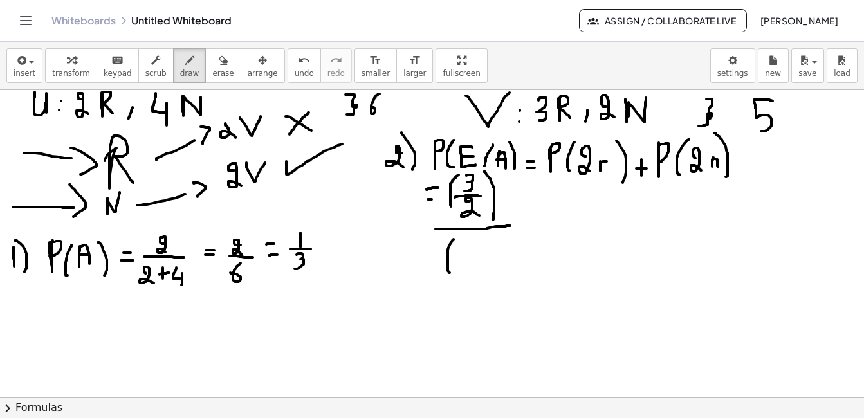
drag, startPoint x: 454, startPoint y: 239, endPoint x: 450, endPoint y: 273, distance: 33.7
click at [450, 273] on div at bounding box center [432, 389] width 864 height 615
drag, startPoint x: 480, startPoint y: 234, endPoint x: 474, endPoint y: 250, distance: 17.1
click at [474, 250] on div at bounding box center [432, 389] width 864 height 615
drag, startPoint x: 463, startPoint y: 255, endPoint x: 488, endPoint y: 257, distance: 25.8
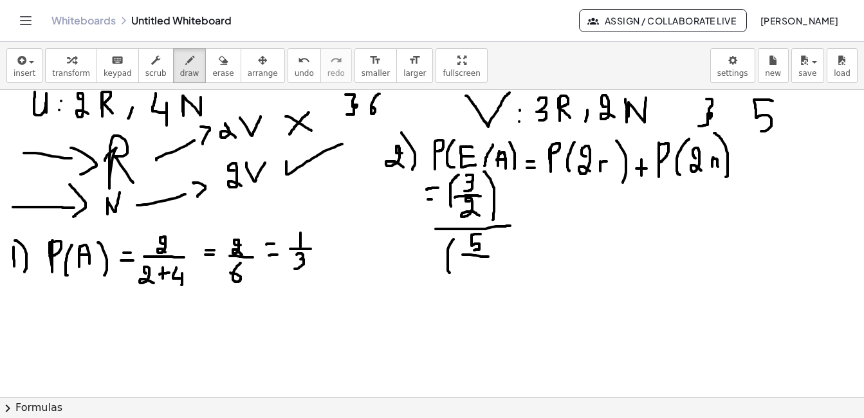
click at [488, 257] on div at bounding box center [432, 389] width 864 height 615
drag, startPoint x: 477, startPoint y: 265, endPoint x: 479, endPoint y: 273, distance: 8.0
click at [479, 272] on div at bounding box center [432, 389] width 864 height 615
drag, startPoint x: 491, startPoint y: 236, endPoint x: 493, endPoint y: 270, distance: 33.6
click at [493, 270] on div at bounding box center [432, 389] width 864 height 615
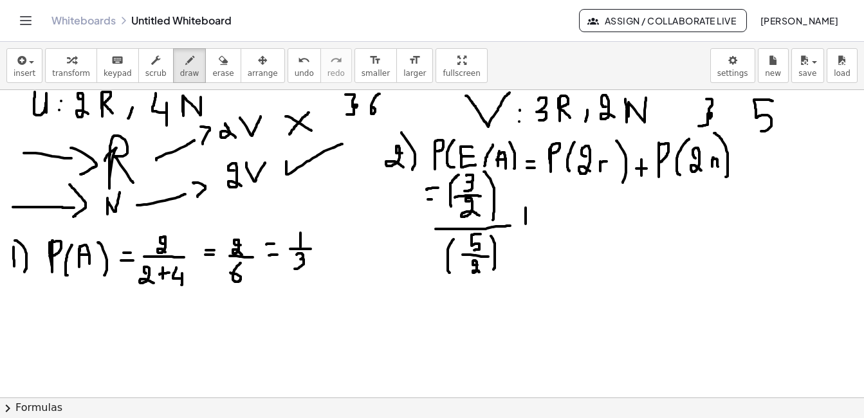
drag, startPoint x: 526, startPoint y: 208, endPoint x: 526, endPoint y: 224, distance: 16.1
click at [526, 224] on div at bounding box center [432, 389] width 864 height 615
drag, startPoint x: 515, startPoint y: 212, endPoint x: 530, endPoint y: 212, distance: 15.4
click at [530, 212] on div at bounding box center [432, 389] width 864 height 615
drag, startPoint x: 569, startPoint y: 197, endPoint x: 573, endPoint y: 209, distance: 12.8
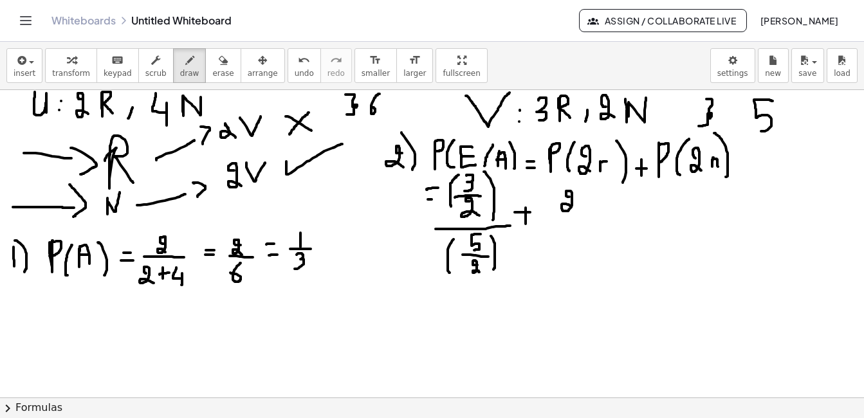
click at [573, 209] on div at bounding box center [432, 389] width 864 height 615
drag, startPoint x: 554, startPoint y: 214, endPoint x: 592, endPoint y: 213, distance: 38.0
click at [592, 213] on div at bounding box center [432, 389] width 864 height 615
drag, startPoint x: 571, startPoint y: 219, endPoint x: 576, endPoint y: 227, distance: 9.3
click at [576, 227] on div at bounding box center [432, 389] width 864 height 615
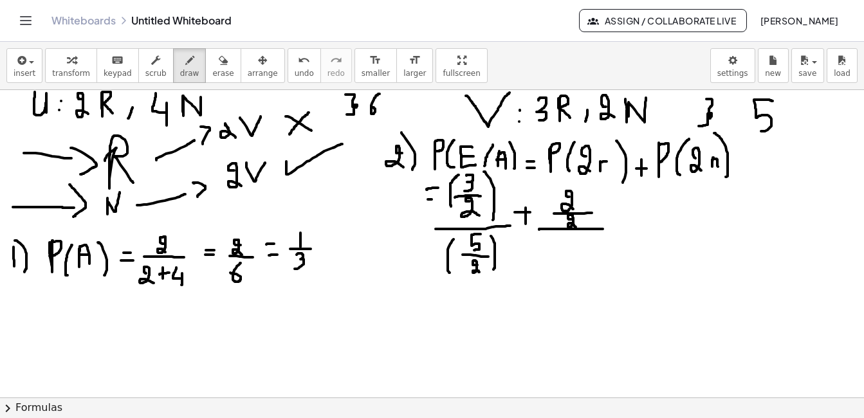
drag, startPoint x: 539, startPoint y: 230, endPoint x: 603, endPoint y: 229, distance: 64.3
click at [603, 229] on div at bounding box center [432, 389] width 864 height 615
drag, startPoint x: 572, startPoint y: 237, endPoint x: 566, endPoint y: 255, distance: 18.9
click at [566, 255] on div at bounding box center [432, 389] width 864 height 615
drag, startPoint x: 568, startPoint y: 265, endPoint x: 567, endPoint y: 275, distance: 10.4
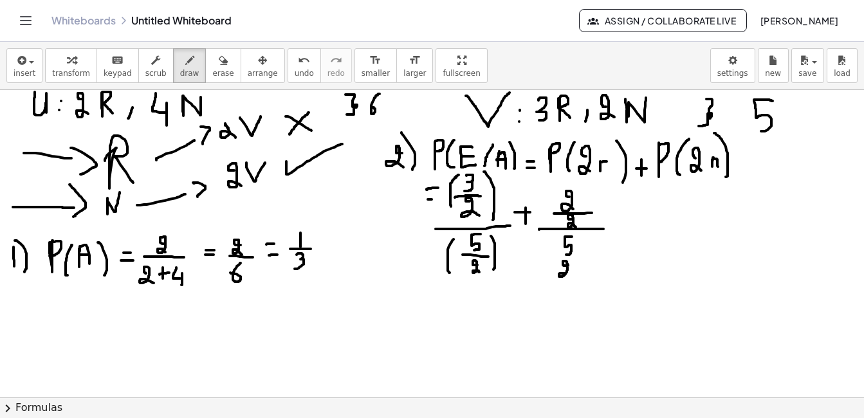
click at [567, 275] on div at bounding box center [432, 389] width 864 height 615
drag, startPoint x: 550, startPoint y: 235, endPoint x: 544, endPoint y: 277, distance: 42.9
click at [544, 277] on div at bounding box center [432, 389] width 864 height 615
drag, startPoint x: 582, startPoint y: 241, endPoint x: 581, endPoint y: 277, distance: 36.7
click at [581, 277] on div at bounding box center [432, 389] width 864 height 615
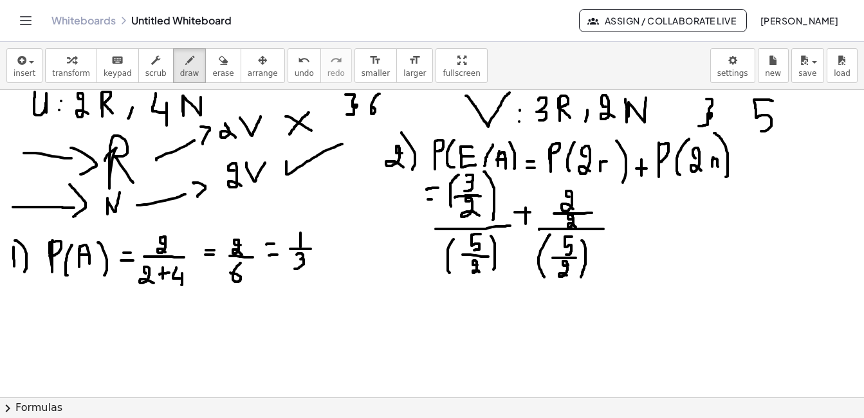
drag, startPoint x: 553, startPoint y: 258, endPoint x: 577, endPoint y: 258, distance: 24.4
click at [577, 258] on div at bounding box center [432, 389] width 864 height 615
drag, startPoint x: 553, startPoint y: 187, endPoint x: 551, endPoint y: 225, distance: 38.0
click at [551, 225] on div at bounding box center [432, 389] width 864 height 615
drag, startPoint x: 589, startPoint y: 185, endPoint x: 592, endPoint y: 221, distance: 36.1
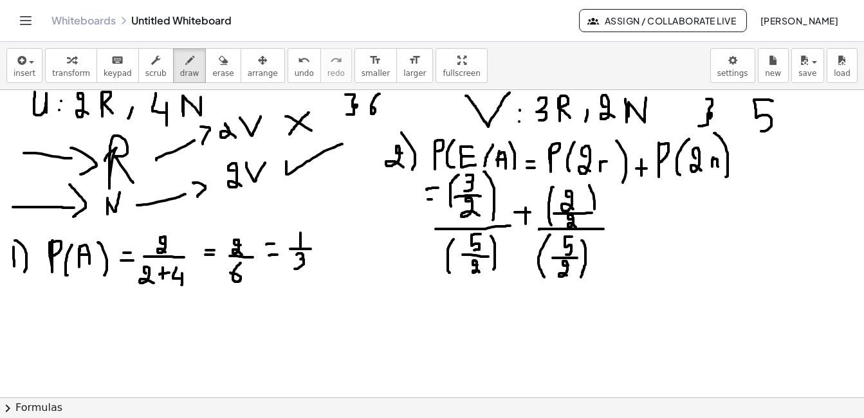
click at [592, 221] on div at bounding box center [432, 389] width 864 height 615
drag, startPoint x: 614, startPoint y: 214, endPoint x: 627, endPoint y: 214, distance: 12.2
click at [627, 214] on div at bounding box center [432, 389] width 864 height 615
drag, startPoint x: 614, startPoint y: 228, endPoint x: 625, endPoint y: 228, distance: 11.0
click at [625, 228] on div at bounding box center [432, 389] width 864 height 615
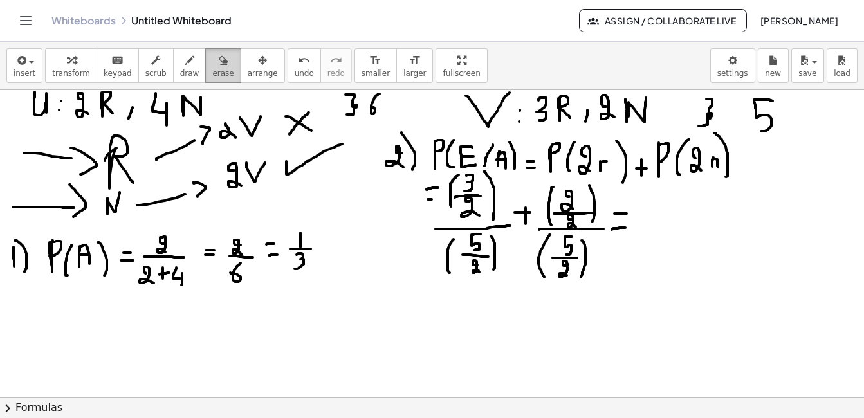
click at [212, 57] on div "button" at bounding box center [222, 59] width 21 height 15
click at [212, 64] on div "button" at bounding box center [222, 59] width 21 height 15
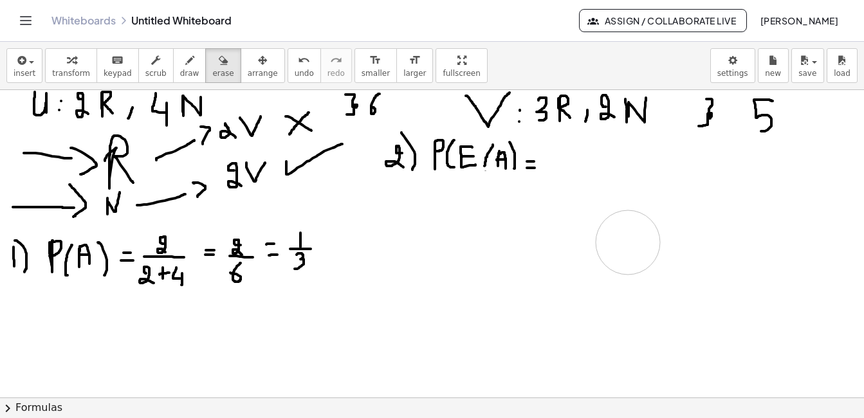
drag, startPoint x: 603, startPoint y: 265, endPoint x: 630, endPoint y: 255, distance: 28.7
click at [630, 255] on div at bounding box center [432, 389] width 864 height 615
click at [212, 61] on div "button" at bounding box center [222, 59] width 21 height 15
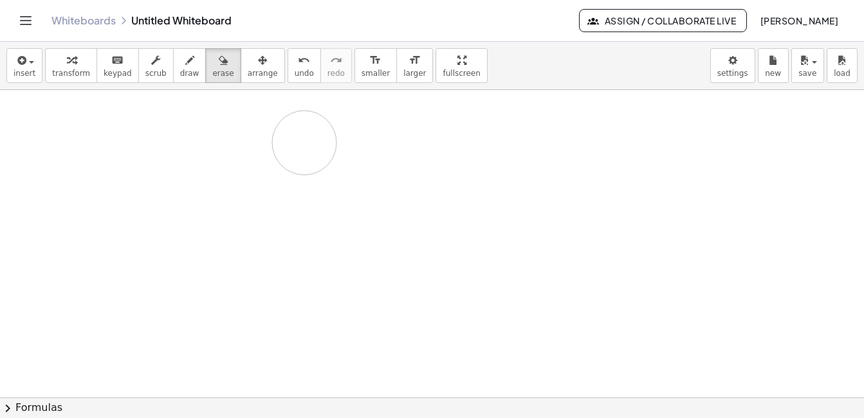
drag, startPoint x: 299, startPoint y: 256, endPoint x: 168, endPoint y: 120, distance: 188.8
click at [190, 138] on div at bounding box center [432, 389] width 864 height 615
click at [180, 75] on span "draw" at bounding box center [189, 73] width 19 height 9
drag, startPoint x: 26, startPoint y: 133, endPoint x: 41, endPoint y: 160, distance: 30.2
click at [41, 160] on div at bounding box center [432, 389] width 864 height 615
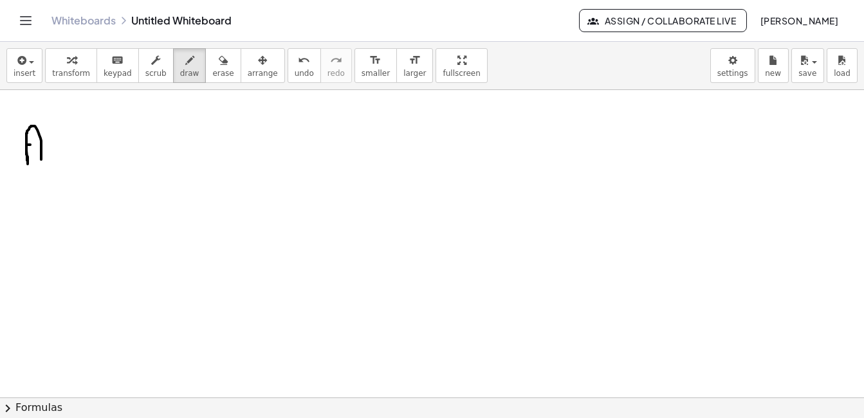
drag, startPoint x: 26, startPoint y: 145, endPoint x: 40, endPoint y: 144, distance: 13.5
click at [40, 144] on div at bounding box center [432, 389] width 864 height 615
drag, startPoint x: 49, startPoint y: 129, endPoint x: 54, endPoint y: 169, distance: 40.2
click at [54, 169] on div at bounding box center [432, 389] width 864 height 615
drag, startPoint x: 22, startPoint y: 113, endPoint x: 53, endPoint y: 113, distance: 30.9
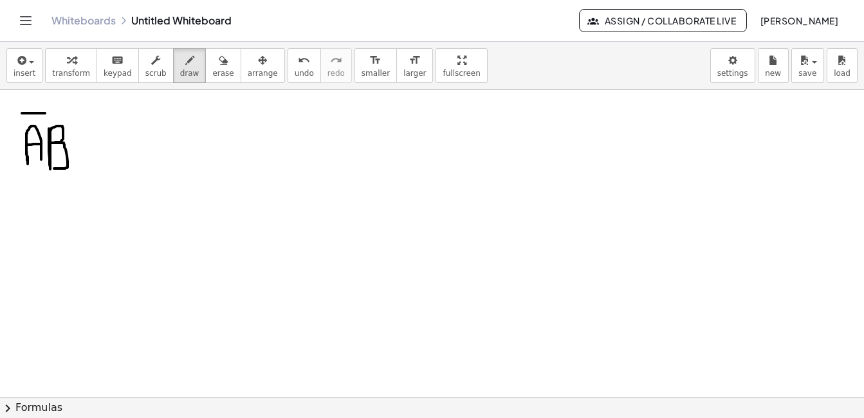
click at [53, 113] on div at bounding box center [432, 389] width 864 height 615
drag, startPoint x: 55, startPoint y: 99, endPoint x: 59, endPoint y: 118, distance: 19.8
click at [59, 118] on div at bounding box center [432, 389] width 864 height 615
drag, startPoint x: 109, startPoint y: 124, endPoint x: 106, endPoint y: 160, distance: 36.9
click at [106, 160] on div at bounding box center [432, 389] width 864 height 615
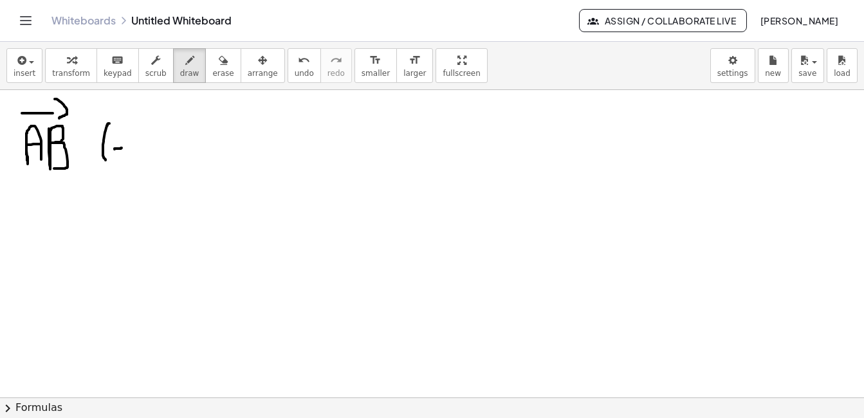
drag, startPoint x: 115, startPoint y: 149, endPoint x: 122, endPoint y: 148, distance: 7.1
click at [122, 148] on div at bounding box center [432, 389] width 864 height 615
drag, startPoint x: 142, startPoint y: 132, endPoint x: 140, endPoint y: 154, distance: 22.0
click at [140, 154] on div at bounding box center [432, 389] width 864 height 615
drag, startPoint x: 161, startPoint y: 143, endPoint x: 158, endPoint y: 154, distance: 11.4
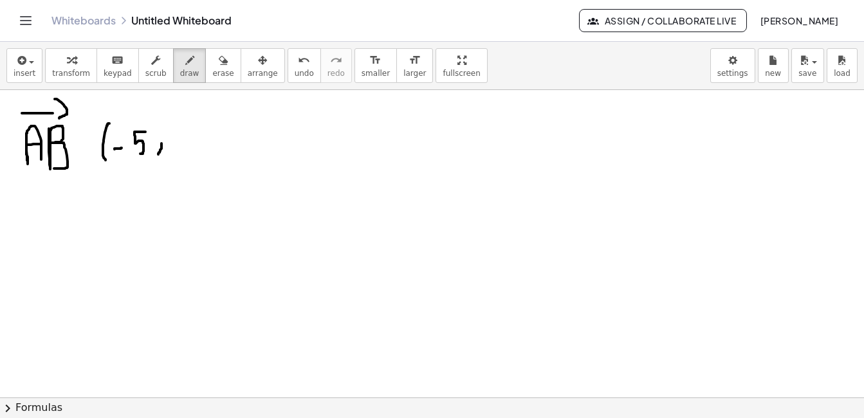
click at [158, 154] on div at bounding box center [432, 389] width 864 height 615
drag, startPoint x: 172, startPoint y: 143, endPoint x: 180, endPoint y: 143, distance: 7.7
click at [180, 143] on div at bounding box center [432, 389] width 864 height 615
drag, startPoint x: 194, startPoint y: 127, endPoint x: 194, endPoint y: 144, distance: 16.7
click at [194, 144] on div at bounding box center [432, 389] width 864 height 615
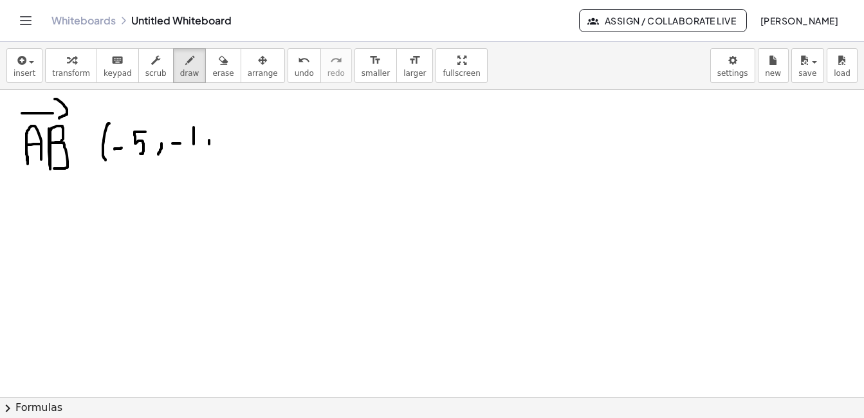
drag, startPoint x: 209, startPoint y: 140, endPoint x: 208, endPoint y: 147, distance: 6.5
click at [208, 147] on div at bounding box center [432, 389] width 864 height 615
drag, startPoint x: 223, startPoint y: 125, endPoint x: 225, endPoint y: 142, distance: 16.9
click at [225, 142] on div at bounding box center [432, 389] width 864 height 615
drag, startPoint x: 239, startPoint y: 113, endPoint x: 243, endPoint y: 151, distance: 37.5
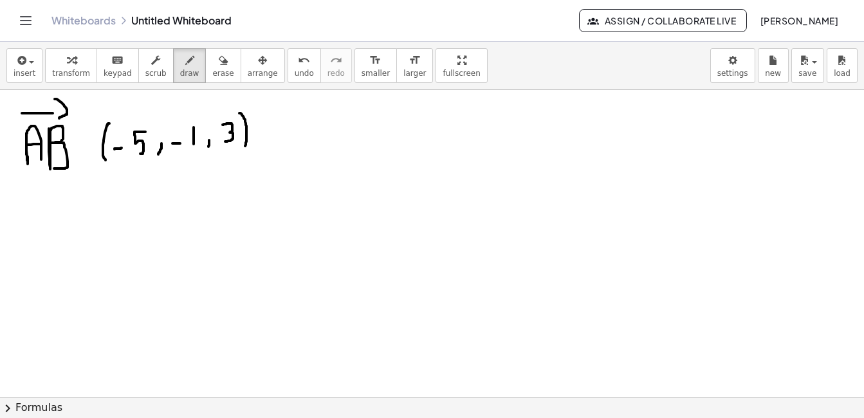
click at [243, 151] on div at bounding box center [432, 389] width 864 height 615
drag, startPoint x: 336, startPoint y: 118, endPoint x: 353, endPoint y: 142, distance: 29.6
click at [353, 142] on div at bounding box center [432, 389] width 864 height 615
drag, startPoint x: 339, startPoint y: 128, endPoint x: 353, endPoint y: 128, distance: 13.5
click at [353, 128] on div at bounding box center [432, 389] width 864 height 615
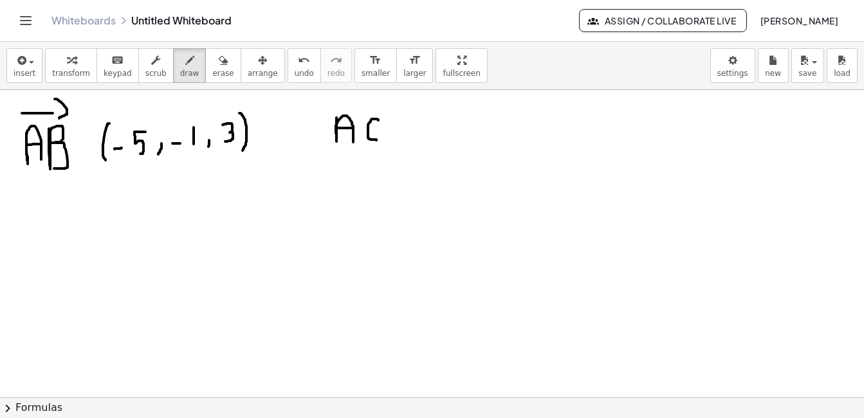
drag, startPoint x: 378, startPoint y: 120, endPoint x: 376, endPoint y: 140, distance: 20.0
click at [376, 140] on div at bounding box center [432, 389] width 864 height 615
drag, startPoint x: 347, startPoint y: 109, endPoint x: 362, endPoint y: 109, distance: 14.2
click at [362, 109] on div at bounding box center [432, 389] width 864 height 615
drag, startPoint x: 362, startPoint y: 100, endPoint x: 362, endPoint y: 114, distance: 14.2
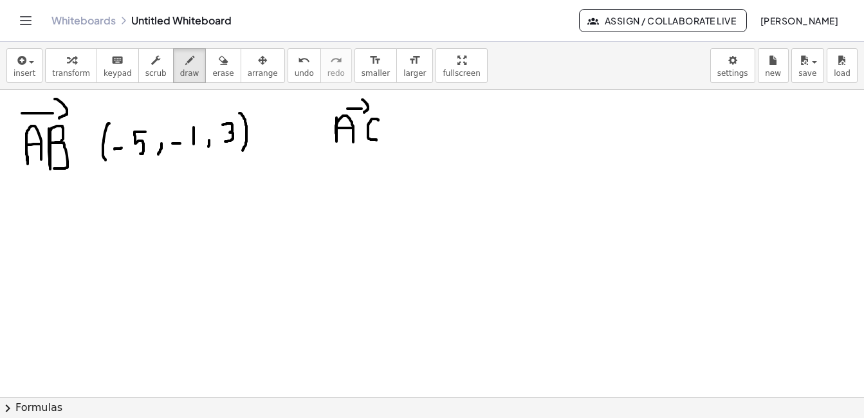
click at [362, 114] on div at bounding box center [432, 389] width 864 height 615
drag, startPoint x: 401, startPoint y: 111, endPoint x: 403, endPoint y: 138, distance: 27.0
click at [403, 138] on div at bounding box center [432, 389] width 864 height 615
drag, startPoint x: 415, startPoint y: 127, endPoint x: 423, endPoint y: 127, distance: 7.7
click at [423, 127] on div at bounding box center [432, 389] width 864 height 615
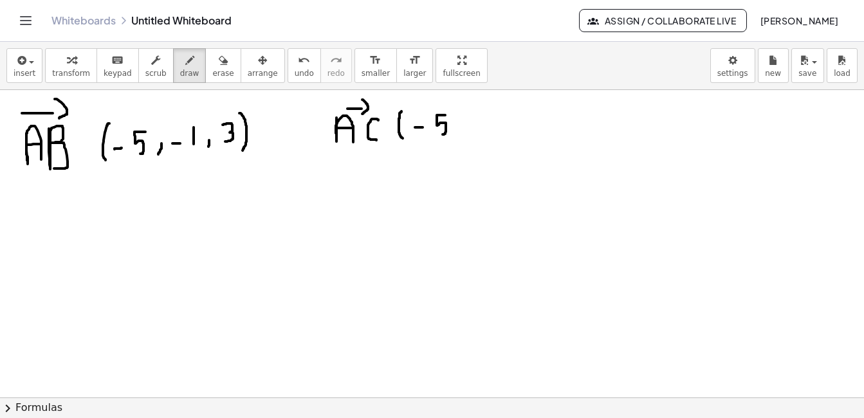
drag, startPoint x: 441, startPoint y: 115, endPoint x: 443, endPoint y: 134, distance: 19.3
click at [443, 134] on div at bounding box center [432, 389] width 864 height 615
drag, startPoint x: 466, startPoint y: 124, endPoint x: 459, endPoint y: 138, distance: 15.5
click at [459, 138] on div at bounding box center [432, 389] width 864 height 615
drag, startPoint x: 481, startPoint y: 128, endPoint x: 491, endPoint y: 127, distance: 10.4
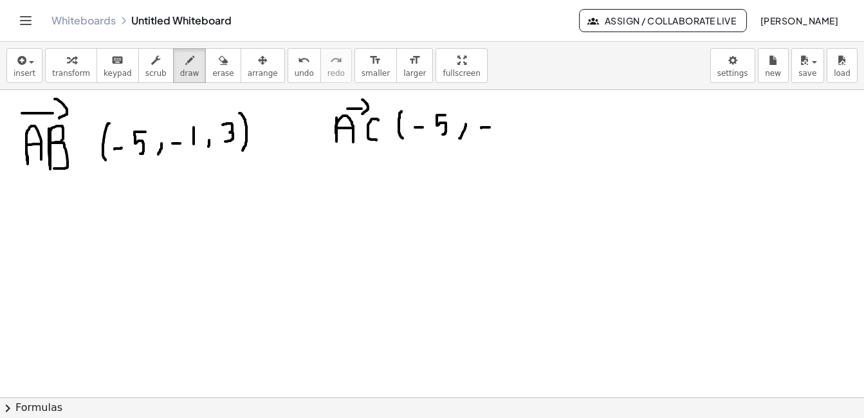
click at [491, 127] on div at bounding box center [432, 389] width 864 height 615
drag, startPoint x: 516, startPoint y: 106, endPoint x: 515, endPoint y: 131, distance: 24.5
click at [515, 131] on div at bounding box center [432, 389] width 864 height 615
drag, startPoint x: 542, startPoint y: 125, endPoint x: 533, endPoint y: 130, distance: 10.4
click at [533, 130] on div at bounding box center [432, 389] width 864 height 615
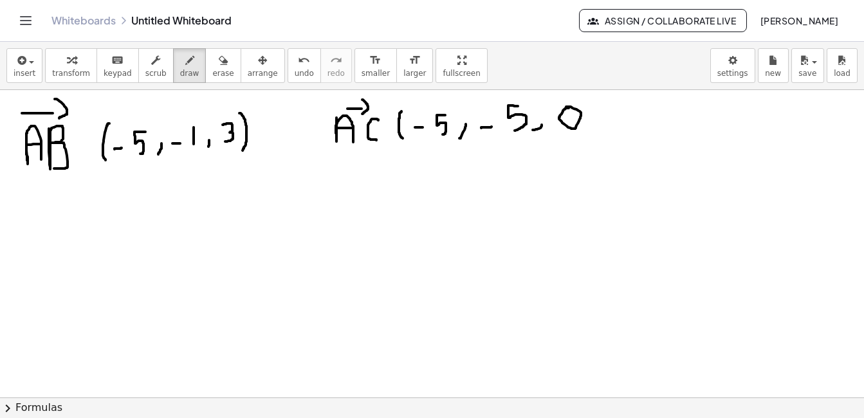
click at [566, 107] on div at bounding box center [432, 389] width 864 height 615
drag, startPoint x: 585, startPoint y: 101, endPoint x: 589, endPoint y: 128, distance: 27.3
click at [589, 128] on div at bounding box center [432, 389] width 864 height 615
drag, startPoint x: 55, startPoint y: 223, endPoint x: 69, endPoint y: 266, distance: 45.2
click at [69, 270] on div at bounding box center [432, 389] width 864 height 615
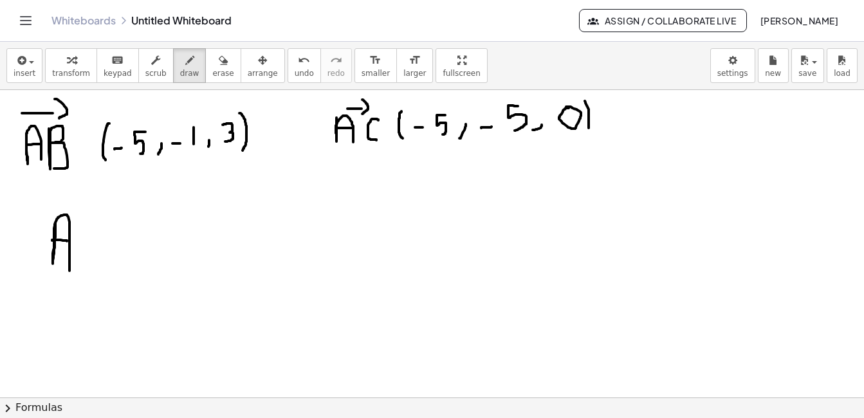
drag, startPoint x: 52, startPoint y: 240, endPoint x: 67, endPoint y: 241, distance: 14.9
click at [67, 241] on div at bounding box center [432, 389] width 864 height 615
drag, startPoint x: 90, startPoint y: 227, endPoint x: 87, endPoint y: 255, distance: 27.8
click at [87, 255] on div at bounding box center [432, 389] width 864 height 615
drag, startPoint x: 59, startPoint y: 199, endPoint x: 80, endPoint y: 199, distance: 21.2
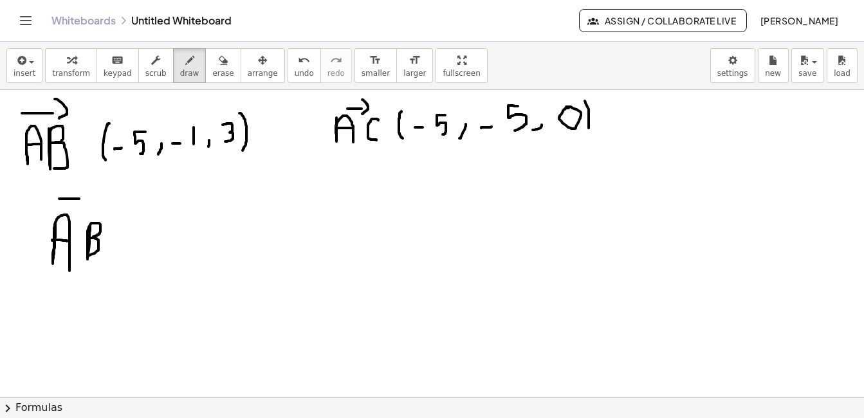
click at [80, 199] on div at bounding box center [432, 389] width 864 height 615
drag, startPoint x: 87, startPoint y: 190, endPoint x: 85, endPoint y: 202, distance: 12.5
click at [85, 202] on div at bounding box center [432, 389] width 864 height 615
drag, startPoint x: 131, startPoint y: 234, endPoint x: 154, endPoint y: 251, distance: 28.4
click at [154, 251] on div at bounding box center [432, 389] width 864 height 615
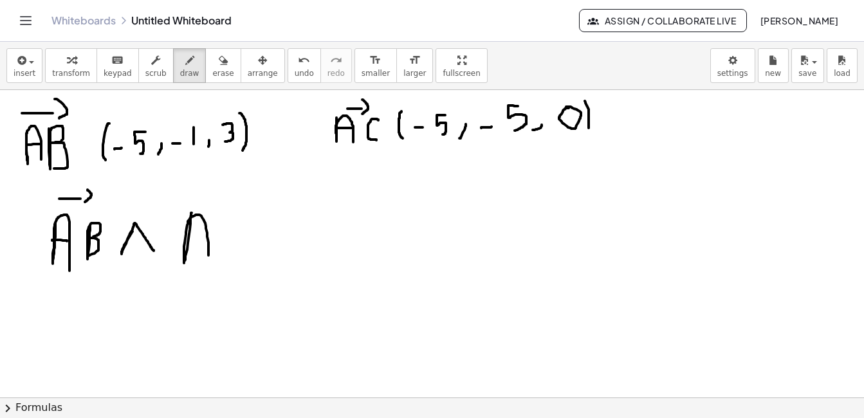
drag, startPoint x: 192, startPoint y: 213, endPoint x: 208, endPoint y: 255, distance: 45.6
click at [208, 255] on div at bounding box center [432, 389] width 864 height 615
drag, startPoint x: 187, startPoint y: 236, endPoint x: 203, endPoint y: 235, distance: 15.5
click at [203, 235] on div at bounding box center [432, 389] width 864 height 615
drag, startPoint x: 244, startPoint y: 221, endPoint x: 244, endPoint y: 247, distance: 25.7
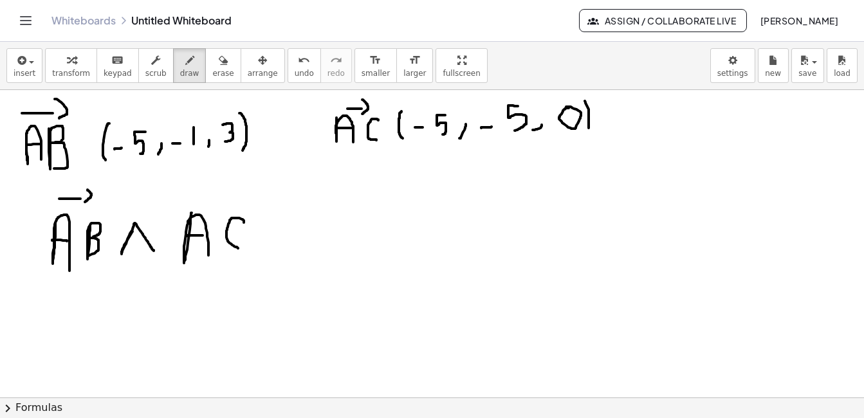
click at [244, 248] on div at bounding box center [432, 389] width 864 height 615
drag, startPoint x: 190, startPoint y: 191, endPoint x: 220, endPoint y: 191, distance: 29.6
click at [220, 191] on div at bounding box center [432, 389] width 864 height 615
drag, startPoint x: 224, startPoint y: 179, endPoint x: 230, endPoint y: 198, distance: 19.5
click at [230, 198] on div at bounding box center [432, 389] width 864 height 615
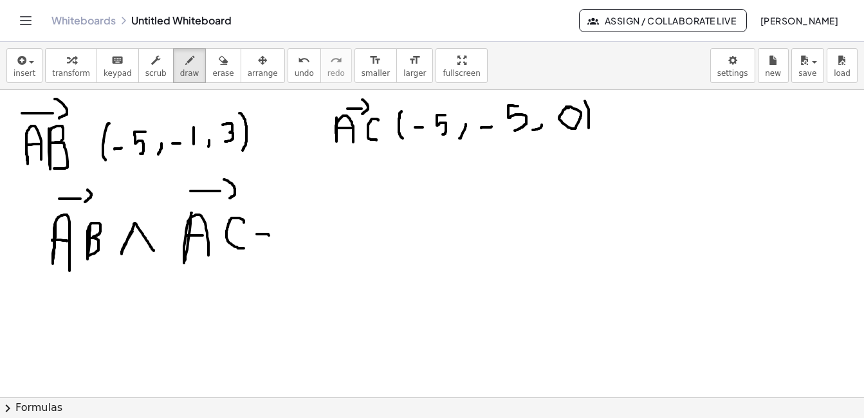
drag, startPoint x: 257, startPoint y: 234, endPoint x: 269, endPoint y: 236, distance: 12.4
click at [269, 236] on div at bounding box center [432, 389] width 864 height 615
drag, startPoint x: 257, startPoint y: 245, endPoint x: 267, endPoint y: 245, distance: 9.6
click at [267, 245] on div at bounding box center [432, 389] width 864 height 615
drag, startPoint x: 292, startPoint y: 198, endPoint x: 293, endPoint y: 275, distance: 76.6
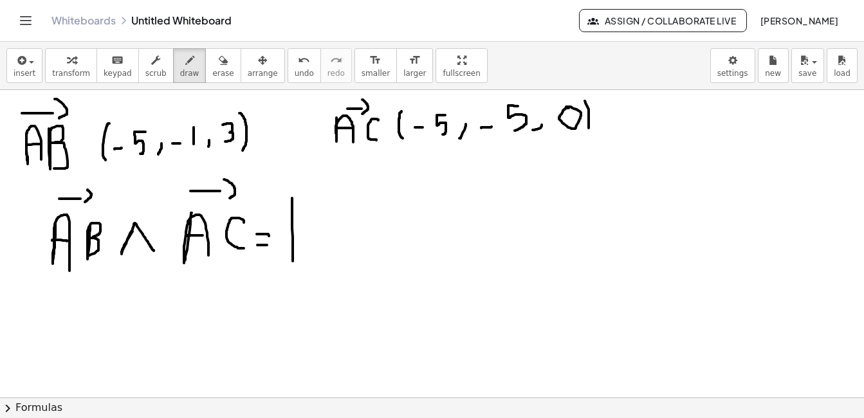
click at [293, 275] on div at bounding box center [432, 389] width 864 height 615
drag, startPoint x: 324, startPoint y: 199, endPoint x: 325, endPoint y: 209, distance: 9.7
click at [325, 209] on div at bounding box center [432, 389] width 864 height 615
click at [322, 190] on div at bounding box center [432, 389] width 864 height 615
drag, startPoint x: 369, startPoint y: 201, endPoint x: 373, endPoint y: 213, distance: 12.2
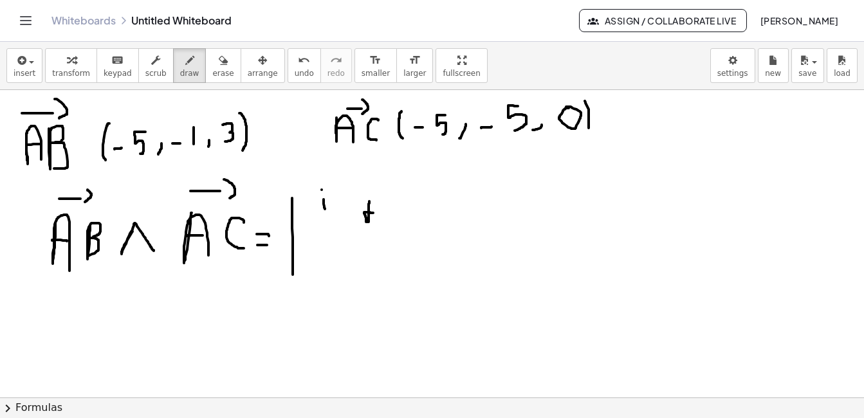
click at [373, 213] on div at bounding box center [432, 389] width 864 height 615
click at [369, 191] on div at bounding box center [432, 389] width 864 height 615
drag, startPoint x: 431, startPoint y: 189, endPoint x: 431, endPoint y: 211, distance: 21.9
click at [431, 211] on div at bounding box center [432, 389] width 864 height 615
drag, startPoint x: 439, startPoint y: 194, endPoint x: 443, endPoint y: 211, distance: 17.2
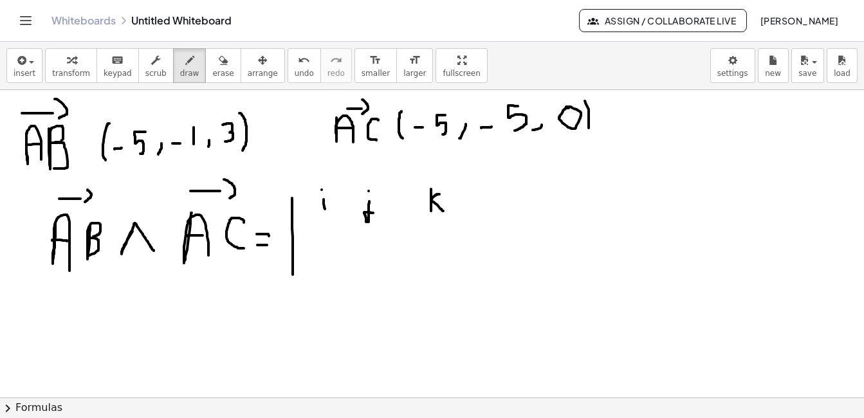
click at [443, 211] on div at bounding box center [432, 389] width 864 height 615
drag, startPoint x: 308, startPoint y: 239, endPoint x: 318, endPoint y: 239, distance: 10.3
click at [318, 239] on div at bounding box center [432, 389] width 864 height 615
drag, startPoint x: 333, startPoint y: 228, endPoint x: 329, endPoint y: 243, distance: 14.9
click at [329, 243] on div at bounding box center [432, 389] width 864 height 615
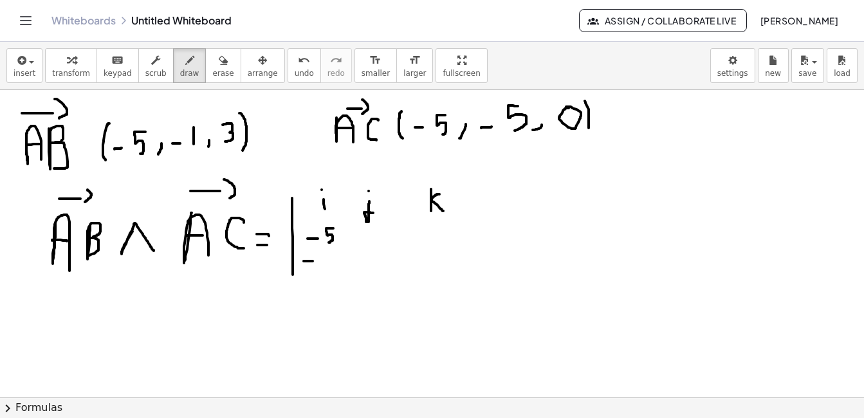
drag, startPoint x: 304, startPoint y: 261, endPoint x: 313, endPoint y: 261, distance: 9.0
click at [313, 261] on div at bounding box center [432, 389] width 864 height 615
drag, startPoint x: 336, startPoint y: 247, endPoint x: 329, endPoint y: 265, distance: 19.4
click at [329, 265] on div at bounding box center [432, 389] width 864 height 615
drag, startPoint x: 358, startPoint y: 235, endPoint x: 365, endPoint y: 235, distance: 7.1
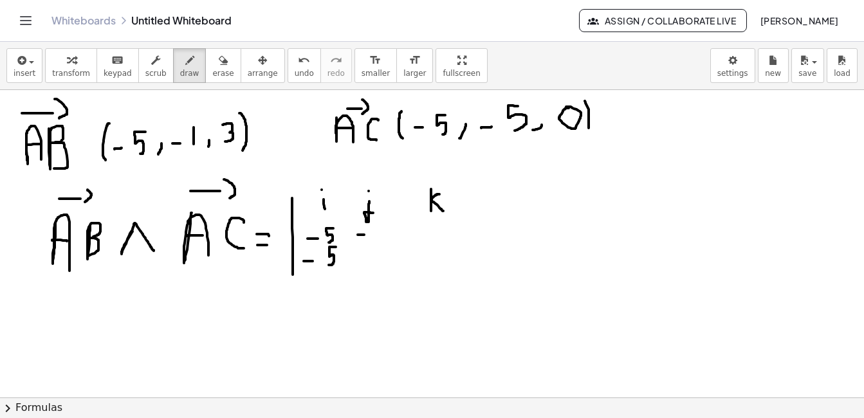
click at [365, 235] on div at bounding box center [432, 389] width 864 height 615
drag, startPoint x: 378, startPoint y: 222, endPoint x: 378, endPoint y: 237, distance: 14.8
click at [378, 237] on div at bounding box center [432, 389] width 864 height 615
click at [359, 259] on div at bounding box center [432, 389] width 864 height 615
drag, startPoint x: 382, startPoint y: 245, endPoint x: 376, endPoint y: 263, distance: 18.9
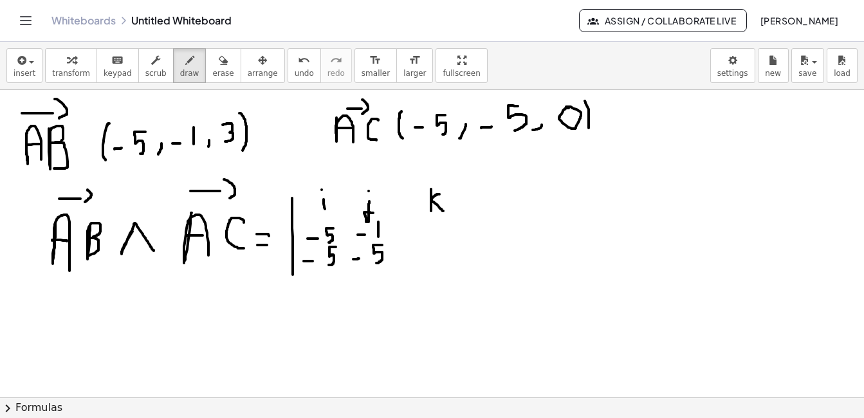
click at [376, 263] on div at bounding box center [432, 389] width 864 height 615
drag, startPoint x: 426, startPoint y: 227, endPoint x: 429, endPoint y: 243, distance: 15.8
click at [429, 243] on div at bounding box center [432, 389] width 864 height 615
click at [429, 253] on div at bounding box center [432, 389] width 864 height 615
drag, startPoint x: 452, startPoint y: 183, endPoint x: 452, endPoint y: 261, distance: 77.8
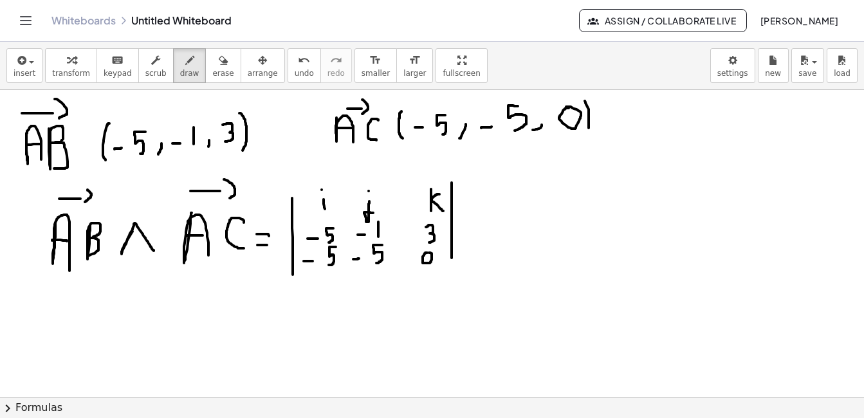
click at [452, 261] on div at bounding box center [432, 389] width 864 height 615
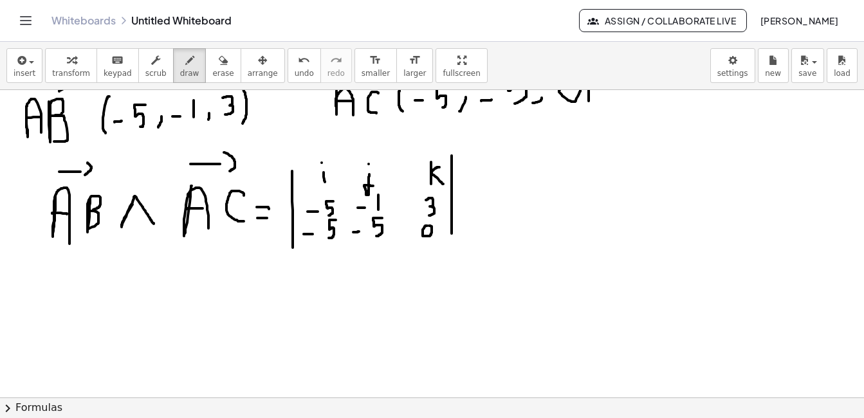
scroll to position [39, 0]
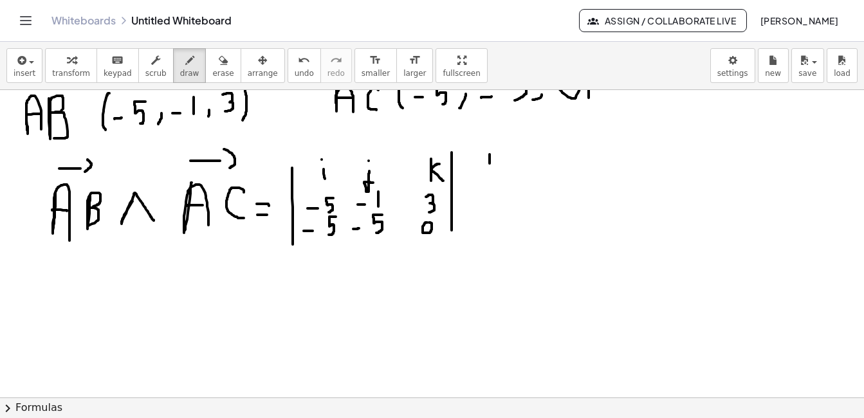
drag, startPoint x: 490, startPoint y: 154, endPoint x: 490, endPoint y: 164, distance: 9.6
click at [490, 164] on div at bounding box center [432, 358] width 864 height 615
click at [488, 140] on div at bounding box center [432, 358] width 864 height 615
click at [500, 154] on div at bounding box center [432, 358] width 864 height 615
click at [500, 163] on div at bounding box center [432, 358] width 864 height 615
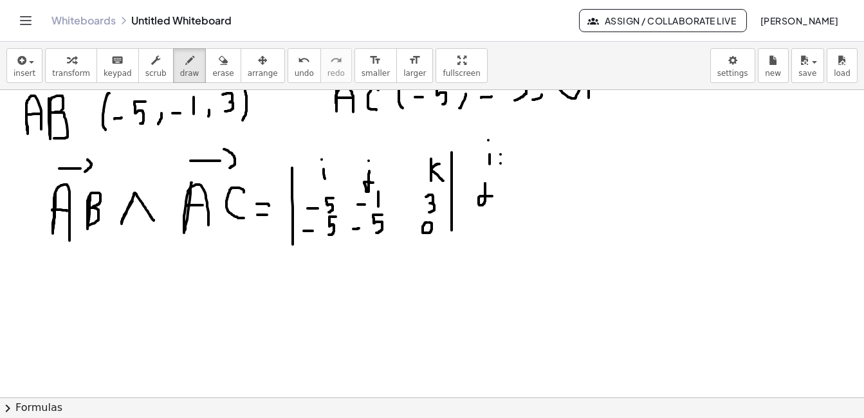
drag, startPoint x: 485, startPoint y: 183, endPoint x: 492, endPoint y: 196, distance: 14.7
click at [492, 196] on div at bounding box center [432, 358] width 864 height 615
click at [486, 174] on div at bounding box center [432, 358] width 864 height 615
click at [501, 184] on div at bounding box center [432, 358] width 864 height 615
click at [501, 190] on div at bounding box center [432, 358] width 864 height 615
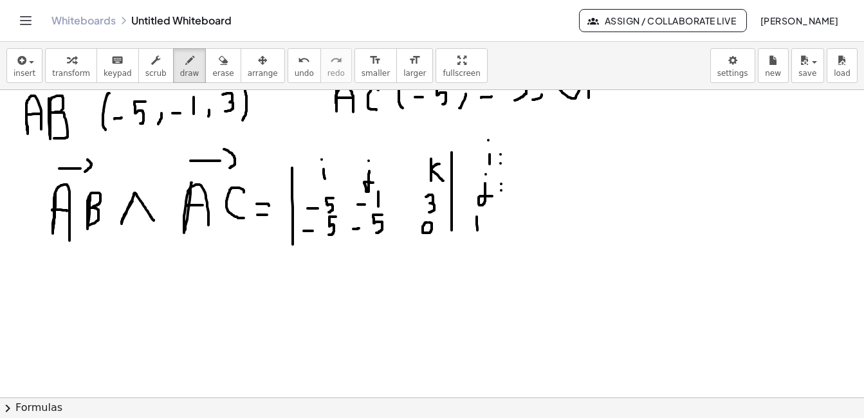
drag, startPoint x: 477, startPoint y: 217, endPoint x: 477, endPoint y: 232, distance: 14.8
click at [477, 232] on div at bounding box center [432, 358] width 864 height 615
drag, startPoint x: 486, startPoint y: 219, endPoint x: 485, endPoint y: 230, distance: 11.0
click at [485, 230] on div at bounding box center [432, 358] width 864 height 615
click at [495, 222] on div at bounding box center [432, 358] width 864 height 615
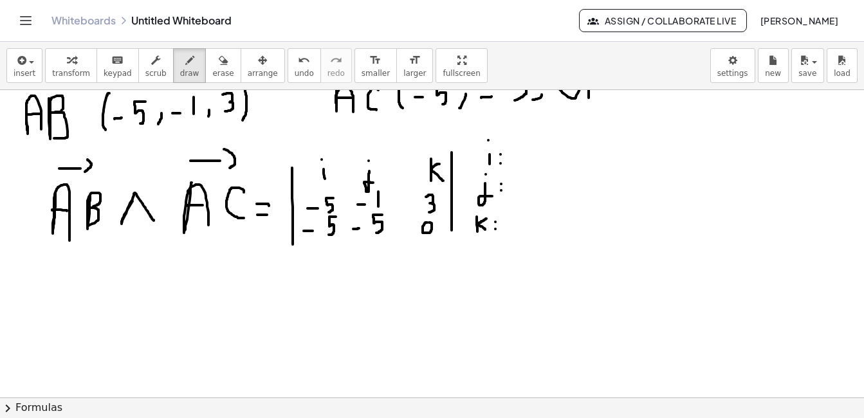
click at [495, 229] on div at bounding box center [432, 358] width 864 height 615
drag, startPoint x: 518, startPoint y: 150, endPoint x: 518, endPoint y: 161, distance: 10.9
click at [518, 161] on div at bounding box center [432, 358] width 864 height 615
drag, startPoint x: 531, startPoint y: 147, endPoint x: 526, endPoint y: 160, distance: 13.9
click at [526, 160] on div at bounding box center [432, 358] width 864 height 615
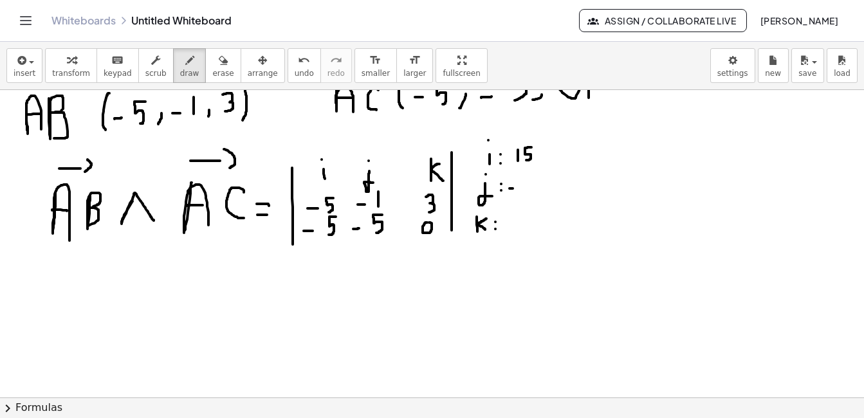
click at [513, 188] on div at bounding box center [432, 358] width 864 height 615
drag, startPoint x: 521, startPoint y: 178, endPoint x: 521, endPoint y: 192, distance: 13.5
click at [521, 192] on div at bounding box center [432, 358] width 864 height 615
drag, startPoint x: 535, startPoint y: 179, endPoint x: 531, endPoint y: 193, distance: 14.2
click at [531, 193] on div at bounding box center [432, 358] width 864 height 615
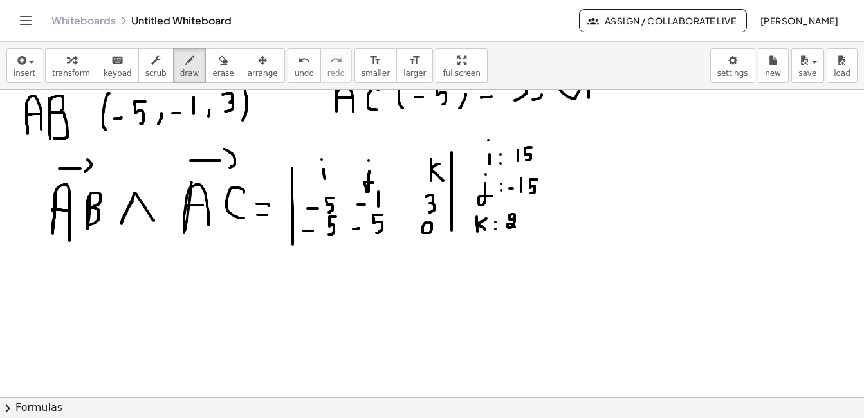
drag, startPoint x: 513, startPoint y: 219, endPoint x: 515, endPoint y: 227, distance: 8.5
click at [515, 227] on div at bounding box center [432, 358] width 864 height 615
click at [529, 216] on div at bounding box center [432, 358] width 864 height 615
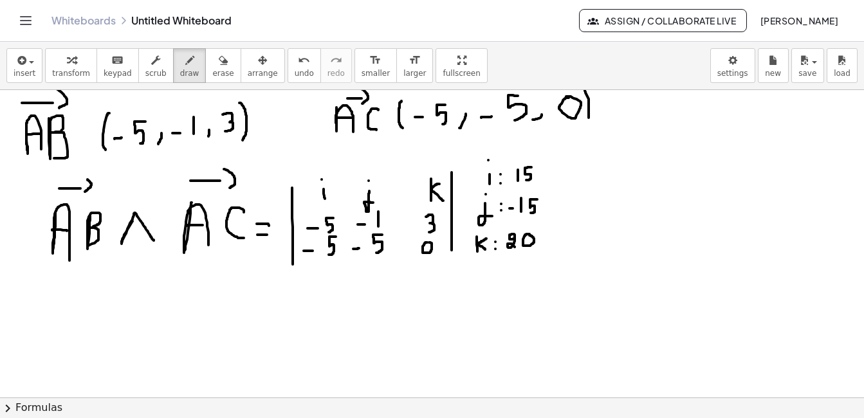
scroll to position [15, 0]
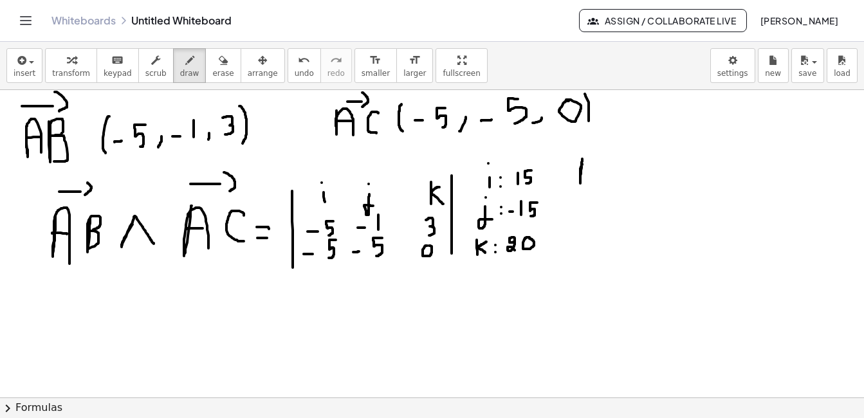
click at [587, 163] on div at bounding box center [432, 382] width 864 height 615
drag, startPoint x: 587, startPoint y: 172, endPoint x: 587, endPoint y: 183, distance: 11.6
click at [587, 183] on div at bounding box center [432, 382] width 864 height 615
drag, startPoint x: 581, startPoint y: 174, endPoint x: 588, endPoint y: 174, distance: 7.1
click at [588, 174] on div at bounding box center [432, 382] width 864 height 615
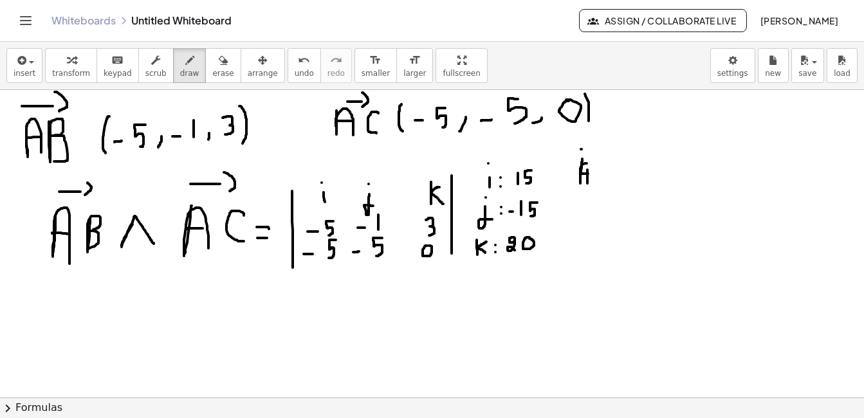
drag, startPoint x: 581, startPoint y: 149, endPoint x: 591, endPoint y: 149, distance: 9.6
click at [591, 149] on div at bounding box center [432, 382] width 864 height 615
drag, startPoint x: 591, startPoint y: 143, endPoint x: 597, endPoint y: 151, distance: 10.6
click at [597, 151] on div at bounding box center [432, 382] width 864 height 615
drag, startPoint x: 594, startPoint y: 173, endPoint x: 596, endPoint y: 181, distance: 8.0
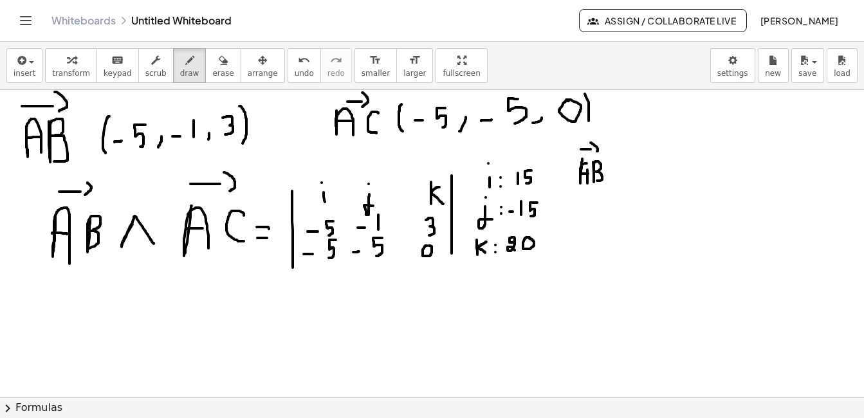
click at [596, 181] on div at bounding box center [432, 382] width 864 height 615
drag, startPoint x: 627, startPoint y: 159, endPoint x: 655, endPoint y: 172, distance: 31.1
click at [655, 172] on div at bounding box center [432, 382] width 864 height 615
click at [290, 62] on button "undo undo" at bounding box center [304, 65] width 33 height 35
drag, startPoint x: 617, startPoint y: 173, endPoint x: 634, endPoint y: 181, distance: 18.4
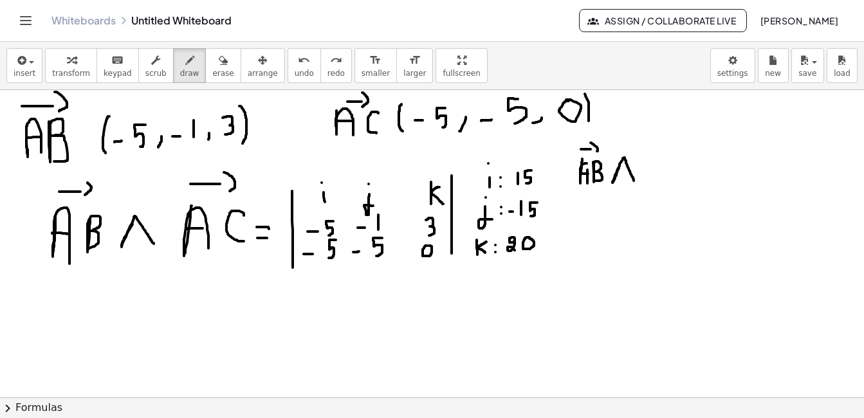
click at [634, 181] on div at bounding box center [432, 382] width 864 height 615
drag, startPoint x: 648, startPoint y: 160, endPoint x: 656, endPoint y: 179, distance: 20.2
click at [656, 179] on div at bounding box center [432, 382] width 864 height 615
drag, startPoint x: 650, startPoint y: 170, endPoint x: 657, endPoint y: 170, distance: 7.1
click at [657, 170] on div at bounding box center [432, 382] width 864 height 615
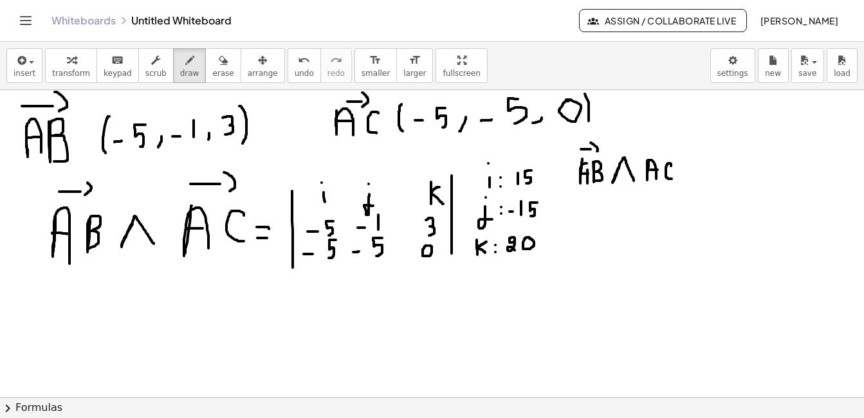
drag, startPoint x: 671, startPoint y: 166, endPoint x: 672, endPoint y: 179, distance: 12.9
click at [672, 179] on div at bounding box center [432, 382] width 864 height 615
drag, startPoint x: 647, startPoint y: 153, endPoint x: 663, endPoint y: 152, distance: 16.7
click at [663, 152] on div at bounding box center [432, 382] width 864 height 615
drag, startPoint x: 665, startPoint y: 145, endPoint x: 662, endPoint y: 157, distance: 12.0
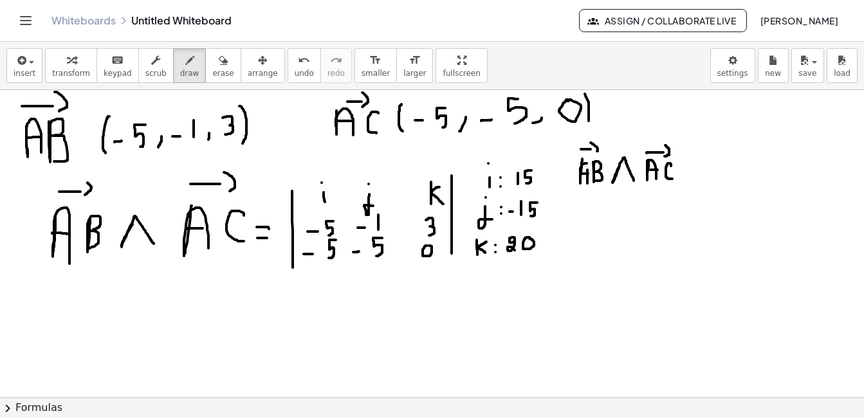
click at [662, 157] on div at bounding box center [432, 382] width 864 height 615
drag, startPoint x: 691, startPoint y: 166, endPoint x: 699, endPoint y: 167, distance: 8.4
click at [699, 167] on div at bounding box center [432, 382] width 864 height 615
drag, startPoint x: 688, startPoint y: 172, endPoint x: 698, endPoint y: 172, distance: 10.3
click at [698, 172] on div at bounding box center [432, 382] width 864 height 615
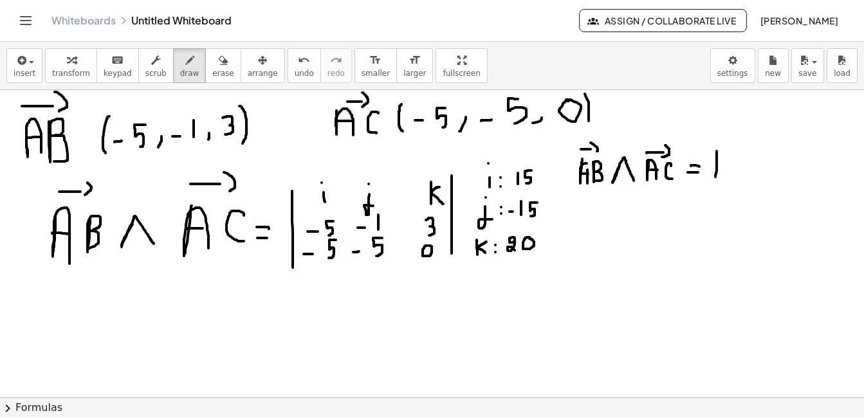
drag, startPoint x: 717, startPoint y: 151, endPoint x: 715, endPoint y: 177, distance: 25.8
click at [715, 177] on div at bounding box center [432, 382] width 864 height 615
drag, startPoint x: 736, startPoint y: 158, endPoint x: 724, endPoint y: 176, distance: 22.3
click at [724, 176] on div at bounding box center [432, 382] width 864 height 615
drag, startPoint x: 742, startPoint y: 169, endPoint x: 742, endPoint y: 176, distance: 7.7
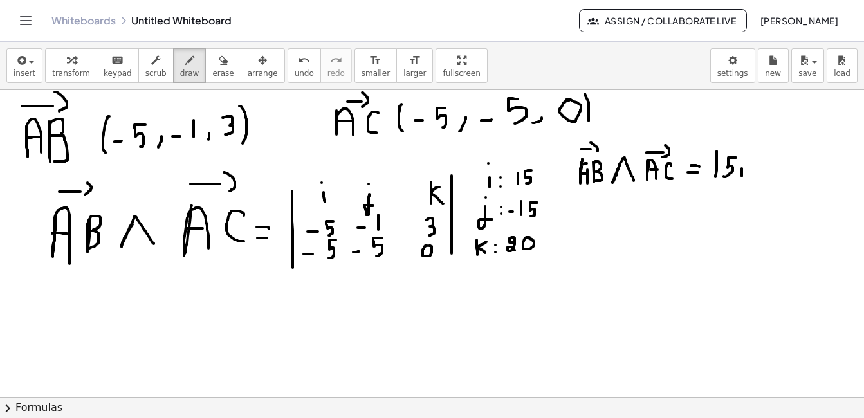
click at [742, 176] on div at bounding box center [432, 382] width 864 height 615
click at [742, 161] on div at bounding box center [432, 382] width 864 height 615
drag, startPoint x: 751, startPoint y: 170, endPoint x: 760, endPoint y: 170, distance: 9.0
click at [760, 170] on div at bounding box center [432, 382] width 864 height 615
drag, startPoint x: 771, startPoint y: 153, endPoint x: 770, endPoint y: 176, distance: 22.6
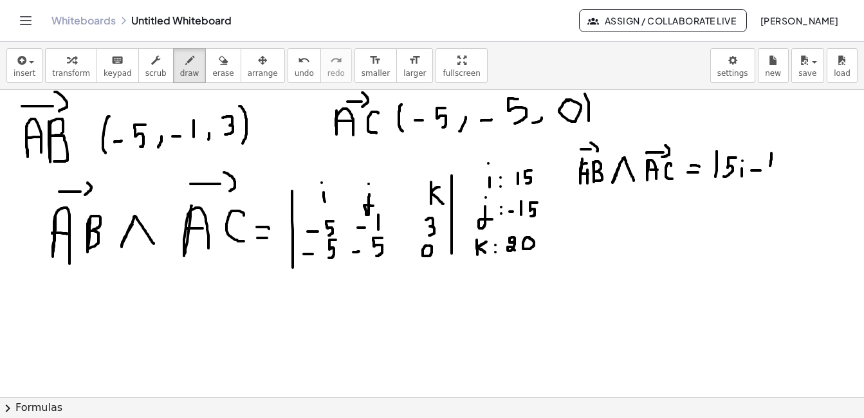
click at [770, 176] on div at bounding box center [432, 382] width 864 height 615
drag, startPoint x: 791, startPoint y: 153, endPoint x: 777, endPoint y: 176, distance: 27.1
click at [777, 176] on div at bounding box center [432, 382] width 864 height 615
drag, startPoint x: 798, startPoint y: 167, endPoint x: 803, endPoint y: 187, distance: 20.1
click at [803, 187] on div at bounding box center [432, 382] width 864 height 615
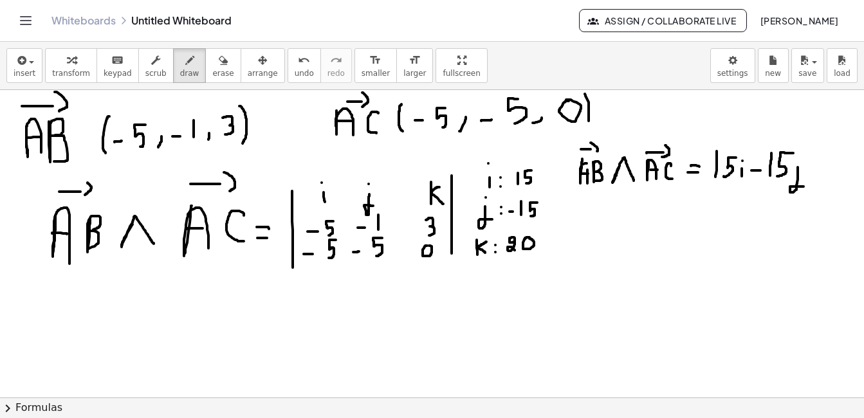
click at [800, 160] on div at bounding box center [432, 382] width 864 height 615
drag, startPoint x: 816, startPoint y: 162, endPoint x: 816, endPoint y: 170, distance: 8.4
click at [816, 170] on div at bounding box center [432, 382] width 864 height 615
drag, startPoint x: 811, startPoint y: 165, endPoint x: 820, endPoint y: 165, distance: 9.0
click at [820, 165] on div at bounding box center [432, 382] width 864 height 615
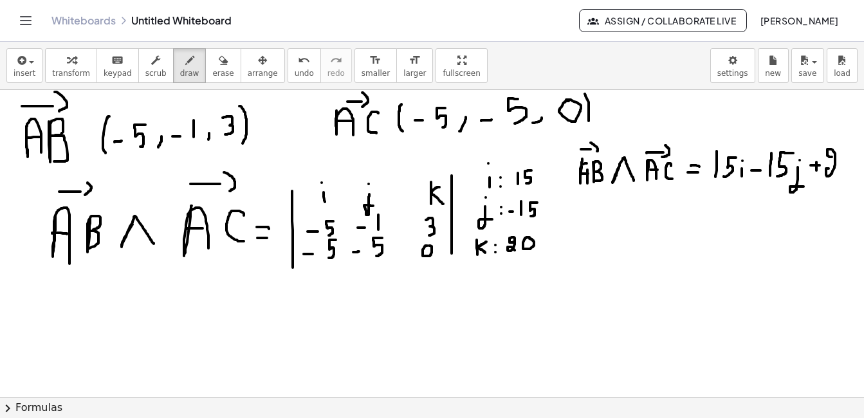
drag, startPoint x: 829, startPoint y: 156, endPoint x: 834, endPoint y: 177, distance: 21.2
click at [834, 177] on div at bounding box center [432, 382] width 864 height 615
click at [841, 160] on div at bounding box center [432, 382] width 864 height 615
drag, startPoint x: 849, startPoint y: 151, endPoint x: 847, endPoint y: 180, distance: 29.1
click at [847, 180] on div at bounding box center [432, 382] width 864 height 615
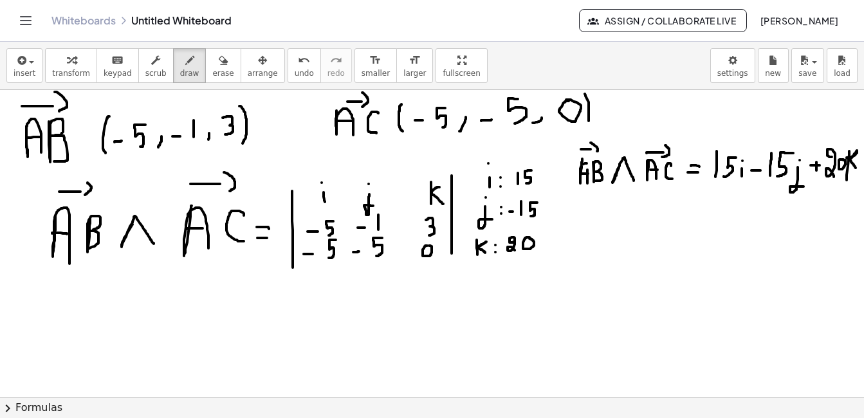
drag, startPoint x: 850, startPoint y: 159, endPoint x: 856, endPoint y: 168, distance: 10.4
click at [856, 168] on div "×" at bounding box center [432, 244] width 864 height 308
drag, startPoint x: 562, startPoint y: 230, endPoint x: 572, endPoint y: 254, distance: 26.3
click at [572, 254] on div at bounding box center [432, 382] width 864 height 615
drag, startPoint x: 563, startPoint y: 243, endPoint x: 571, endPoint y: 242, distance: 7.7
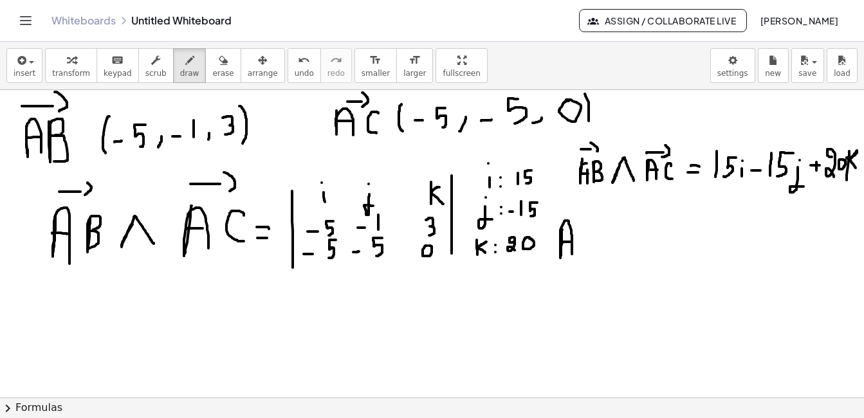
click at [571, 242] on div at bounding box center [432, 382] width 864 height 615
drag, startPoint x: 580, startPoint y: 241, endPoint x: 580, endPoint y: 252, distance: 11.6
click at [580, 252] on div at bounding box center [432, 382] width 864 height 615
click at [582, 235] on div at bounding box center [432, 382] width 864 height 615
click at [592, 238] on div at bounding box center [432, 382] width 864 height 615
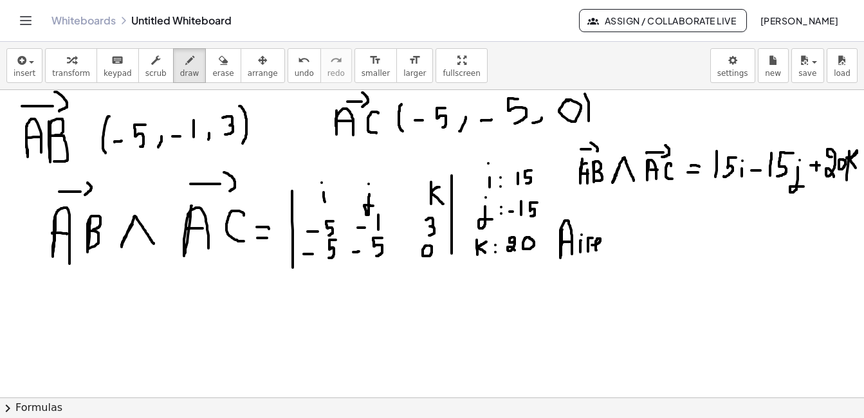
drag, startPoint x: 592, startPoint y: 245, endPoint x: 604, endPoint y: 250, distance: 13.0
click at [604, 250] on div at bounding box center [432, 382] width 864 height 615
drag, startPoint x: 609, startPoint y: 239, endPoint x: 616, endPoint y: 239, distance: 7.1
click at [616, 239] on div at bounding box center [432, 382] width 864 height 615
click at [614, 244] on div at bounding box center [432, 382] width 864 height 615
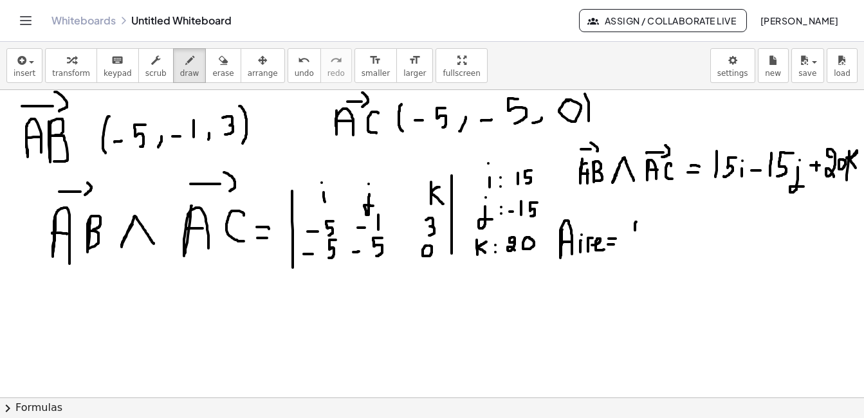
drag, startPoint x: 636, startPoint y: 222, endPoint x: 635, endPoint y: 234, distance: 12.3
click at [635, 234] on div at bounding box center [432, 382] width 864 height 615
drag, startPoint x: 625, startPoint y: 239, endPoint x: 641, endPoint y: 239, distance: 16.1
click at [641, 239] on div at bounding box center [432, 382] width 864 height 615
drag, startPoint x: 634, startPoint y: 249, endPoint x: 636, endPoint y: 264, distance: 14.9
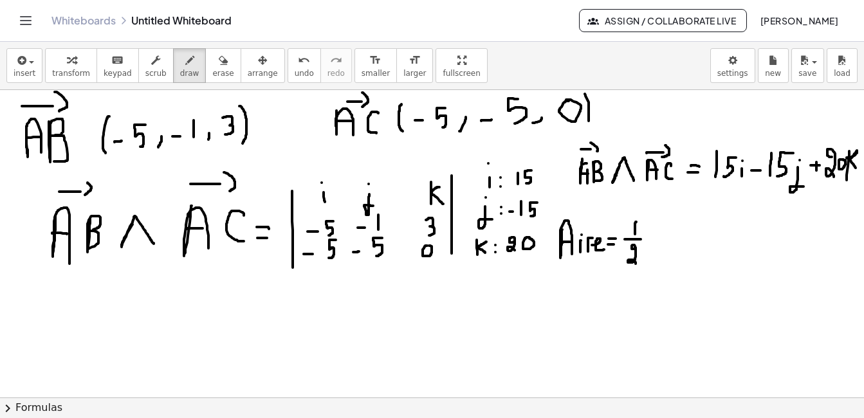
click at [636, 264] on div at bounding box center [432, 382] width 864 height 615
drag, startPoint x: 651, startPoint y: 232, endPoint x: 651, endPoint y: 248, distance: 15.4
click at [650, 253] on div at bounding box center [432, 382] width 864 height 615
drag, startPoint x: 656, startPoint y: 228, endPoint x: 656, endPoint y: 257, distance: 28.9
click at [656, 257] on div at bounding box center [432, 382] width 864 height 615
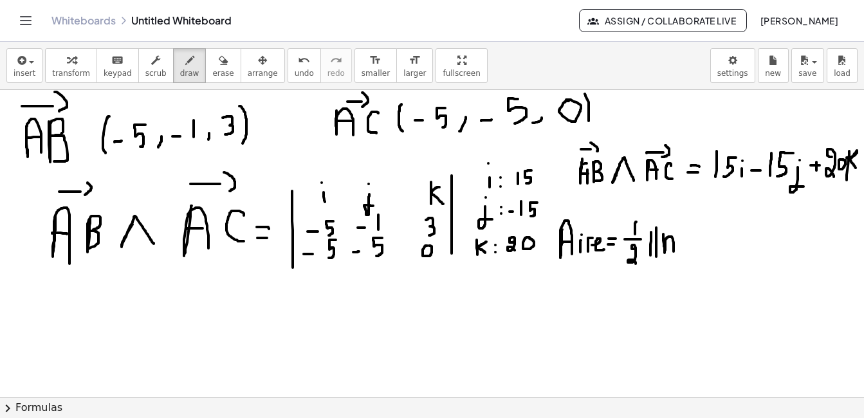
drag, startPoint x: 663, startPoint y: 234, endPoint x: 671, endPoint y: 248, distance: 16.1
click at [674, 250] on div at bounding box center [432, 382] width 864 height 615
drag, startPoint x: 666, startPoint y: 245, endPoint x: 674, endPoint y: 244, distance: 8.4
click at [674, 244] on div at bounding box center [432, 382] width 864 height 615
drag, startPoint x: 679, startPoint y: 234, endPoint x: 681, endPoint y: 250, distance: 16.8
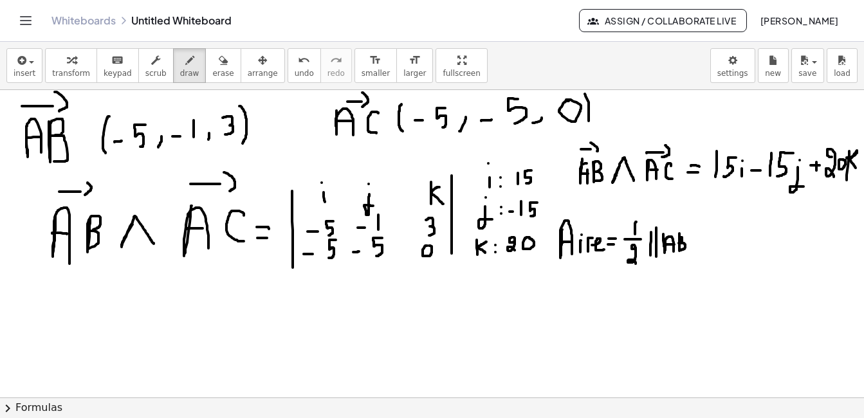
click at [681, 250] on div at bounding box center [432, 382] width 864 height 615
drag, startPoint x: 667, startPoint y: 226, endPoint x: 677, endPoint y: 226, distance: 9.6
click at [677, 226] on div at bounding box center [432, 382] width 864 height 615
drag, startPoint x: 683, startPoint y: 221, endPoint x: 682, endPoint y: 228, distance: 6.5
click at [682, 228] on div at bounding box center [432, 382] width 864 height 615
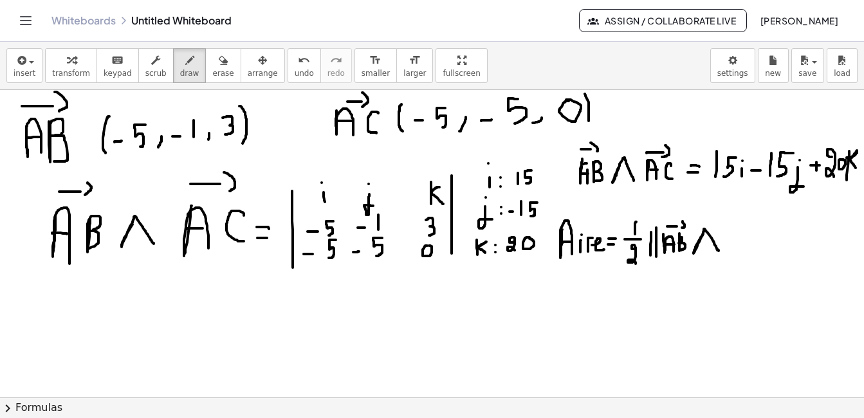
drag, startPoint x: 704, startPoint y: 230, endPoint x: 719, endPoint y: 252, distance: 26.4
click at [719, 252] on div at bounding box center [432, 382] width 864 height 615
drag, startPoint x: 48, startPoint y: 290, endPoint x: 49, endPoint y: 311, distance: 20.6
click at [49, 311] on div at bounding box center [432, 382] width 864 height 615
drag, startPoint x: 37, startPoint y: 317, endPoint x: 69, endPoint y: 317, distance: 32.2
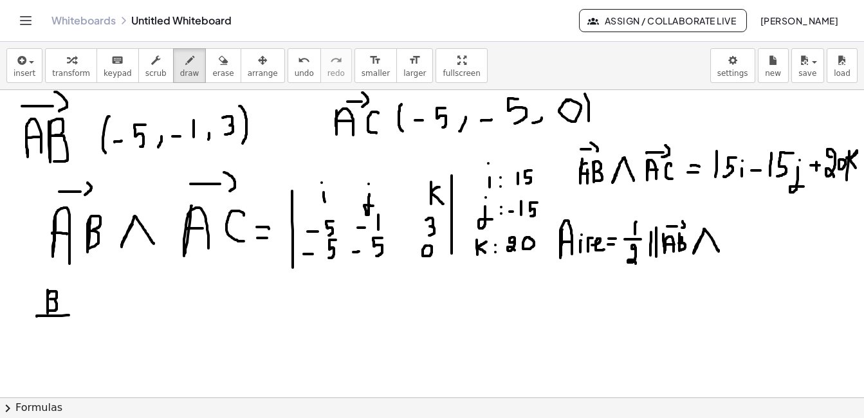
click at [72, 316] on div at bounding box center [432, 382] width 864 height 615
drag, startPoint x: 53, startPoint y: 324, endPoint x: 60, endPoint y: 336, distance: 14.1
click at [60, 336] on div at bounding box center [432, 382] width 864 height 615
drag, startPoint x: 106, startPoint y: 292, endPoint x: 102, endPoint y: 309, distance: 17.0
click at [104, 309] on div at bounding box center [432, 382] width 864 height 615
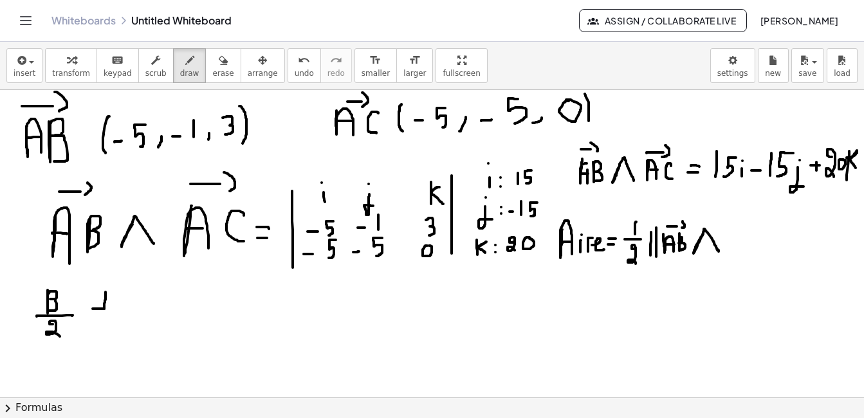
drag, startPoint x: 93, startPoint y: 309, endPoint x: 110, endPoint y: 310, distance: 17.4
click at [110, 309] on div at bounding box center [432, 382] width 864 height 615
drag, startPoint x: 101, startPoint y: 323, endPoint x: 106, endPoint y: 334, distance: 11.8
click at [106, 334] on div at bounding box center [432, 382] width 864 height 615
drag, startPoint x: 119, startPoint y: 298, endPoint x: 125, endPoint y: 306, distance: 10.6
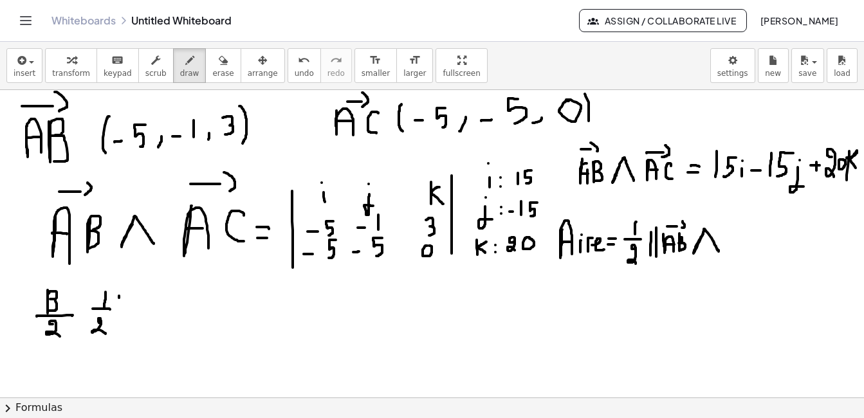
click at [125, 306] on div at bounding box center [432, 382] width 864 height 615
click at [116, 309] on div at bounding box center [432, 382] width 864 height 615
drag, startPoint x: 139, startPoint y: 293, endPoint x: 139, endPoint y: 306, distance: 12.9
click at [139, 306] on div at bounding box center [432, 382] width 864 height 615
click at [219, 65] on icon "button" at bounding box center [223, 60] width 9 height 15
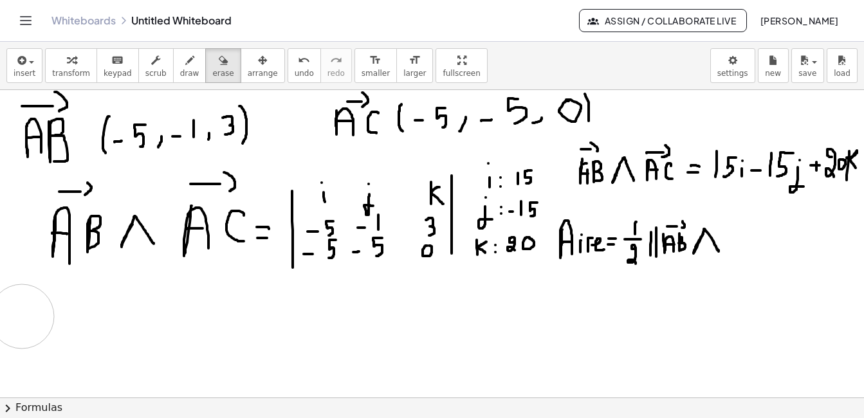
drag, startPoint x: 157, startPoint y: 289, endPoint x: 71, endPoint y: 312, distance: 88.6
click at [71, 312] on div at bounding box center [432, 382] width 864 height 615
click at [180, 73] on span "draw" at bounding box center [189, 73] width 19 height 9
drag, startPoint x: 735, startPoint y: 224, endPoint x: 747, endPoint y: 251, distance: 29.7
click at [747, 251] on div at bounding box center [432, 382] width 864 height 615
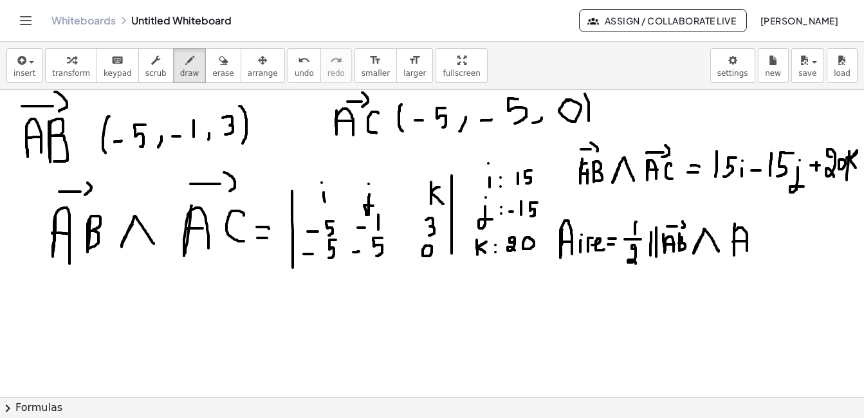
drag, startPoint x: 733, startPoint y: 242, endPoint x: 746, endPoint y: 241, distance: 12.9
click at [746, 241] on div at bounding box center [432, 382] width 864 height 615
drag, startPoint x: 762, startPoint y: 234, endPoint x: 763, endPoint y: 248, distance: 14.9
click at [763, 248] on div at bounding box center [432, 382] width 864 height 615
drag, startPoint x: 735, startPoint y: 217, endPoint x: 751, endPoint y: 216, distance: 15.5
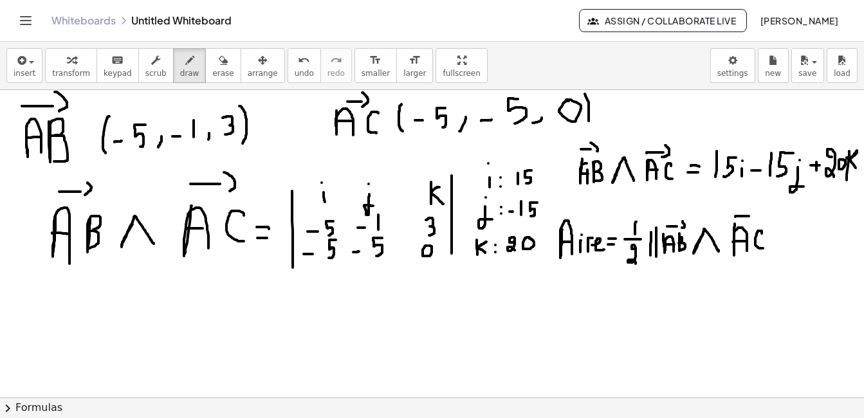
click at [751, 216] on div at bounding box center [432, 382] width 864 height 615
drag, startPoint x: 753, startPoint y: 205, endPoint x: 761, endPoint y: 217, distance: 15.0
click at [761, 217] on div at bounding box center [432, 382] width 864 height 615
click at [780, 239] on div at bounding box center [432, 382] width 864 height 615
click at [787, 245] on div at bounding box center [432, 382] width 864 height 615
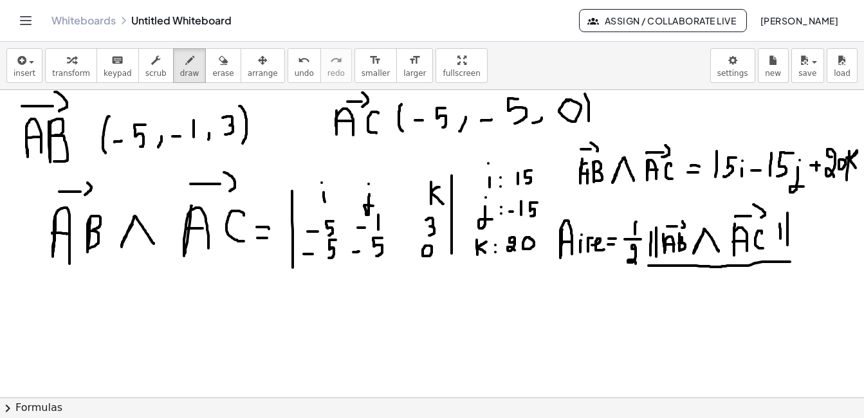
drag, startPoint x: 648, startPoint y: 266, endPoint x: 790, endPoint y: 262, distance: 141.6
click at [790, 262] on div at bounding box center [432, 382] width 864 height 615
click at [726, 302] on div at bounding box center [432, 382] width 864 height 615
click at [212, 77] on span "erase" at bounding box center [222, 73] width 21 height 9
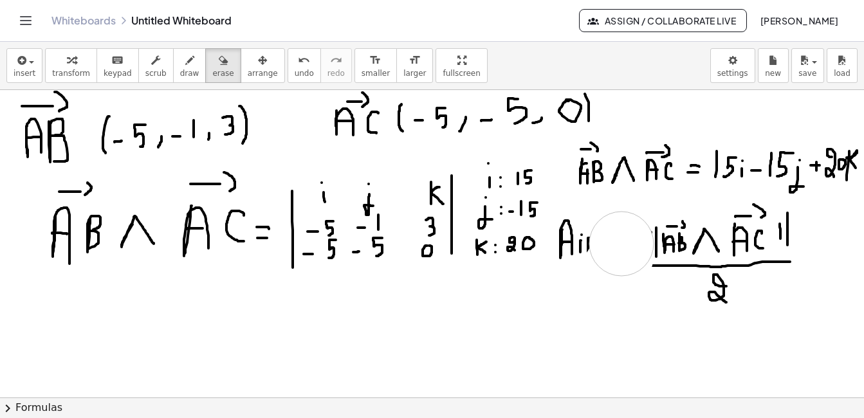
drag, startPoint x: 608, startPoint y: 279, endPoint x: 621, endPoint y: 244, distance: 37.9
click at [621, 244] on div at bounding box center [432, 382] width 864 height 615
click at [185, 66] on icon "button" at bounding box center [189, 60] width 9 height 15
drag, startPoint x: 648, startPoint y: 231, endPoint x: 649, endPoint y: 259, distance: 27.7
click at [649, 259] on div at bounding box center [432, 382] width 864 height 615
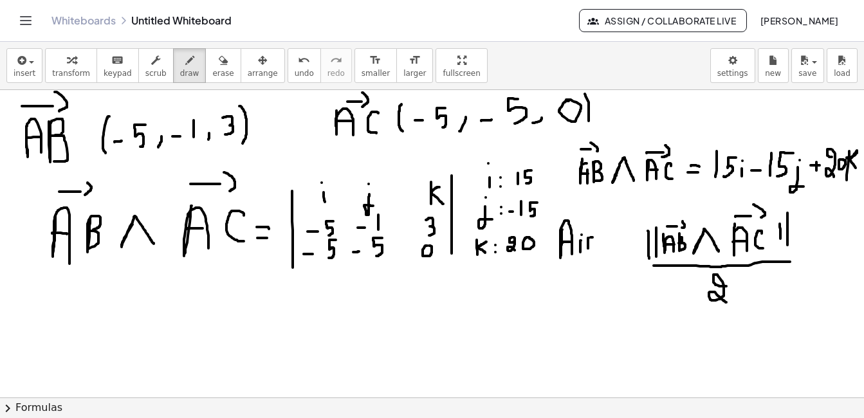
click at [596, 237] on div at bounding box center [432, 382] width 864 height 615
drag, startPoint x: 594, startPoint y: 245, endPoint x: 605, endPoint y: 248, distance: 10.8
click at [605, 248] on div at bounding box center [432, 382] width 864 height 615
drag, startPoint x: 614, startPoint y: 239, endPoint x: 618, endPoint y: 246, distance: 8.1
click at [621, 240] on div at bounding box center [432, 382] width 864 height 615
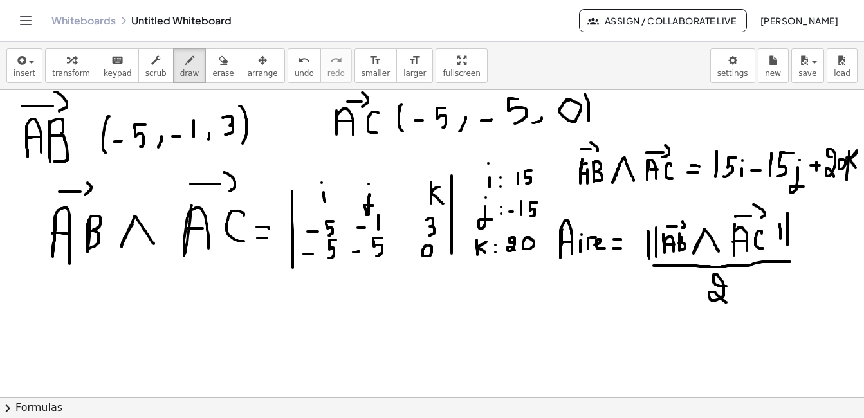
drag, startPoint x: 613, startPoint y: 248, endPoint x: 621, endPoint y: 248, distance: 7.7
click at [621, 248] on div at bounding box center [432, 382] width 864 height 615
drag, startPoint x: 42, startPoint y: 302, endPoint x: 263, endPoint y: 275, distance: 222.3
click at [263, 275] on div at bounding box center [432, 382] width 864 height 615
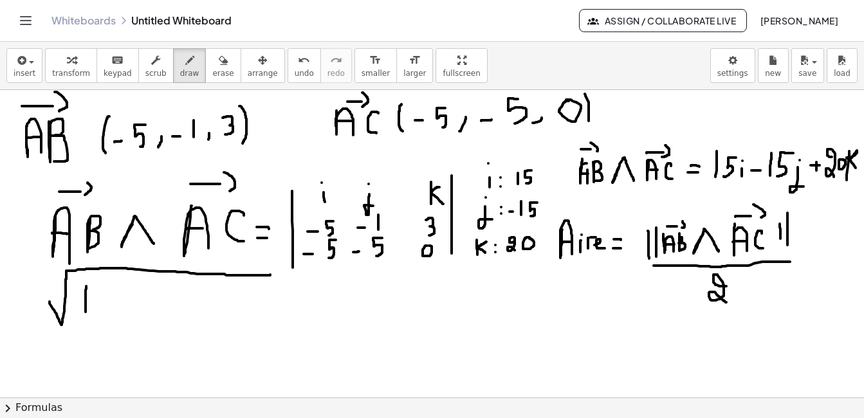
drag, startPoint x: 79, startPoint y: 286, endPoint x: 78, endPoint y: 314, distance: 27.7
click at [78, 314] on div at bounding box center [432, 382] width 864 height 615
drag, startPoint x: 100, startPoint y: 285, endPoint x: 91, endPoint y: 308, distance: 24.8
click at [91, 308] on div at bounding box center [432, 382] width 864 height 615
click at [116, 290] on div at bounding box center [432, 382] width 864 height 615
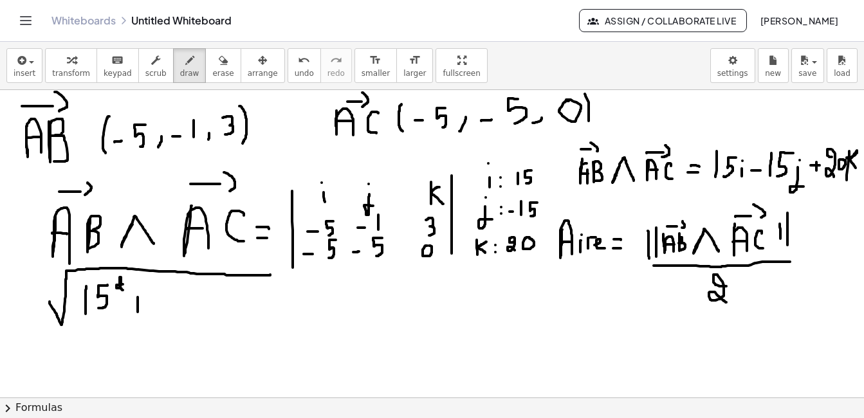
drag, startPoint x: 131, startPoint y: 297, endPoint x: 131, endPoint y: 312, distance: 14.8
click at [131, 312] on div at bounding box center [432, 382] width 864 height 615
drag, startPoint x: 125, startPoint y: 305, endPoint x: 135, endPoint y: 305, distance: 10.3
click at [135, 305] on div at bounding box center [432, 382] width 864 height 615
drag, startPoint x: 154, startPoint y: 284, endPoint x: 154, endPoint y: 309, distance: 25.1
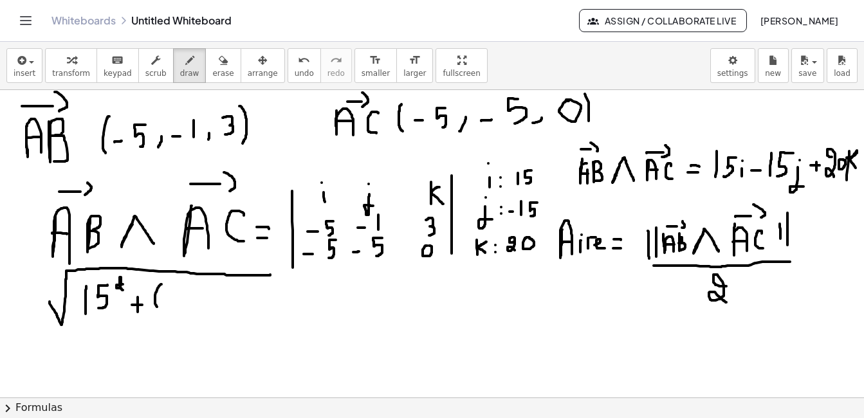
click at [154, 309] on div at bounding box center [432, 382] width 864 height 615
click at [164, 300] on div at bounding box center [432, 382] width 864 height 615
drag, startPoint x: 169, startPoint y: 289, endPoint x: 169, endPoint y: 304, distance: 14.8
click at [169, 304] on div at bounding box center [432, 382] width 864 height 615
drag, startPoint x: 180, startPoint y: 290, endPoint x: 176, endPoint y: 306, distance: 16.1
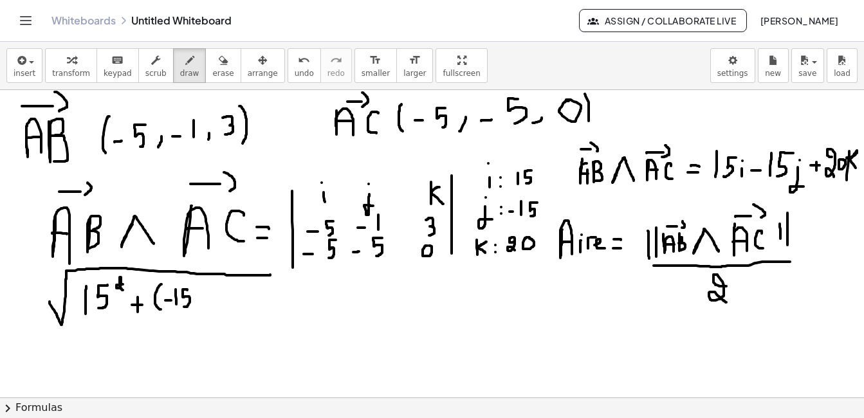
click at [176, 307] on div at bounding box center [432, 382] width 864 height 615
drag, startPoint x: 187, startPoint y: 283, endPoint x: 190, endPoint y: 310, distance: 27.2
click at [190, 310] on div at bounding box center [432, 382] width 864 height 615
click at [200, 292] on div at bounding box center [432, 382] width 864 height 615
drag, startPoint x: 219, startPoint y: 297, endPoint x: 217, endPoint y: 309, distance: 12.4
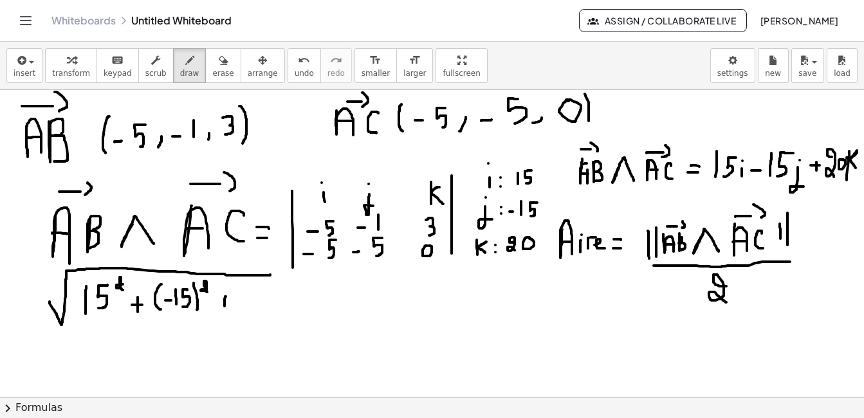
click at [217, 309] on div at bounding box center [432, 382] width 864 height 615
drag, startPoint x: 212, startPoint y: 304, endPoint x: 220, endPoint y: 304, distance: 8.4
click at [220, 304] on div at bounding box center [432, 382] width 864 height 615
drag, startPoint x: 246, startPoint y: 295, endPoint x: 242, endPoint y: 313, distance: 18.4
click at [242, 313] on div at bounding box center [432, 382] width 864 height 615
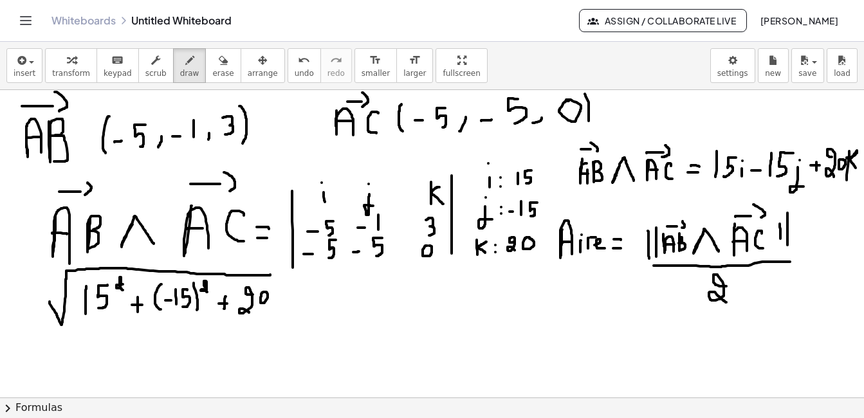
click at [256, 292] on div at bounding box center [432, 382] width 864 height 615
drag, startPoint x: 265, startPoint y: 282, endPoint x: 267, endPoint y: 289, distance: 6.7
click at [266, 289] on div at bounding box center [432, 382] width 864 height 615
drag, startPoint x: 281, startPoint y: 298, endPoint x: 290, endPoint y: 300, distance: 9.1
click at [290, 300] on div at bounding box center [432, 382] width 864 height 615
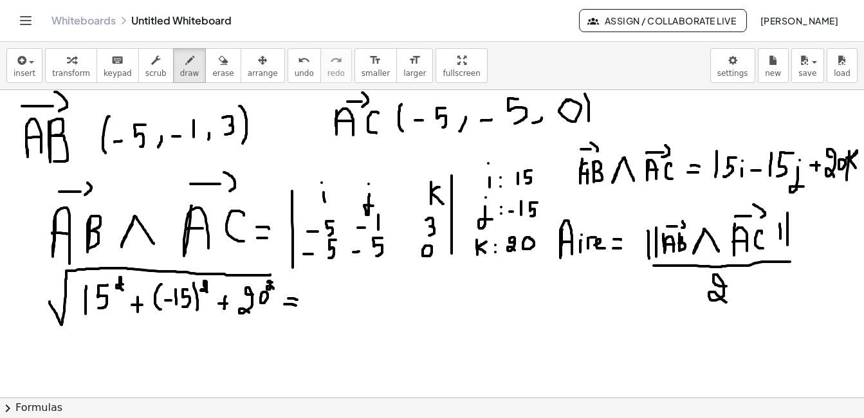
drag, startPoint x: 277, startPoint y: 304, endPoint x: 289, endPoint y: 306, distance: 11.7
click at [289, 306] on div at bounding box center [432, 382] width 864 height 615
drag, startPoint x: 308, startPoint y: 298, endPoint x: 519, endPoint y: 280, distance: 211.8
click at [519, 280] on div at bounding box center [432, 382] width 864 height 615
drag, startPoint x: 350, startPoint y: 297, endPoint x: 349, endPoint y: 312, distance: 14.8
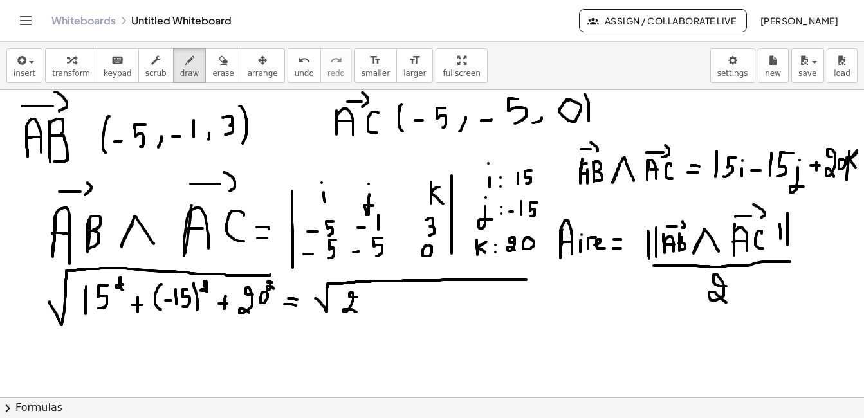
click at [349, 312] on div at bounding box center [432, 382] width 864 height 615
drag, startPoint x: 363, startPoint y: 298, endPoint x: 366, endPoint y: 311, distance: 12.5
click at [366, 311] on div at bounding box center [432, 382] width 864 height 615
drag, startPoint x: 381, startPoint y: 295, endPoint x: 373, endPoint y: 310, distance: 16.7
click at [373, 310] on div at bounding box center [432, 382] width 864 height 615
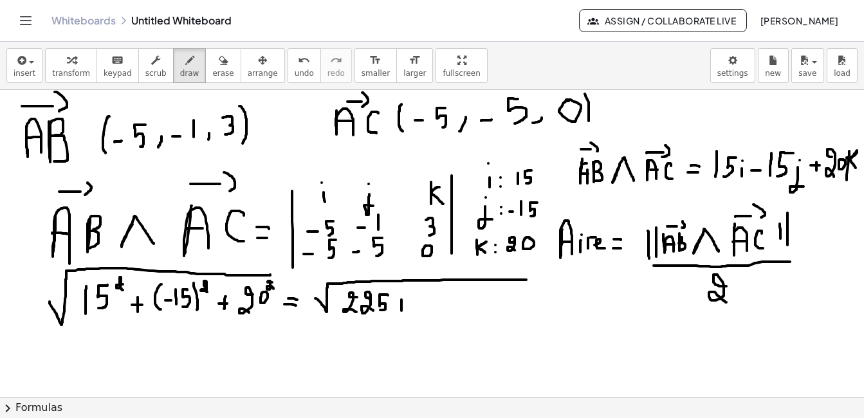
drag, startPoint x: 394, startPoint y: 300, endPoint x: 394, endPoint y: 311, distance: 10.9
click at [394, 311] on div at bounding box center [432, 382] width 864 height 615
drag, startPoint x: 391, startPoint y: 306, endPoint x: 398, endPoint y: 306, distance: 7.1
click at [398, 306] on div at bounding box center [432, 382] width 864 height 615
drag, startPoint x: 421, startPoint y: 296, endPoint x: 422, endPoint y: 310, distance: 14.2
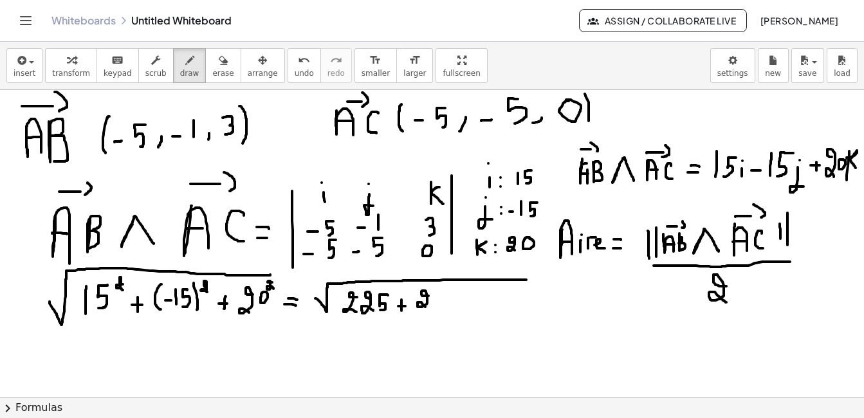
click at [422, 310] on div at bounding box center [432, 382] width 864 height 615
drag, startPoint x: 432, startPoint y: 295, endPoint x: 434, endPoint y: 304, distance: 10.0
click at [434, 304] on div at bounding box center [432, 382] width 864 height 615
drag, startPoint x: 447, startPoint y: 288, endPoint x: 443, endPoint y: 308, distance: 19.7
click at [443, 308] on div at bounding box center [432, 382] width 864 height 615
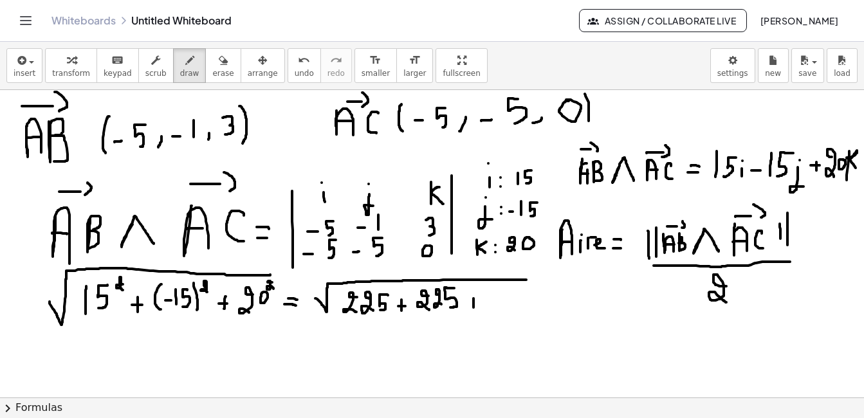
drag, startPoint x: 466, startPoint y: 298, endPoint x: 466, endPoint y: 309, distance: 10.9
click at [466, 309] on div at bounding box center [432, 382] width 864 height 615
drag, startPoint x: 464, startPoint y: 304, endPoint x: 471, endPoint y: 304, distance: 7.1
click at [471, 304] on div at bounding box center [432, 382] width 864 height 615
drag, startPoint x: 483, startPoint y: 289, endPoint x: 493, endPoint y: 307, distance: 19.9
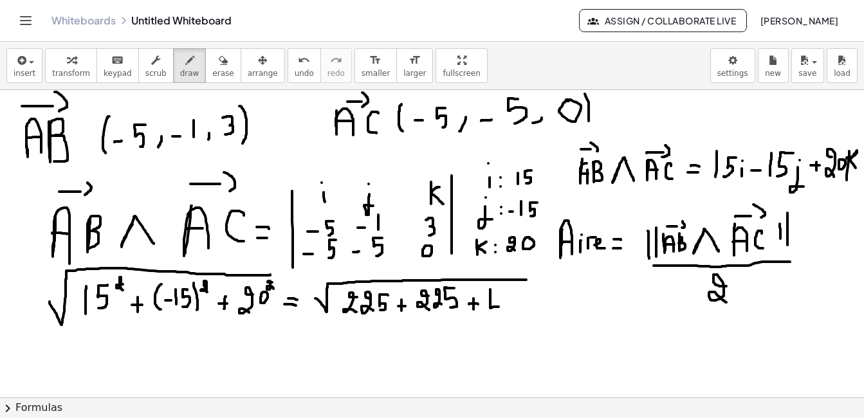
click at [493, 307] on div at bounding box center [432, 382] width 864 height 615
drag, startPoint x: 491, startPoint y: 300, endPoint x: 491, endPoint y: 313, distance: 13.5
click at [491, 313] on div at bounding box center [432, 382] width 864 height 615
click at [503, 295] on div at bounding box center [432, 382] width 864 height 615
click at [516, 293] on div at bounding box center [432, 382] width 864 height 615
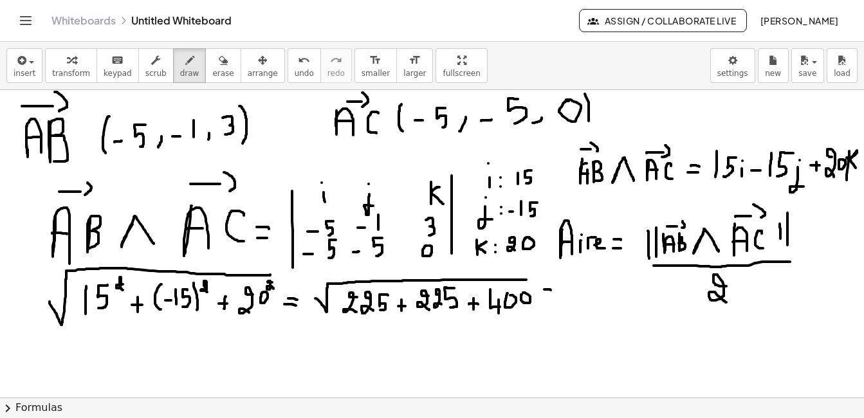
click at [544, 292] on div at bounding box center [432, 382] width 864 height 615
drag, startPoint x: 535, startPoint y: 298, endPoint x: 549, endPoint y: 298, distance: 13.5
click at [549, 298] on div at bounding box center [432, 382] width 864 height 615
drag, startPoint x: 558, startPoint y: 288, endPoint x: 643, endPoint y: 277, distance: 85.6
click at [643, 277] on div at bounding box center [432, 382] width 864 height 615
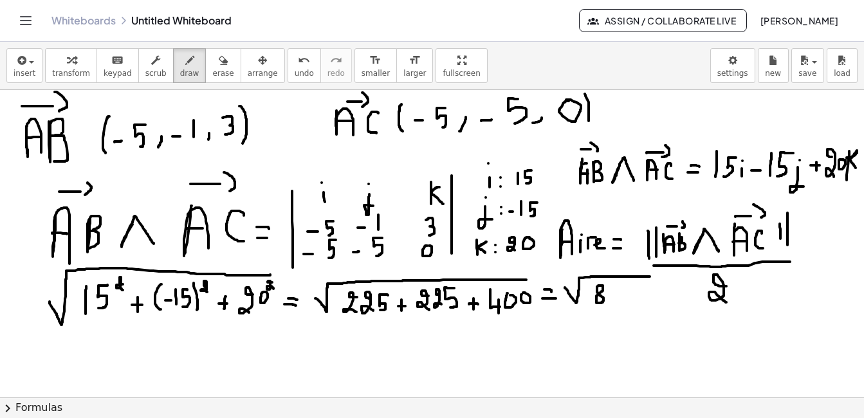
click at [590, 288] on div at bounding box center [432, 382] width 864 height 615
drag, startPoint x: 608, startPoint y: 288, endPoint x: 604, endPoint y: 300, distance: 12.8
click at [604, 300] on div at bounding box center [432, 382] width 864 height 615
click at [620, 289] on div at bounding box center [432, 382] width 864 height 615
drag, startPoint x: 534, startPoint y: 324, endPoint x: 545, endPoint y: 325, distance: 11.0
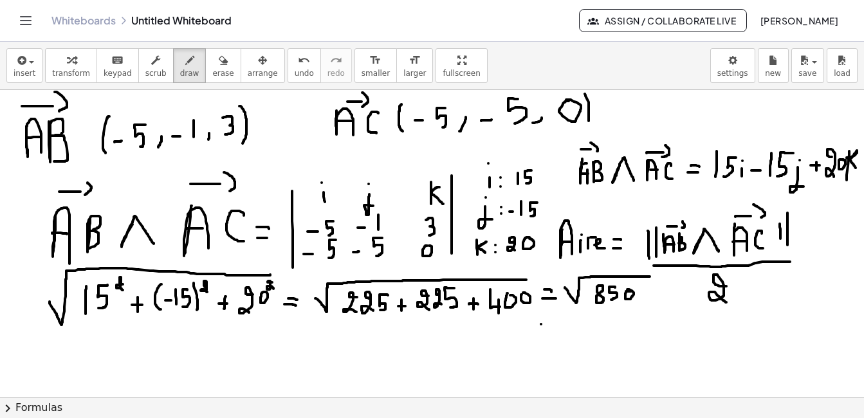
click at [545, 325] on div at bounding box center [432, 382] width 864 height 615
drag, startPoint x: 528, startPoint y: 335, endPoint x: 536, endPoint y: 335, distance: 8.4
click at [536, 335] on div at bounding box center [432, 382] width 864 height 615
drag, startPoint x: 574, startPoint y: 321, endPoint x: 560, endPoint y: 336, distance: 20.9
click at [560, 336] on div at bounding box center [432, 382] width 864 height 615
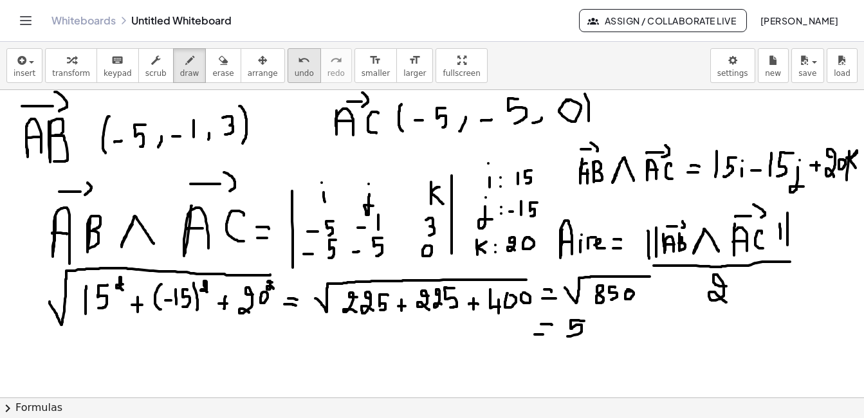
click at [295, 76] on span "undo" at bounding box center [304, 73] width 19 height 9
click at [295, 71] on span "undo" at bounding box center [304, 73] width 19 height 9
drag, startPoint x: 47, startPoint y: 347, endPoint x: 55, endPoint y: 365, distance: 19.0
click at [55, 365] on div at bounding box center [432, 382] width 864 height 615
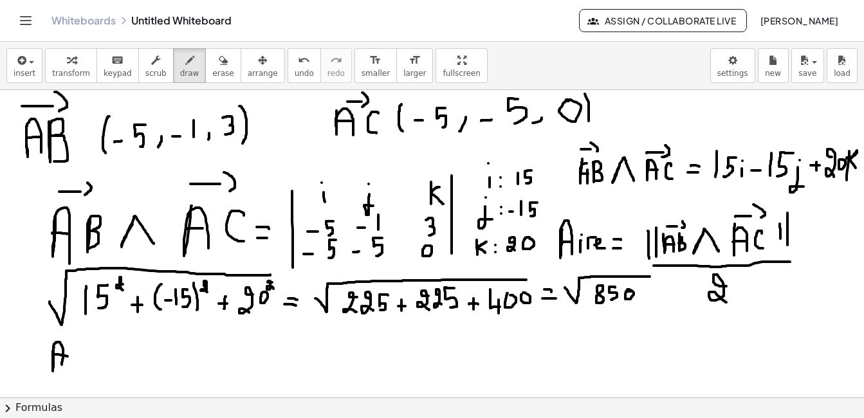
drag, startPoint x: 46, startPoint y: 354, endPoint x: 60, endPoint y: 356, distance: 14.3
click at [60, 356] on div at bounding box center [432, 382] width 864 height 615
drag, startPoint x: 71, startPoint y: 355, endPoint x: 80, endPoint y: 355, distance: 9.6
click at [80, 355] on div at bounding box center [432, 382] width 864 height 615
drag, startPoint x: 67, startPoint y: 363, endPoint x: 80, endPoint y: 362, distance: 12.9
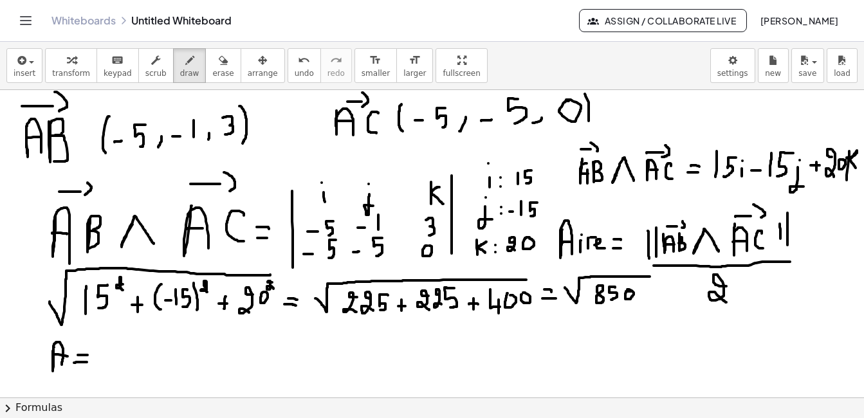
click at [80, 362] on div at bounding box center [432, 382] width 864 height 615
drag, startPoint x: 116, startPoint y: 335, endPoint x: 208, endPoint y: 327, distance: 92.9
click at [208, 327] on div at bounding box center [432, 382] width 864 height 615
click at [145, 338] on div at bounding box center [432, 382] width 864 height 615
drag, startPoint x: 161, startPoint y: 338, endPoint x: 158, endPoint y: 351, distance: 14.1
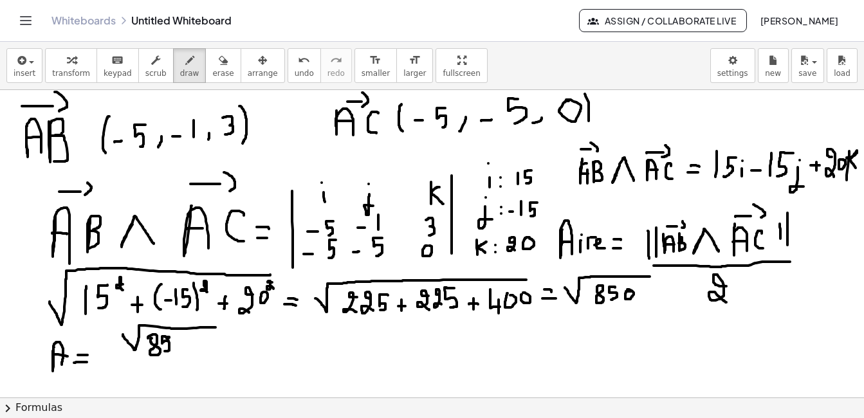
click at [158, 351] on div at bounding box center [432, 382] width 864 height 615
click at [174, 340] on div at bounding box center [432, 382] width 864 height 615
drag, startPoint x: 107, startPoint y: 354, endPoint x: 233, endPoint y: 349, distance: 125.6
click at [233, 349] on div at bounding box center [432, 382] width 864 height 615
drag, startPoint x: 160, startPoint y: 363, endPoint x: 160, endPoint y: 380, distance: 16.1
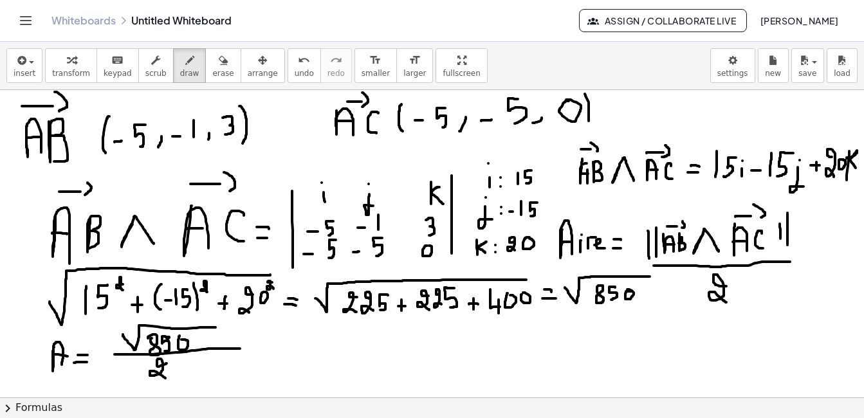
click at [160, 380] on div at bounding box center [432, 382] width 864 height 615
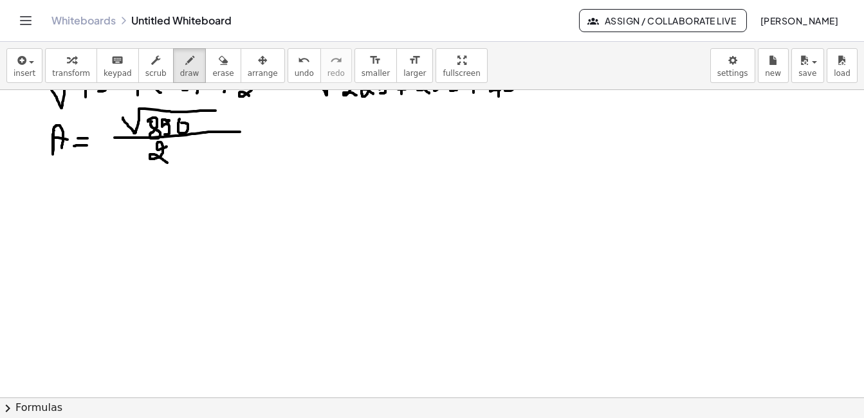
scroll to position [246, 7]
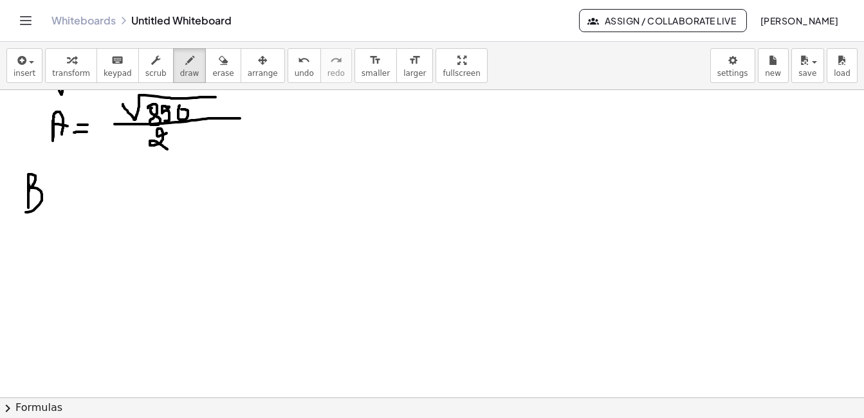
drag, startPoint x: 22, startPoint y: 185, endPoint x: 19, endPoint y: 212, distance: 27.8
click at [19, 212] on div at bounding box center [432, 151] width 864 height 615
drag, startPoint x: 60, startPoint y: 179, endPoint x: 61, endPoint y: 209, distance: 29.6
click at [61, 209] on div at bounding box center [432, 151] width 864 height 615
drag, startPoint x: 17, startPoint y: 155, endPoint x: 52, endPoint y: 156, distance: 35.4
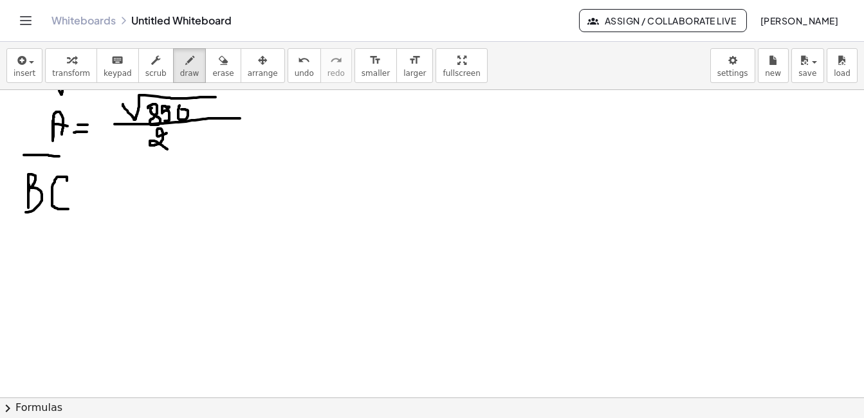
click at [52, 156] on div at bounding box center [432, 151] width 864 height 615
drag, startPoint x: 59, startPoint y: 148, endPoint x: 56, endPoint y: 164, distance: 16.3
click at [56, 164] on div at bounding box center [432, 151] width 864 height 615
drag, startPoint x: 73, startPoint y: 193, endPoint x: 84, endPoint y: 194, distance: 10.4
click at [84, 194] on div at bounding box center [432, 151] width 864 height 615
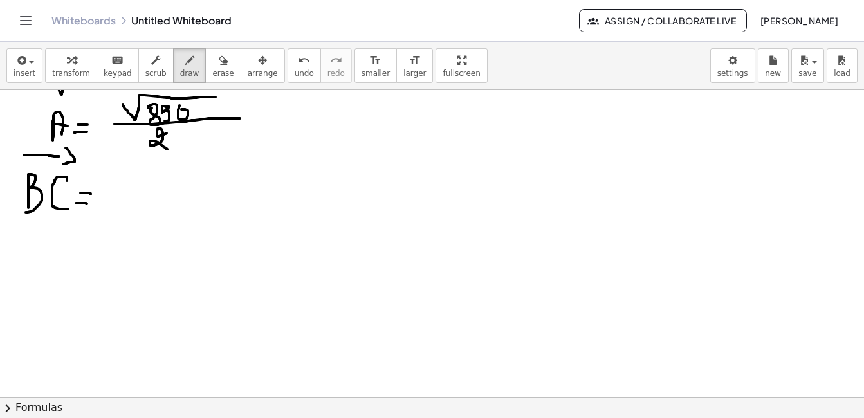
drag, startPoint x: 69, startPoint y: 203, endPoint x: 80, endPoint y: 204, distance: 11.0
click at [80, 204] on div at bounding box center [432, 151] width 864 height 615
drag, startPoint x: 130, startPoint y: 183, endPoint x: 124, endPoint y: 201, distance: 19.1
click at [124, 201] on div at bounding box center [432, 151] width 864 height 615
drag, startPoint x: 137, startPoint y: 196, endPoint x: 150, endPoint y: 196, distance: 12.9
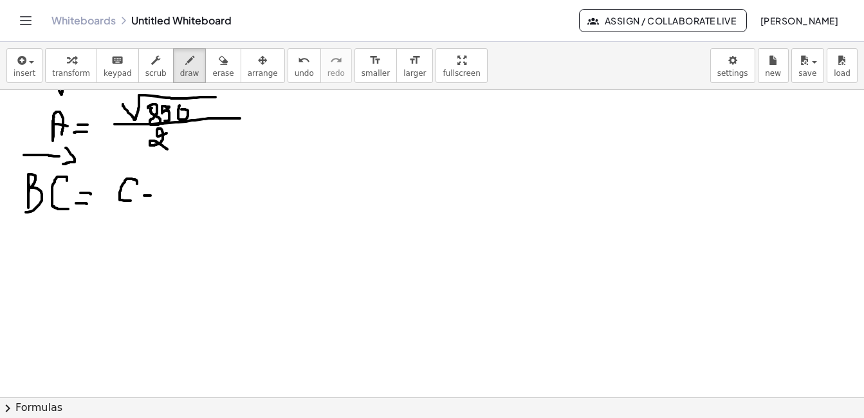
click at [150, 196] on div at bounding box center [432, 151] width 864 height 615
drag, startPoint x: 165, startPoint y: 172, endPoint x: 168, endPoint y: 200, distance: 28.4
click at [168, 200] on div at bounding box center [432, 151] width 864 height 615
drag, startPoint x: 196, startPoint y: 184, endPoint x: 203, endPoint y: 186, distance: 7.3
click at [203, 185] on div at bounding box center [432, 151] width 864 height 615
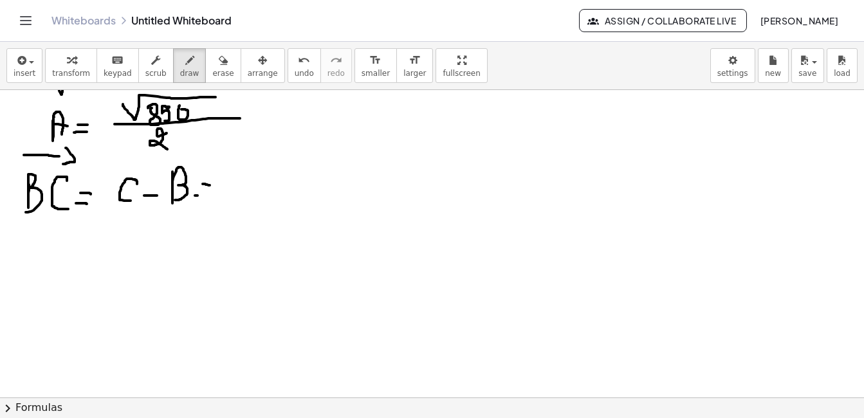
drag, startPoint x: 188, startPoint y: 196, endPoint x: 197, endPoint y: 196, distance: 9.6
click at [197, 196] on div at bounding box center [432, 151] width 864 height 615
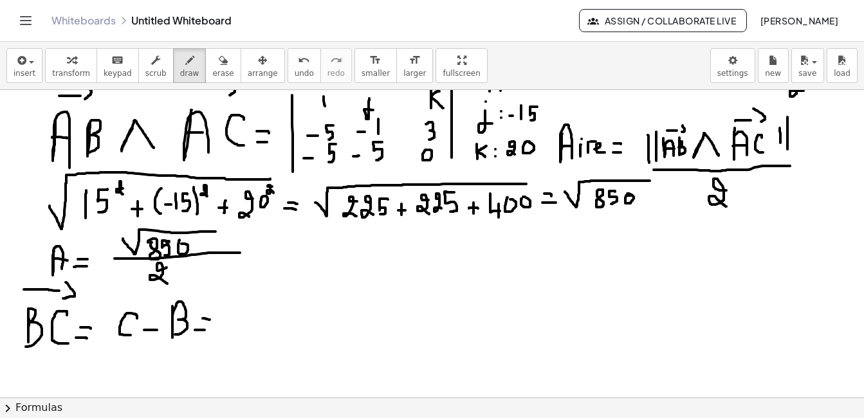
scroll to position [0, 7]
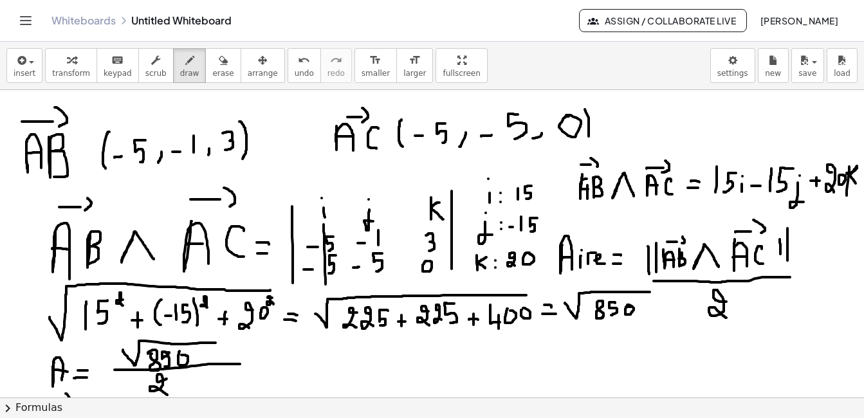
drag, startPoint x: 318, startPoint y: 284, endPoint x: 317, endPoint y: 225, distance: 59.9
click at [317, 225] on div at bounding box center [432, 397] width 864 height 615
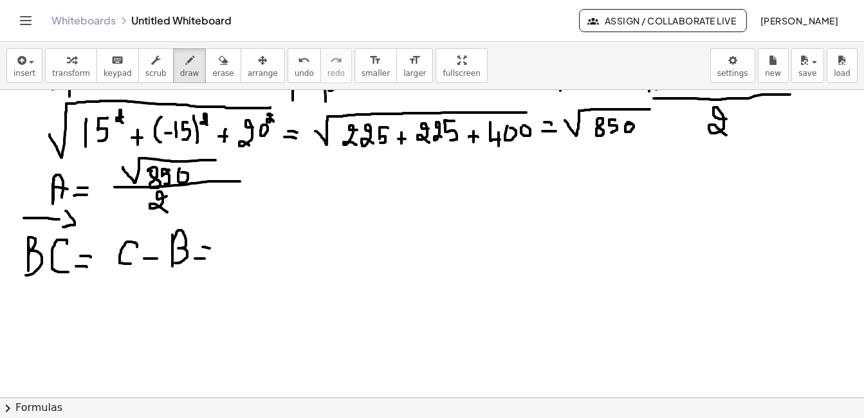
scroll to position [186, 7]
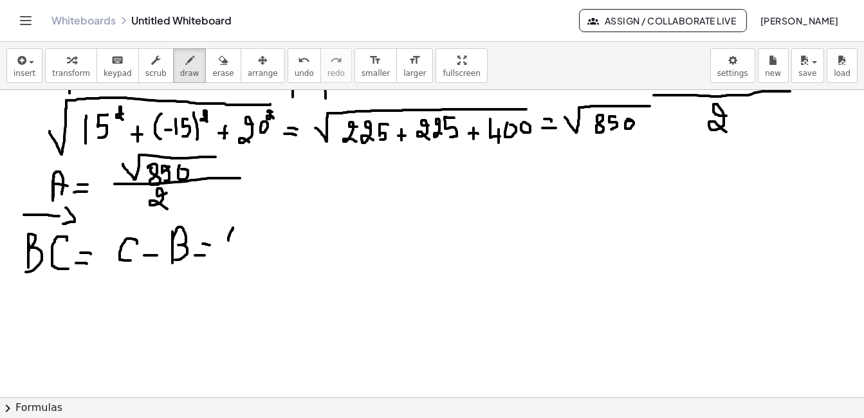
drag, startPoint x: 226, startPoint y: 228, endPoint x: 221, endPoint y: 241, distance: 13.6
click at [221, 241] on div at bounding box center [432, 211] width 864 height 615
click at [288, 82] on button "undo undo" at bounding box center [304, 65] width 33 height 35
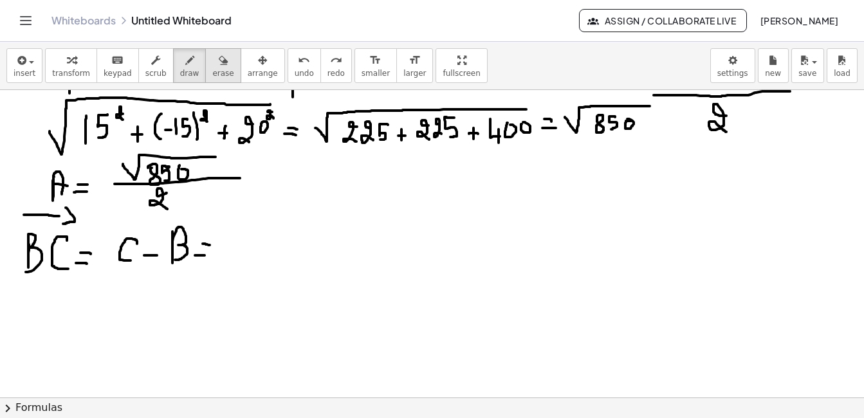
click at [219, 61] on icon "button" at bounding box center [223, 60] width 9 height 15
drag, startPoint x: 212, startPoint y: 250, endPoint x: 137, endPoint y: 252, distance: 74.7
click at [137, 252] on div at bounding box center [432, 211] width 864 height 615
click at [182, 72] on span "draw" at bounding box center [189, 73] width 19 height 9
drag, startPoint x: 105, startPoint y: 230, endPoint x: 89, endPoint y: 275, distance: 47.6
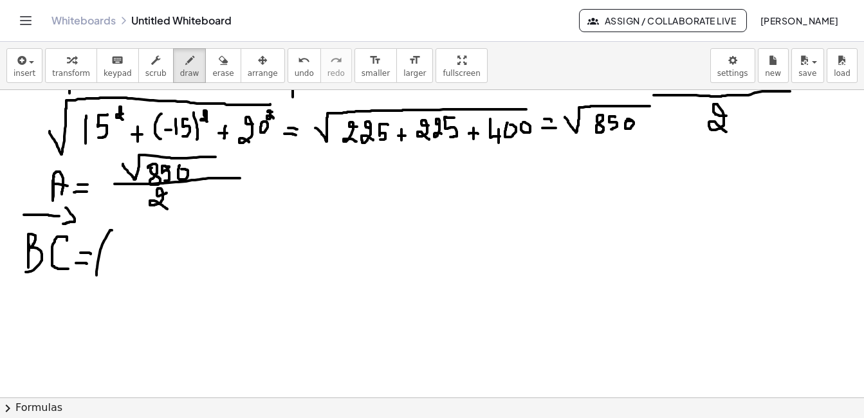
click at [89, 275] on div at bounding box center [432, 211] width 864 height 615
click at [111, 248] on div at bounding box center [432, 211] width 864 height 615
drag, startPoint x: 129, startPoint y: 257, endPoint x: 128, endPoint y: 266, distance: 8.5
click at [128, 266] on div at bounding box center [432, 211] width 864 height 615
drag, startPoint x: 147, startPoint y: 259, endPoint x: 154, endPoint y: 259, distance: 7.1
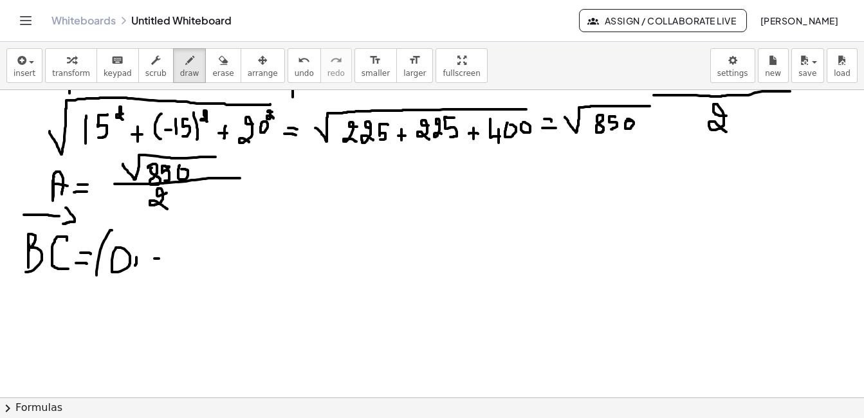
click at [154, 259] on div at bounding box center [432, 211] width 864 height 615
drag, startPoint x: 178, startPoint y: 244, endPoint x: 179, endPoint y: 264, distance: 19.3
click at [178, 264] on div at bounding box center [432, 211] width 864 height 615
drag, startPoint x: 182, startPoint y: 257, endPoint x: 180, endPoint y: 276, distance: 18.8
click at [180, 276] on div at bounding box center [432, 211] width 864 height 615
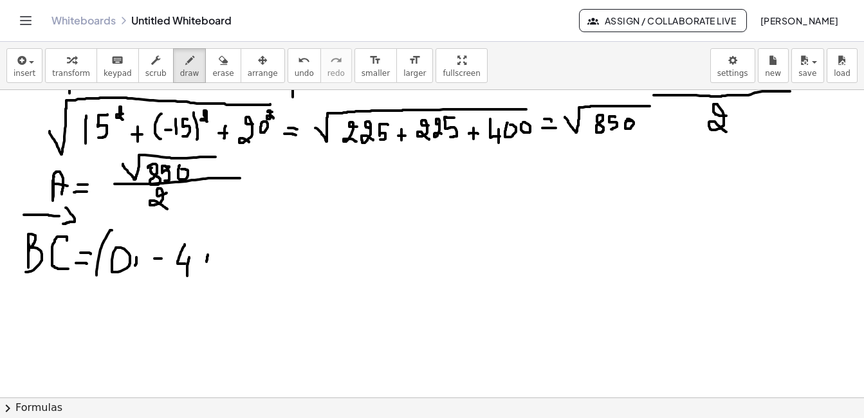
drag, startPoint x: 201, startPoint y: 255, endPoint x: 199, endPoint y: 264, distance: 9.2
click at [199, 264] on div at bounding box center [432, 211] width 864 height 615
drag, startPoint x: 214, startPoint y: 257, endPoint x: 222, endPoint y: 257, distance: 8.4
click at [222, 257] on div at bounding box center [432, 211] width 864 height 615
drag, startPoint x: 234, startPoint y: 237, endPoint x: 236, endPoint y: 259, distance: 22.0
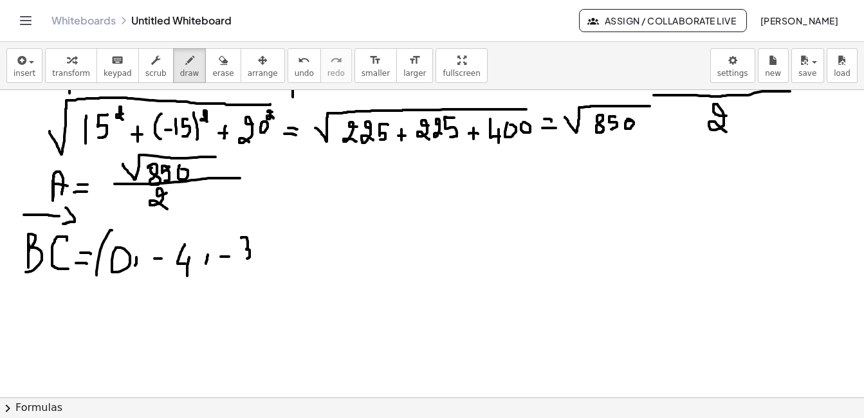
click at [236, 259] on div at bounding box center [432, 211] width 864 height 615
drag, startPoint x: 252, startPoint y: 226, endPoint x: 249, endPoint y: 266, distance: 39.4
click at [249, 266] on div at bounding box center [432, 211] width 864 height 615
drag, startPoint x: 21, startPoint y: 298, endPoint x: 19, endPoint y: 335, distance: 36.1
click at [19, 335] on div at bounding box center [432, 211] width 864 height 615
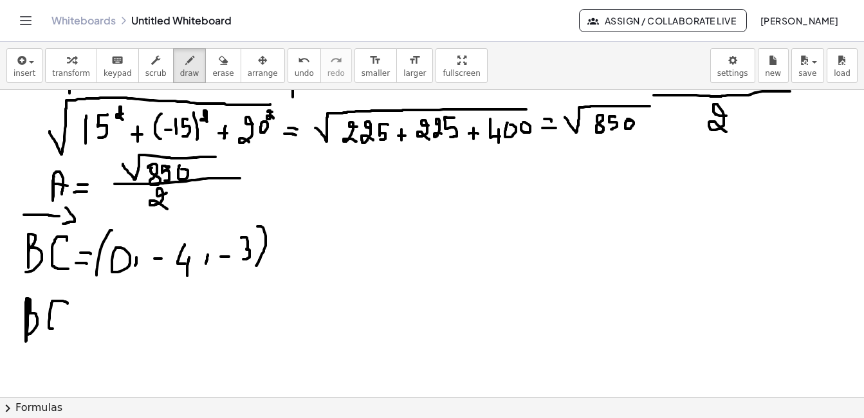
drag, startPoint x: 60, startPoint y: 304, endPoint x: 46, endPoint y: 329, distance: 29.1
click at [46, 329] on div at bounding box center [432, 211] width 864 height 615
drag, startPoint x: 71, startPoint y: 311, endPoint x: 80, endPoint y: 314, distance: 9.4
click at [81, 313] on div at bounding box center [432, 211] width 864 height 615
drag, startPoint x: 71, startPoint y: 321, endPoint x: 79, endPoint y: 321, distance: 8.4
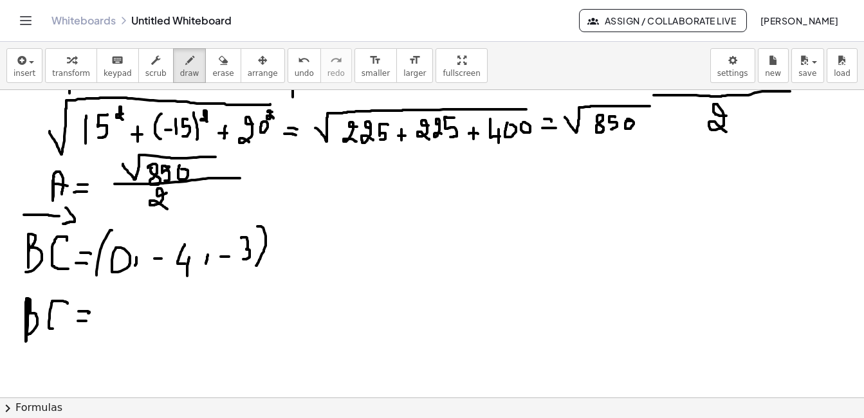
click at [79, 321] on div at bounding box center [432, 211] width 864 height 615
drag, startPoint x: 98, startPoint y: 305, endPoint x: 358, endPoint y: 277, distance: 260.7
click at [358, 277] on div at bounding box center [432, 211] width 864 height 615
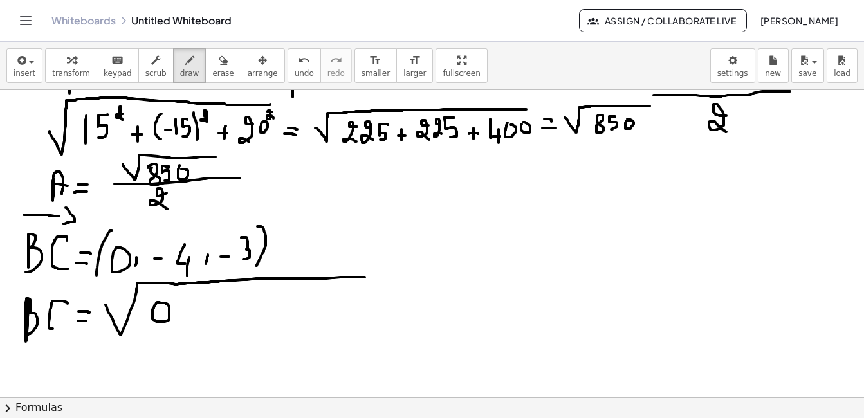
click at [151, 303] on div at bounding box center [432, 211] width 864 height 615
drag, startPoint x: 170, startPoint y: 298, endPoint x: 173, endPoint y: 306, distance: 7.5
click at [173, 306] on div at bounding box center [432, 211] width 864 height 615
drag, startPoint x: 187, startPoint y: 302, endPoint x: 187, endPoint y: 320, distance: 18.0
click at [187, 320] on div at bounding box center [432, 211] width 864 height 615
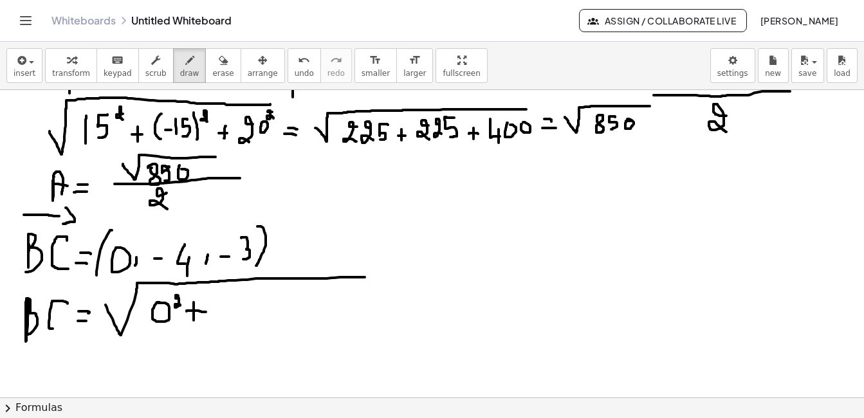
drag, startPoint x: 181, startPoint y: 311, endPoint x: 199, endPoint y: 312, distance: 18.1
click at [199, 312] on div at bounding box center [432, 211] width 864 height 615
drag, startPoint x: 218, startPoint y: 299, endPoint x: 217, endPoint y: 322, distance: 22.6
click at [217, 322] on div at bounding box center [432, 211] width 864 height 615
drag, startPoint x: 219, startPoint y: 310, endPoint x: 227, endPoint y: 309, distance: 7.7
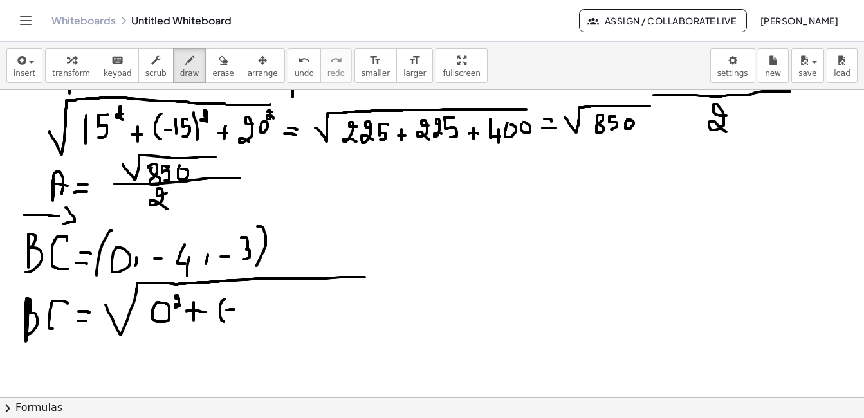
click at [227, 309] on div at bounding box center [432, 211] width 864 height 615
drag, startPoint x: 235, startPoint y: 306, endPoint x: 244, endPoint y: 313, distance: 11.4
click at [244, 317] on div at bounding box center [432, 211] width 864 height 615
drag, startPoint x: 244, startPoint y: 309, endPoint x: 243, endPoint y: 324, distance: 14.9
click at [243, 324] on div at bounding box center [432, 211] width 864 height 615
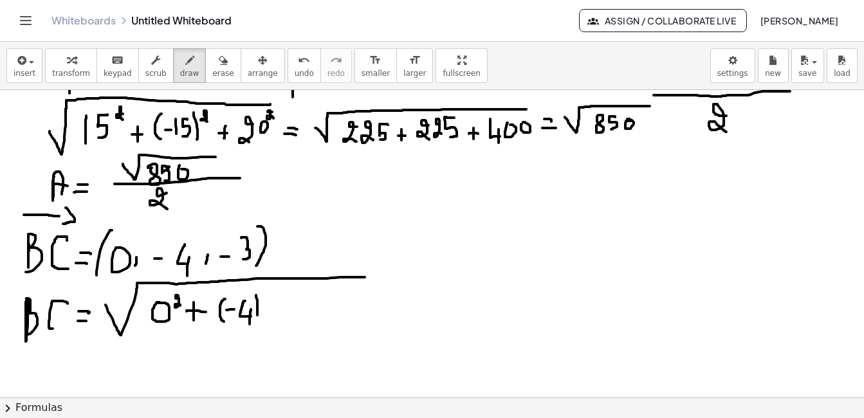
drag, startPoint x: 249, startPoint y: 295, endPoint x: 250, endPoint y: 316, distance: 20.6
click at [250, 316] on div at bounding box center [432, 211] width 864 height 615
drag, startPoint x: 263, startPoint y: 295, endPoint x: 265, endPoint y: 302, distance: 8.0
click at [265, 302] on div at bounding box center [432, 211] width 864 height 615
drag, startPoint x: 280, startPoint y: 302, endPoint x: 280, endPoint y: 314, distance: 12.2
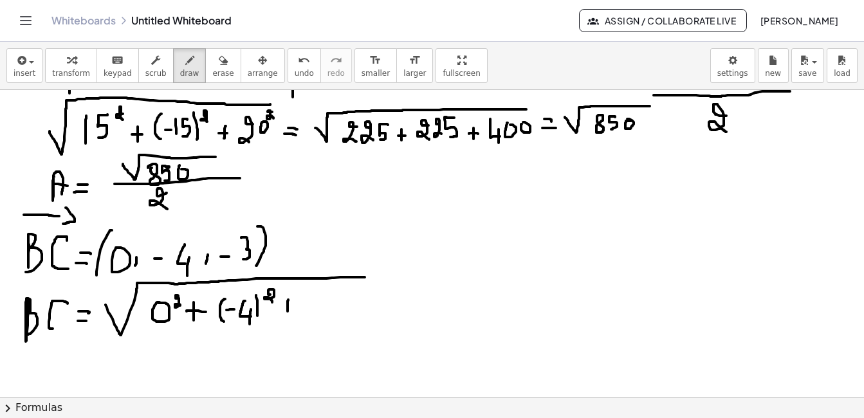
click at [280, 314] on div at bounding box center [432, 211] width 864 height 615
drag, startPoint x: 273, startPoint y: 305, endPoint x: 287, endPoint y: 305, distance: 13.5
click at [287, 305] on div at bounding box center [432, 211] width 864 height 615
drag, startPoint x: 310, startPoint y: 293, endPoint x: 307, endPoint y: 323, distance: 29.8
click at [307, 323] on div at bounding box center [432, 211] width 864 height 615
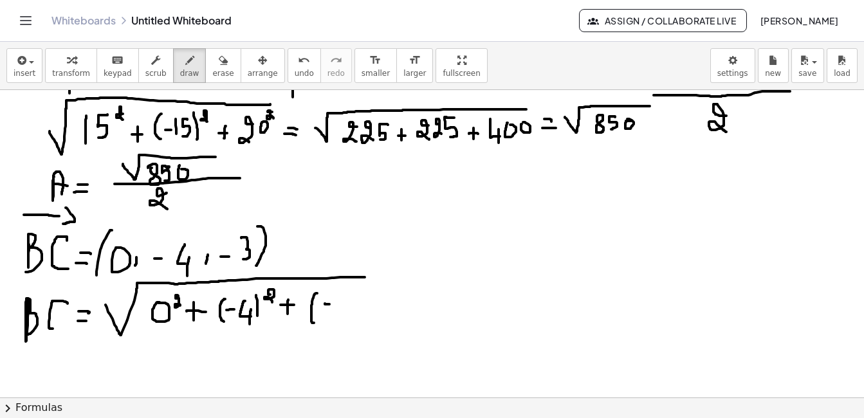
drag, startPoint x: 318, startPoint y: 304, endPoint x: 328, endPoint y: 304, distance: 9.6
click at [328, 304] on div at bounding box center [432, 211] width 864 height 615
drag, startPoint x: 338, startPoint y: 296, endPoint x: 342, endPoint y: 315, distance: 19.8
click at [342, 315] on div at bounding box center [432, 211] width 864 height 615
drag, startPoint x: 354, startPoint y: 284, endPoint x: 360, endPoint y: 313, distance: 29.0
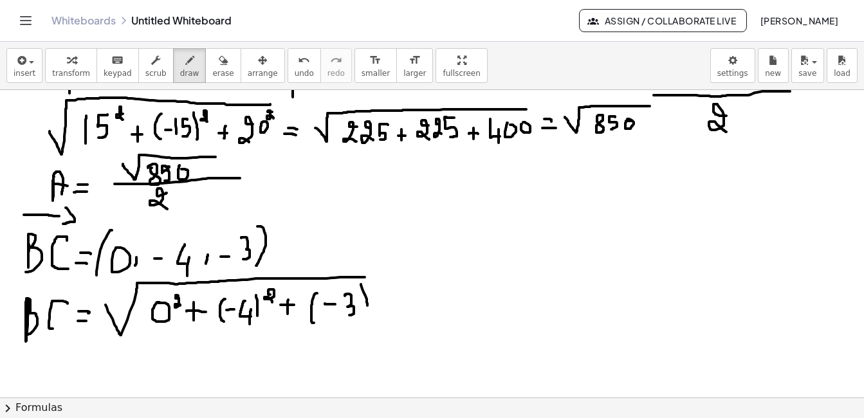
click at [360, 313] on div at bounding box center [432, 211] width 864 height 615
drag, startPoint x: 365, startPoint y: 288, endPoint x: 374, endPoint y: 296, distance: 11.8
click at [374, 296] on div at bounding box center [432, 211] width 864 height 615
click at [381, 277] on div at bounding box center [432, 211] width 864 height 615
click at [430, 297] on div at bounding box center [432, 211] width 864 height 615
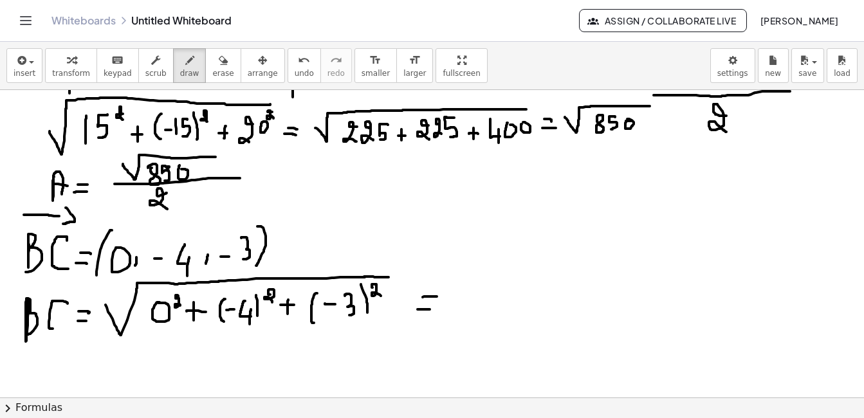
click at [423, 309] on div at bounding box center [432, 211] width 864 height 615
drag, startPoint x: 448, startPoint y: 294, endPoint x: 534, endPoint y: 280, distance: 86.7
click at [534, 280] on div at bounding box center [432, 211] width 864 height 615
drag, startPoint x: 477, startPoint y: 299, endPoint x: 486, endPoint y: 296, distance: 9.6
click at [482, 297] on div at bounding box center [432, 211] width 864 height 615
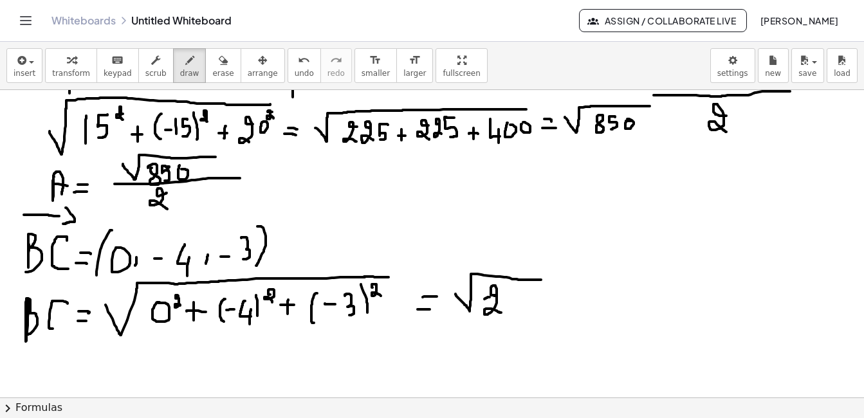
click at [495, 313] on div at bounding box center [432, 211] width 864 height 615
drag, startPoint x: 512, startPoint y: 289, endPoint x: 504, endPoint y: 309, distance: 21.0
click at [504, 309] on div at bounding box center [432, 211] width 864 height 615
click at [561, 289] on div at bounding box center [432, 211] width 864 height 615
click at [555, 298] on div at bounding box center [432, 211] width 864 height 615
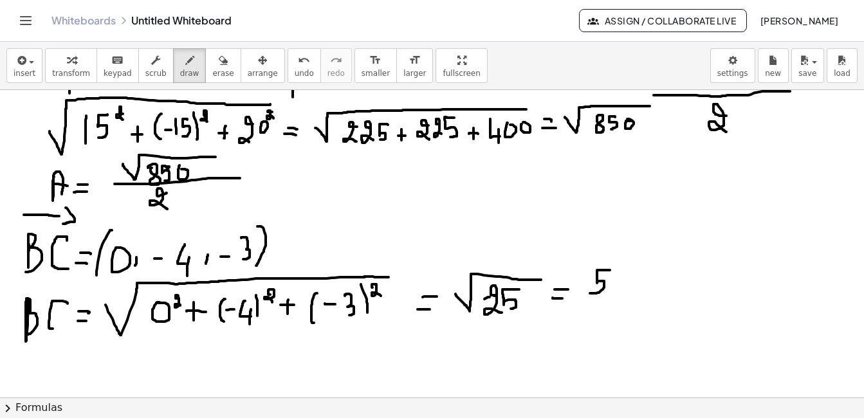
click at [583, 293] on div at bounding box center [432, 211] width 864 height 615
click at [185, 68] on icon "button" at bounding box center [189, 60] width 9 height 15
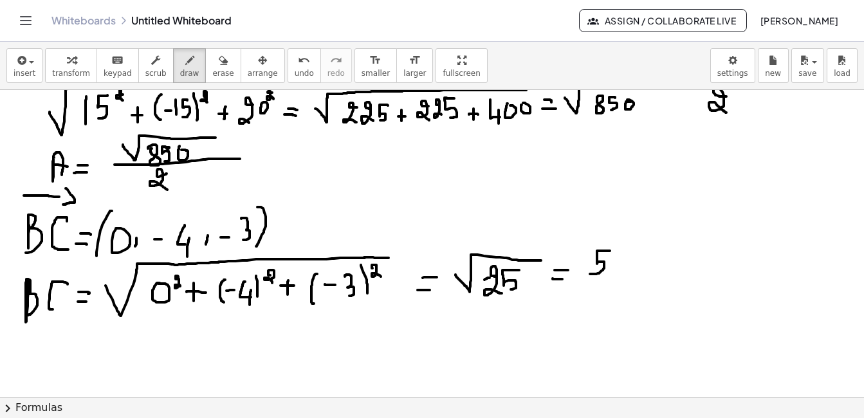
scroll to position [207, 7]
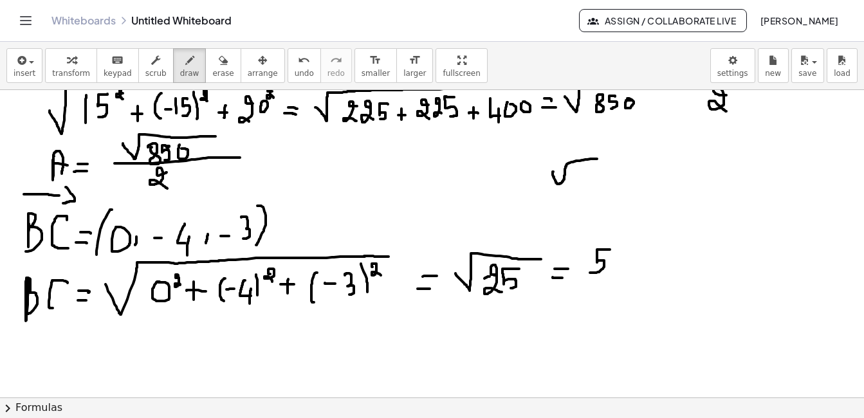
drag, startPoint x: 546, startPoint y: 172, endPoint x: 591, endPoint y: 159, distance: 46.8
click at [591, 159] on div at bounding box center [432, 191] width 864 height 615
click at [572, 174] on div at bounding box center [432, 191] width 864 height 615
drag, startPoint x: 589, startPoint y: 176, endPoint x: 585, endPoint y: 191, distance: 15.5
click at [585, 191] on div at bounding box center [432, 191] width 864 height 615
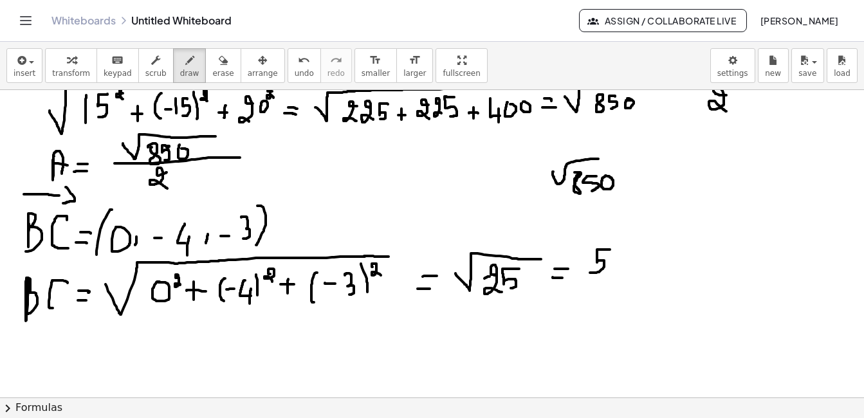
click at [600, 176] on div at bounding box center [432, 191] width 864 height 615
drag, startPoint x: 533, startPoint y: 197, endPoint x: 622, endPoint y: 199, distance: 89.5
click at [622, 199] on div at bounding box center [432, 191] width 864 height 615
drag, startPoint x: 591, startPoint y: 205, endPoint x: 567, endPoint y: 226, distance: 31.4
click at [567, 226] on div at bounding box center [432, 191] width 864 height 615
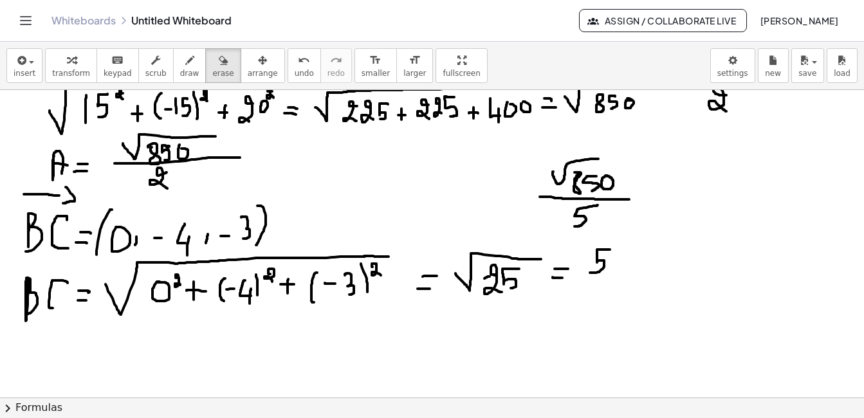
drag, startPoint x: 210, startPoint y: 67, endPoint x: 265, endPoint y: 269, distance: 209.3
click at [266, 269] on div "insert select one: Math Expression Function Text Youtube Video Graphing Geometr…" at bounding box center [432, 230] width 864 height 376
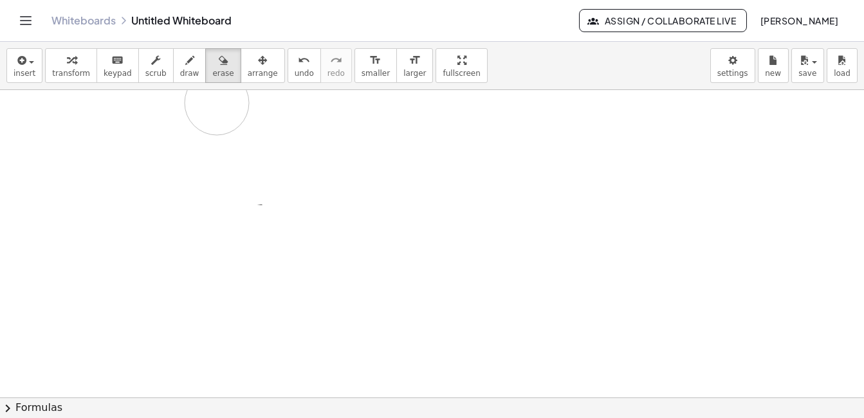
drag, startPoint x: 223, startPoint y: 255, endPoint x: 860, endPoint y: 306, distance: 639.5
click at [200, 103] on div at bounding box center [432, 191] width 864 height 615
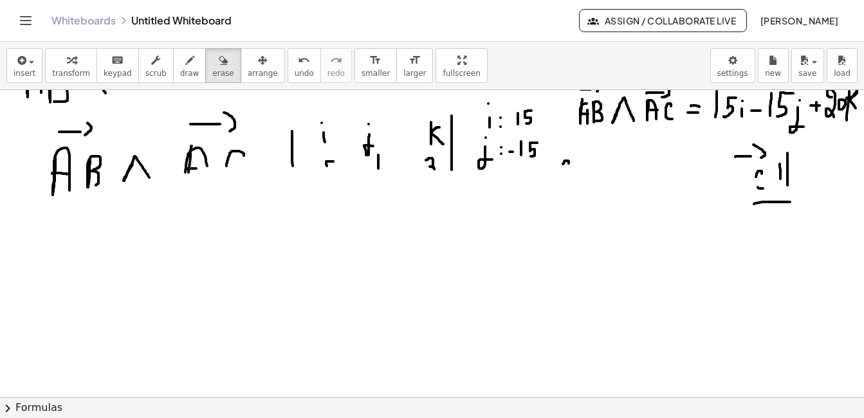
scroll to position [22, 7]
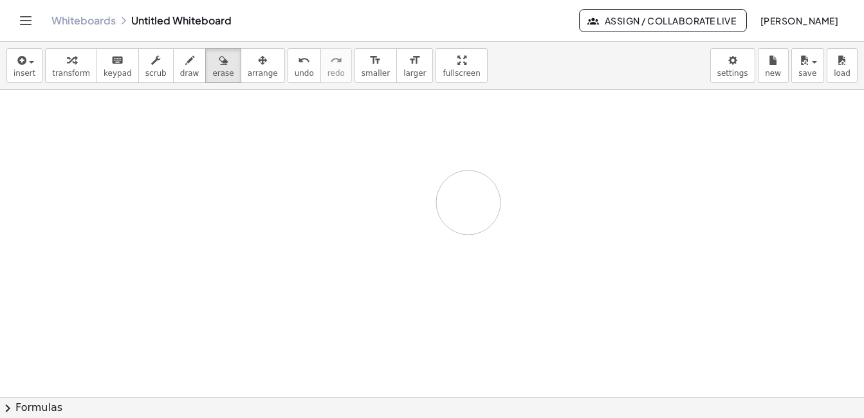
drag, startPoint x: 836, startPoint y: 234, endPoint x: 873, endPoint y: 143, distance: 98.7
click at [463, 202] on div at bounding box center [432, 375] width 864 height 615
click at [180, 70] on span "draw" at bounding box center [189, 73] width 19 height 9
drag, startPoint x: 33, startPoint y: 117, endPoint x: 27, endPoint y: 140, distance: 23.9
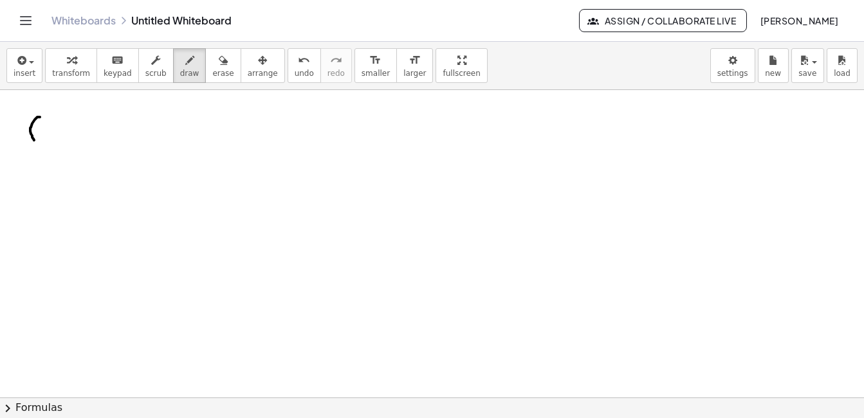
click at [27, 140] on div at bounding box center [432, 397] width 864 height 615
drag, startPoint x: 37, startPoint y: 125, endPoint x: 42, endPoint y: 136, distance: 11.5
click at [42, 136] on div at bounding box center [432, 397] width 864 height 615
click at [42, 131] on div at bounding box center [432, 397] width 864 height 615
drag, startPoint x: 50, startPoint y: 124, endPoint x: 52, endPoint y: 134, distance: 10.5
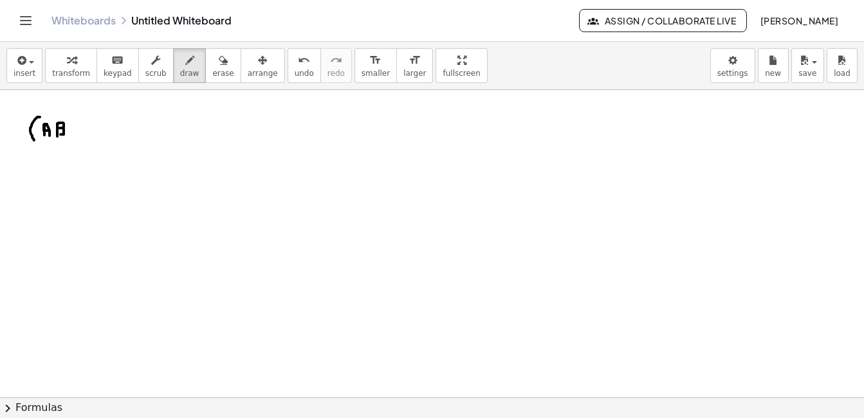
click at [52, 134] on div at bounding box center [432, 397] width 864 height 615
drag, startPoint x: 67, startPoint y: 122, endPoint x: 70, endPoint y: 133, distance: 12.0
click at [70, 133] on div at bounding box center [432, 397] width 864 height 615
drag, startPoint x: 73, startPoint y: 119, endPoint x: 77, endPoint y: 142, distance: 22.7
click at [77, 142] on div at bounding box center [432, 397] width 864 height 615
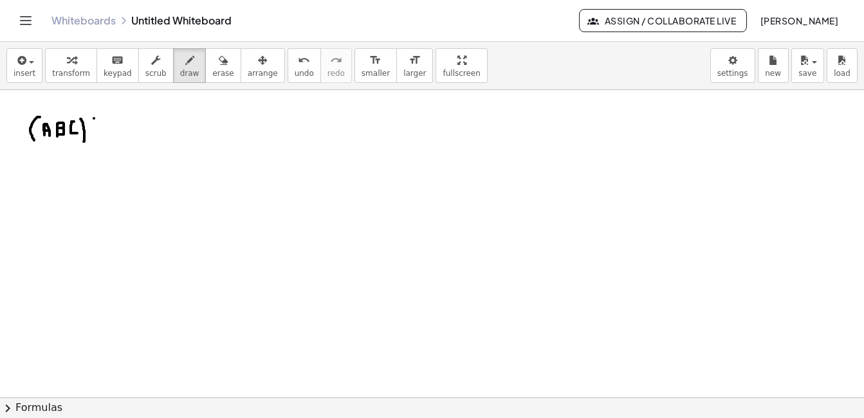
click at [87, 119] on div at bounding box center [432, 397] width 864 height 615
click at [87, 127] on div at bounding box center [432, 397] width 864 height 615
drag, startPoint x: 100, startPoint y: 111, endPoint x: 95, endPoint y: 131, distance: 20.6
click at [95, 131] on div at bounding box center [432, 397] width 864 height 615
click at [113, 125] on div at bounding box center [432, 397] width 864 height 615
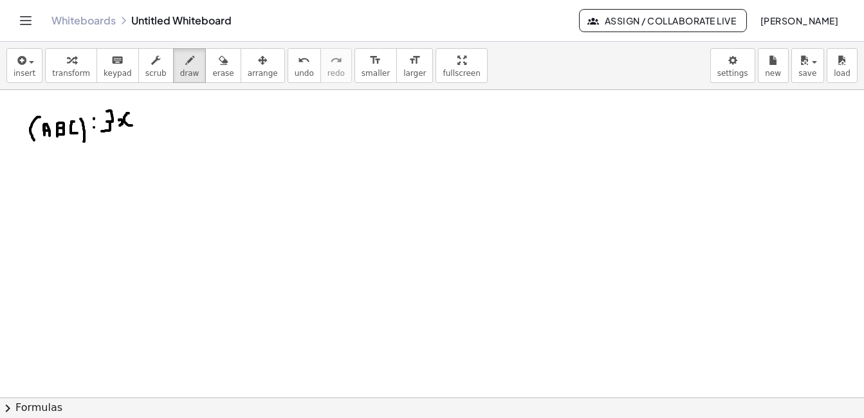
drag, startPoint x: 120, startPoint y: 113, endPoint x: 125, endPoint y: 125, distance: 13.0
click at [125, 125] on div at bounding box center [432, 397] width 864 height 615
drag, startPoint x: 131, startPoint y: 117, endPoint x: 140, endPoint y: 117, distance: 8.4
click at [140, 117] on div at bounding box center [432, 397] width 864 height 615
drag, startPoint x: 149, startPoint y: 109, endPoint x: 149, endPoint y: 123, distance: 14.2
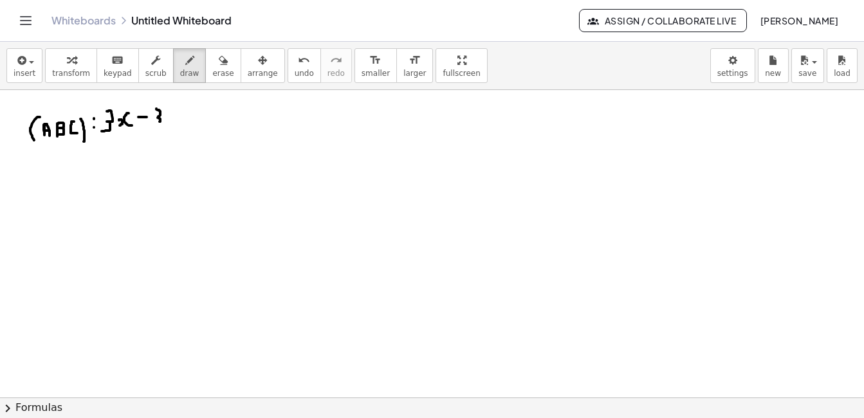
click at [149, 123] on div at bounding box center [432, 397] width 864 height 615
drag, startPoint x: 158, startPoint y: 118, endPoint x: 167, endPoint y: 129, distance: 13.8
click at [167, 129] on div at bounding box center [432, 397] width 864 height 615
drag, startPoint x: 176, startPoint y: 115, endPoint x: 176, endPoint y: 123, distance: 8.4
click at [176, 123] on div at bounding box center [432, 397] width 864 height 615
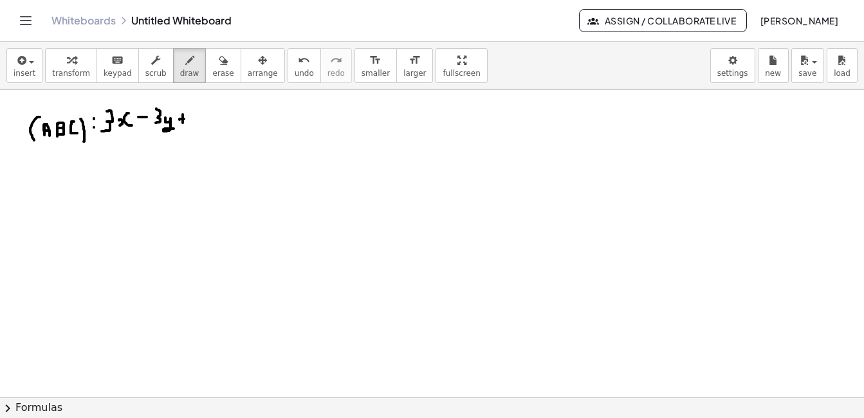
click at [178, 119] on div at bounding box center [432, 397] width 864 height 615
drag, startPoint x: 187, startPoint y: 111, endPoint x: 190, endPoint y: 121, distance: 10.8
click at [190, 121] on div at bounding box center [432, 397] width 864 height 615
drag, startPoint x: 190, startPoint y: 117, endPoint x: 190, endPoint y: 127, distance: 9.6
click at [190, 127] on div at bounding box center [432, 397] width 864 height 615
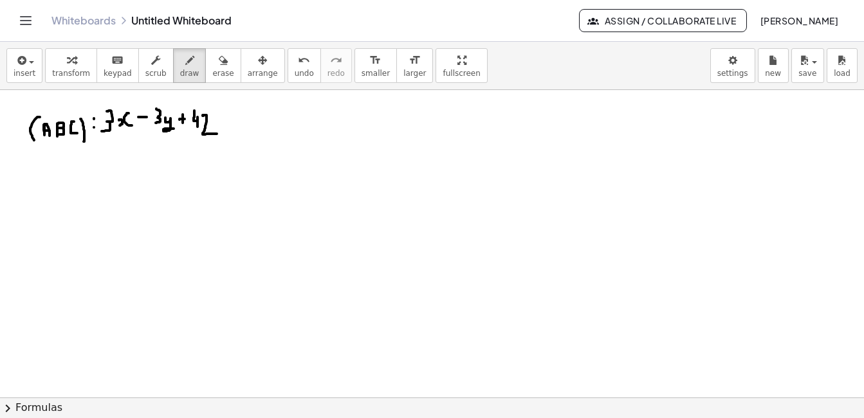
drag, startPoint x: 196, startPoint y: 115, endPoint x: 210, endPoint y: 134, distance: 23.4
click at [210, 134] on div at bounding box center [432, 397] width 864 height 615
drag, startPoint x: 211, startPoint y: 120, endPoint x: 220, endPoint y: 120, distance: 9.0
click at [220, 120] on div at bounding box center [432, 397] width 864 height 615
drag, startPoint x: 237, startPoint y: 107, endPoint x: 234, endPoint y: 115, distance: 8.4
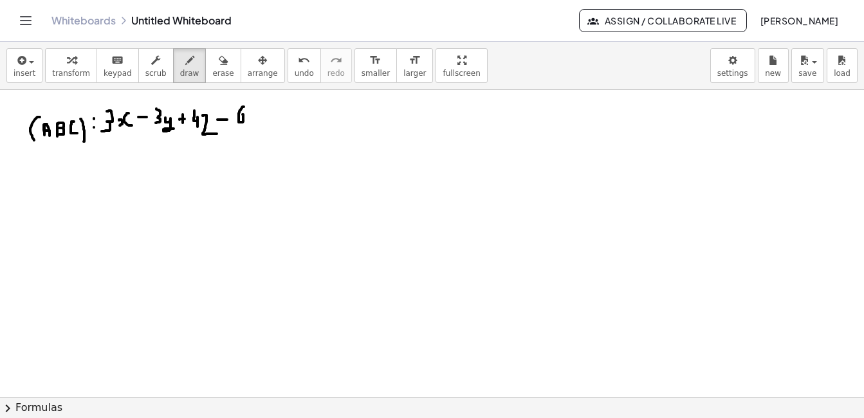
click at [234, 115] on div at bounding box center [432, 397] width 864 height 615
click at [248, 115] on div at bounding box center [432, 397] width 864 height 615
click at [245, 120] on div at bounding box center [432, 397] width 864 height 615
click at [262, 111] on div at bounding box center [432, 397] width 864 height 615
drag, startPoint x: 20, startPoint y: 168, endPoint x: 47, endPoint y: 165, distance: 27.2
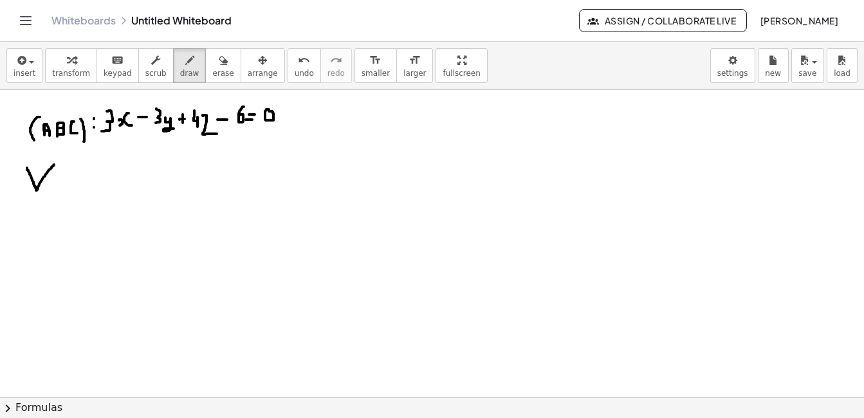
click at [47, 165] on div at bounding box center [432, 397] width 864 height 615
drag, startPoint x: 46, startPoint y: 179, endPoint x: 53, endPoint y: 179, distance: 7.7
click at [53, 179] on div at bounding box center [432, 397] width 864 height 615
drag, startPoint x: 42, startPoint y: 186, endPoint x: 51, endPoint y: 187, distance: 9.0
click at [51, 187] on div at bounding box center [432, 397] width 864 height 615
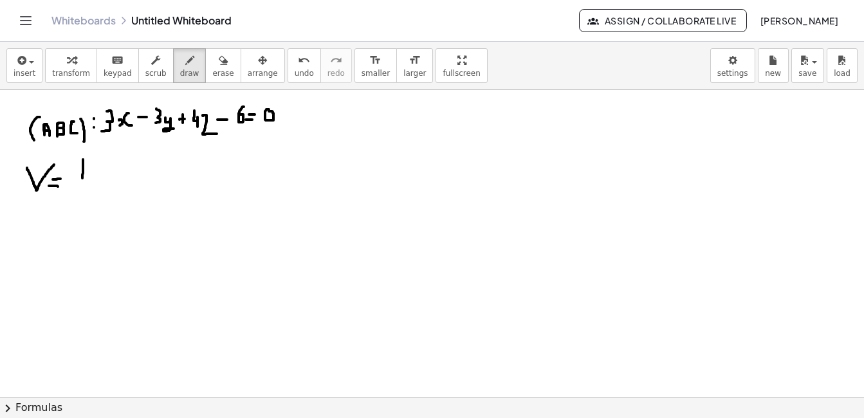
drag, startPoint x: 76, startPoint y: 160, endPoint x: 75, endPoint y: 179, distance: 19.3
click at [75, 179] on div at bounding box center [432, 397] width 864 height 615
drag, startPoint x: 59, startPoint y: 186, endPoint x: 90, endPoint y: 188, distance: 30.9
click at [90, 188] on div at bounding box center [432, 397] width 864 height 615
drag, startPoint x: 74, startPoint y: 191, endPoint x: 68, endPoint y: 211, distance: 20.8
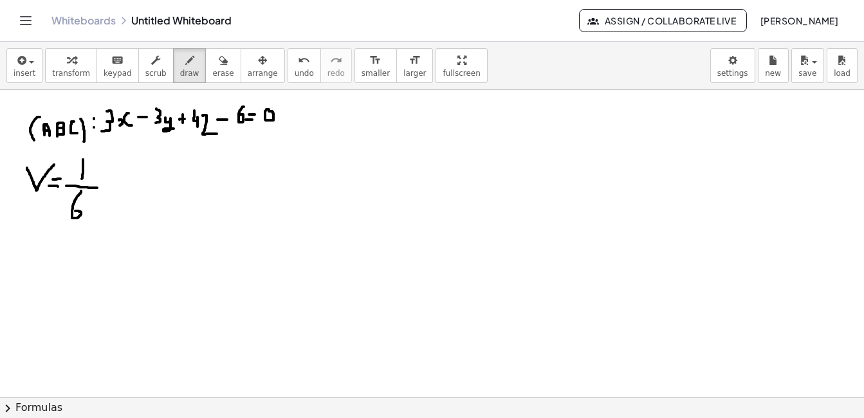
click at [68, 211] on div at bounding box center [432, 397] width 864 height 615
drag, startPoint x: 102, startPoint y: 158, endPoint x: 101, endPoint y: 198, distance: 39.9
click at [101, 198] on div at bounding box center [432, 397] width 864 height 615
drag, startPoint x: 122, startPoint y: 163, endPoint x: 143, endPoint y: 174, distance: 24.7
click at [143, 174] on div at bounding box center [432, 397] width 864 height 615
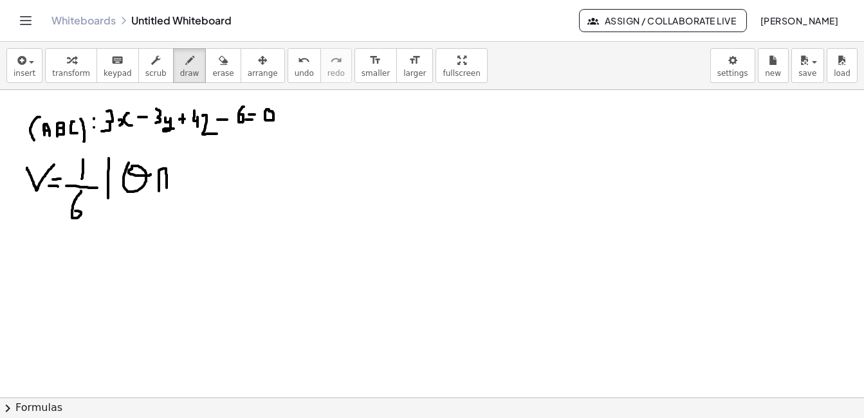
drag, startPoint x: 152, startPoint y: 170, endPoint x: 160, endPoint y: 188, distance: 19.0
click at [160, 188] on div at bounding box center [432, 397] width 864 height 615
click at [158, 178] on div at bounding box center [432, 397] width 864 height 615
drag, startPoint x: 365, startPoint y: 110, endPoint x: 400, endPoint y: 112, distance: 34.8
click at [400, 112] on div at bounding box center [432, 397] width 864 height 615
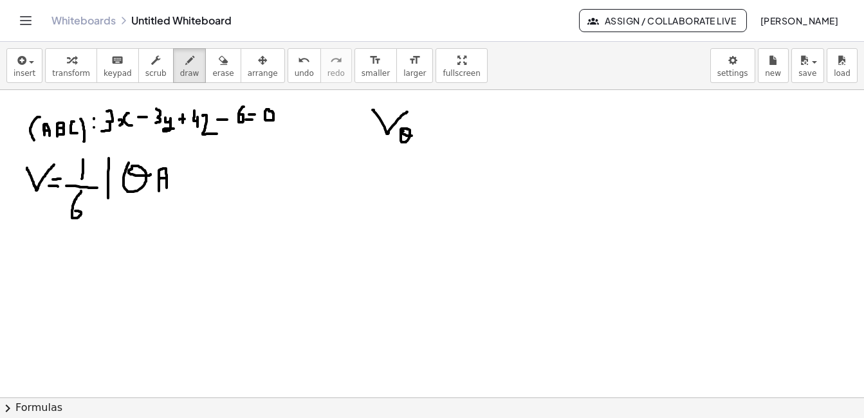
drag, startPoint x: 394, startPoint y: 132, endPoint x: 405, endPoint y: 136, distance: 11.0
click at [405, 136] on div at bounding box center [432, 397] width 864 height 615
drag, startPoint x: 412, startPoint y: 130, endPoint x: 419, endPoint y: 143, distance: 14.7
click at [419, 143] on div at bounding box center [432, 397] width 864 height 615
drag, startPoint x: 412, startPoint y: 135, endPoint x: 423, endPoint y: 135, distance: 10.9
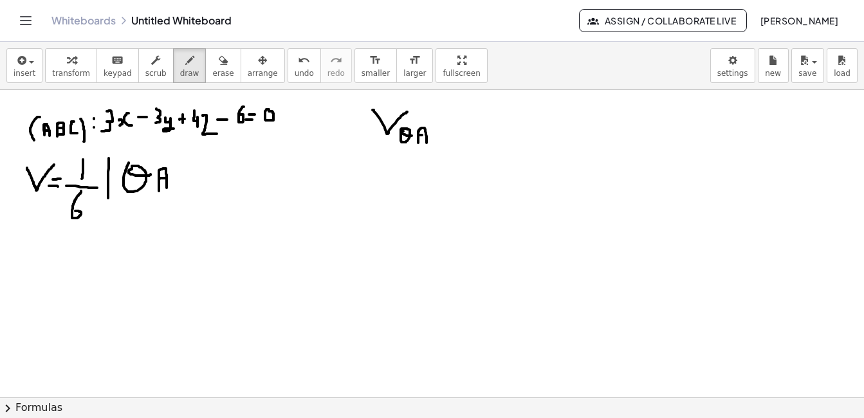
click at [423, 135] on div at bounding box center [432, 397] width 864 height 615
drag, startPoint x: 427, startPoint y: 129, endPoint x: 428, endPoint y: 143, distance: 14.2
click at [428, 143] on div at bounding box center [432, 397] width 864 height 615
drag, startPoint x: 449, startPoint y: 127, endPoint x: 449, endPoint y: 143, distance: 16.1
click at [449, 143] on div at bounding box center [432, 397] width 864 height 615
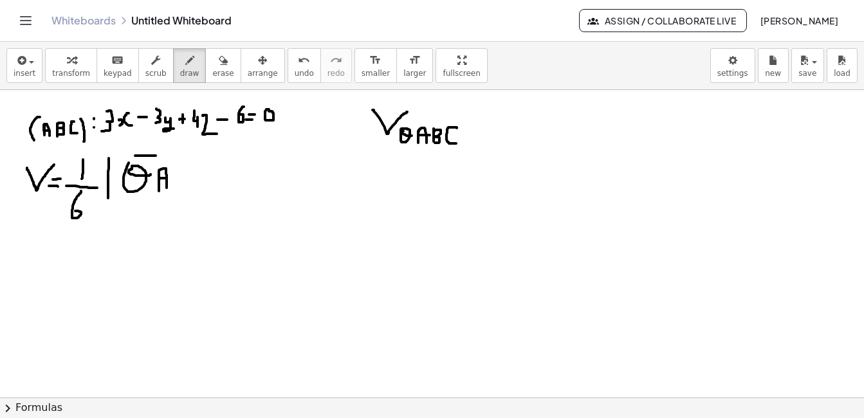
drag, startPoint x: 128, startPoint y: 156, endPoint x: 149, endPoint y: 156, distance: 20.6
click at [149, 156] on div at bounding box center [432, 397] width 864 height 615
drag, startPoint x: 149, startPoint y: 146, endPoint x: 149, endPoint y: 162, distance: 16.1
click at [149, 162] on div at bounding box center [432, 397] width 864 height 615
click at [169, 179] on div at bounding box center [432, 397] width 864 height 615
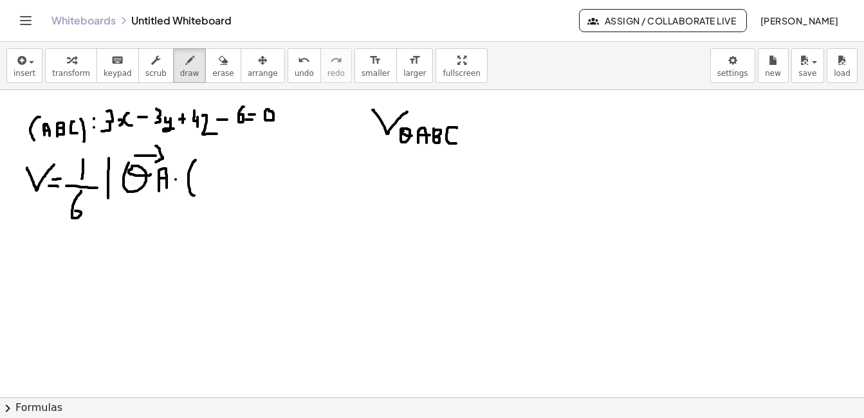
drag, startPoint x: 188, startPoint y: 160, endPoint x: 187, endPoint y: 196, distance: 35.4
click at [187, 196] on div at bounding box center [432, 397] width 864 height 615
drag, startPoint x: 196, startPoint y: 173, endPoint x: 205, endPoint y: 174, distance: 9.0
click at [205, 174] on div at bounding box center [432, 397] width 864 height 615
drag, startPoint x: 213, startPoint y: 170, endPoint x: 216, endPoint y: 187, distance: 16.9
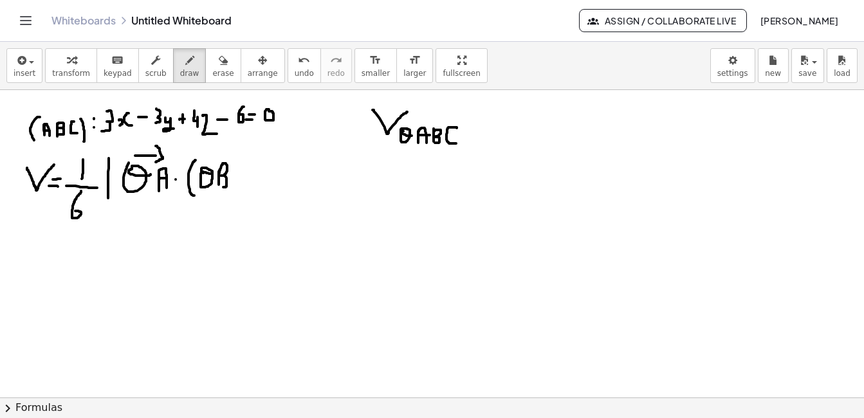
click at [216, 187] on div at bounding box center [432, 397] width 864 height 615
drag, startPoint x: 201, startPoint y: 159, endPoint x: 220, endPoint y: 159, distance: 18.7
click at [220, 159] on div at bounding box center [432, 397] width 864 height 615
drag, startPoint x: 218, startPoint y: 151, endPoint x: 222, endPoint y: 162, distance: 12.2
click at [222, 162] on div at bounding box center [432, 397] width 864 height 615
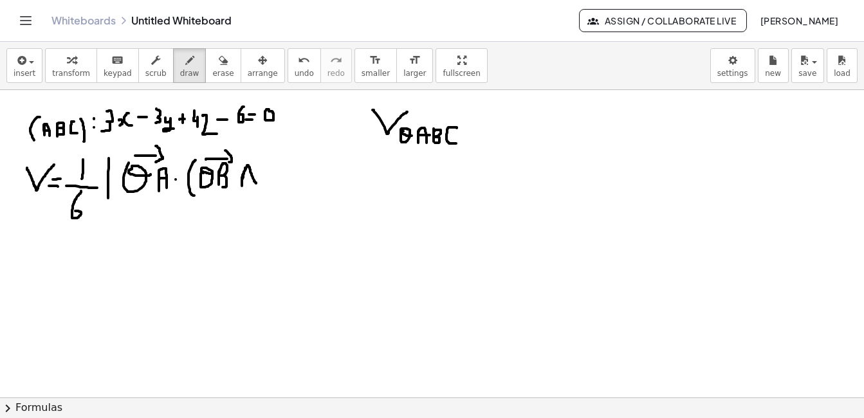
drag, startPoint x: 238, startPoint y: 168, endPoint x: 249, endPoint y: 183, distance: 18.9
click at [249, 183] on div at bounding box center [432, 397] width 864 height 615
drag, startPoint x: 266, startPoint y: 168, endPoint x: 282, endPoint y: 178, distance: 18.6
click at [282, 178] on div at bounding box center [432, 397] width 864 height 615
drag, startPoint x: 294, startPoint y: 172, endPoint x: 298, endPoint y: 179, distance: 8.9
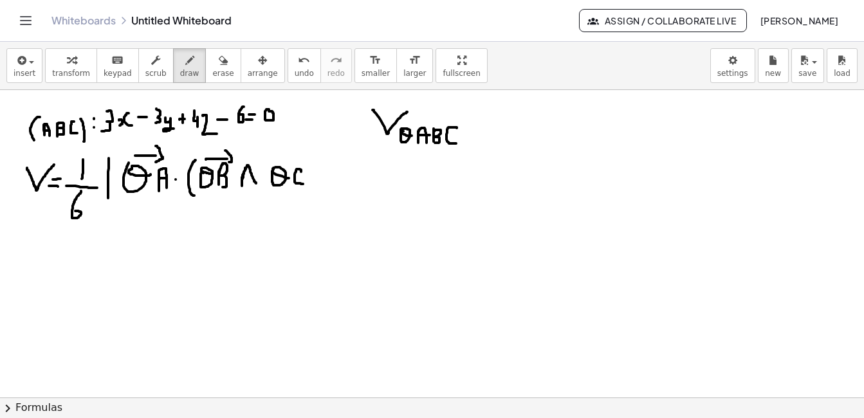
click at [298, 184] on div at bounding box center [432, 397] width 864 height 615
drag, startPoint x: 270, startPoint y: 155, endPoint x: 284, endPoint y: 155, distance: 13.5
click at [284, 155] on div at bounding box center [432, 397] width 864 height 615
drag, startPoint x: 286, startPoint y: 147, endPoint x: 288, endPoint y: 158, distance: 10.4
click at [288, 158] on div at bounding box center [432, 397] width 864 height 615
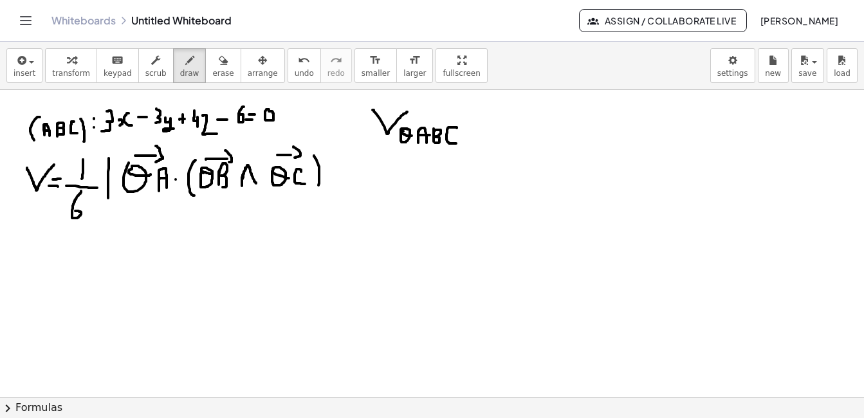
drag, startPoint x: 307, startPoint y: 156, endPoint x: 309, endPoint y: 188, distance: 32.3
click at [309, 188] on div at bounding box center [432, 397] width 864 height 615
drag, startPoint x: 333, startPoint y: 148, endPoint x: 331, endPoint y: 194, distance: 45.7
click at [331, 194] on div at bounding box center [432, 397] width 864 height 615
drag, startPoint x: 494, startPoint y: 189, endPoint x: 567, endPoint y: 191, distance: 73.4
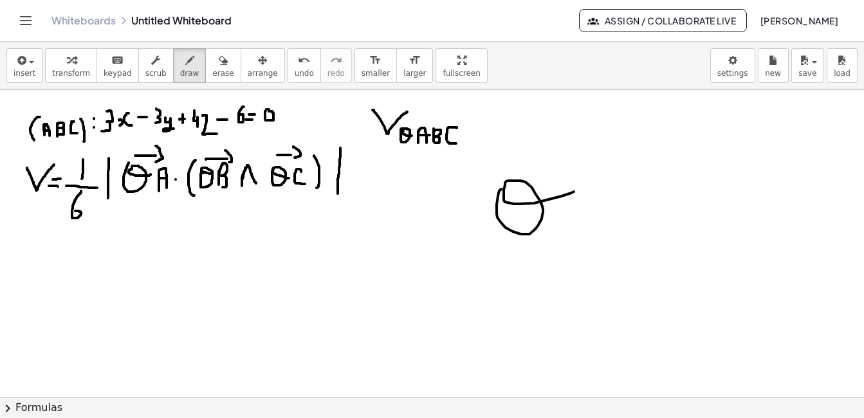
click at [567, 191] on div at bounding box center [432, 397] width 864 height 615
drag, startPoint x: 583, startPoint y: 179, endPoint x: 596, endPoint y: 224, distance: 46.4
click at [596, 224] on div at bounding box center [432, 397] width 864 height 615
drag, startPoint x: 583, startPoint y: 205, endPoint x: 597, endPoint y: 205, distance: 13.5
click at [597, 205] on div at bounding box center [432, 397] width 864 height 615
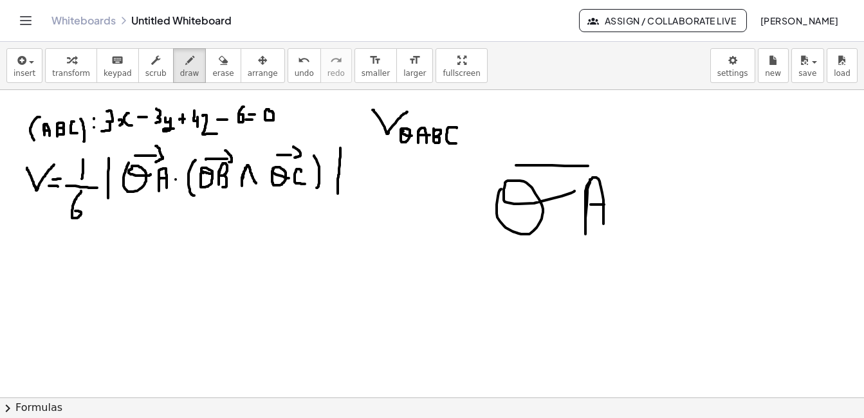
drag, startPoint x: 509, startPoint y: 165, endPoint x: 584, endPoint y: 166, distance: 75.3
click at [584, 166] on div at bounding box center [432, 397] width 864 height 615
drag, startPoint x: 587, startPoint y: 151, endPoint x: 586, endPoint y: 177, distance: 26.4
click at [586, 177] on div at bounding box center [432, 397] width 864 height 615
drag, startPoint x: 400, startPoint y: 288, endPoint x: 418, endPoint y: 313, distance: 30.4
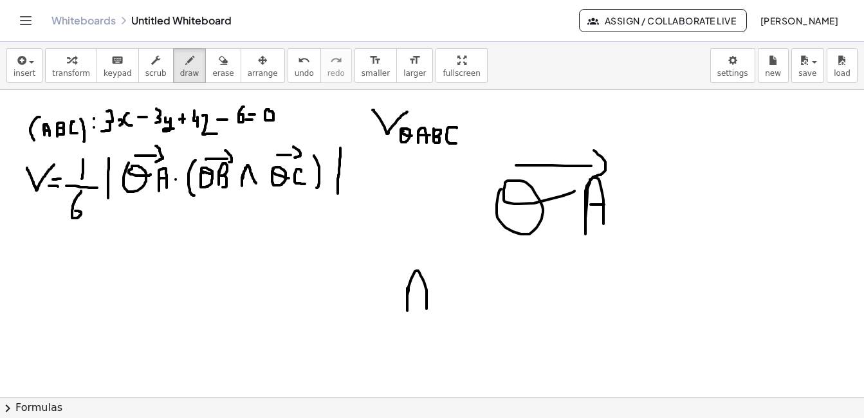
click at [419, 314] on div at bounding box center [432, 397] width 864 height 615
drag, startPoint x: 397, startPoint y: 293, endPoint x: 417, endPoint y: 293, distance: 19.9
click at [417, 293] on div at bounding box center [432, 397] width 864 height 615
drag, startPoint x: 434, startPoint y: 296, endPoint x: 445, endPoint y: 296, distance: 10.9
click at [445, 296] on div at bounding box center [432, 397] width 864 height 615
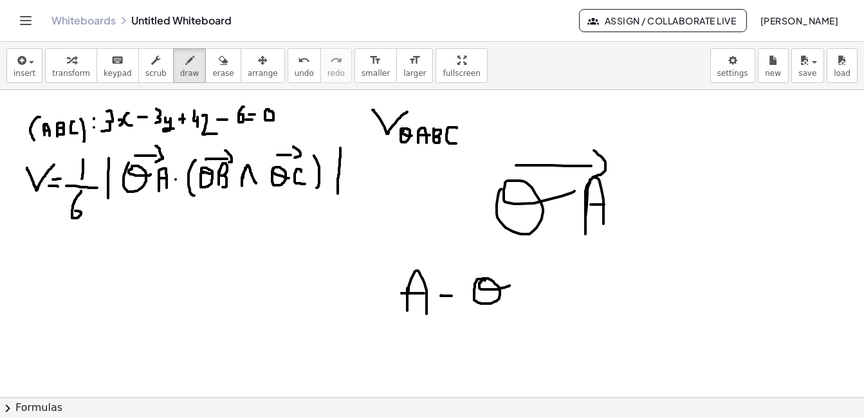
drag, startPoint x: 474, startPoint y: 279, endPoint x: 502, endPoint y: 286, distance: 29.0
click at [502, 286] on div at bounding box center [432, 397] width 864 height 615
click at [219, 62] on icon "button" at bounding box center [223, 60] width 9 height 15
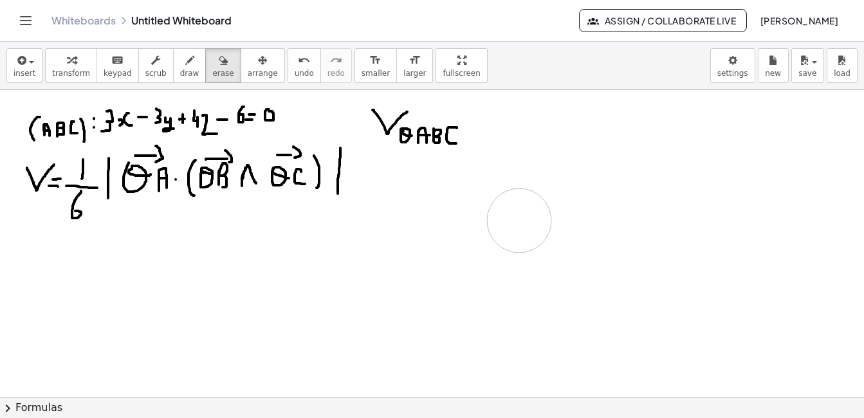
drag, startPoint x: 527, startPoint y: 271, endPoint x: 592, endPoint y: 203, distance: 94.7
click at [592, 203] on div at bounding box center [432, 397] width 864 height 615
click at [180, 74] on span "draw" at bounding box center [189, 73] width 19 height 9
drag, startPoint x: 519, startPoint y: 118, endPoint x: 528, endPoint y: 121, distance: 10.2
click at [528, 121] on div at bounding box center [432, 397] width 864 height 615
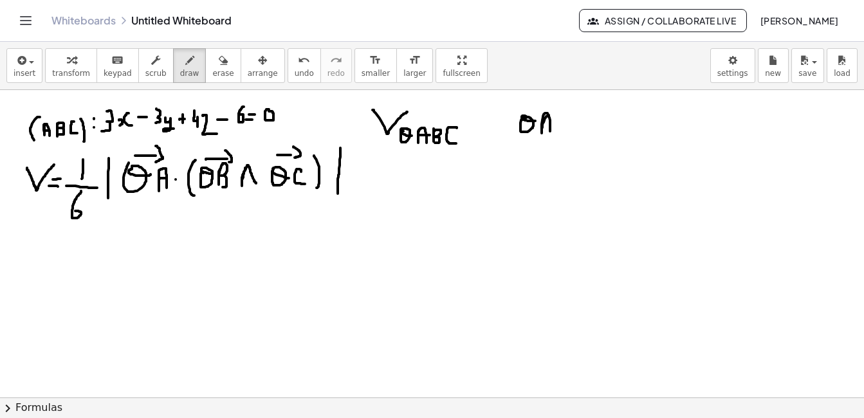
drag, startPoint x: 540, startPoint y: 116, endPoint x: 543, endPoint y: 131, distance: 15.1
click at [543, 131] on div at bounding box center [432, 397] width 864 height 615
click at [544, 125] on div at bounding box center [432, 397] width 864 height 615
drag, startPoint x: 519, startPoint y: 104, endPoint x: 535, endPoint y: 104, distance: 16.1
click at [535, 104] on div at bounding box center [432, 397] width 864 height 615
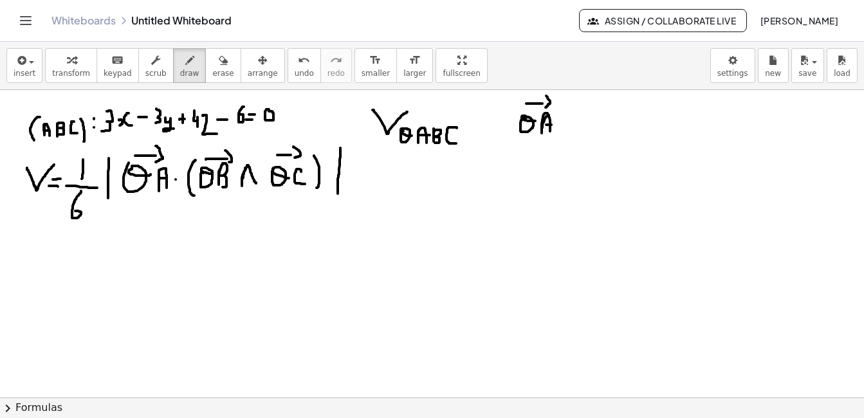
drag, startPoint x: 539, startPoint y: 96, endPoint x: 538, endPoint y: 107, distance: 11.6
click at [538, 107] on div at bounding box center [432, 397] width 864 height 615
click at [564, 116] on div at bounding box center [432, 397] width 864 height 615
drag, startPoint x: 558, startPoint y: 123, endPoint x: 565, endPoint y: 124, distance: 7.7
click at [565, 124] on div at bounding box center [432, 397] width 864 height 615
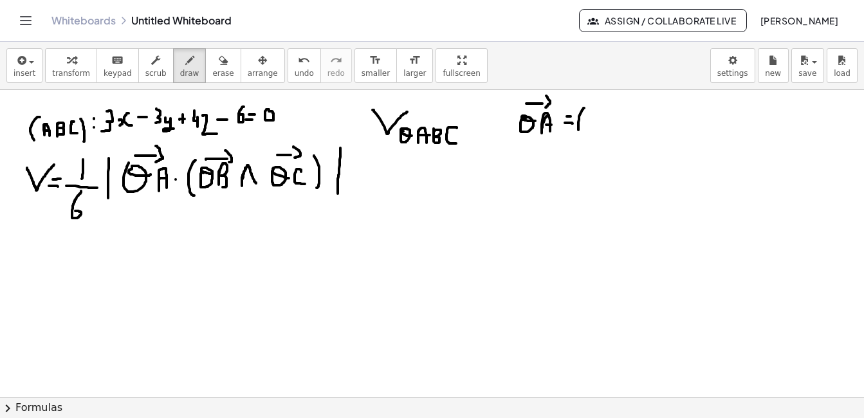
drag, startPoint x: 577, startPoint y: 108, endPoint x: 576, endPoint y: 134, distance: 26.4
click at [576, 134] on div at bounding box center [432, 397] width 864 height 615
drag, startPoint x: 586, startPoint y: 115, endPoint x: 592, endPoint y: 125, distance: 12.7
click at [592, 125] on div at bounding box center [432, 397] width 864 height 615
drag, startPoint x: 593, startPoint y: 121, endPoint x: 592, endPoint y: 133, distance: 11.7
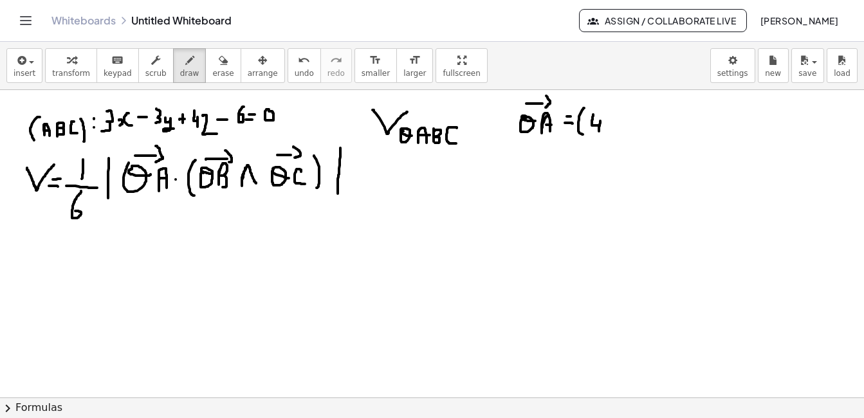
click at [592, 133] on div at bounding box center [432, 397] width 864 height 615
drag, startPoint x: 607, startPoint y: 119, endPoint x: 603, endPoint y: 127, distance: 8.4
click at [603, 127] on div at bounding box center [432, 397] width 864 height 615
drag, startPoint x: 616, startPoint y: 118, endPoint x: 621, endPoint y: 129, distance: 11.8
click at [621, 129] on div at bounding box center [432, 397] width 864 height 615
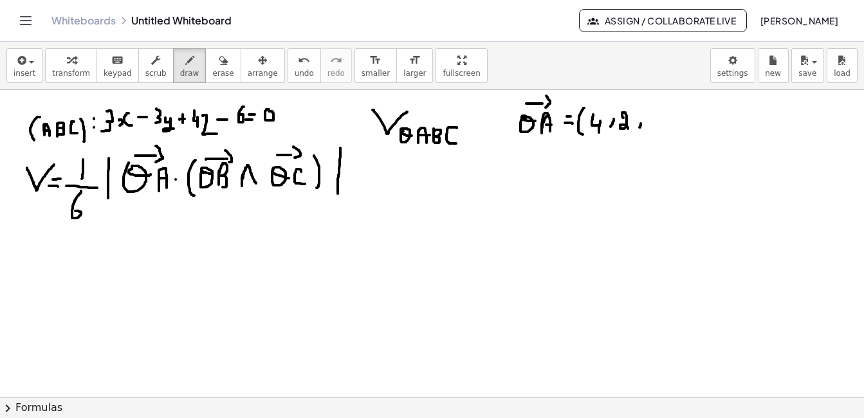
click at [632, 127] on div at bounding box center [432, 397] width 864 height 615
click at [648, 115] on div at bounding box center [432, 397] width 864 height 615
drag, startPoint x: 661, startPoint y: 107, endPoint x: 661, endPoint y: 130, distance: 22.5
click at [661, 130] on div at bounding box center [432, 397] width 864 height 615
drag, startPoint x: 519, startPoint y: 151, endPoint x: 527, endPoint y: 154, distance: 8.4
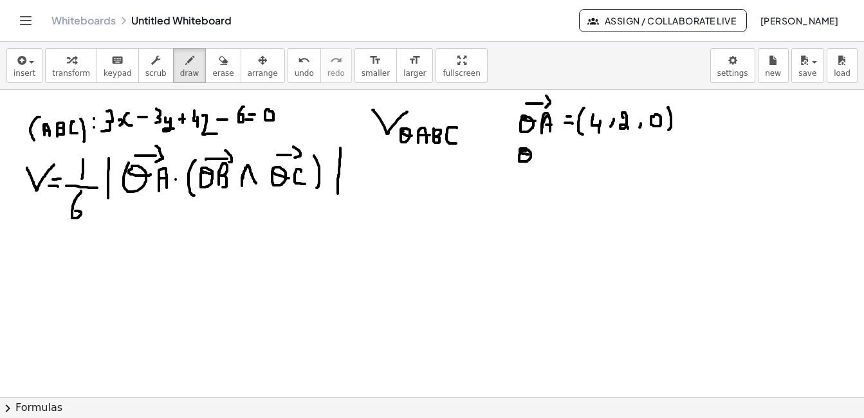
click at [524, 154] on div at bounding box center [432, 397] width 864 height 615
drag, startPoint x: 530, startPoint y: 145, endPoint x: 530, endPoint y: 163, distance: 18.0
click at [530, 163] on div at bounding box center [432, 397] width 864 height 615
drag, startPoint x: 511, startPoint y: 142, endPoint x: 535, endPoint y: 142, distance: 23.2
click at [535, 142] on div at bounding box center [432, 397] width 864 height 615
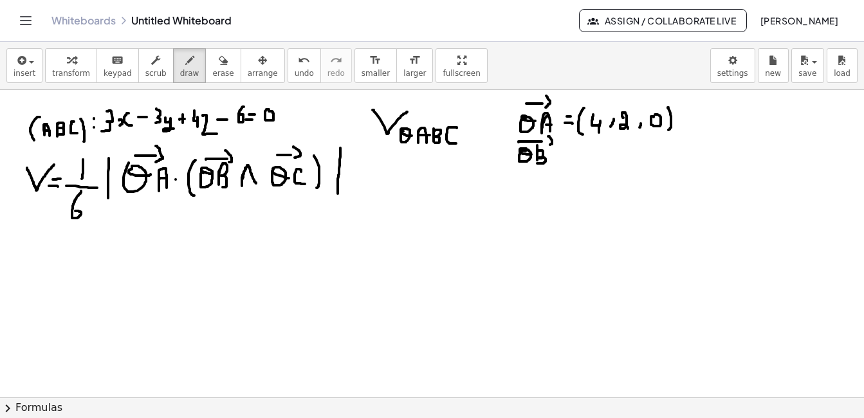
drag, startPoint x: 541, startPoint y: 136, endPoint x: 543, endPoint y: 145, distance: 8.6
click at [543, 145] on div at bounding box center [432, 397] width 864 height 615
click at [556, 149] on div at bounding box center [432, 397] width 864 height 615
click at [555, 158] on div at bounding box center [432, 397] width 864 height 615
drag, startPoint x: 580, startPoint y: 139, endPoint x: 581, endPoint y: 166, distance: 27.0
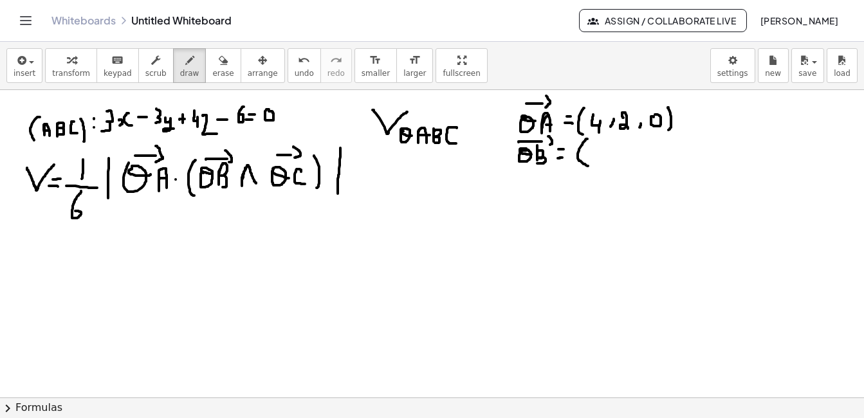
click at [581, 166] on div at bounding box center [432, 397] width 864 height 615
click at [587, 156] on div at bounding box center [432, 397] width 864 height 615
drag, startPoint x: 596, startPoint y: 145, endPoint x: 596, endPoint y: 161, distance: 16.1
click at [596, 161] on div at bounding box center [432, 397] width 864 height 615
click at [605, 161] on div at bounding box center [432, 397] width 864 height 615
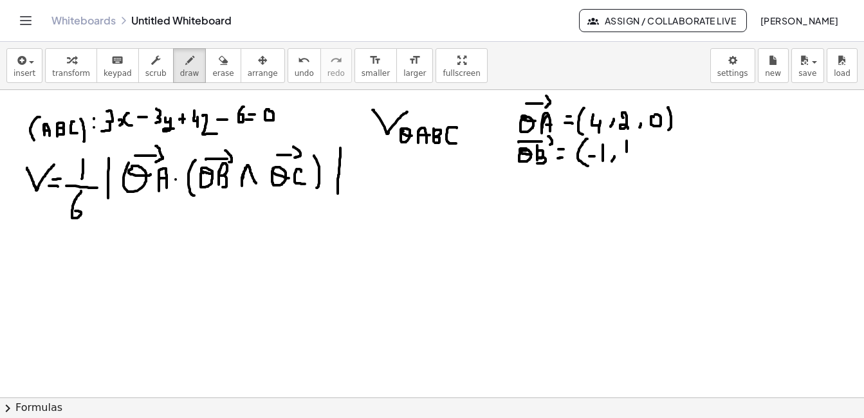
drag, startPoint x: 620, startPoint y: 141, endPoint x: 620, endPoint y: 152, distance: 10.9
click at [620, 152] on div at bounding box center [432, 397] width 864 height 615
drag, startPoint x: 626, startPoint y: 151, endPoint x: 624, endPoint y: 162, distance: 11.1
click at [624, 162] on div at bounding box center [432, 397] width 864 height 615
drag, startPoint x: 634, startPoint y: 140, endPoint x: 637, endPoint y: 160, distance: 20.1
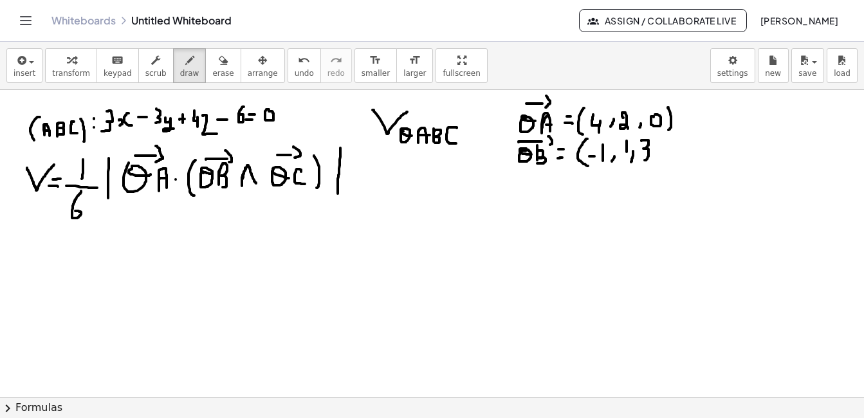
click at [637, 160] on div at bounding box center [432, 397] width 864 height 615
drag, startPoint x: 649, startPoint y: 136, endPoint x: 652, endPoint y: 167, distance: 31.6
click at [652, 167] on div at bounding box center [432, 397] width 864 height 615
drag, startPoint x: 524, startPoint y: 183, endPoint x: 533, endPoint y: 188, distance: 10.4
click at [533, 188] on div at bounding box center [432, 397] width 864 height 615
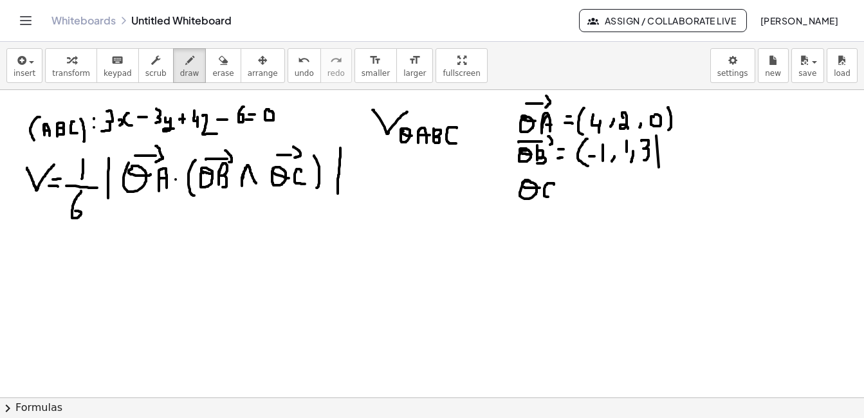
drag, startPoint x: 547, startPoint y: 185, endPoint x: 547, endPoint y: 197, distance: 12.9
click at [547, 197] on div at bounding box center [432, 397] width 864 height 615
drag, startPoint x: 517, startPoint y: 170, endPoint x: 538, endPoint y: 171, distance: 21.3
click at [534, 170] on div at bounding box center [432, 397] width 864 height 615
drag, startPoint x: 538, startPoint y: 165, endPoint x: 538, endPoint y: 176, distance: 10.9
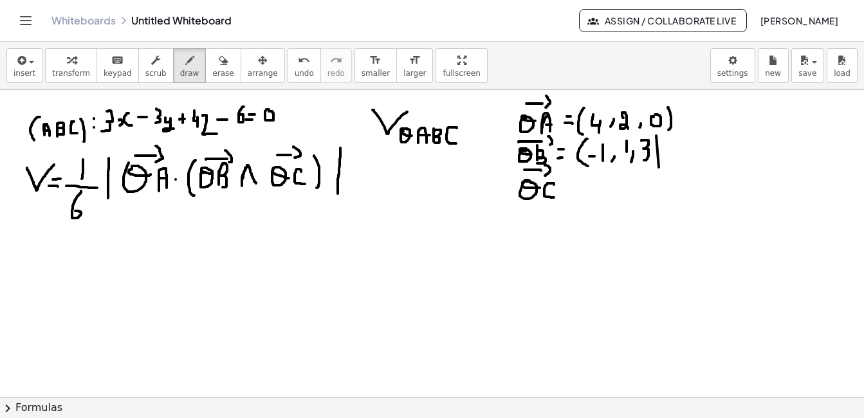
click at [538, 176] on div at bounding box center [432, 397] width 864 height 615
click at [564, 188] on div at bounding box center [432, 397] width 864 height 615
click at [563, 193] on div at bounding box center [432, 397] width 864 height 615
drag, startPoint x: 587, startPoint y: 171, endPoint x: 585, endPoint y: 194, distance: 22.6
click at [585, 194] on div at bounding box center [432, 397] width 864 height 615
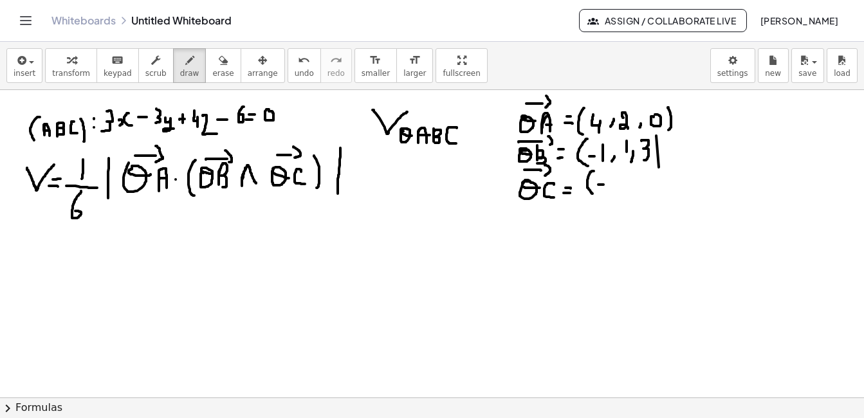
click at [596, 185] on div at bounding box center [432, 397] width 864 height 615
drag, startPoint x: 605, startPoint y: 172, endPoint x: 604, endPoint y: 188, distance: 15.5
click at [604, 188] on div at bounding box center [432, 397] width 864 height 615
drag, startPoint x: 619, startPoint y: 184, endPoint x: 615, endPoint y: 192, distance: 8.6
click at [615, 192] on div at bounding box center [432, 397] width 864 height 615
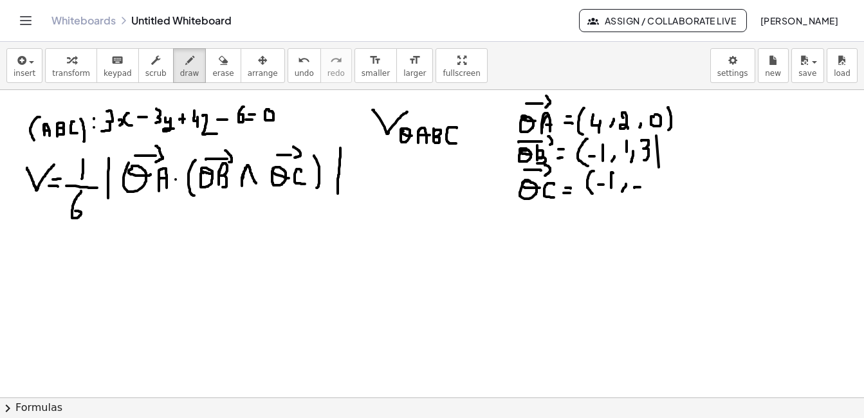
click at [633, 187] on div at bounding box center [432, 397] width 864 height 615
drag, startPoint x: 639, startPoint y: 176, endPoint x: 643, endPoint y: 188, distance: 12.6
click at [643, 188] on div at bounding box center [432, 397] width 864 height 615
drag, startPoint x: 656, startPoint y: 183, endPoint x: 652, endPoint y: 190, distance: 7.2
click at [652, 190] on div at bounding box center [432, 397] width 864 height 615
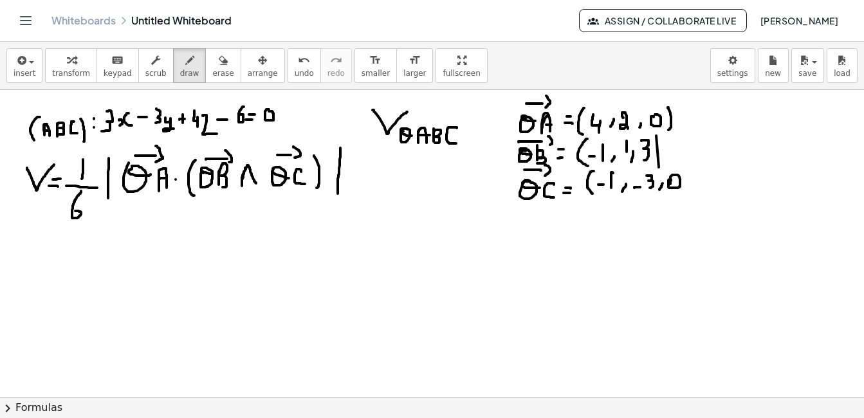
click at [663, 185] on div at bounding box center [432, 397] width 864 height 615
click at [679, 197] on div at bounding box center [432, 397] width 864 height 615
drag, startPoint x: 419, startPoint y: 232, endPoint x: 434, endPoint y: 241, distance: 16.4
click at [434, 241] on div at bounding box center [432, 397] width 864 height 615
drag, startPoint x: 443, startPoint y: 234, endPoint x: 443, endPoint y: 250, distance: 16.1
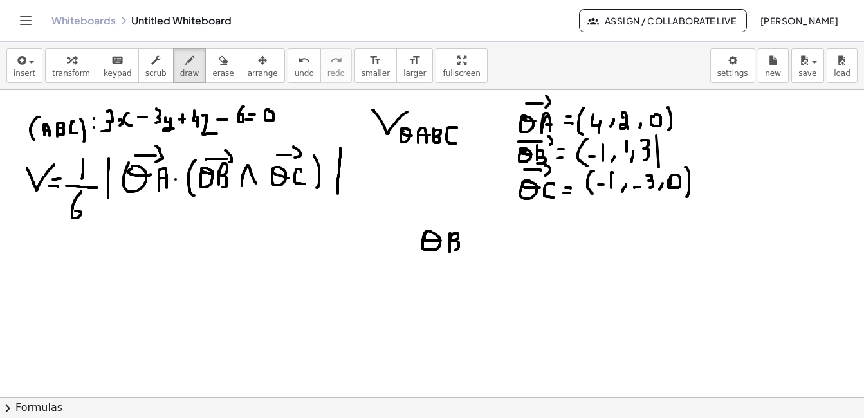
click at [443, 250] on div at bounding box center [432, 397] width 864 height 615
drag, startPoint x: 419, startPoint y: 221, endPoint x: 443, endPoint y: 221, distance: 23.8
click at [443, 221] on div at bounding box center [432, 397] width 864 height 615
drag, startPoint x: 443, startPoint y: 212, endPoint x: 450, endPoint y: 225, distance: 14.4
click at [450, 225] on div at bounding box center [432, 397] width 864 height 615
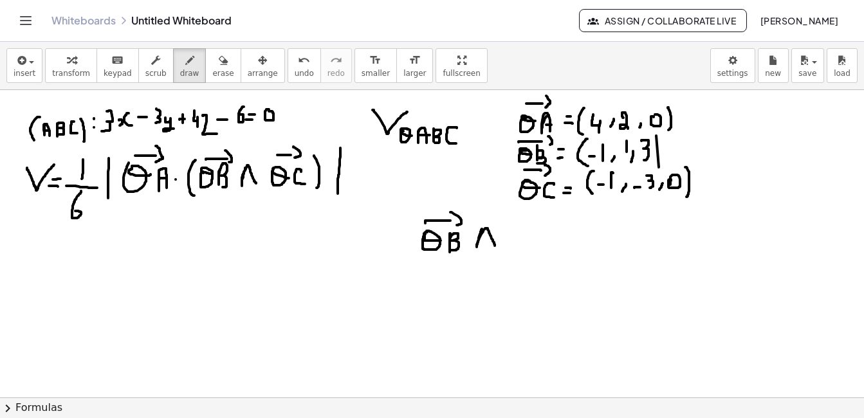
drag, startPoint x: 474, startPoint y: 231, endPoint x: 488, endPoint y: 246, distance: 20.0
click at [488, 246] on div at bounding box center [432, 397] width 864 height 615
drag, startPoint x: 508, startPoint y: 226, endPoint x: 524, endPoint y: 232, distance: 17.3
click at [524, 232] on div at bounding box center [432, 397] width 864 height 615
drag, startPoint x: 536, startPoint y: 232, endPoint x: 540, endPoint y: 244, distance: 12.8
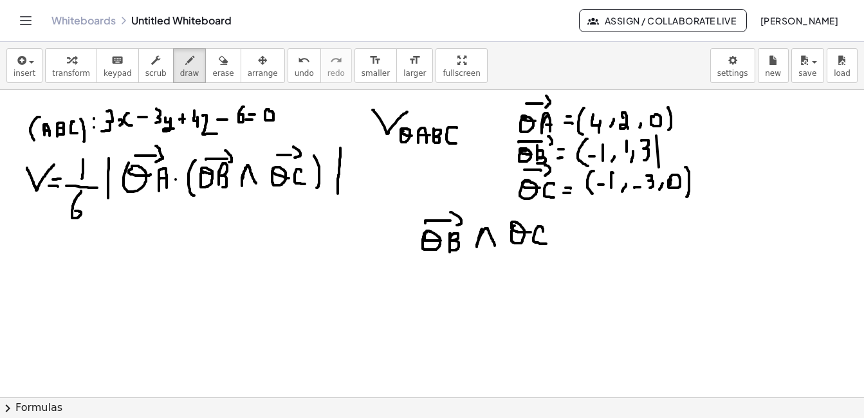
click at [540, 244] on div at bounding box center [432, 397] width 864 height 615
drag, startPoint x: 506, startPoint y: 217, endPoint x: 531, endPoint y: 217, distance: 25.1
click at [531, 217] on div at bounding box center [432, 397] width 864 height 615
drag, startPoint x: 531, startPoint y: 211, endPoint x: 522, endPoint y: 226, distance: 17.3
click at [522, 226] on div at bounding box center [432, 397] width 864 height 615
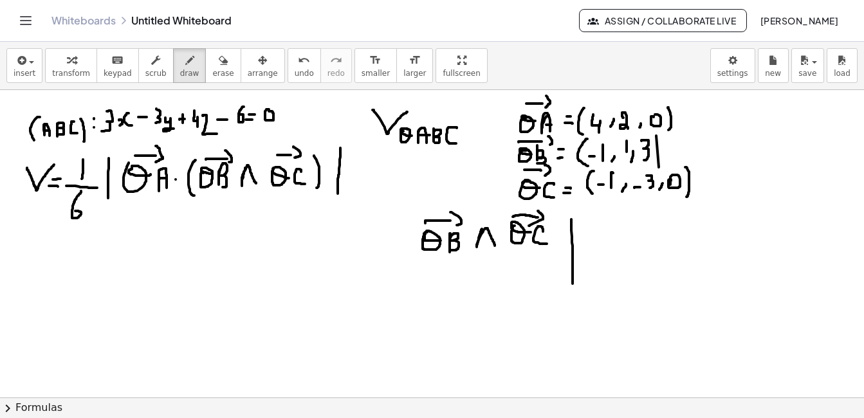
drag, startPoint x: 564, startPoint y: 220, endPoint x: 565, endPoint y: 286, distance: 66.3
click at [565, 286] on div at bounding box center [432, 397] width 864 height 615
drag, startPoint x: 581, startPoint y: 219, endPoint x: 581, endPoint y: 232, distance: 13.5
click at [581, 232] on div at bounding box center [432, 397] width 864 height 615
click at [578, 210] on div at bounding box center [432, 397] width 864 height 615
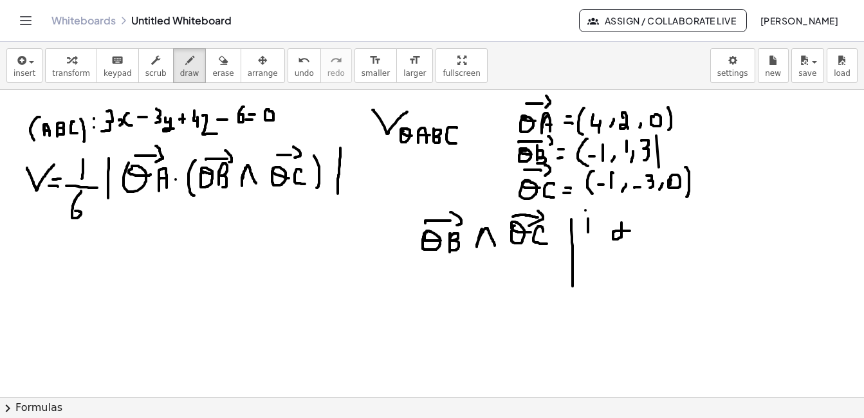
drag, startPoint x: 614, startPoint y: 223, endPoint x: 623, endPoint y: 232, distance: 12.3
click at [623, 232] on div at bounding box center [432, 397] width 864 height 615
click at [615, 214] on div at bounding box center [432, 397] width 864 height 615
drag, startPoint x: 650, startPoint y: 214, endPoint x: 650, endPoint y: 235, distance: 20.6
click at [650, 235] on div at bounding box center [432, 397] width 864 height 615
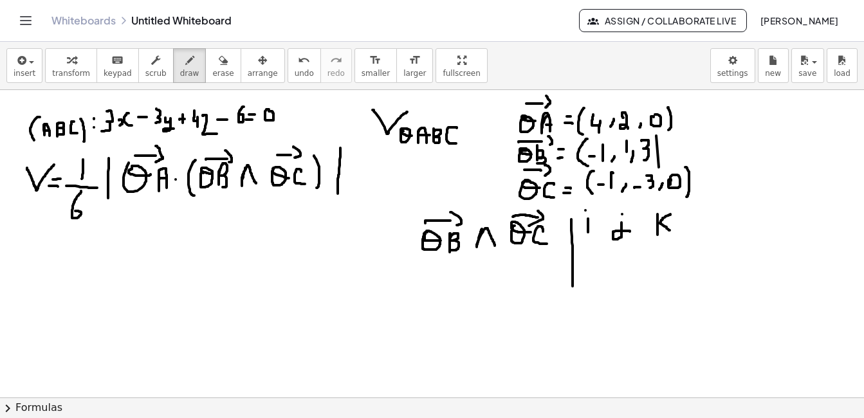
drag, startPoint x: 663, startPoint y: 214, endPoint x: 663, endPoint y: 230, distance: 16.1
click at [663, 230] on div at bounding box center [432, 397] width 864 height 615
drag, startPoint x: 677, startPoint y: 211, endPoint x: 677, endPoint y: 291, distance: 80.4
click at [677, 291] on div at bounding box center [432, 397] width 864 height 615
click at [212, 69] on span "erase" at bounding box center [222, 73] width 21 height 9
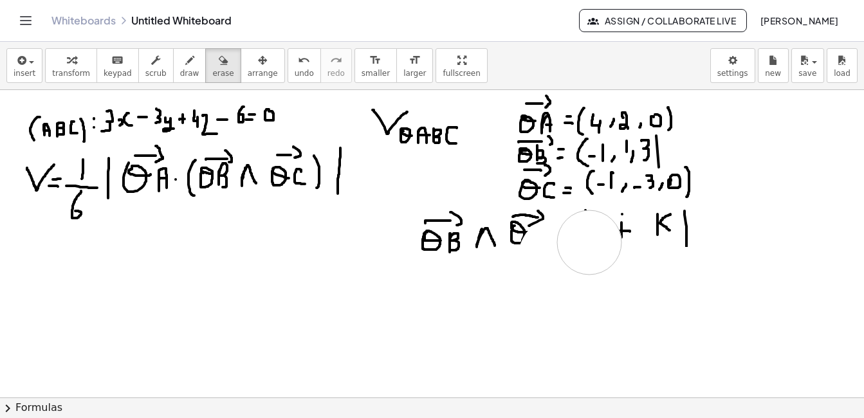
drag, startPoint x: 684, startPoint y: 279, endPoint x: 582, endPoint y: 243, distance: 108.7
click at [582, 243] on div at bounding box center [432, 397] width 864 height 615
click at [295, 72] on span "undo" at bounding box center [304, 73] width 19 height 9
drag, startPoint x: 721, startPoint y: 319, endPoint x: 587, endPoint y: 306, distance: 133.8
click at [587, 306] on div at bounding box center [432, 397] width 864 height 615
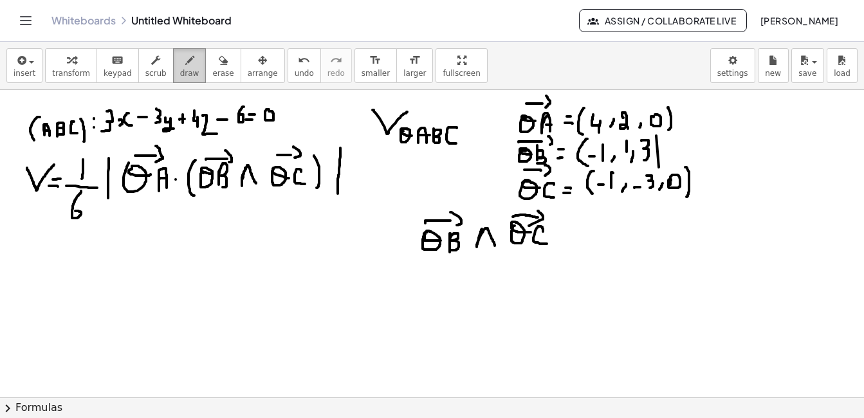
click at [180, 77] on span "draw" at bounding box center [189, 73] width 19 height 9
drag, startPoint x: 549, startPoint y: 234, endPoint x: 558, endPoint y: 234, distance: 9.6
click at [558, 234] on div at bounding box center [432, 397] width 864 height 615
drag, startPoint x: 549, startPoint y: 243, endPoint x: 558, endPoint y: 243, distance: 9.0
click at [558, 243] on div at bounding box center [432, 397] width 864 height 615
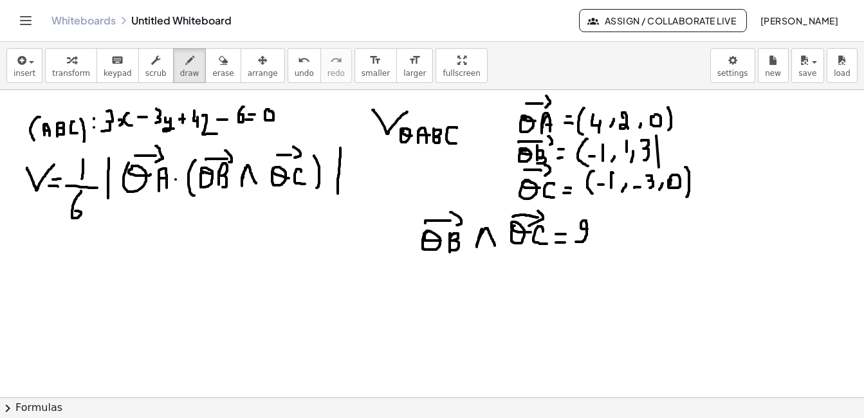
drag, startPoint x: 580, startPoint y: 229, endPoint x: 585, endPoint y: 241, distance: 12.7
click at [573, 242] on div at bounding box center [432, 397] width 864 height 615
drag, startPoint x: 589, startPoint y: 229, endPoint x: 589, endPoint y: 242, distance: 12.9
click at [589, 242] on div at bounding box center [432, 397] width 864 height 615
click at [591, 220] on div at bounding box center [432, 397] width 864 height 615
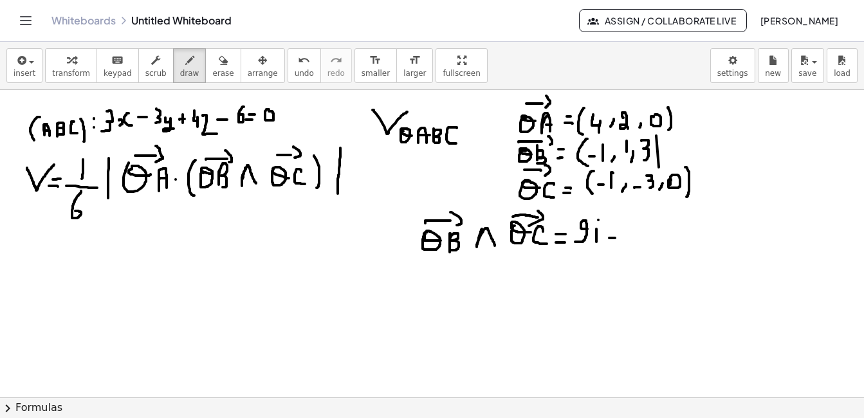
click at [608, 238] on div at bounding box center [432, 397] width 864 height 615
drag, startPoint x: 618, startPoint y: 222, endPoint x: 620, endPoint y: 243, distance: 21.3
click at [620, 243] on div at bounding box center [432, 397] width 864 height 615
drag, startPoint x: 639, startPoint y: 237, endPoint x: 645, endPoint y: 246, distance: 10.7
click at [645, 246] on div at bounding box center [432, 397] width 864 height 615
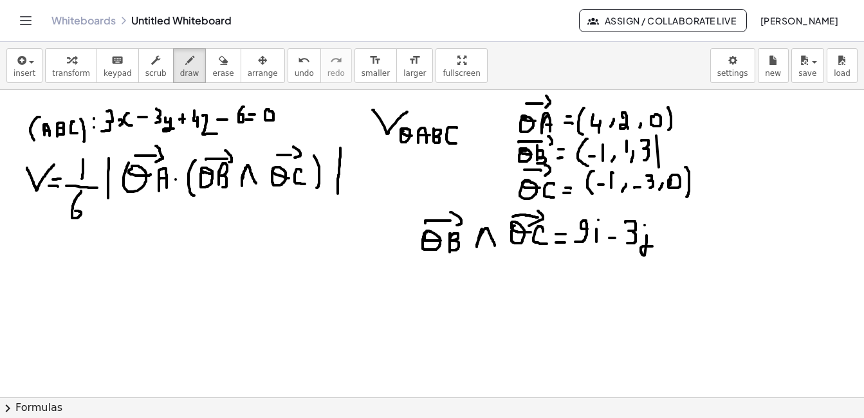
click at [638, 225] on div at bounding box center [432, 397] width 864 height 615
drag, startPoint x: 665, startPoint y: 229, endPoint x: 665, endPoint y: 246, distance: 16.7
click at [665, 246] on div at bounding box center [432, 397] width 864 height 615
drag, startPoint x: 656, startPoint y: 238, endPoint x: 670, endPoint y: 238, distance: 14.2
click at [670, 238] on div at bounding box center [432, 397] width 864 height 615
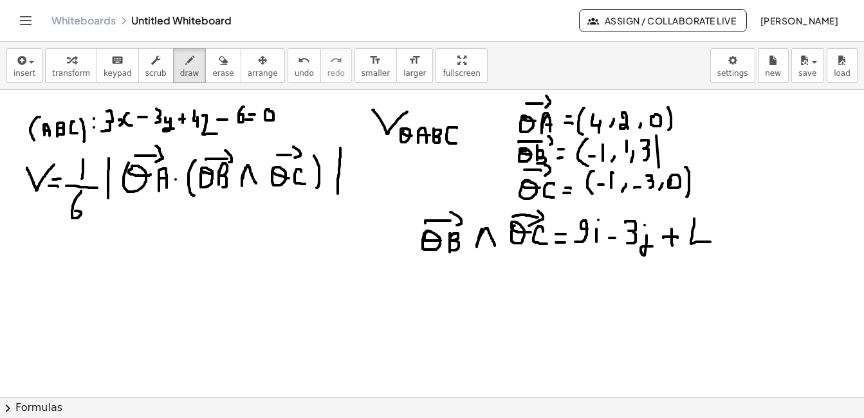
drag, startPoint x: 687, startPoint y: 219, endPoint x: 703, endPoint y: 242, distance: 27.7
click at [703, 242] on div at bounding box center [432, 397] width 864 height 615
drag, startPoint x: 699, startPoint y: 226, endPoint x: 702, endPoint y: 266, distance: 40.0
click at [702, 266] on div at bounding box center [432, 397] width 864 height 615
drag, startPoint x: 722, startPoint y: 220, endPoint x: 722, endPoint y: 244, distance: 24.4
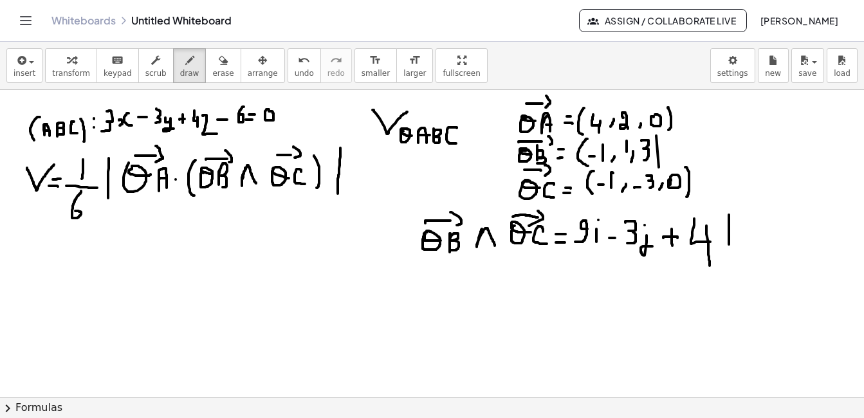
click at [722, 244] on div at bounding box center [432, 397] width 864 height 615
drag, startPoint x: 737, startPoint y: 224, endPoint x: 733, endPoint y: 241, distance: 17.7
click at [733, 241] on div at bounding box center [432, 397] width 864 height 615
drag, startPoint x: 68, startPoint y: 239, endPoint x: 68, endPoint y: 260, distance: 21.2
click at [68, 260] on div at bounding box center [432, 397] width 864 height 615
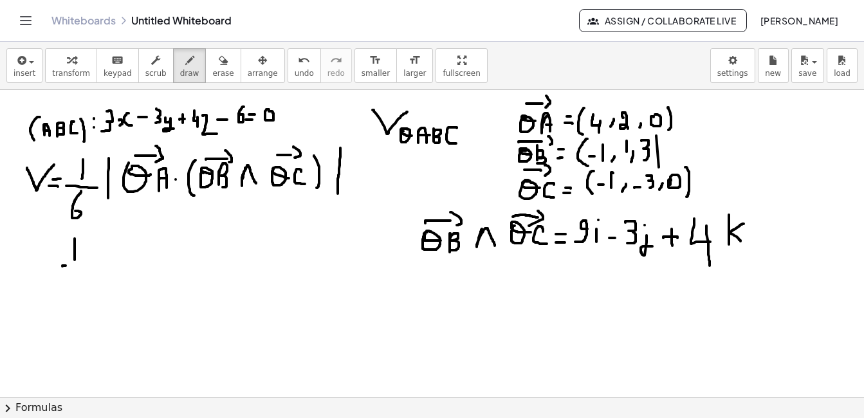
drag, startPoint x: 55, startPoint y: 266, endPoint x: 74, endPoint y: 266, distance: 18.7
click at [74, 266] on div at bounding box center [432, 397] width 864 height 615
drag, startPoint x: 64, startPoint y: 277, endPoint x: 60, endPoint y: 286, distance: 9.8
click at [60, 286] on div at bounding box center [432, 397] width 864 height 615
drag, startPoint x: 113, startPoint y: 239, endPoint x: 114, endPoint y: 274, distance: 35.4
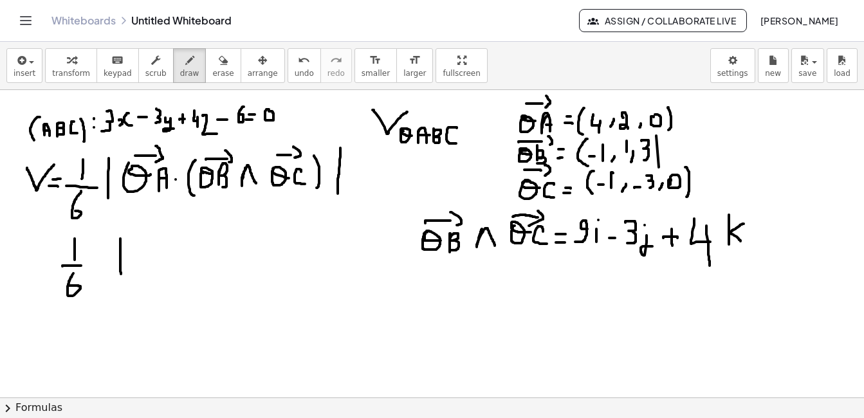
click at [114, 274] on div at bounding box center [432, 397] width 864 height 615
drag, startPoint x: 125, startPoint y: 244, endPoint x: 125, endPoint y: 267, distance: 22.5
click at [125, 267] on div at bounding box center [432, 397] width 864 height 615
drag, startPoint x: 154, startPoint y: 242, endPoint x: 143, endPoint y: 255, distance: 16.5
click at [143, 255] on div at bounding box center [432, 397] width 864 height 615
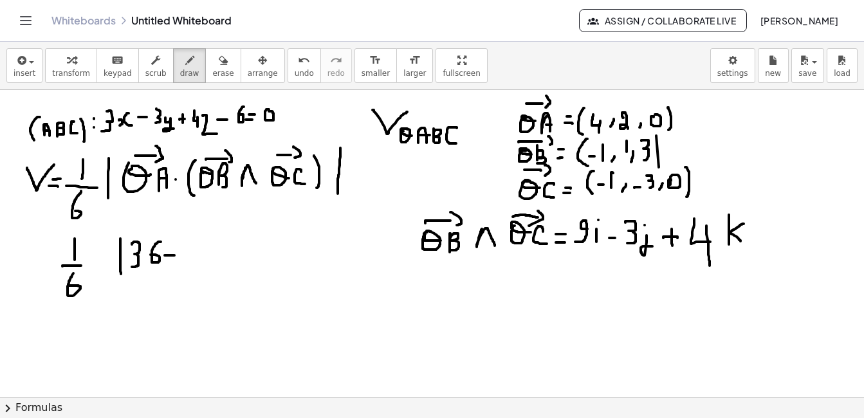
drag, startPoint x: 158, startPoint y: 255, endPoint x: 167, endPoint y: 255, distance: 9.6
click at [167, 255] on div at bounding box center [432, 397] width 864 height 615
drag, startPoint x: 194, startPoint y: 239, endPoint x: 180, endPoint y: 255, distance: 21.0
click at [180, 255] on div at bounding box center [432, 397] width 864 height 615
drag, startPoint x: 208, startPoint y: 250, endPoint x: 207, endPoint y: 273, distance: 23.2
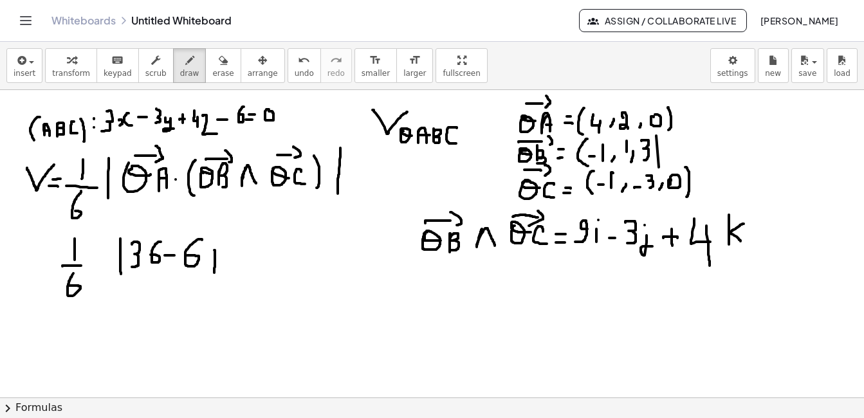
click at [207, 273] on div at bounding box center [432, 397] width 864 height 615
drag, startPoint x: 201, startPoint y: 261, endPoint x: 213, endPoint y: 259, distance: 12.3
click at [213, 259] on div at bounding box center [432, 397] width 864 height 615
click at [226, 247] on div at bounding box center [432, 397] width 864 height 615
drag, startPoint x: 259, startPoint y: 234, endPoint x: 261, endPoint y: 292, distance: 58.6
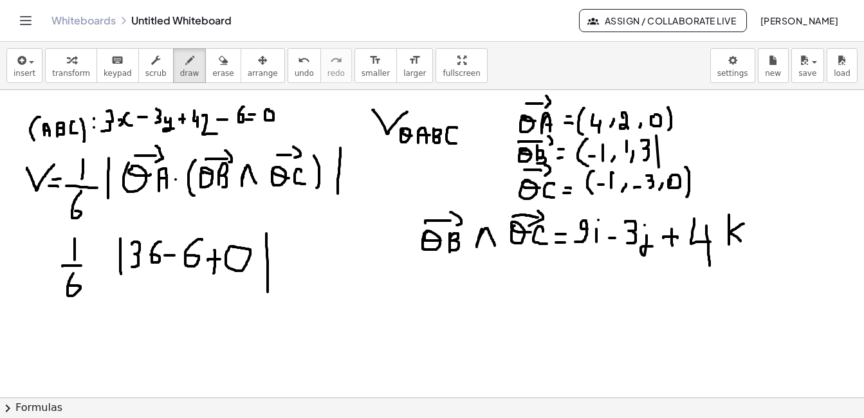
click at [261, 292] on div at bounding box center [432, 397] width 864 height 615
drag, startPoint x: 68, startPoint y: 313, endPoint x: 68, endPoint y: 328, distance: 15.5
click at [68, 328] on div at bounding box center [432, 397] width 864 height 615
drag, startPoint x: 59, startPoint y: 329, endPoint x: 80, endPoint y: 331, distance: 21.3
click at [80, 331] on div at bounding box center [432, 397] width 864 height 615
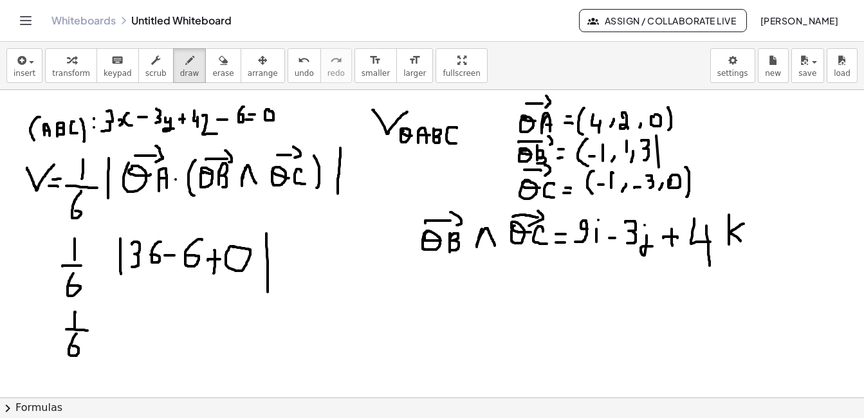
drag, startPoint x: 69, startPoint y: 334, endPoint x: 65, endPoint y: 346, distance: 13.0
click at [65, 346] on div at bounding box center [432, 397] width 864 height 615
drag, startPoint x: 87, startPoint y: 313, endPoint x: 87, endPoint y: 334, distance: 21.2
click at [87, 334] on div at bounding box center [432, 397] width 864 height 615
drag, startPoint x: 96, startPoint y: 312, endPoint x: 96, endPoint y: 327, distance: 15.5
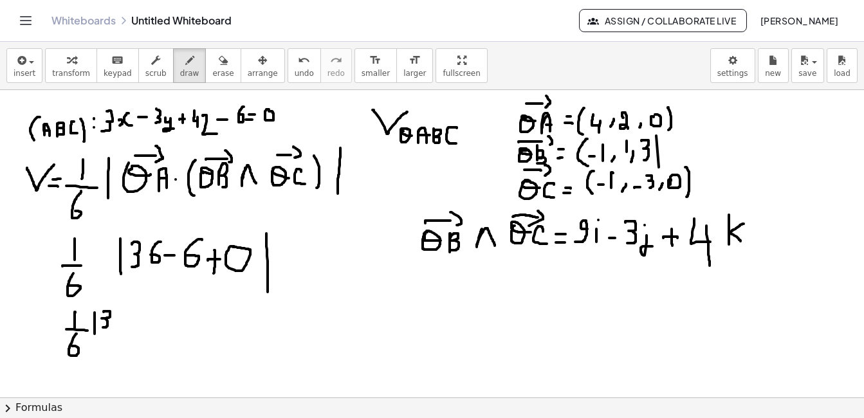
click at [96, 327] on div at bounding box center [432, 397] width 864 height 615
click at [112, 315] on div at bounding box center [432, 397] width 864 height 615
drag, startPoint x: 133, startPoint y: 305, endPoint x: 133, endPoint y: 334, distance: 28.9
click at [133, 334] on div at bounding box center [432, 397] width 864 height 615
drag, startPoint x: 152, startPoint y: 329, endPoint x: 159, endPoint y: 328, distance: 7.1
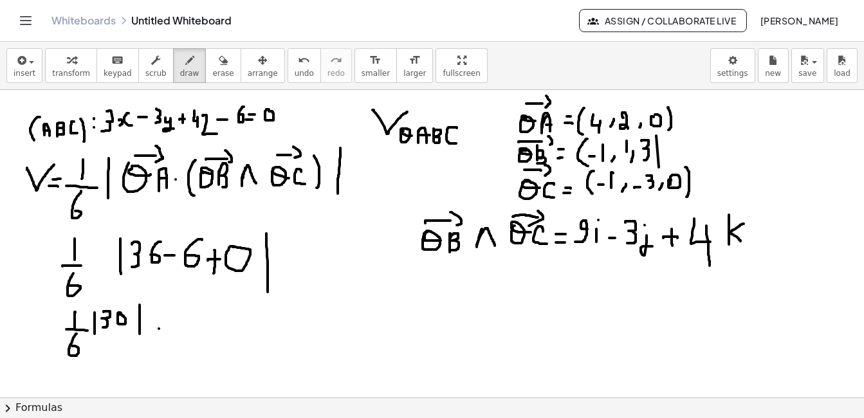
click at [159, 328] on div at bounding box center [432, 397] width 864 height 615
drag, startPoint x: 150, startPoint y: 320, endPoint x: 162, endPoint y: 320, distance: 12.2
click at [162, 320] on div at bounding box center [432, 397] width 864 height 615
drag, startPoint x: 178, startPoint y: 308, endPoint x: 180, endPoint y: 320, distance: 12.4
click at [180, 320] on div at bounding box center [432, 397] width 864 height 615
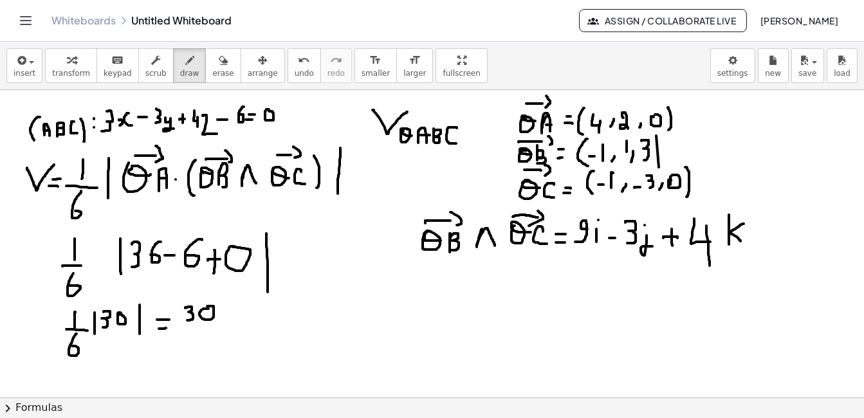
click at [197, 309] on div at bounding box center [432, 397] width 864 height 615
drag, startPoint x: 176, startPoint y: 325, endPoint x: 217, endPoint y: 327, distance: 41.9
click at [217, 327] on div at bounding box center [432, 397] width 864 height 615
drag, startPoint x: 197, startPoint y: 333, endPoint x: 188, endPoint y: 345, distance: 15.2
click at [188, 345] on div at bounding box center [432, 397] width 864 height 615
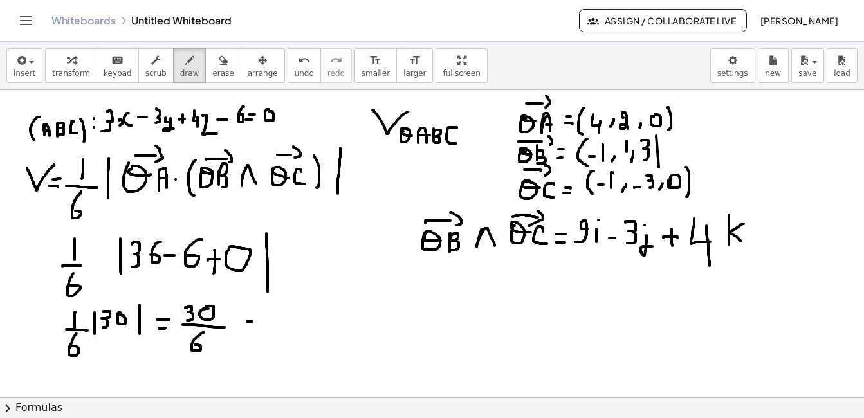
click at [246, 322] on div at bounding box center [432, 397] width 864 height 615
drag, startPoint x: 235, startPoint y: 328, endPoint x: 248, endPoint y: 327, distance: 12.2
click at [248, 327] on div at bounding box center [432, 397] width 864 height 615
drag, startPoint x: 271, startPoint y: 313, endPoint x: 260, endPoint y: 332, distance: 21.6
click at [260, 332] on div at bounding box center [432, 397] width 864 height 615
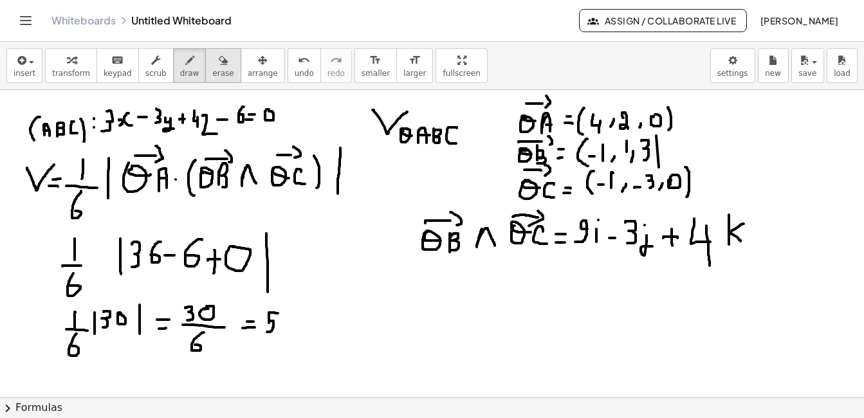
click at [213, 67] on div "button" at bounding box center [222, 59] width 21 height 15
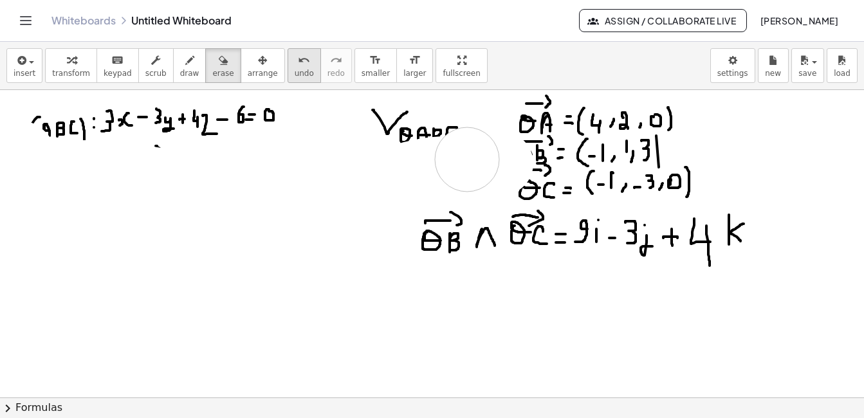
drag, startPoint x: 231, startPoint y: 331, endPoint x: 270, endPoint y: 60, distance: 273.0
click at [460, 159] on div at bounding box center [432, 397] width 864 height 615
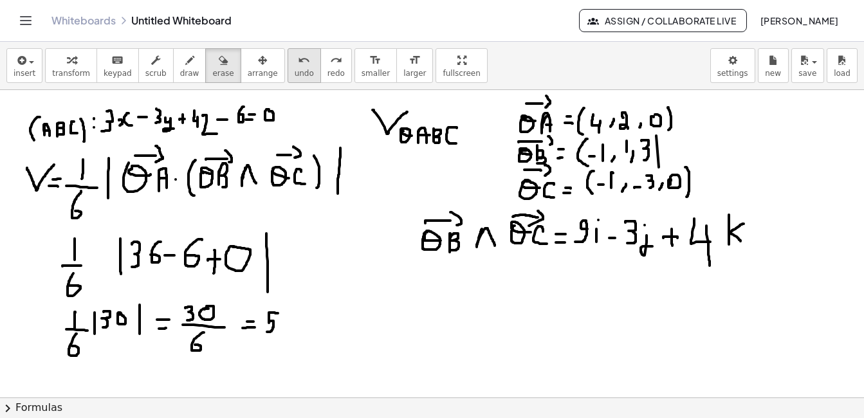
click at [295, 61] on div "undo" at bounding box center [304, 59] width 19 height 15
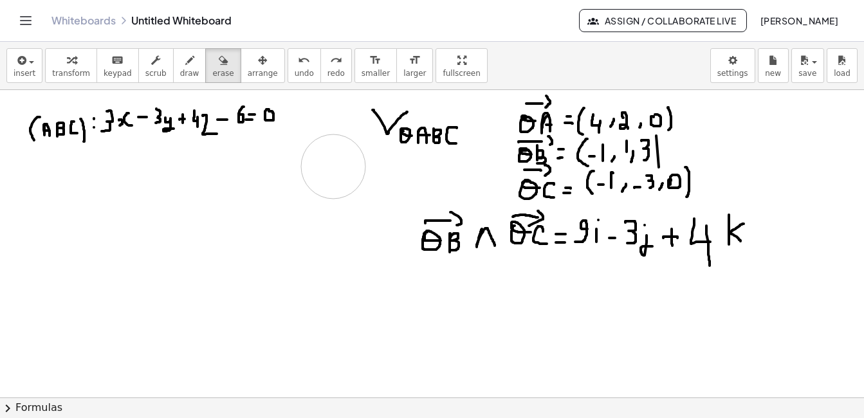
drag, startPoint x: 264, startPoint y: 308, endPoint x: 326, endPoint y: 167, distance: 154.4
click at [326, 167] on div at bounding box center [432, 397] width 864 height 615
click at [180, 78] on span "draw" at bounding box center [189, 73] width 19 height 9
drag, startPoint x: 5, startPoint y: 166, endPoint x: 40, endPoint y: 153, distance: 37.6
click at [40, 153] on div at bounding box center [432, 397] width 864 height 615
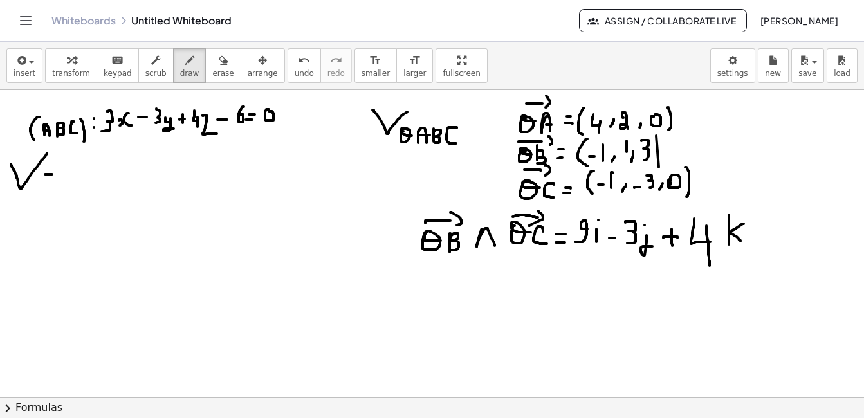
drag, startPoint x: 38, startPoint y: 174, endPoint x: 46, endPoint y: 174, distance: 7.7
click at [46, 174] on div at bounding box center [432, 397] width 864 height 615
drag, startPoint x: 33, startPoint y: 185, endPoint x: 44, endPoint y: 185, distance: 10.9
click at [44, 185] on div at bounding box center [432, 397] width 864 height 615
drag, startPoint x: 68, startPoint y: 160, endPoint x: 68, endPoint y: 177, distance: 17.4
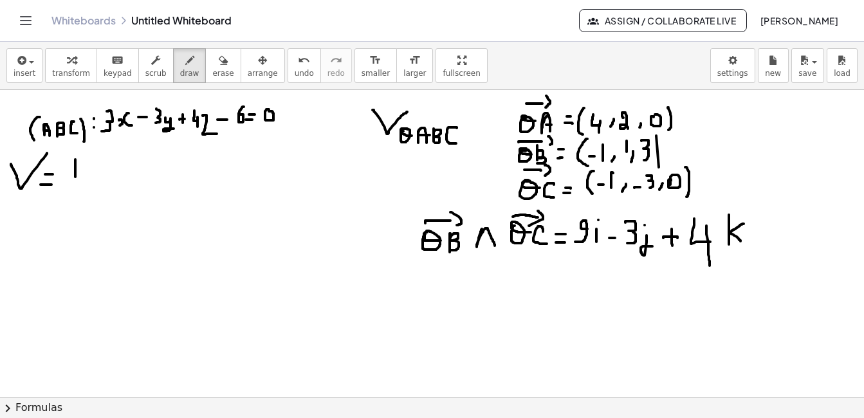
click at [68, 177] on div at bounding box center [432, 397] width 864 height 615
drag, startPoint x: 53, startPoint y: 181, endPoint x: 80, endPoint y: 183, distance: 27.1
click at [80, 183] on div at bounding box center [432, 397] width 864 height 615
drag, startPoint x: 63, startPoint y: 192, endPoint x: 59, endPoint y: 210, distance: 17.9
click at [59, 210] on div at bounding box center [432, 397] width 864 height 615
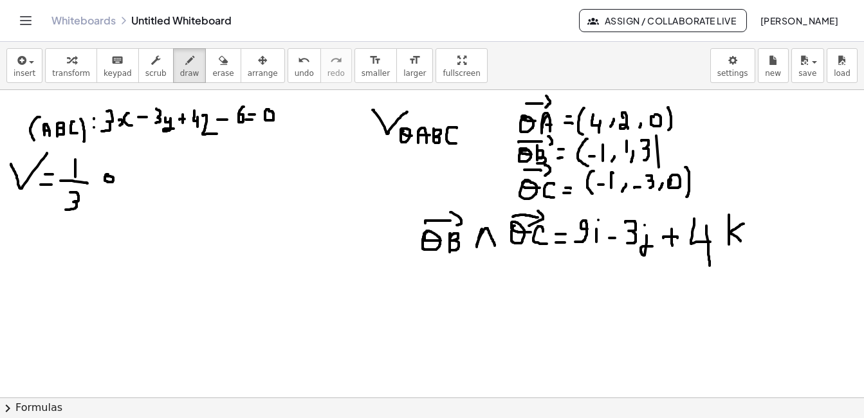
click at [99, 176] on div at bounding box center [432, 397] width 864 height 615
drag, startPoint x: 105, startPoint y: 176, endPoint x: 110, endPoint y: 183, distance: 8.2
click at [107, 183] on div at bounding box center [432, 397] width 864 height 615
click at [113, 181] on div at bounding box center [432, 397] width 864 height 615
click at [113, 170] on div at bounding box center [432, 397] width 864 height 615
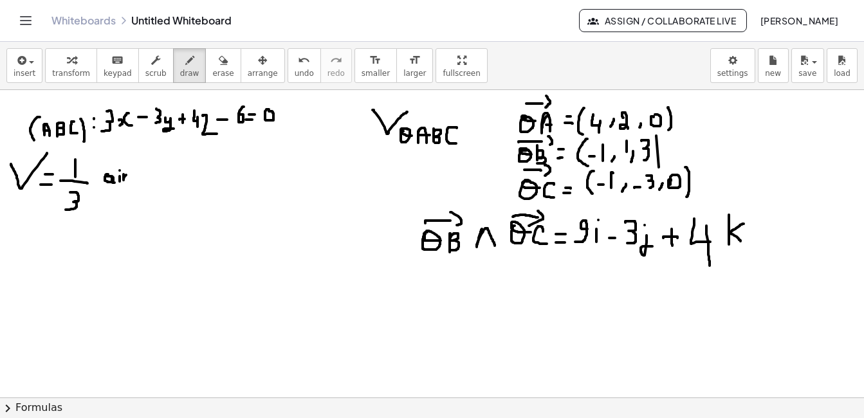
click at [122, 175] on div at bounding box center [432, 397] width 864 height 615
click at [125, 183] on div at bounding box center [432, 397] width 864 height 615
drag, startPoint x: 138, startPoint y: 163, endPoint x: 142, endPoint y: 184, distance: 20.8
click at [142, 184] on div at bounding box center [432, 397] width 864 height 615
click at [150, 180] on div at bounding box center [432, 397] width 864 height 615
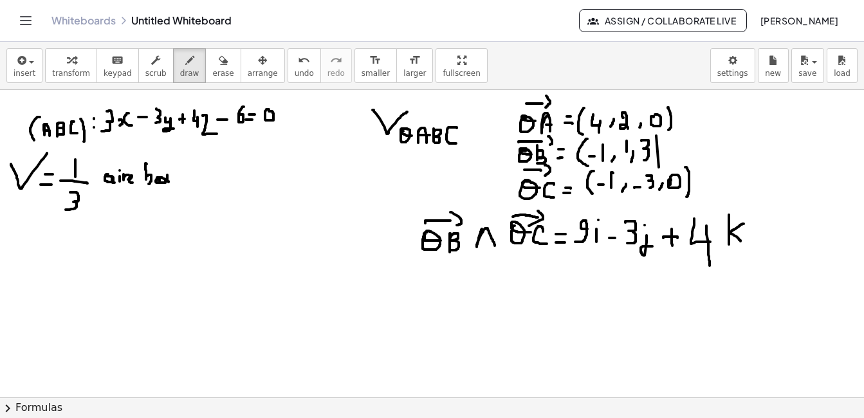
drag, startPoint x: 160, startPoint y: 175, endPoint x: 166, endPoint y: 182, distance: 9.1
click at [165, 182] on div at bounding box center [432, 397] width 864 height 615
drag, startPoint x: 168, startPoint y: 175, endPoint x: 167, endPoint y: 184, distance: 9.0
click at [167, 184] on div at bounding box center [432, 397] width 864 height 615
drag, startPoint x: 174, startPoint y: 179, endPoint x: 179, endPoint y: 183, distance: 6.6
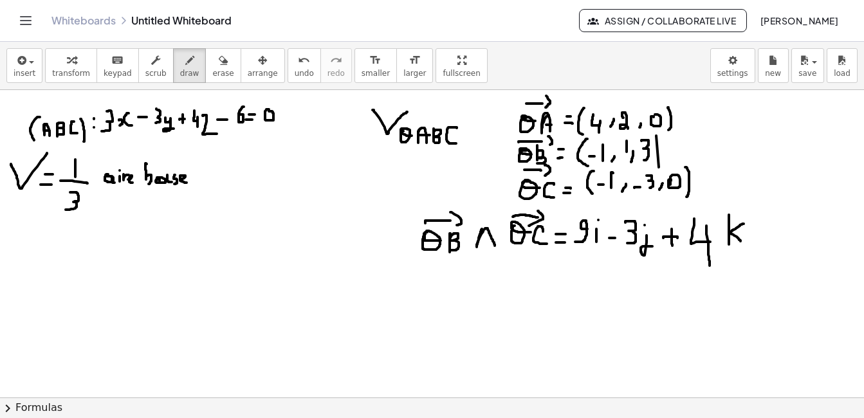
click at [179, 183] on div at bounding box center [432, 397] width 864 height 615
drag, startPoint x: 193, startPoint y: 171, endPoint x: 199, endPoint y: 180, distance: 10.7
click at [199, 181] on div at bounding box center [432, 397] width 864 height 615
drag, startPoint x: 199, startPoint y: 170, endPoint x: 193, endPoint y: 180, distance: 11.3
click at [193, 180] on div at bounding box center [432, 397] width 864 height 615
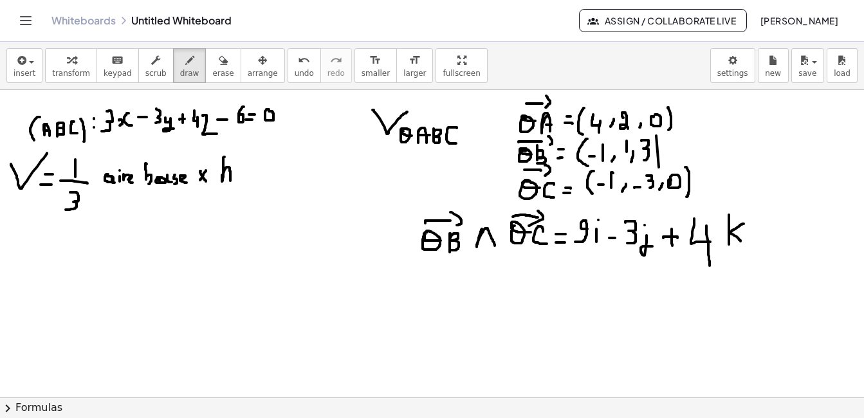
drag, startPoint x: 217, startPoint y: 157, endPoint x: 223, endPoint y: 183, distance: 26.4
click at [223, 183] on div at bounding box center [432, 397] width 864 height 615
drag, startPoint x: 321, startPoint y: 186, endPoint x: 308, endPoint y: 250, distance: 65.0
click at [308, 250] on div at bounding box center [432, 397] width 864 height 615
click at [295, 73] on span "undo" at bounding box center [304, 73] width 19 height 9
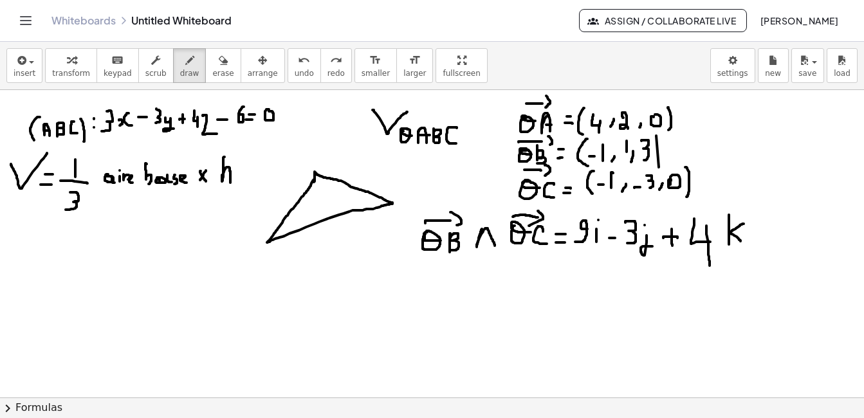
click at [307, 182] on div at bounding box center [432, 397] width 864 height 615
drag, startPoint x: 297, startPoint y: 160, endPoint x: 304, endPoint y: 165, distance: 8.7
click at [304, 165] on div at bounding box center [432, 397] width 864 height 615
drag, startPoint x: 298, startPoint y: 161, endPoint x: 306, endPoint y: 160, distance: 8.5
click at [306, 160] on div at bounding box center [432, 397] width 864 height 615
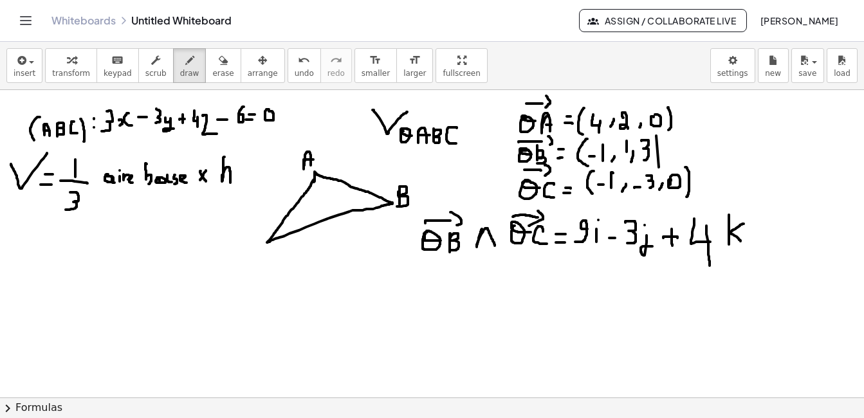
drag, startPoint x: 391, startPoint y: 192, endPoint x: 390, endPoint y: 207, distance: 14.9
click at [390, 207] on div at bounding box center [432, 397] width 864 height 615
drag, startPoint x: 271, startPoint y: 252, endPoint x: 270, endPoint y: 262, distance: 10.4
click at [270, 262] on div at bounding box center [432, 397] width 864 height 615
click at [311, 164] on div at bounding box center [432, 397] width 864 height 615
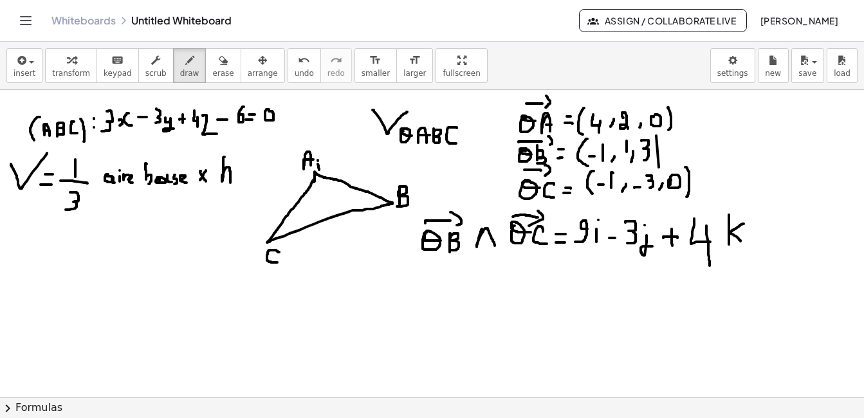
drag, startPoint x: 311, startPoint y: 160, endPoint x: 310, endPoint y: 147, distance: 12.9
click at [310, 147] on div at bounding box center [432, 397] width 864 height 615
click at [308, 134] on div at bounding box center [432, 397] width 864 height 615
click at [306, 121] on div at bounding box center [432, 397] width 864 height 615
click at [303, 110] on div at bounding box center [432, 397] width 864 height 615
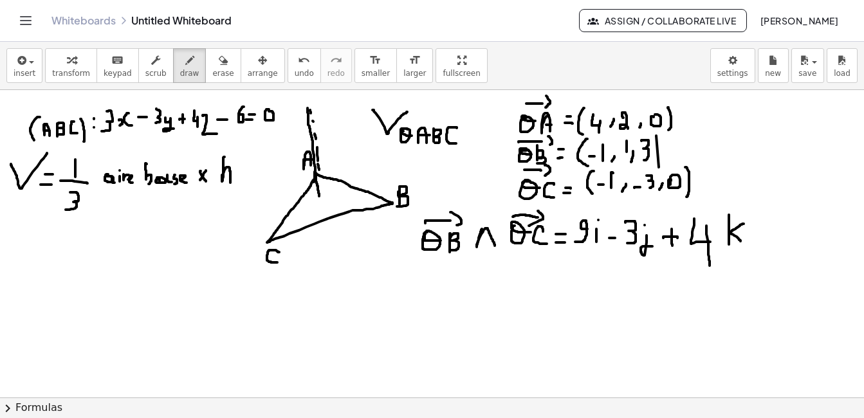
drag, startPoint x: 300, startPoint y: 108, endPoint x: 313, endPoint y: 197, distance: 90.3
click at [313, 197] on div at bounding box center [432, 397] width 864 height 615
drag, startPoint x: 299, startPoint y: 104, endPoint x: 382, endPoint y: 201, distance: 127.8
click at [382, 201] on div at bounding box center [432, 397] width 864 height 615
drag, startPoint x: 299, startPoint y: 103, endPoint x: 268, endPoint y: 239, distance: 139.4
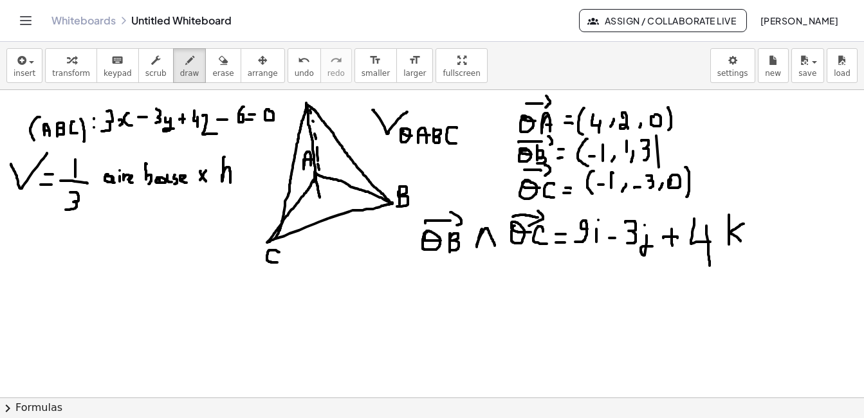
click at [268, 239] on div at bounding box center [432, 397] width 864 height 615
drag, startPoint x: 286, startPoint y: 92, endPoint x: 297, endPoint y: 96, distance: 12.2
click at [297, 96] on div at bounding box center [432, 397] width 864 height 615
click at [315, 192] on div at bounding box center [432, 397] width 864 height 615
drag, startPoint x: 28, startPoint y: 239, endPoint x: 35, endPoint y: 262, distance: 23.4
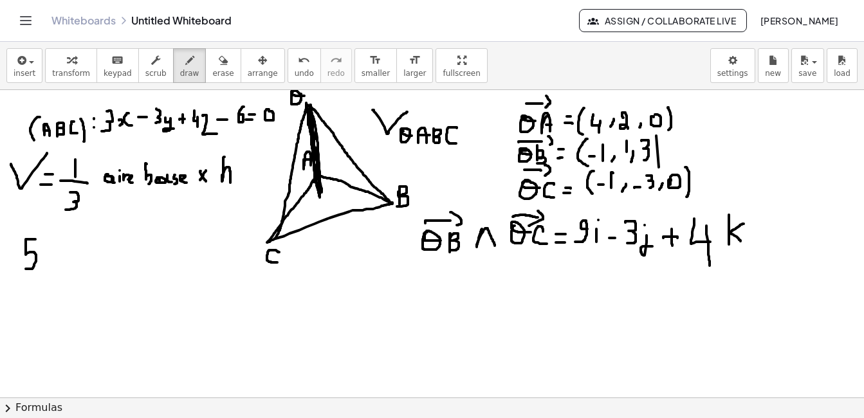
click at [19, 268] on div at bounding box center [432, 397] width 864 height 615
drag, startPoint x: 47, startPoint y: 253, endPoint x: 55, endPoint y: 255, distance: 8.0
click at [55, 253] on div at bounding box center [432, 397] width 864 height 615
drag, startPoint x: 42, startPoint y: 262, endPoint x: 54, endPoint y: 262, distance: 11.6
click at [54, 262] on div at bounding box center [432, 397] width 864 height 615
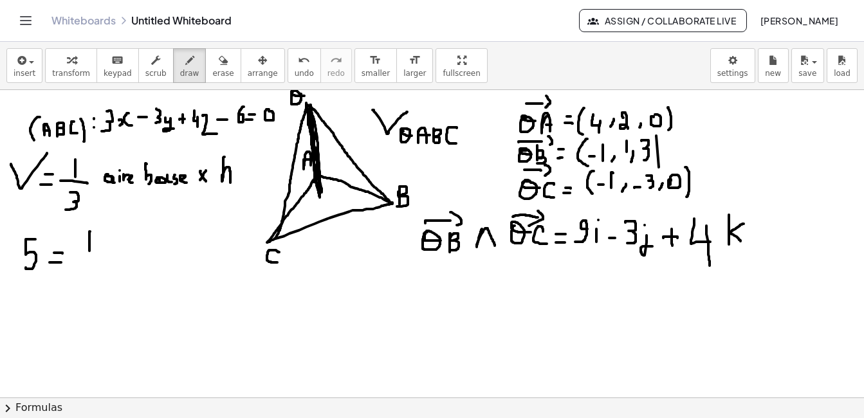
drag, startPoint x: 83, startPoint y: 232, endPoint x: 82, endPoint y: 252, distance: 20.6
click at [82, 252] on div at bounding box center [432, 397] width 864 height 615
drag, startPoint x: 69, startPoint y: 254, endPoint x: 96, endPoint y: 256, distance: 27.1
click at [96, 256] on div at bounding box center [432, 397] width 864 height 615
drag, startPoint x: 71, startPoint y: 267, endPoint x: 63, endPoint y: 293, distance: 27.1
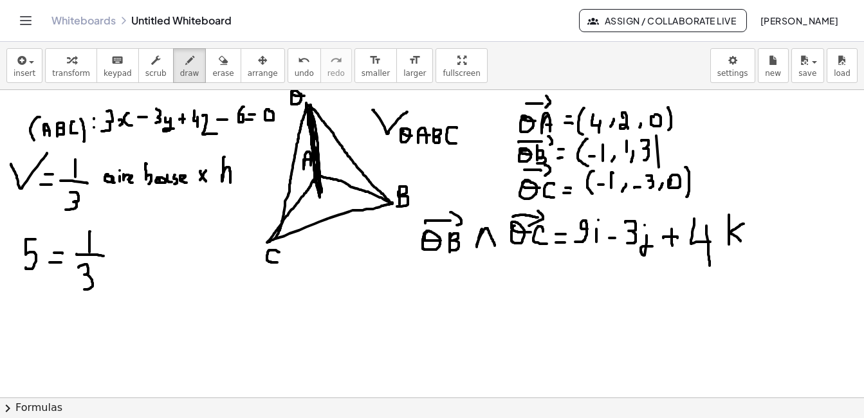
click at [63, 293] on div at bounding box center [432, 397] width 864 height 615
drag, startPoint x: 107, startPoint y: 242, endPoint x: 163, endPoint y: 234, distance: 57.1
click at [163, 234] on div at bounding box center [432, 397] width 864 height 615
click at [140, 243] on div at bounding box center [432, 397] width 864 height 615
drag, startPoint x: 156, startPoint y: 243, endPoint x: 153, endPoint y: 257, distance: 14.4
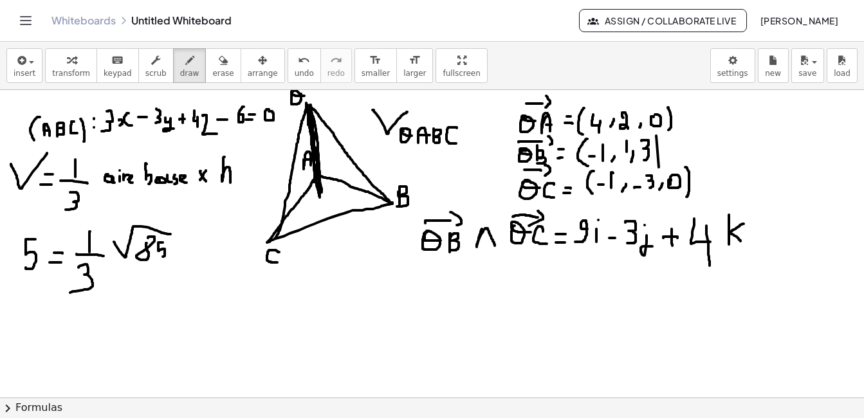
click at [153, 257] on div at bounding box center [432, 397] width 864 height 615
click at [165, 246] on div at bounding box center [432, 397] width 864 height 615
drag, startPoint x: 110, startPoint y: 265, endPoint x: 201, endPoint y: 267, distance: 90.7
click at [201, 267] on div at bounding box center [432, 397] width 864 height 615
drag, startPoint x: 161, startPoint y: 283, endPoint x: 178, endPoint y: 303, distance: 26.0
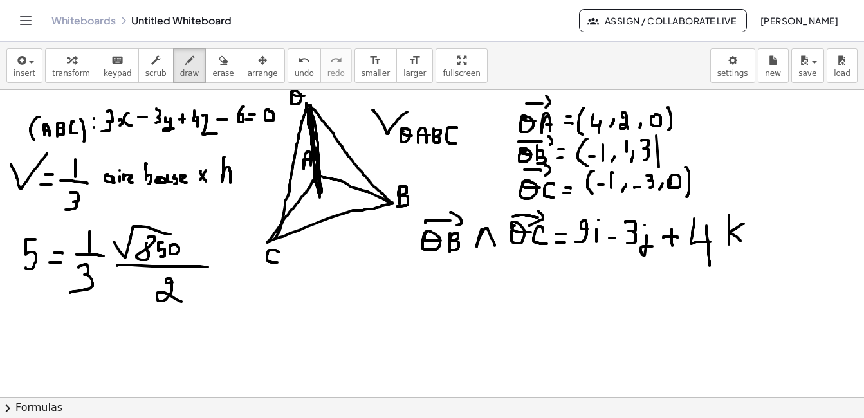
click at [178, 303] on div at bounding box center [432, 397] width 864 height 615
drag, startPoint x: 210, startPoint y: 236, endPoint x: 219, endPoint y: 268, distance: 32.6
click at [219, 268] on div at bounding box center [432, 397] width 864 height 615
drag, startPoint x: 36, startPoint y: 318, endPoint x: 46, endPoint y: 358, distance: 40.6
click at [46, 358] on div at bounding box center [432, 397] width 864 height 615
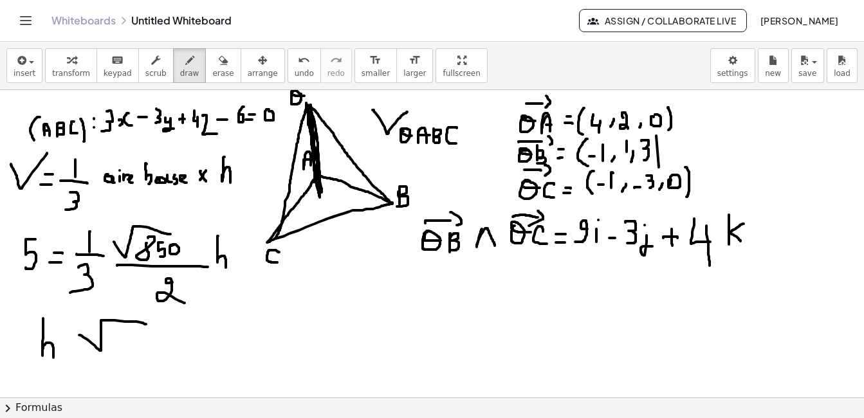
drag, startPoint x: 72, startPoint y: 335, endPoint x: 139, endPoint y: 324, distance: 67.8
click at [139, 324] on div at bounding box center [432, 397] width 864 height 615
click at [108, 331] on div at bounding box center [432, 397] width 864 height 615
drag, startPoint x: 125, startPoint y: 329, endPoint x: 124, endPoint y: 344, distance: 14.3
click at [121, 345] on div at bounding box center [432, 397] width 864 height 615
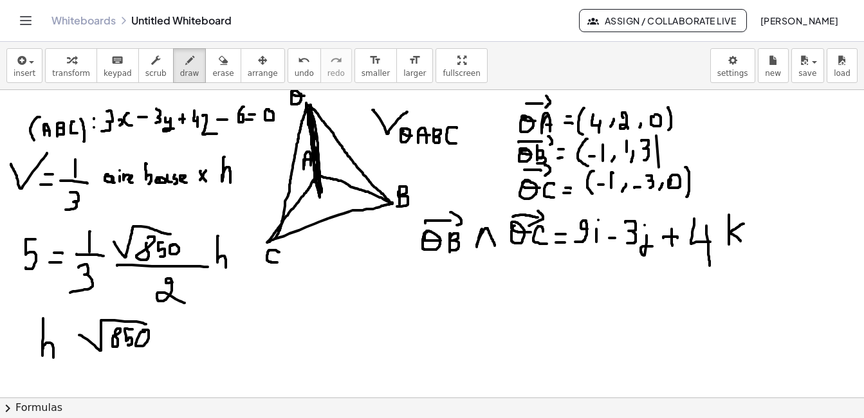
drag, startPoint x: 137, startPoint y: 332, endPoint x: 131, endPoint y: 339, distance: 9.1
click at [135, 330] on div at bounding box center [432, 397] width 864 height 615
drag, startPoint x: 69, startPoint y: 353, endPoint x: 163, endPoint y: 349, distance: 94.6
click at [163, 349] on div at bounding box center [432, 397] width 864 height 615
drag, startPoint x: 123, startPoint y: 362, endPoint x: 115, endPoint y: 369, distance: 11.4
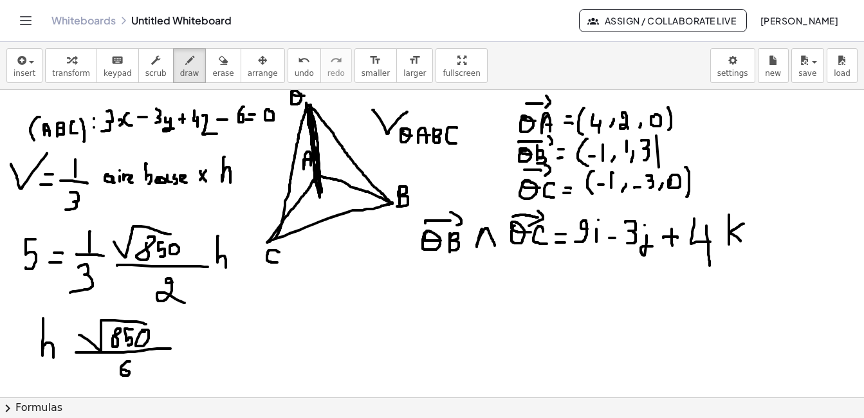
click at [115, 369] on div at bounding box center [432, 397] width 864 height 615
drag, startPoint x: 96, startPoint y: 261, endPoint x: 102, endPoint y: 273, distance: 14.1
click at [102, 273] on div at bounding box center [432, 397] width 864 height 615
drag, startPoint x: 102, startPoint y: 264, endPoint x: 95, endPoint y: 271, distance: 10.5
click at [95, 271] on div at bounding box center [432, 397] width 864 height 615
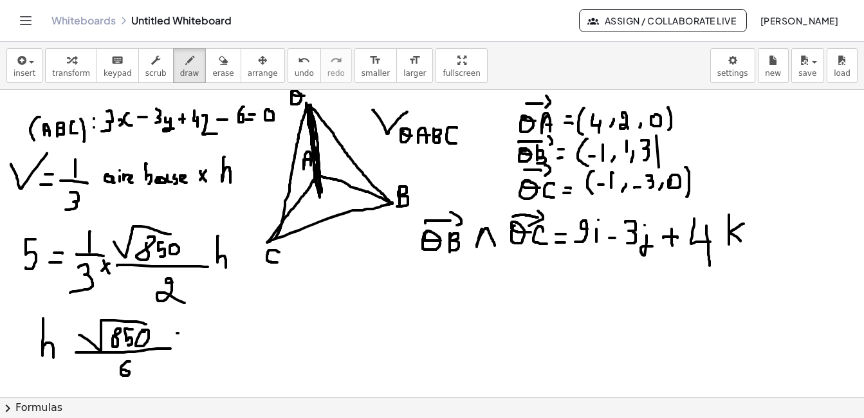
drag, startPoint x: 171, startPoint y: 333, endPoint x: 184, endPoint y: 333, distance: 12.9
click at [184, 333] on div at bounding box center [432, 397] width 864 height 615
drag, startPoint x: 174, startPoint y: 342, endPoint x: 188, endPoint y: 342, distance: 13.5
click at [188, 342] on div at bounding box center [432, 397] width 864 height 615
drag, startPoint x: 234, startPoint y: 308, endPoint x: 205, endPoint y: 347, distance: 48.8
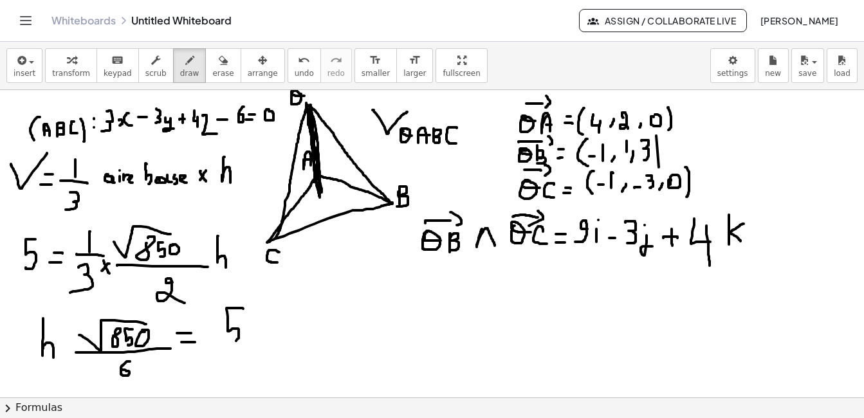
click at [205, 347] on div at bounding box center [432, 397] width 864 height 615
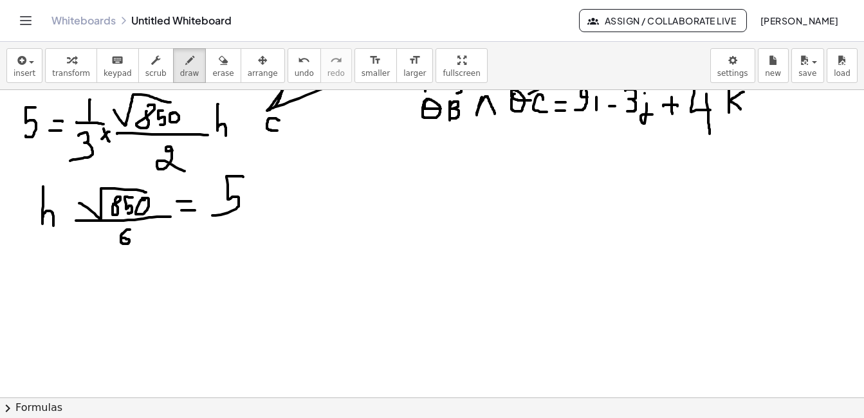
scroll to position [133, 7]
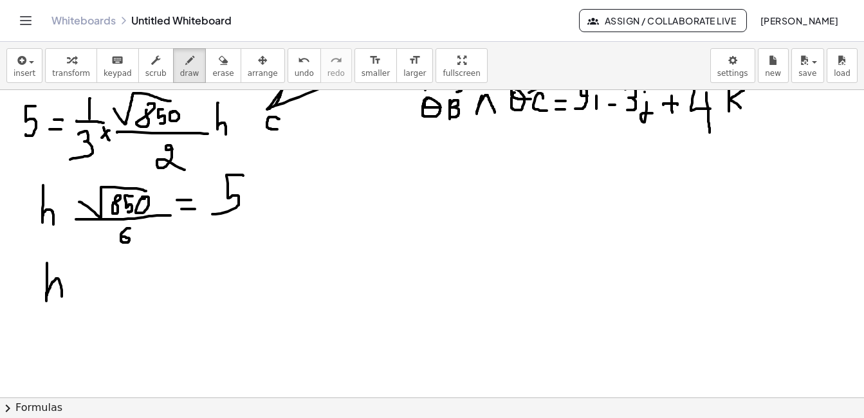
drag, startPoint x: 40, startPoint y: 263, endPoint x: 55, endPoint y: 297, distance: 36.6
click at [55, 297] on div at bounding box center [432, 264] width 864 height 615
drag, startPoint x: 75, startPoint y: 280, endPoint x: 88, endPoint y: 280, distance: 12.9
click at [88, 280] on div at bounding box center [432, 264] width 864 height 615
drag, startPoint x: 78, startPoint y: 295, endPoint x: 89, endPoint y: 295, distance: 10.9
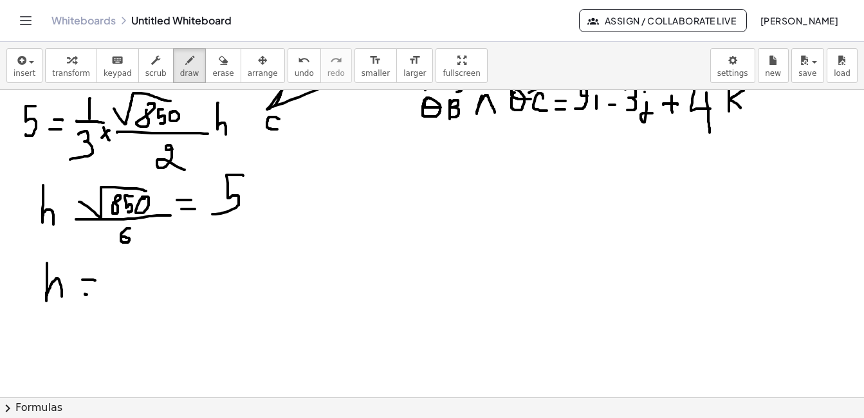
click at [89, 295] on div at bounding box center [432, 264] width 864 height 615
drag, startPoint x: 149, startPoint y: 253, endPoint x: 151, endPoint y: 284, distance: 31.6
click at [133, 287] on div at bounding box center [432, 264] width 864 height 615
drag, startPoint x: 161, startPoint y: 253, endPoint x: 179, endPoint y: 279, distance: 31.9
click at [179, 279] on div at bounding box center [432, 264] width 864 height 615
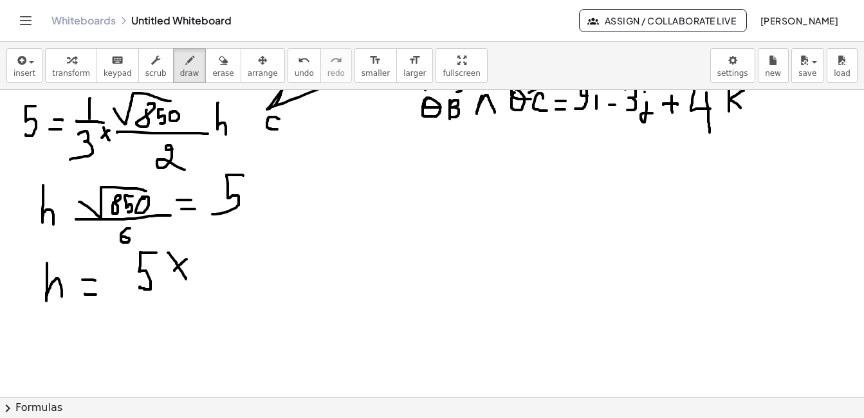
drag, startPoint x: 179, startPoint y: 259, endPoint x: 167, endPoint y: 271, distance: 16.8
click at [167, 271] on div at bounding box center [432, 264] width 864 height 615
drag, startPoint x: 206, startPoint y: 250, endPoint x: 200, endPoint y: 267, distance: 18.3
click at [200, 267] on div at bounding box center [432, 264] width 864 height 615
drag, startPoint x: 178, startPoint y: 282, endPoint x: 227, endPoint y: 283, distance: 48.9
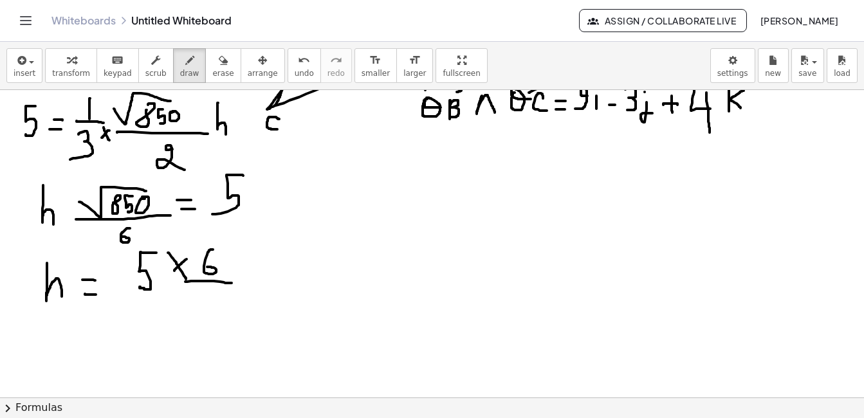
click at [227, 283] on div at bounding box center [432, 264] width 864 height 615
drag, startPoint x: 170, startPoint y: 307, endPoint x: 274, endPoint y: 290, distance: 104.9
click at [274, 290] on div at bounding box center [432, 264] width 864 height 615
click at [204, 303] on div at bounding box center [432, 264] width 864 height 615
drag, startPoint x: 226, startPoint y: 304, endPoint x: 217, endPoint y: 325, distance: 22.2
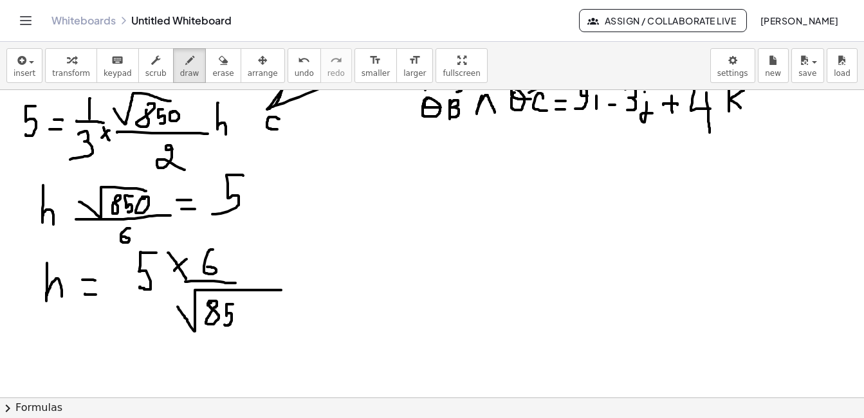
click at [217, 325] on div at bounding box center [432, 264] width 864 height 615
click at [237, 307] on div at bounding box center [432, 264] width 864 height 615
click at [313, 287] on div at bounding box center [432, 264] width 864 height 615
drag, startPoint x: 296, startPoint y: 271, endPoint x: 315, endPoint y: 270, distance: 18.7
click at [315, 270] on div at bounding box center [432, 264] width 864 height 615
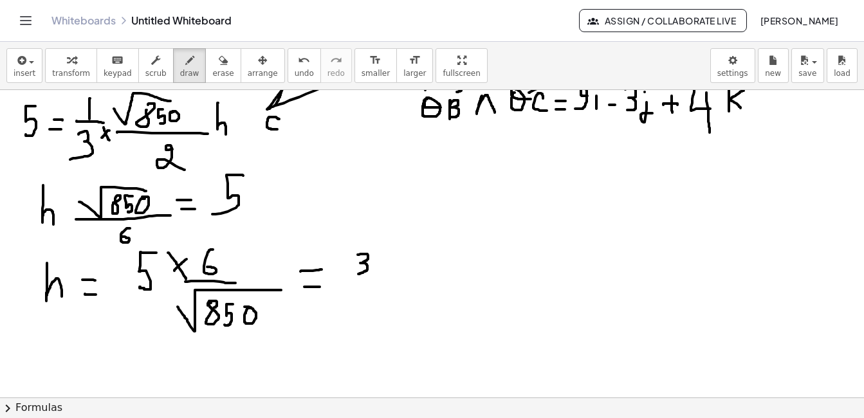
drag, startPoint x: 351, startPoint y: 255, endPoint x: 351, endPoint y: 274, distance: 19.3
click at [351, 274] on div at bounding box center [432, 264] width 864 height 615
drag, startPoint x: 383, startPoint y: 253, endPoint x: 374, endPoint y: 264, distance: 13.3
click at [380, 252] on div at bounding box center [432, 264] width 864 height 615
drag, startPoint x: 335, startPoint y: 282, endPoint x: 452, endPoint y: 292, distance: 116.9
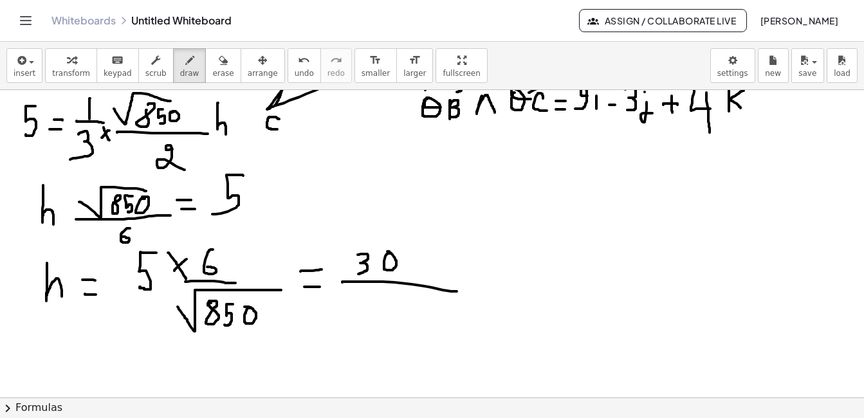
click at [452, 292] on div at bounding box center [432, 264] width 864 height 615
drag, startPoint x: 322, startPoint y: 314, endPoint x: 441, endPoint y: 301, distance: 119.7
click at [441, 301] on div at bounding box center [432, 264] width 864 height 615
click at [355, 311] on div at bounding box center [432, 264] width 864 height 615
drag, startPoint x: 384, startPoint y: 313, endPoint x: 371, endPoint y: 336, distance: 26.5
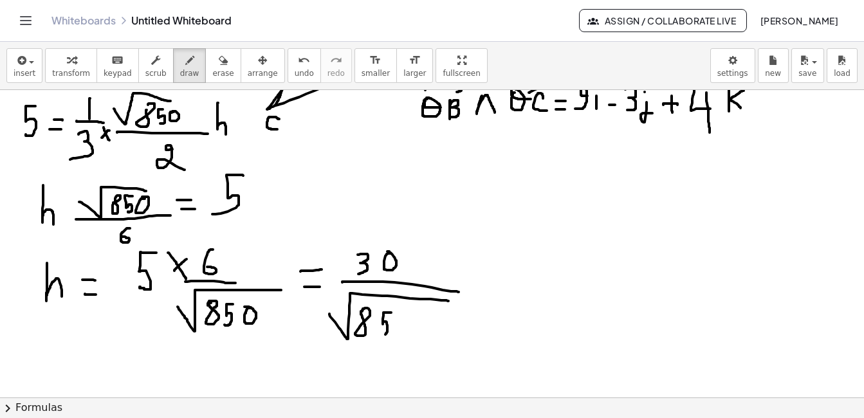
click at [371, 336] on div at bounding box center [432, 264] width 864 height 615
click at [396, 319] on div at bounding box center [432, 264] width 864 height 615
